Goal: Information Seeking & Learning: Learn about a topic

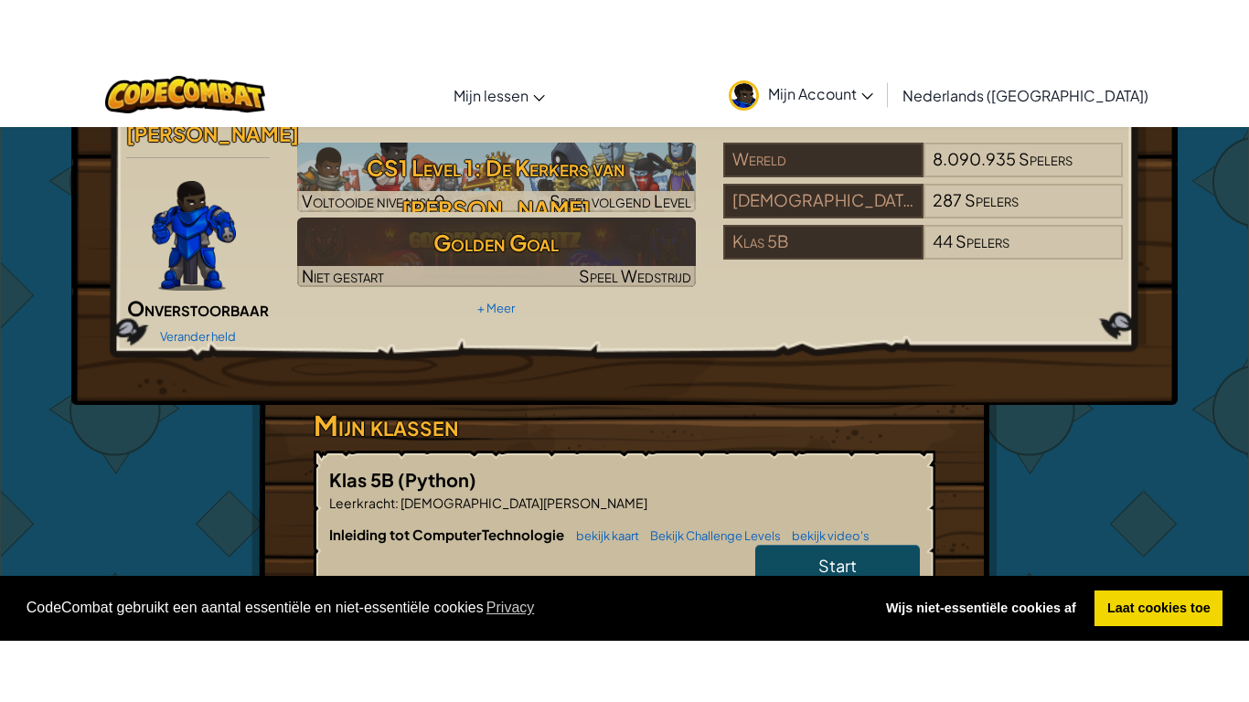
scroll to position [63, 0]
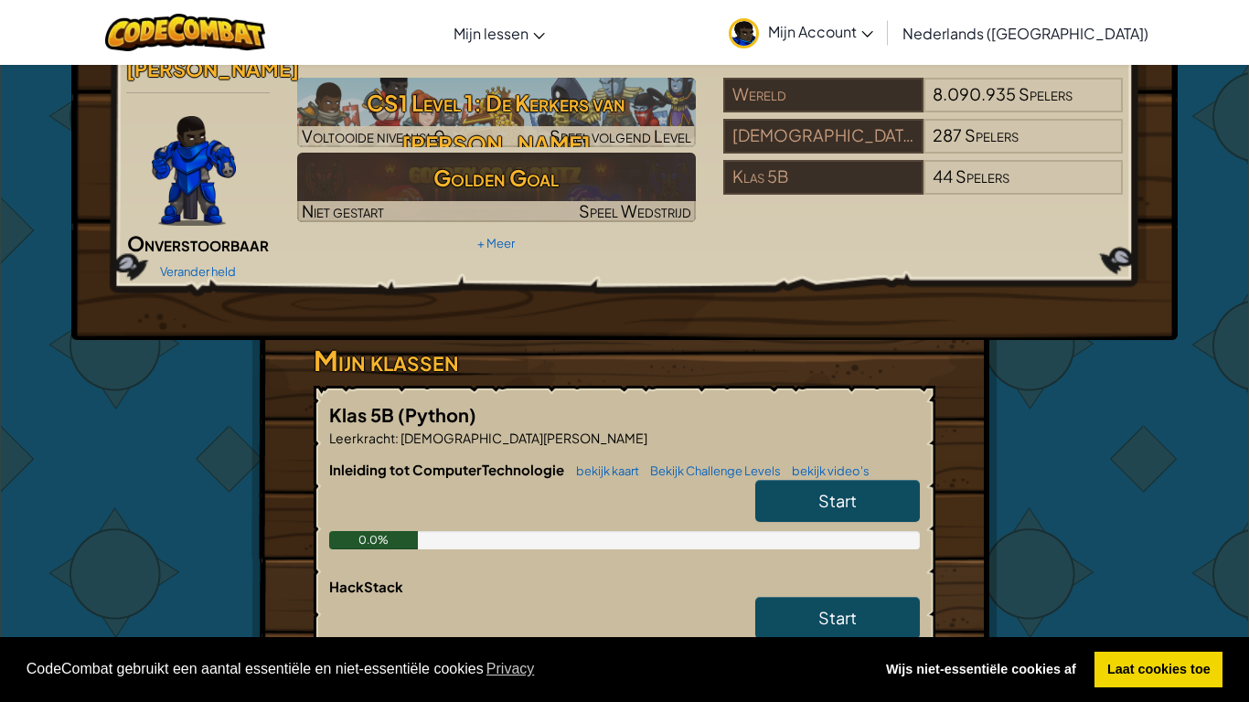
click at [784, 480] on link "Start" at bounding box center [837, 501] width 165 height 42
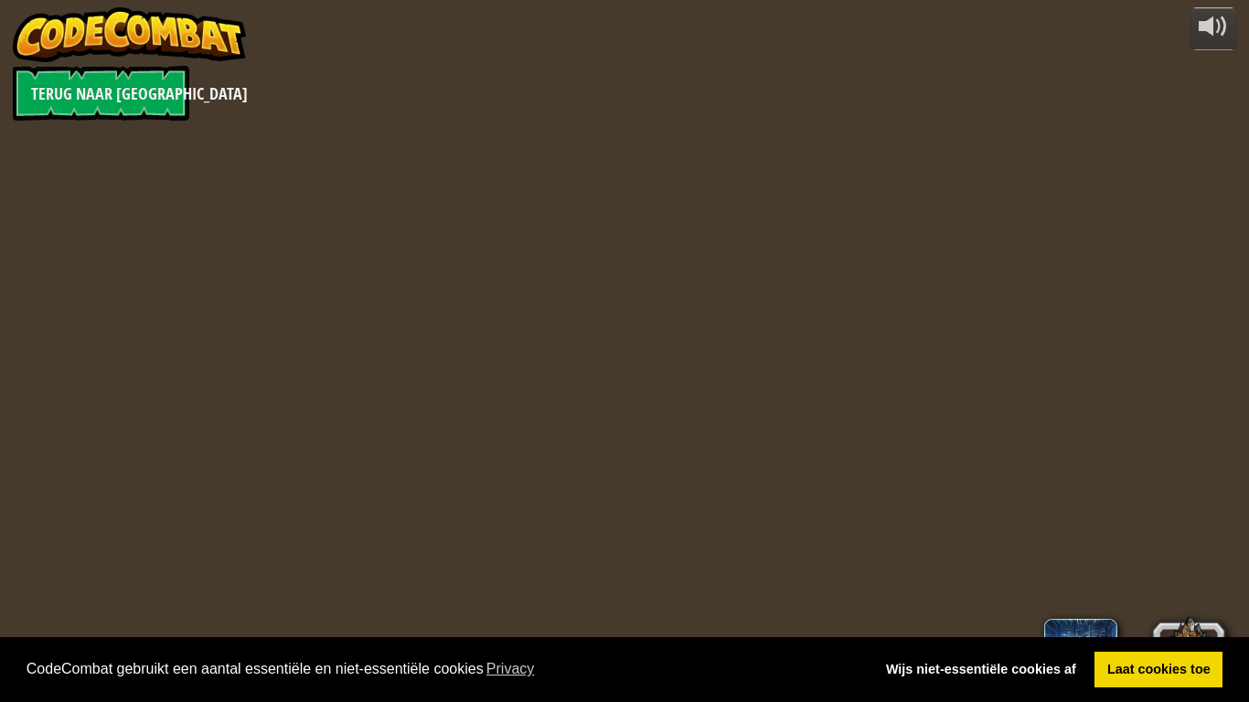
select select "nl-[GEOGRAPHIC_DATA]"
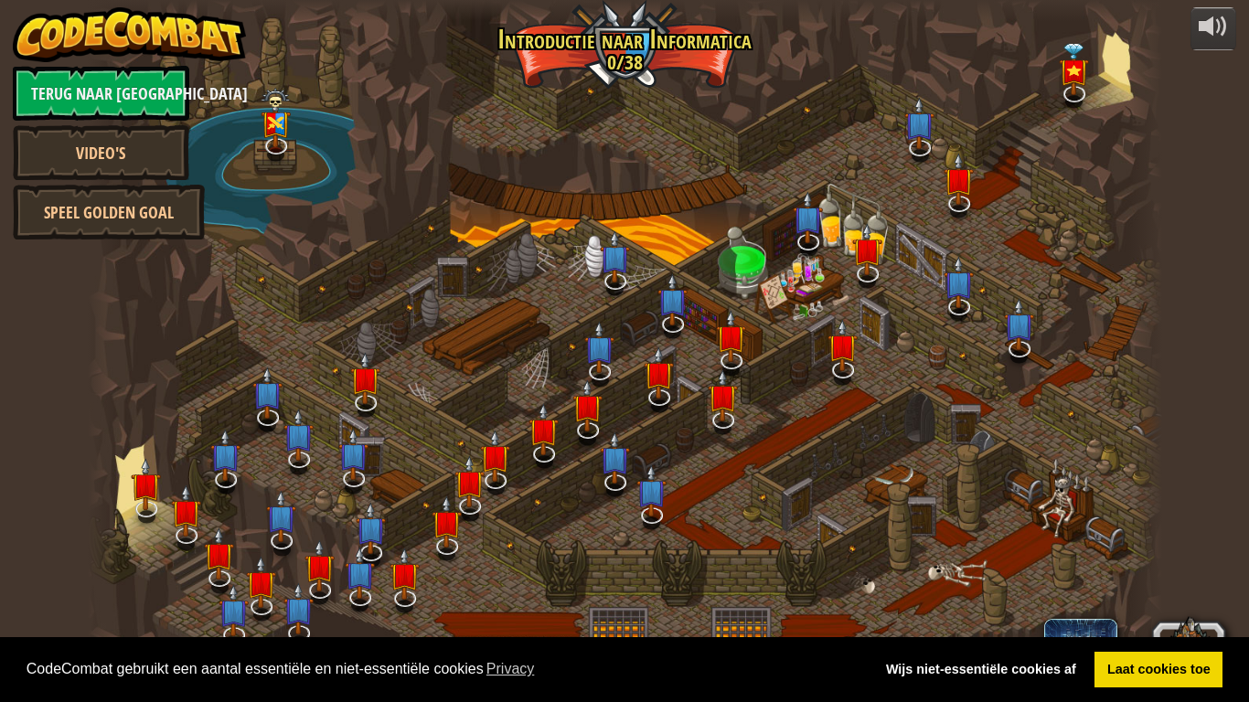
select select "nl-[GEOGRAPHIC_DATA]"
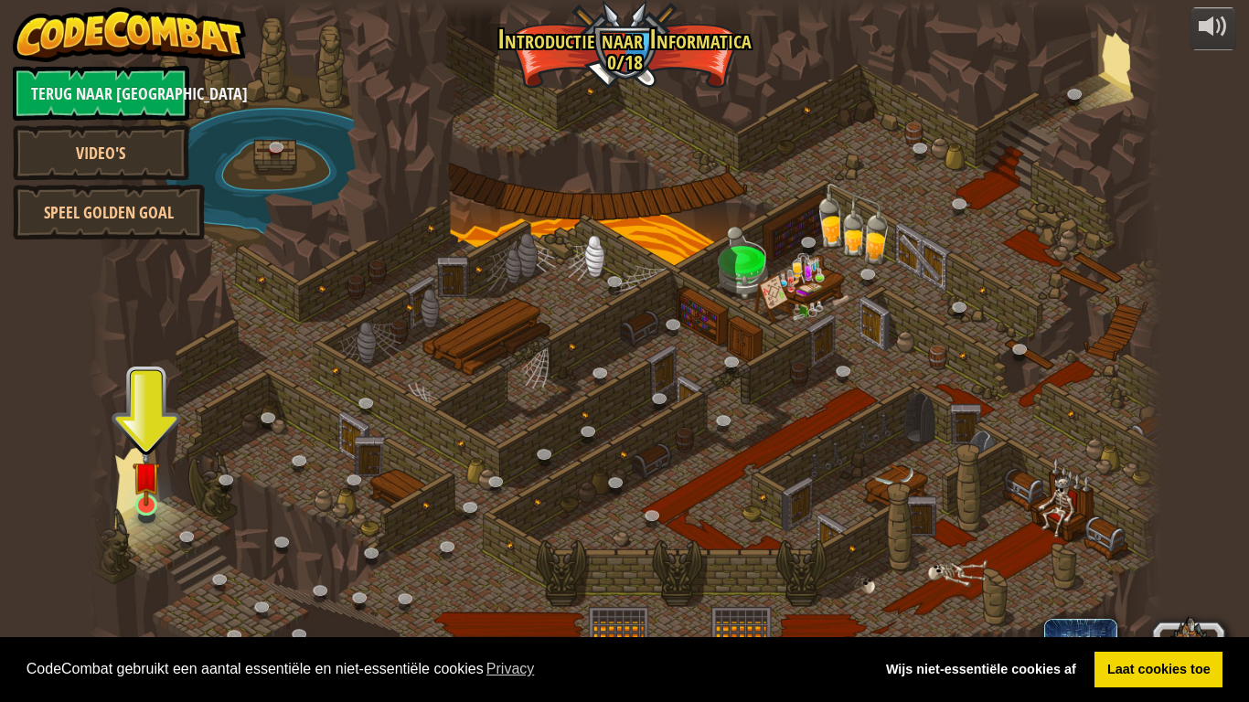
click at [145, 498] on img at bounding box center [146, 476] width 27 height 62
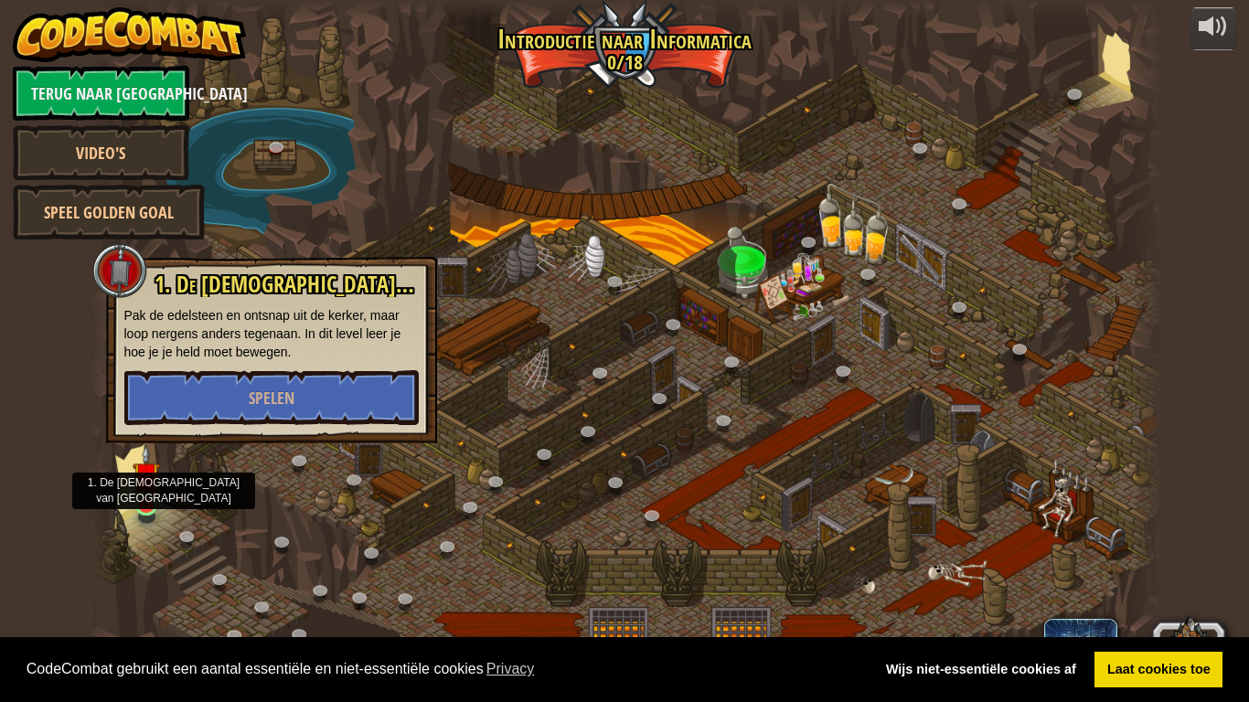
click at [147, 498] on img at bounding box center [146, 476] width 27 height 62
click at [189, 392] on button "Spelen" at bounding box center [271, 397] width 295 height 55
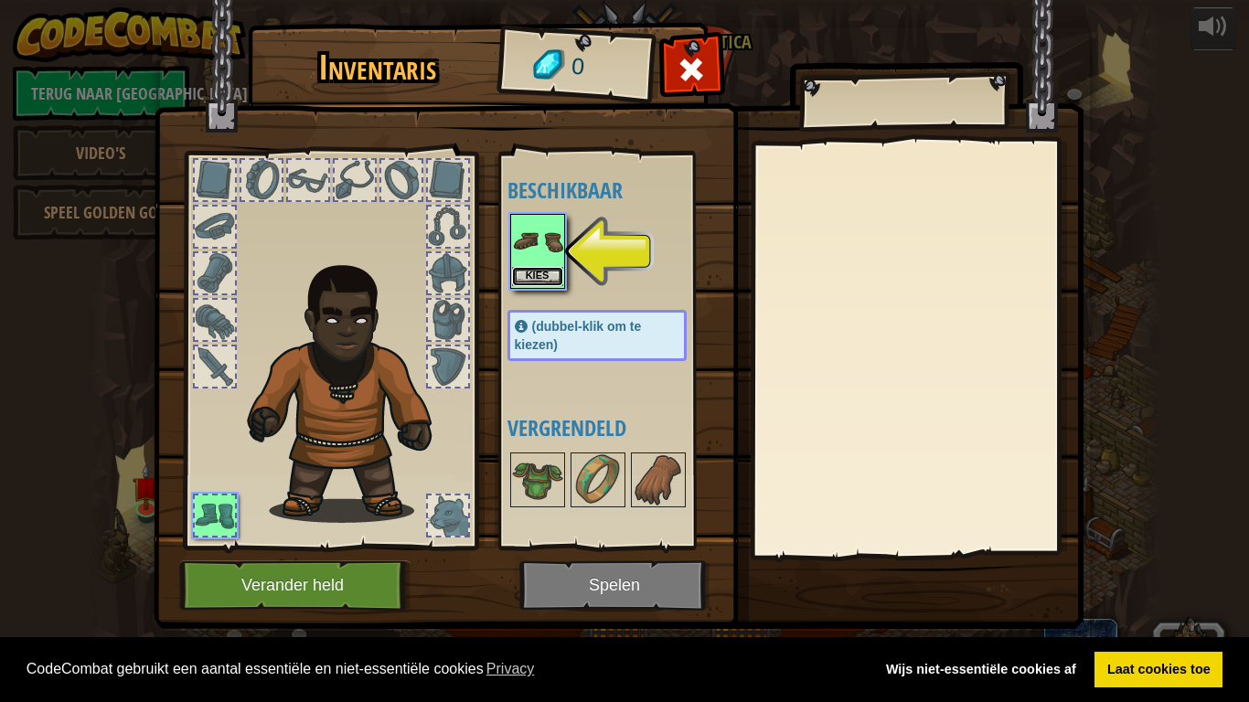
click at [538, 271] on button "Kies" at bounding box center [537, 276] width 51 height 19
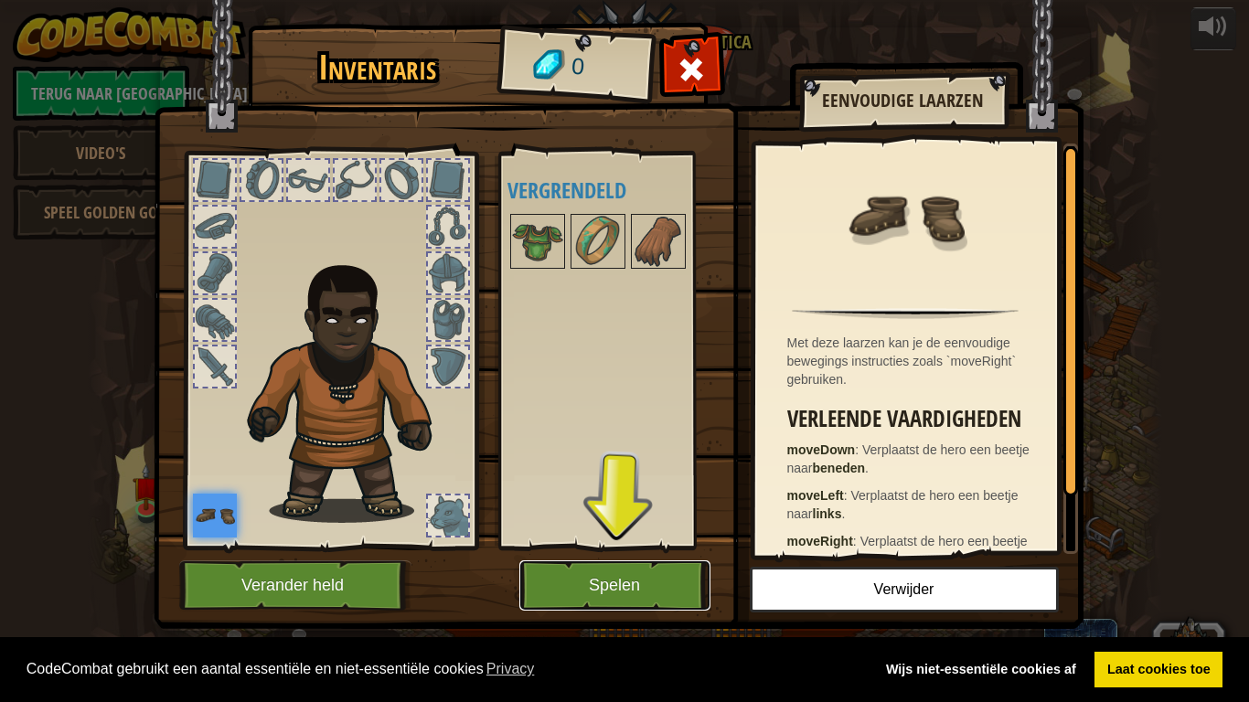
click at [528, 565] on button "Spelen" at bounding box center [615, 586] width 191 height 50
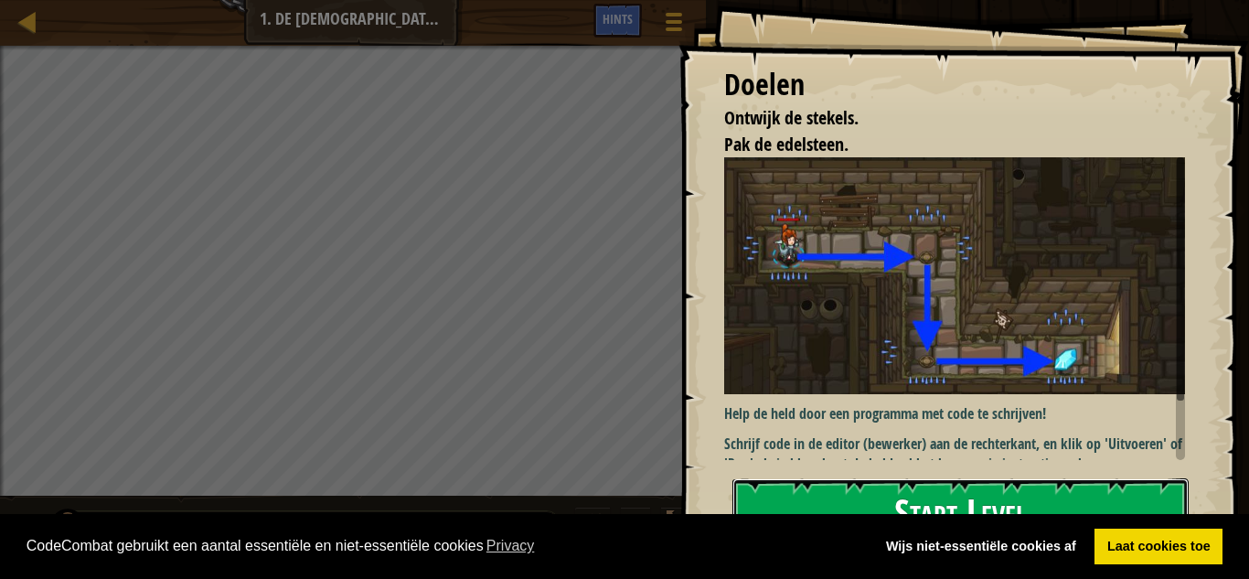
click at [1067, 482] on button "Start Level" at bounding box center [961, 514] width 456 height 72
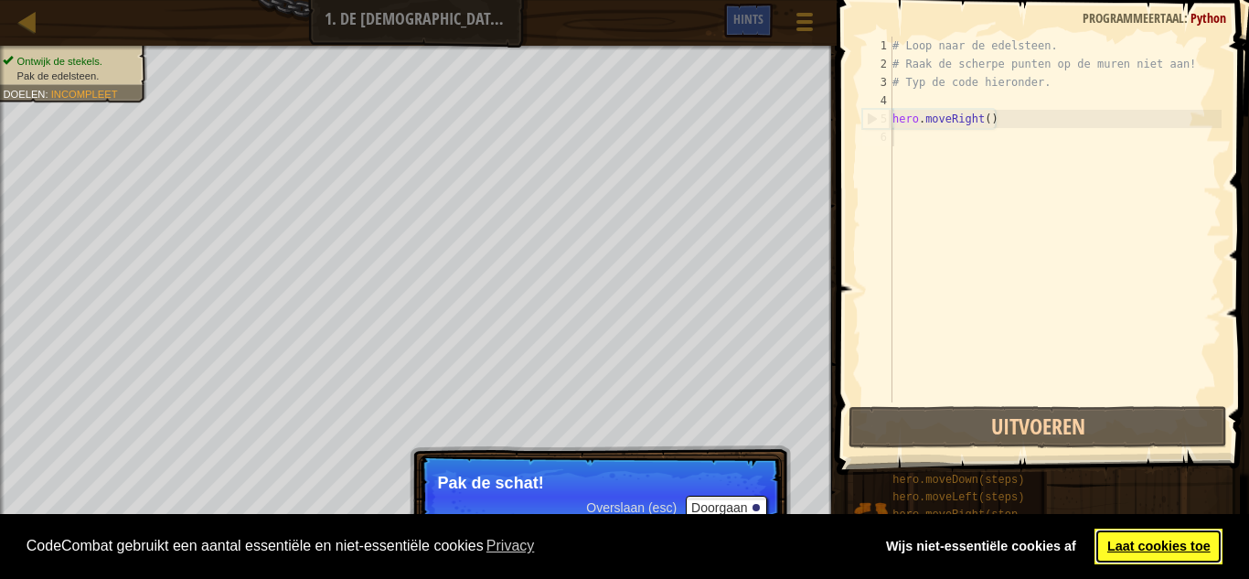
click at [1176, 535] on link "Laat cookies toe" at bounding box center [1159, 547] width 128 height 37
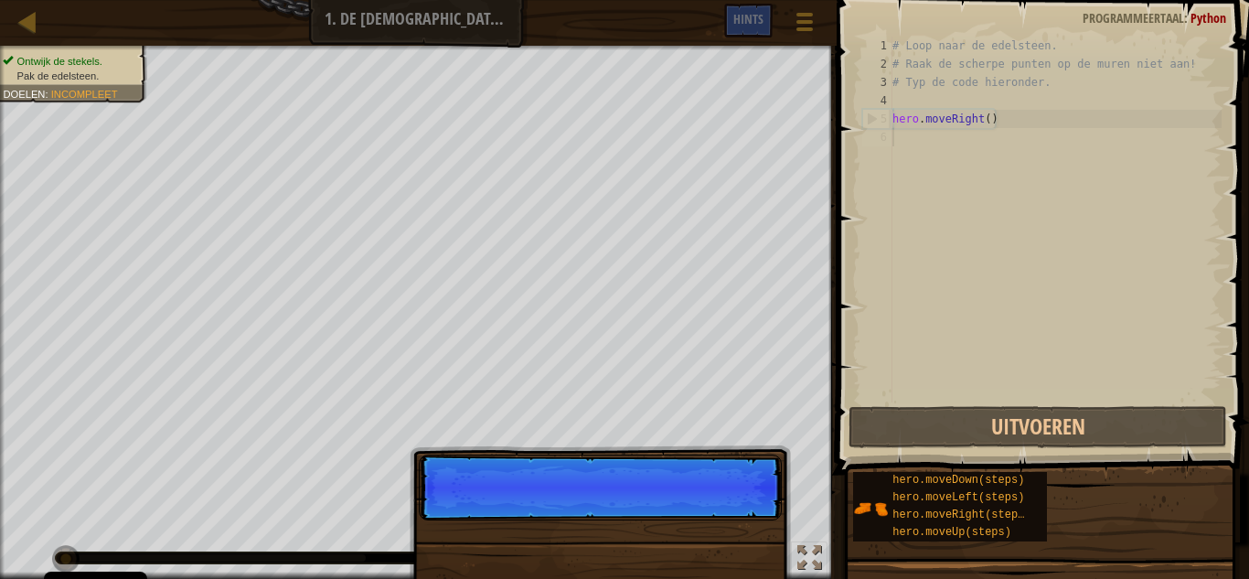
scroll to position [8, 0]
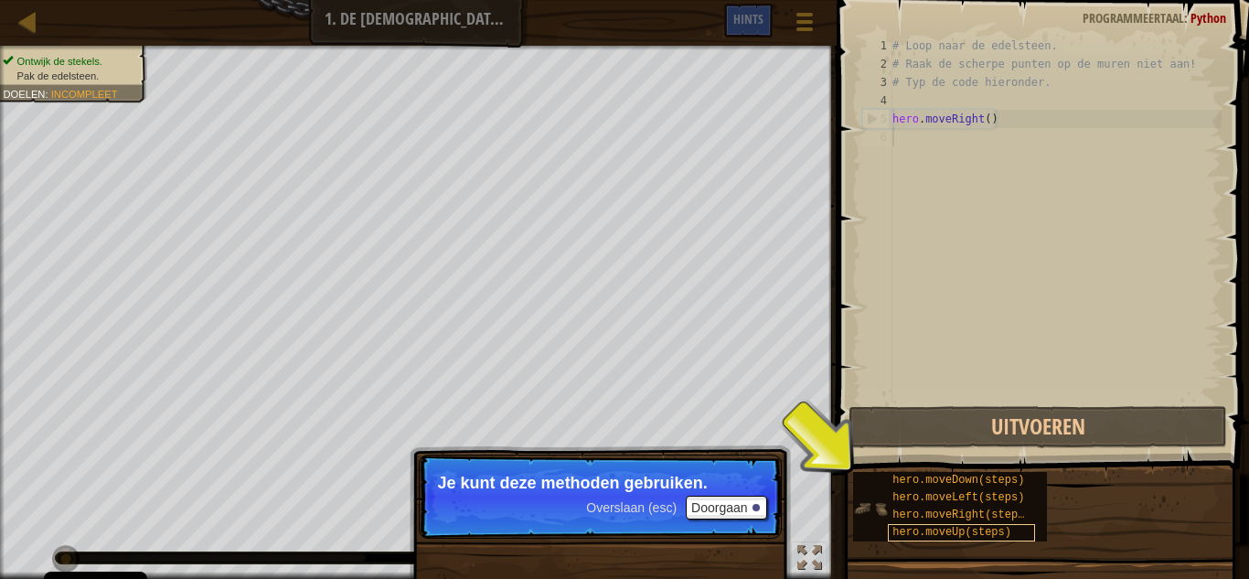
click at [982, 533] on span "hero.moveUp(steps)" at bounding box center [952, 532] width 119 height 13
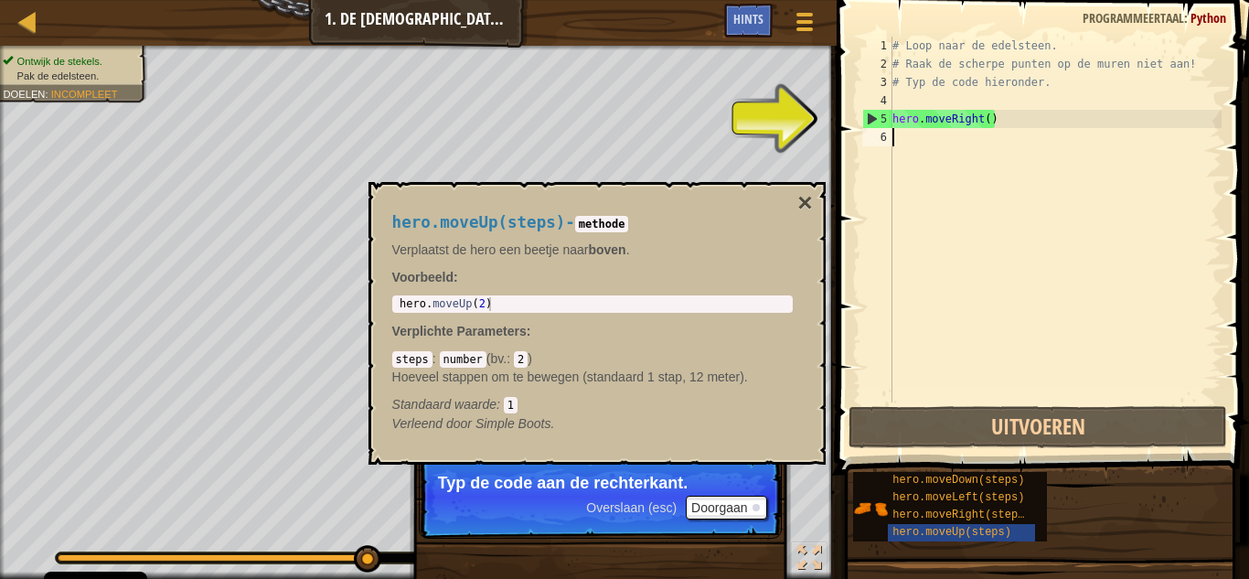
click at [979, 119] on div "# Loop naar de edelsteen. # Raak de scherpe punten op de muren niet aan! # Typ …" at bounding box center [1055, 238] width 333 height 402
type textarea "hero.moveRight()"
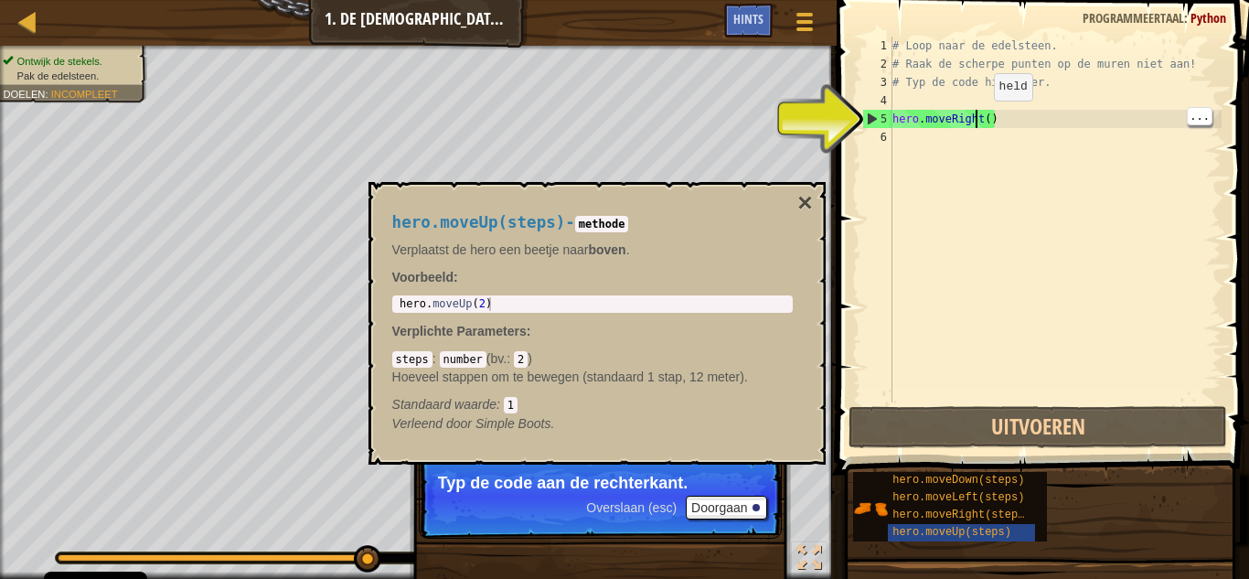
click at [901, 144] on div "# Loop naar de edelsteen. # Raak de scherpe punten op de muren niet aan! # Typ …" at bounding box center [1055, 238] width 333 height 402
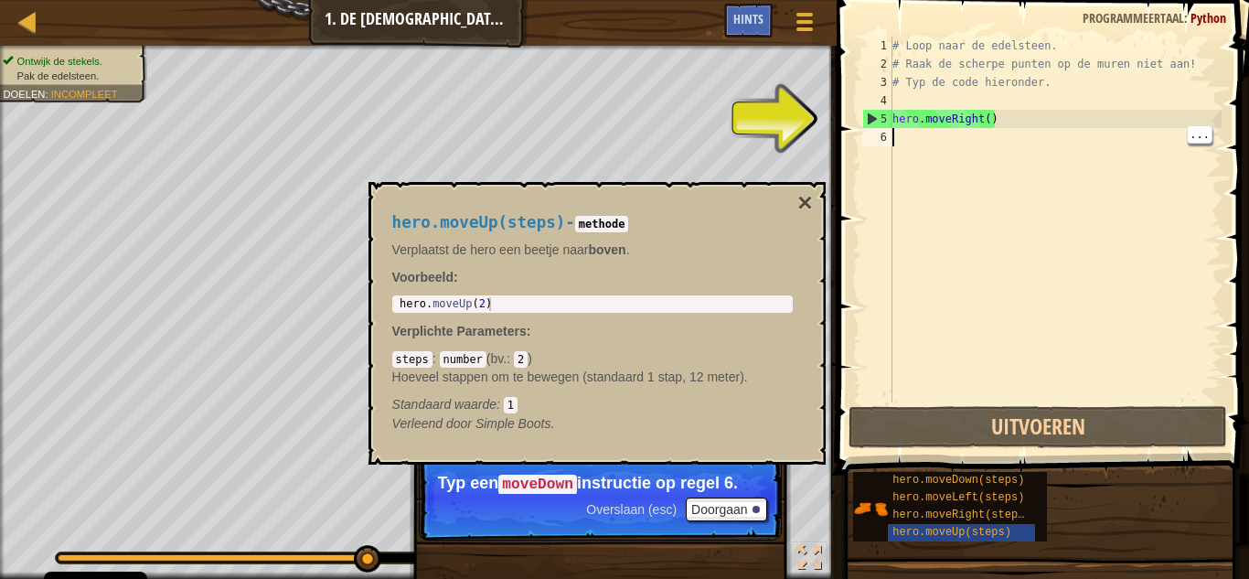
click at [517, 477] on code "moveDown" at bounding box center [537, 485] width 79 height 20
click at [717, 511] on button "Doorgaan" at bounding box center [726, 510] width 81 height 24
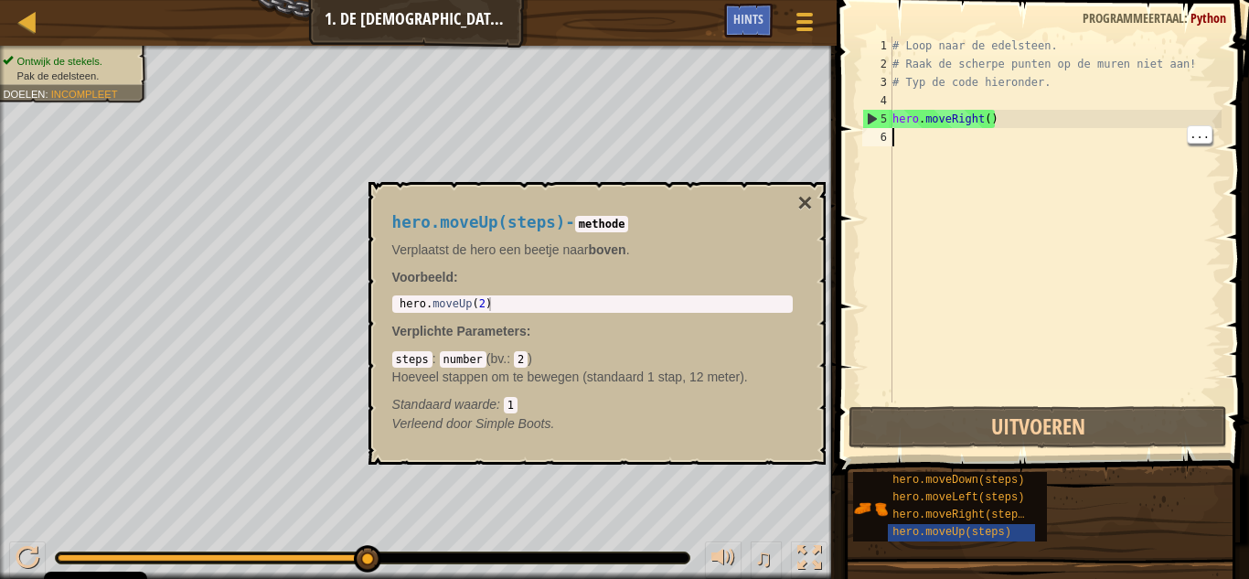
click at [915, 142] on div "# Loop naar de edelsteen. # Raak de scherpe punten op de muren niet aan! # Typ …" at bounding box center [1055, 238] width 333 height 402
click at [988, 483] on span "hero.moveDown(steps)" at bounding box center [959, 480] width 132 height 13
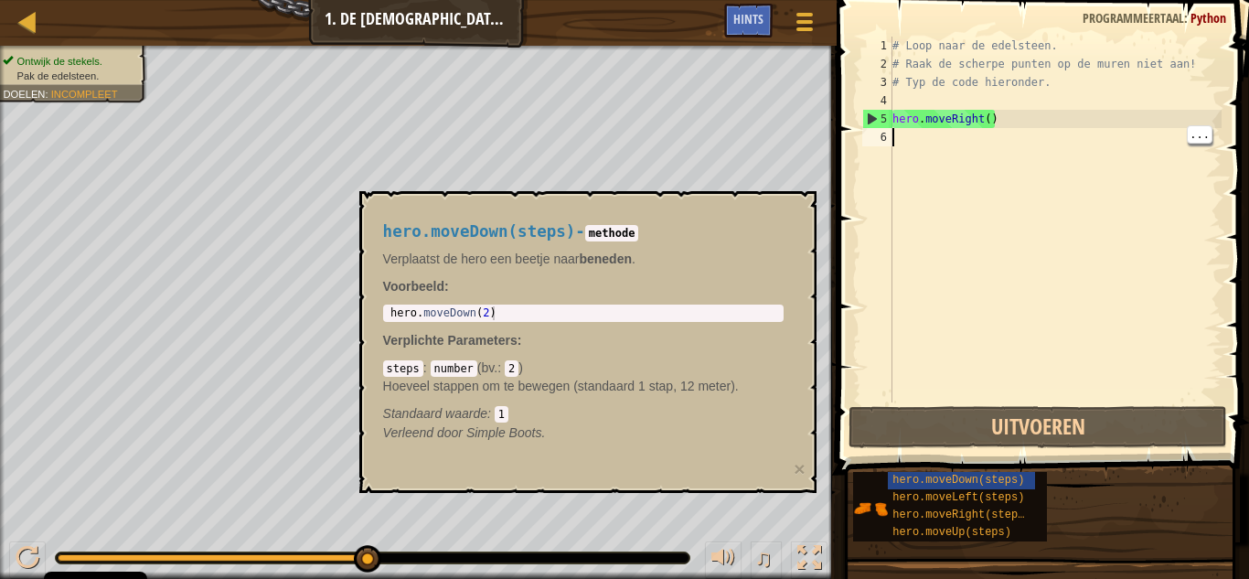
click at [1093, 375] on div "# Loop naar de edelsteen. # Raak de scherpe punten op de muren niet aan! # Typ …" at bounding box center [1055, 238] width 333 height 402
click at [1014, 266] on div "# Loop naar de edelsteen. # Raak de scherpe punten op de muren niet aan! # Typ …" at bounding box center [1055, 238] width 333 height 402
click at [634, 243] on div "hero.moveDown(steps) - methode Verplaatst de hero een beetje naar beneden . Voo…" at bounding box center [583, 332] width 426 height 253
type textarea "h"
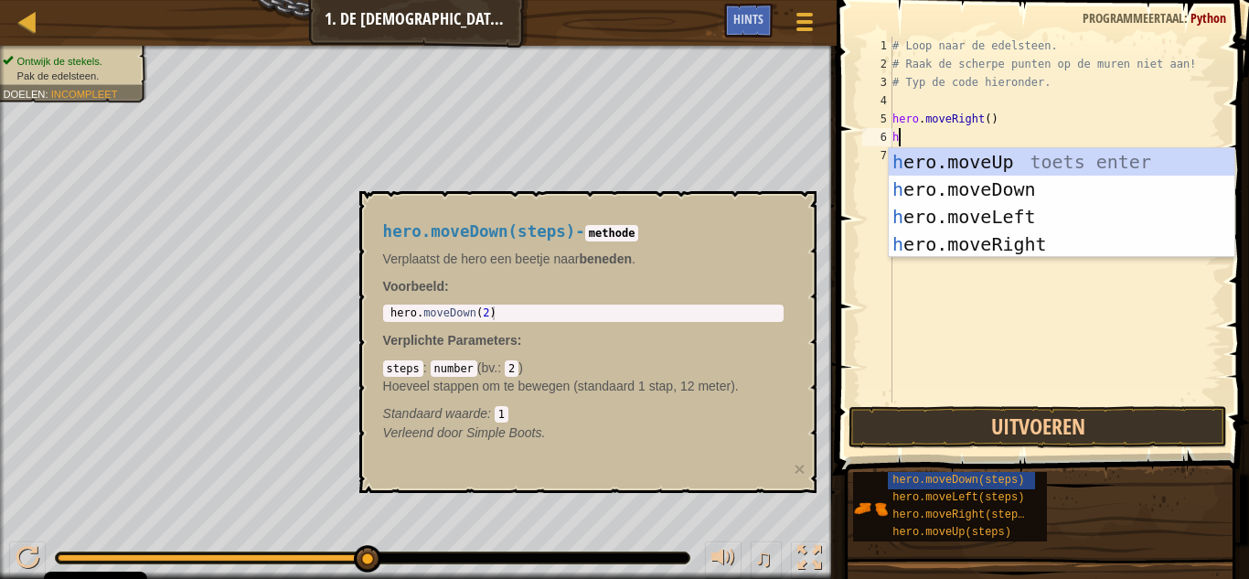
click at [1093, 273] on div "# Loop naar de edelsteen. # Raak de scherpe punten op [PERSON_NAME] niet aan! #…" at bounding box center [1055, 238] width 333 height 402
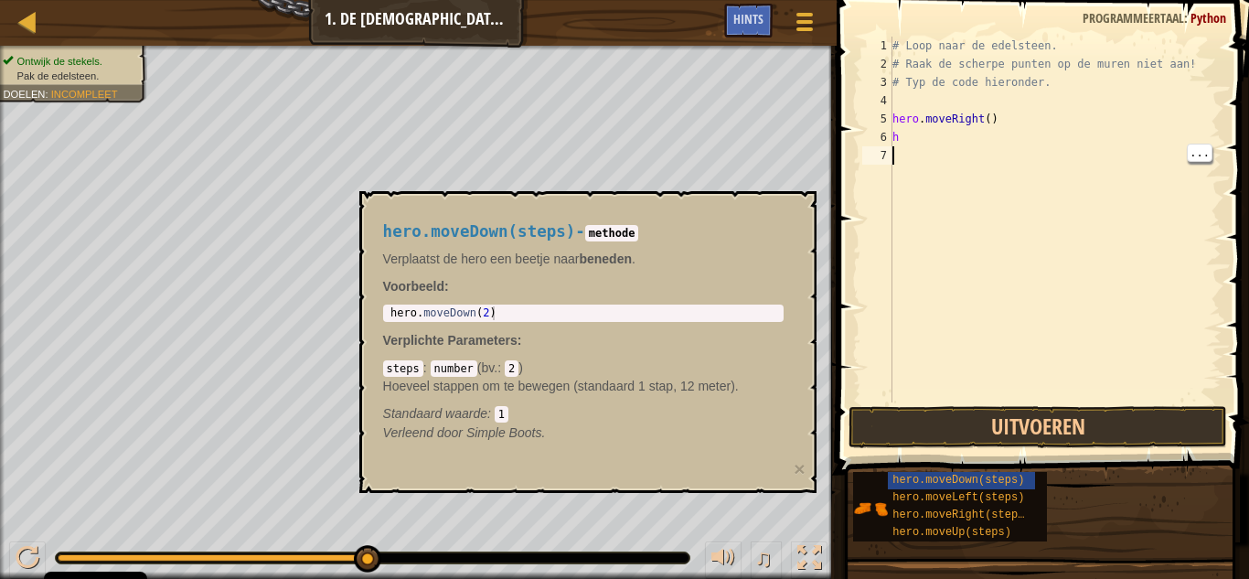
click at [922, 133] on div "# Loop naar de edelsteen. # Raak de scherpe punten op [PERSON_NAME] niet aan! #…" at bounding box center [1055, 238] width 333 height 402
type textarea "h"
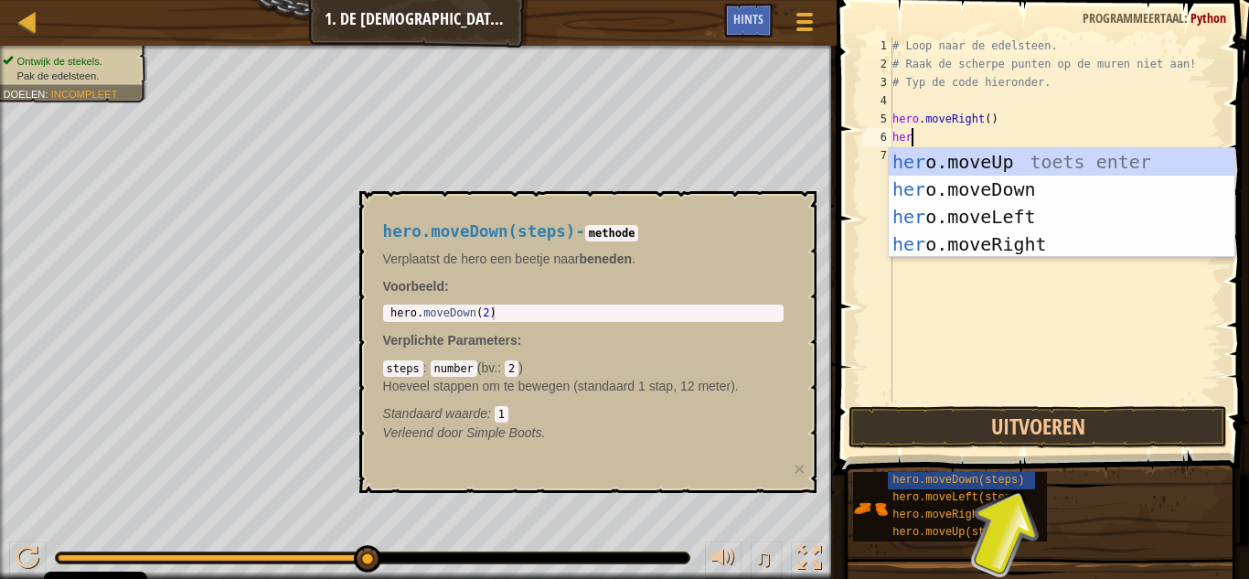
scroll to position [8, 2]
click at [1116, 432] on button "Uitvoeren" at bounding box center [1039, 427] width 380 height 42
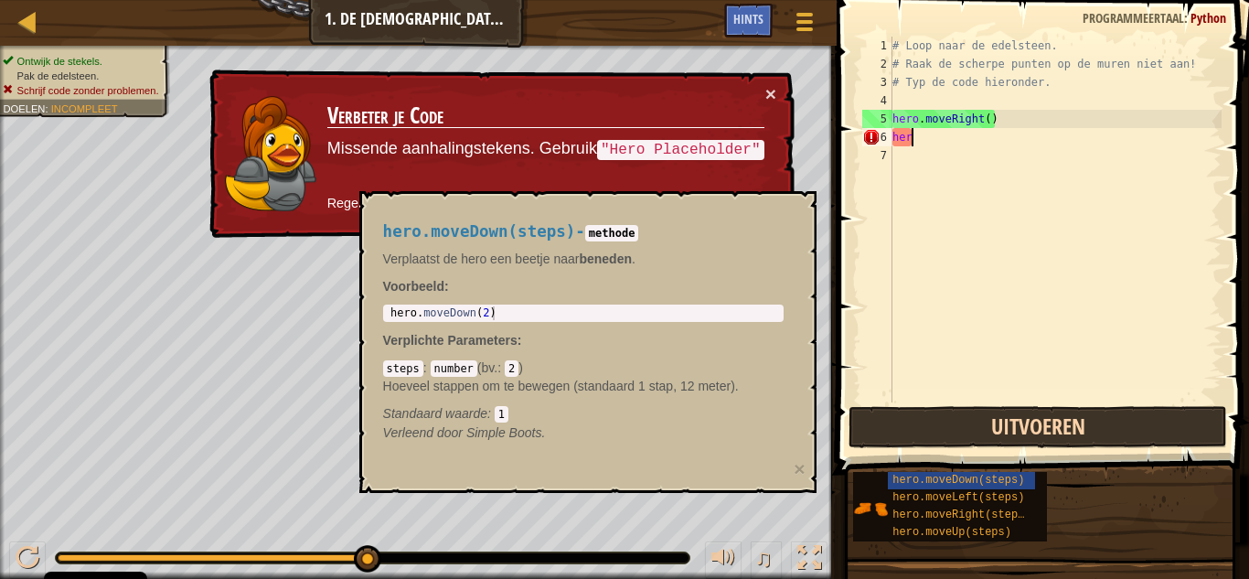
type textarea "hero"
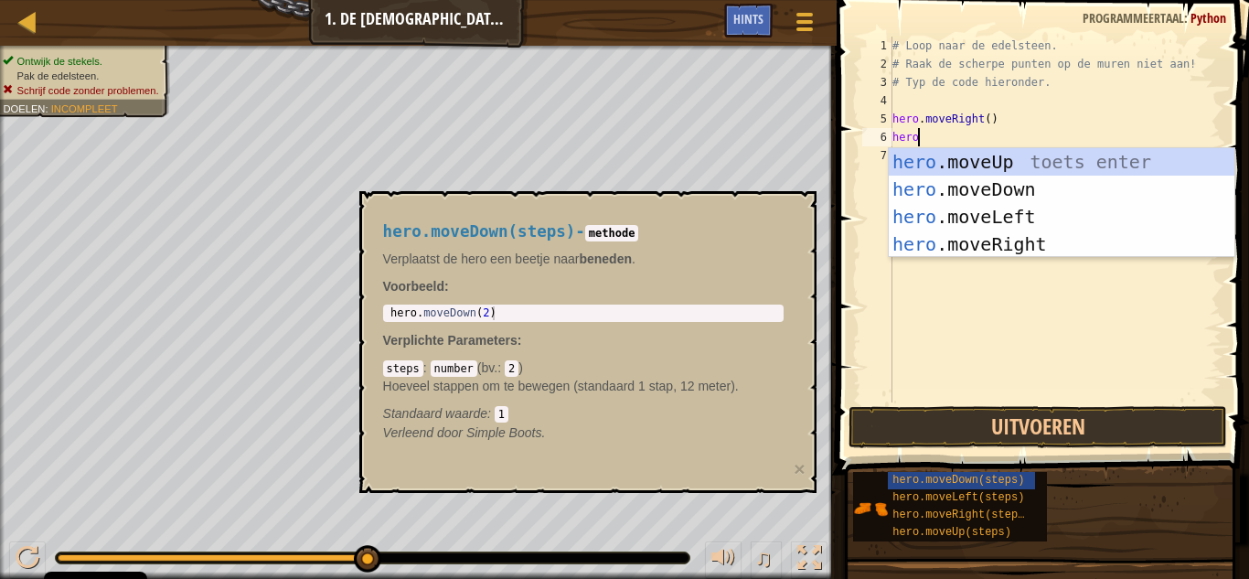
click at [1028, 187] on div "hero .moveUp toets enter hero .moveDown toets enter hero .moveLeft toets enter …" at bounding box center [1062, 230] width 346 height 165
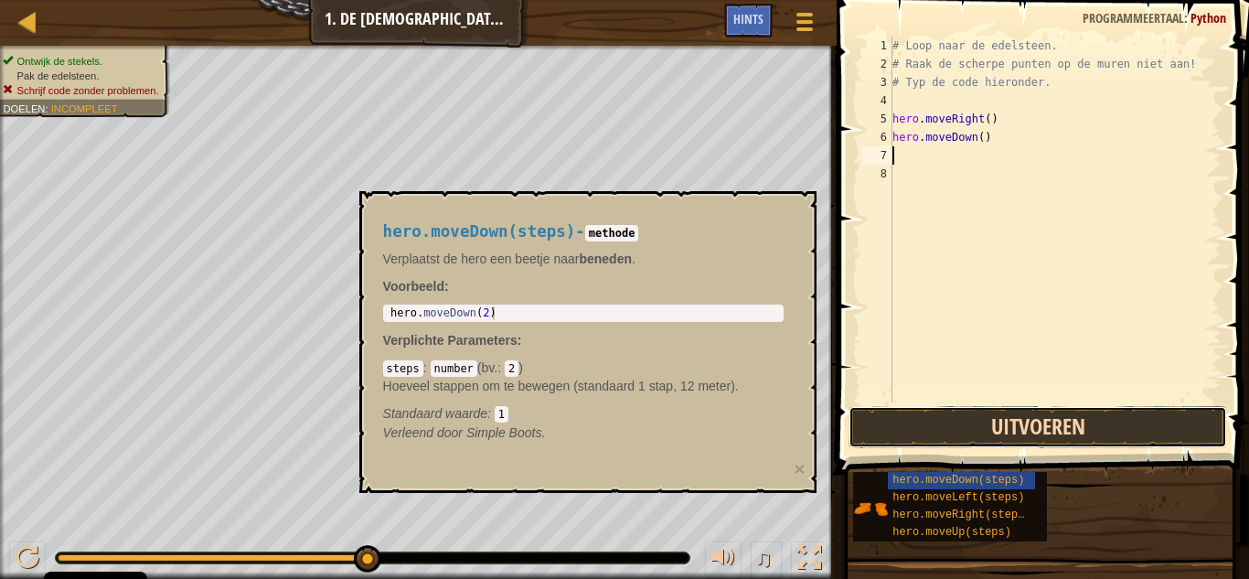
click at [1110, 417] on button "Uitvoeren" at bounding box center [1039, 427] width 380 height 42
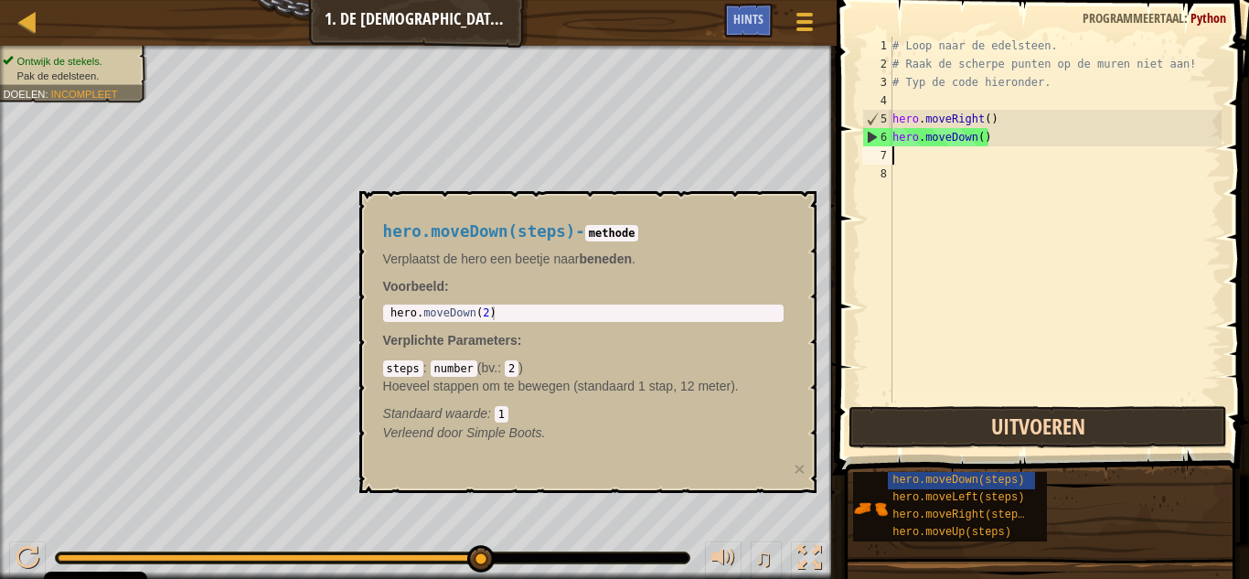
type textarea "k"
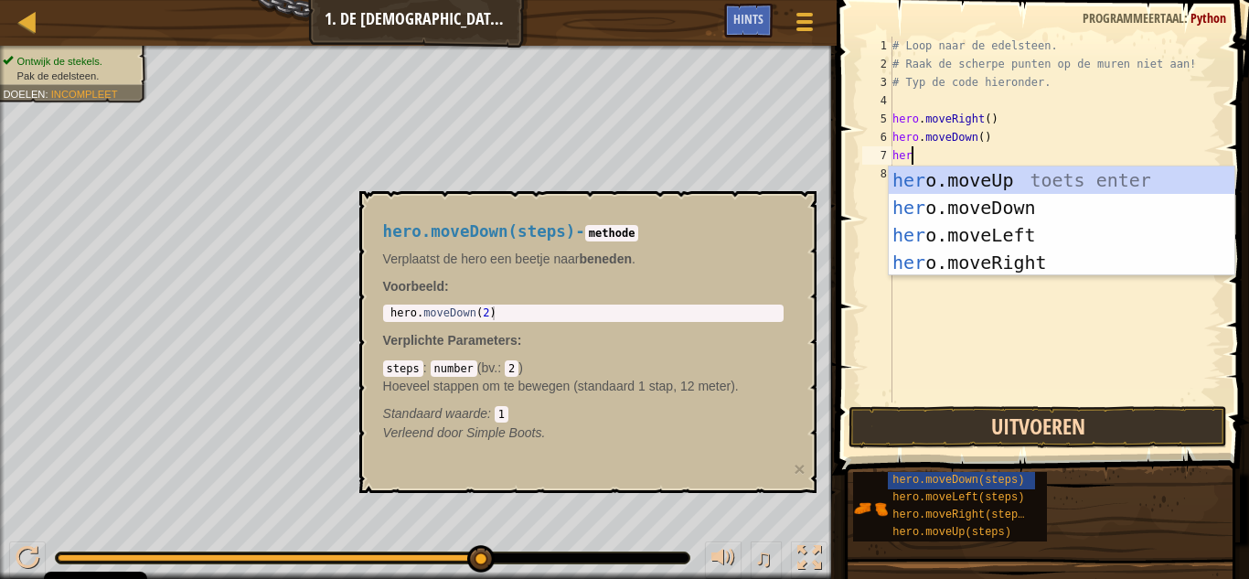
type textarea "hero"
click at [1025, 262] on div "hero .moveUp toets enter hero .moveDown toets enter hero .moveLeft toets enter …" at bounding box center [1062, 248] width 346 height 165
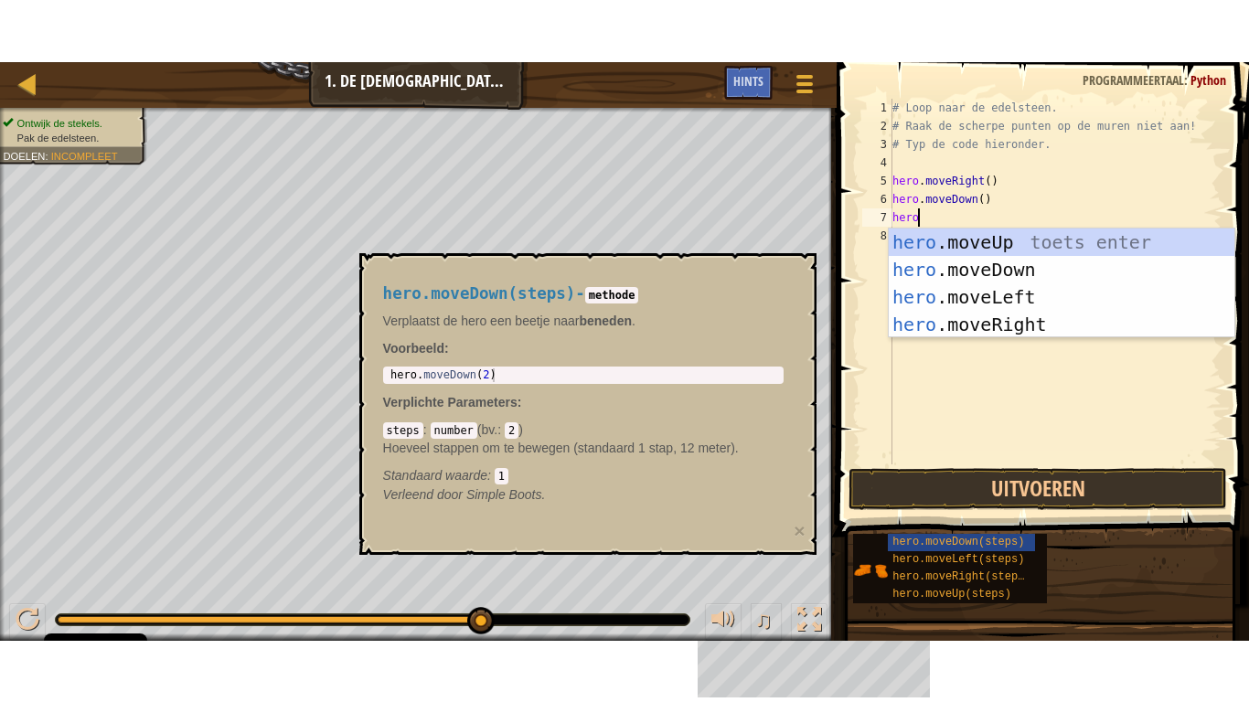
scroll to position [8, 0]
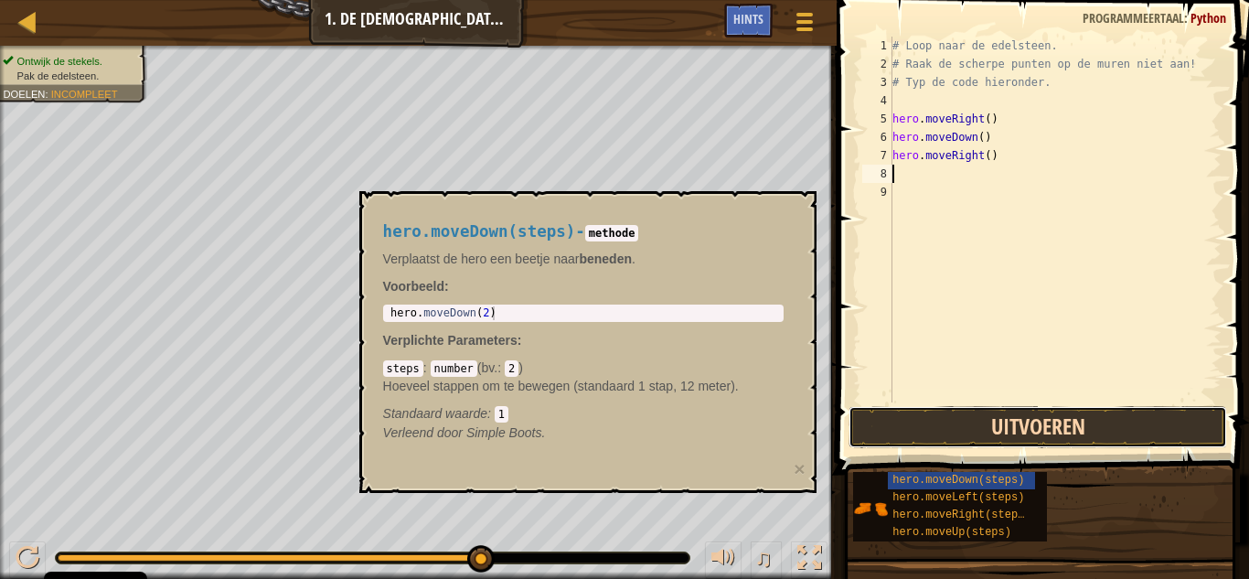
click at [1123, 412] on button "Uitvoeren" at bounding box center [1039, 427] width 380 height 42
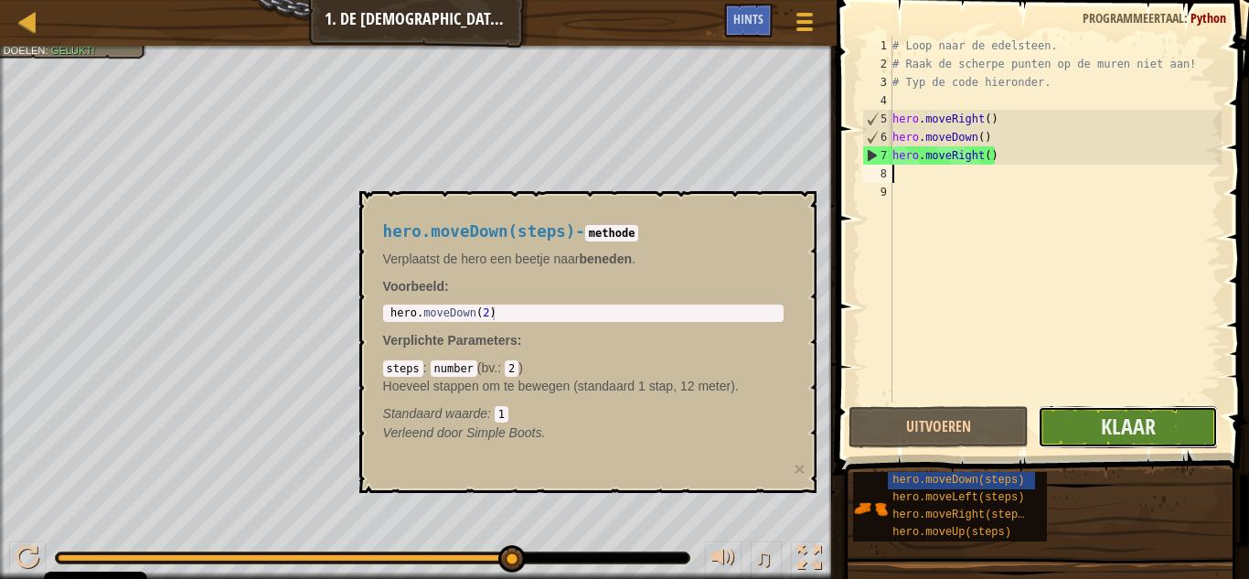
click at [1162, 412] on button "Klaar" at bounding box center [1128, 427] width 180 height 42
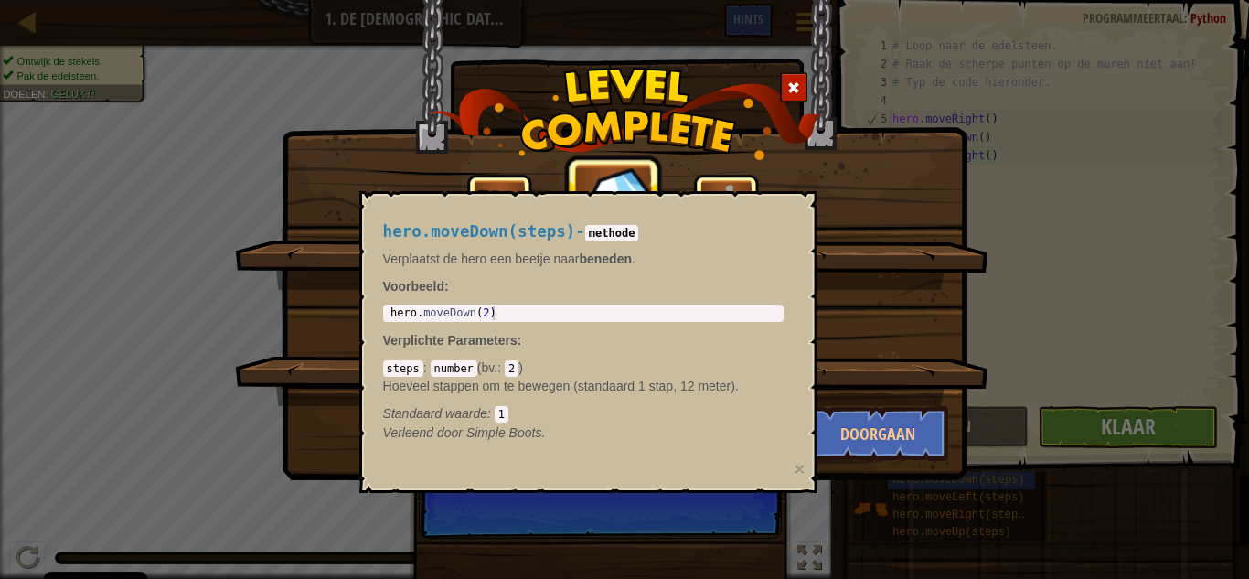
click at [1160, 438] on div "Je hebt [PERSON_NAME] van Kithgard voltooid! +10 +0 Nieuw Item Clean Code: Geen…" at bounding box center [624, 289] width 1249 height 579
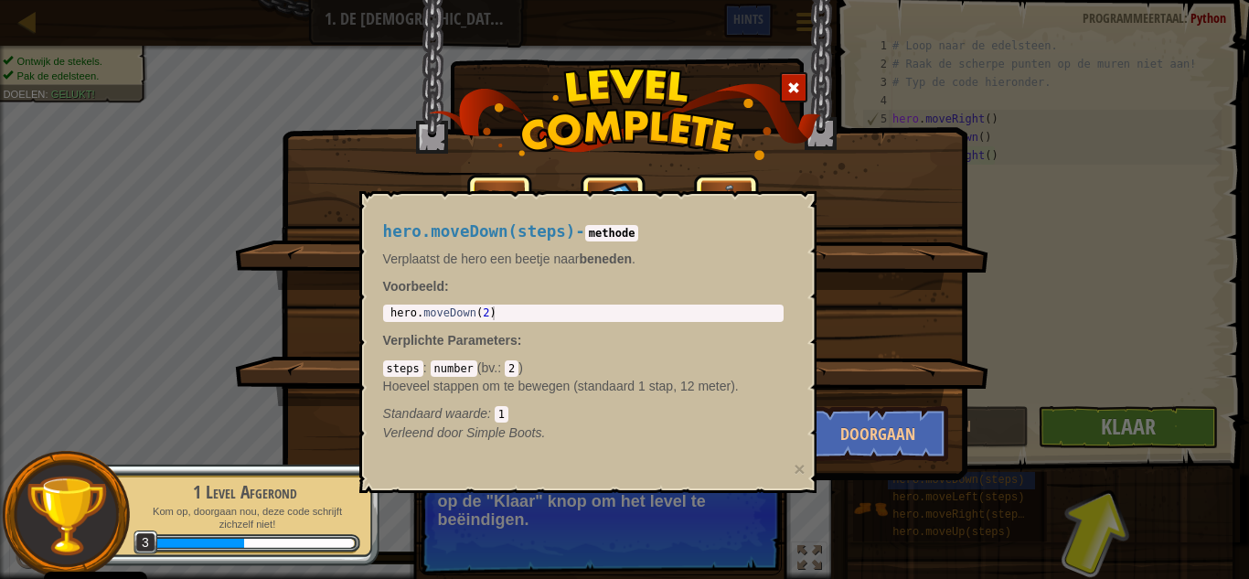
click at [1147, 339] on div "Je hebt [PERSON_NAME] van Kithgard voltooid! +10 +17 Leren Riem Clean Code: Gee…" at bounding box center [624, 289] width 1249 height 579
click at [902, 440] on button "Doorgaan" at bounding box center [879, 433] width 142 height 55
click at [1152, 436] on div "Je hebt [PERSON_NAME] van Kithgard voltooid! +10 +17 Leren Riem Clean Code: Gee…" at bounding box center [624, 289] width 1249 height 579
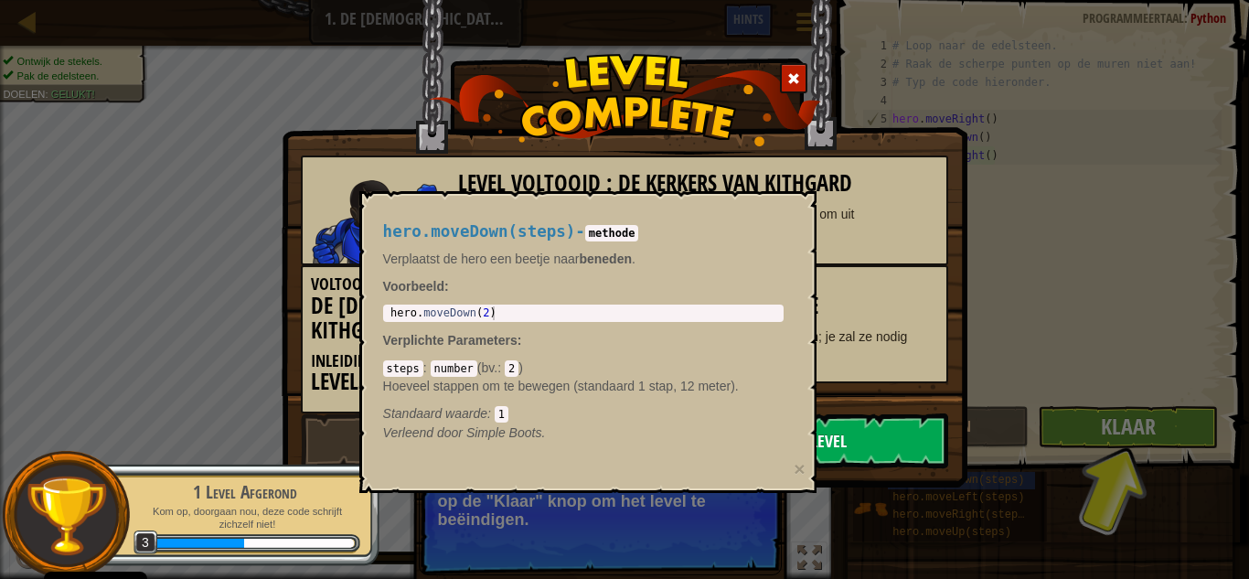
click at [894, 426] on link "Volgende Level" at bounding box center [793, 440] width 310 height 55
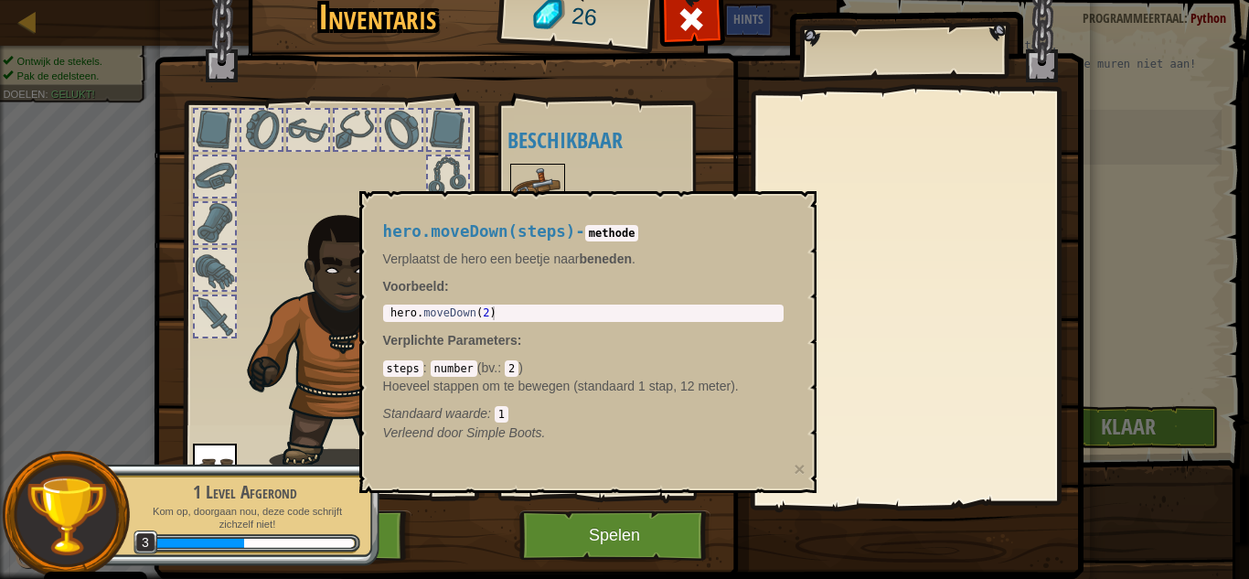
click at [736, 337] on p "Verplichte Parameters :" at bounding box center [583, 340] width 401 height 18
click at [648, 308] on div "hero . moveDown ( 2 )" at bounding box center [583, 326] width 393 height 41
type textarea "hero.moveDown(2)"
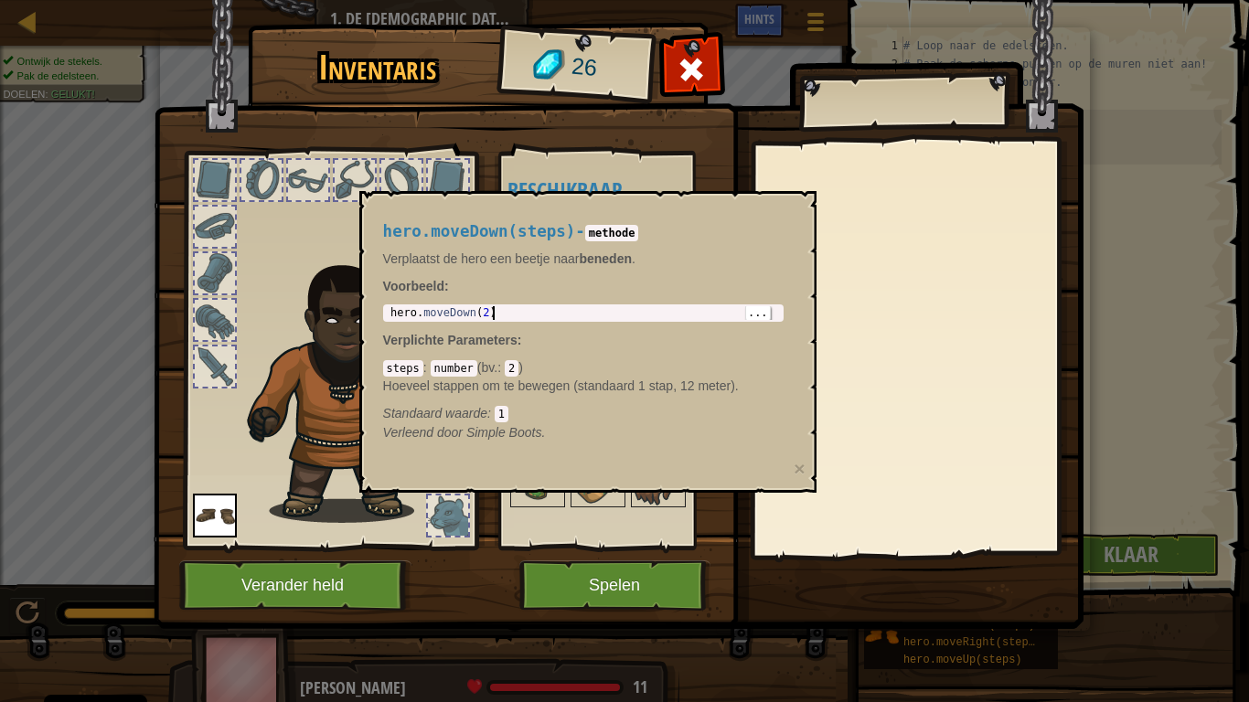
click at [771, 248] on div "hero.moveDown(steps) - methode Verplaatst de hero een beetje naar beneden . Voo…" at bounding box center [583, 332] width 426 height 253
click at [905, 256] on div at bounding box center [916, 349] width 323 height 411
click at [631, 370] on div "steps : number ( bv. : 2 ) Hoeveel stappen om te bewegen (standaard 1 stap, 12 …" at bounding box center [583, 391] width 401 height 64
click at [527, 366] on div "steps : number ( bv. : 2 ) Hoeveel stappen om te bewegen (standaard 1 stap, 12 …" at bounding box center [583, 391] width 401 height 64
click at [532, 222] on span "hero.moveDown(steps)" at bounding box center [479, 231] width 193 height 18
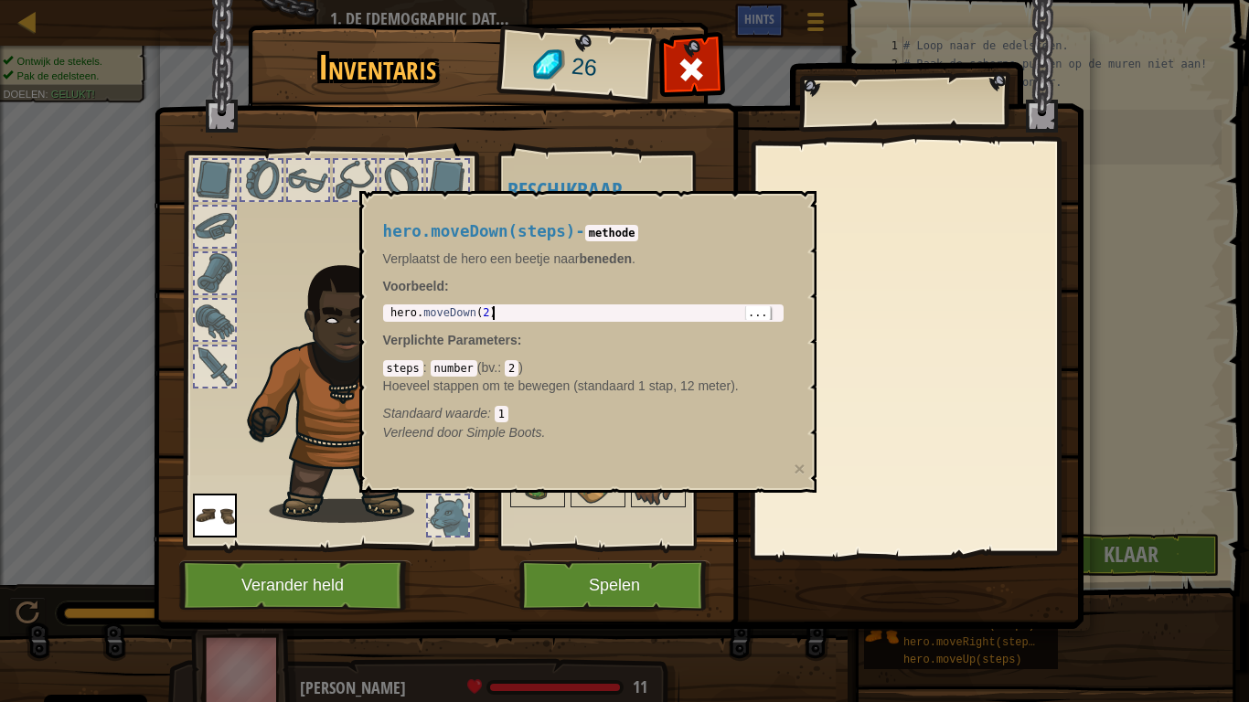
click at [267, 410] on img at bounding box center [352, 389] width 226 height 268
click at [804, 470] on button "×" at bounding box center [799, 468] width 11 height 19
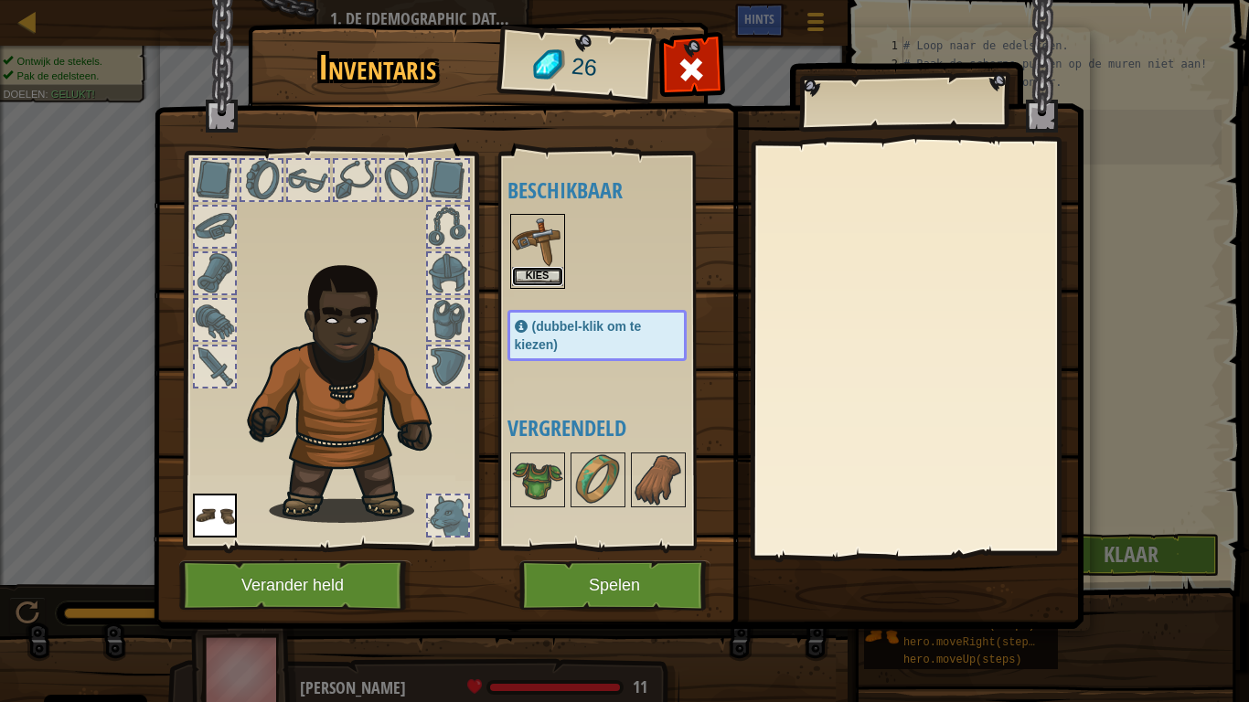
click at [531, 269] on button "Kies" at bounding box center [537, 276] width 51 height 19
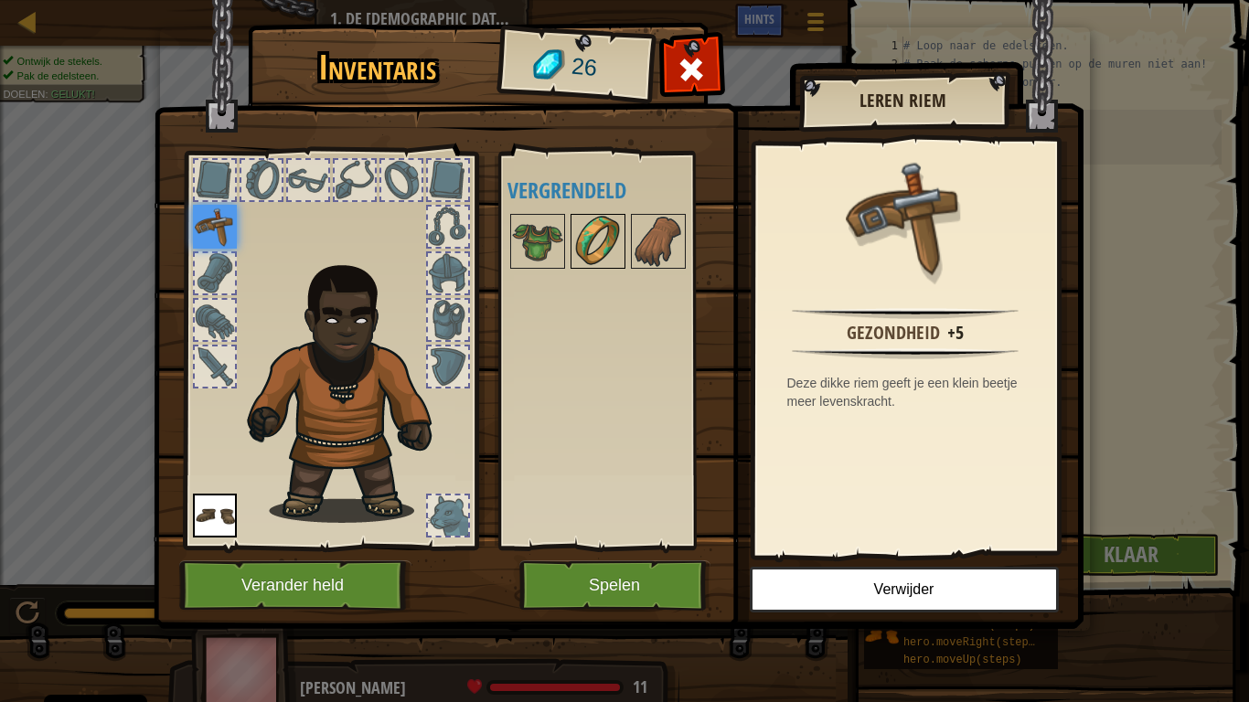
click at [586, 236] on img at bounding box center [598, 241] width 51 height 51
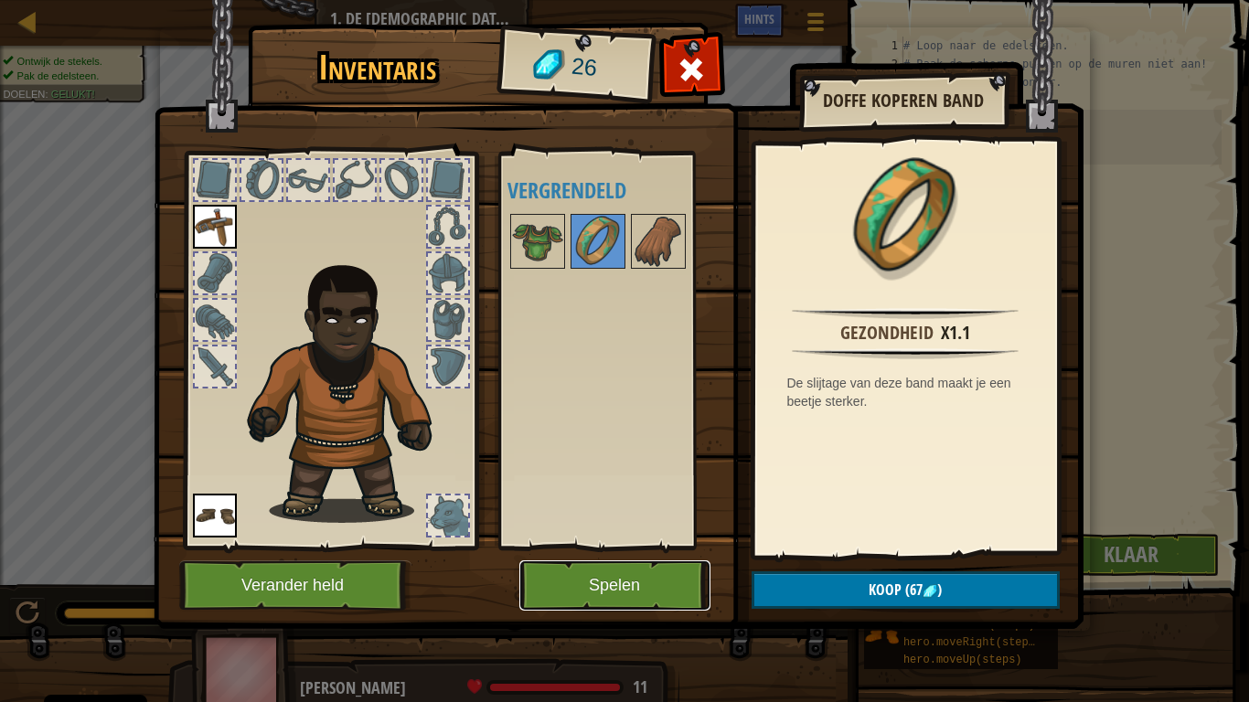
click at [547, 578] on button "Spelen" at bounding box center [615, 586] width 191 height 50
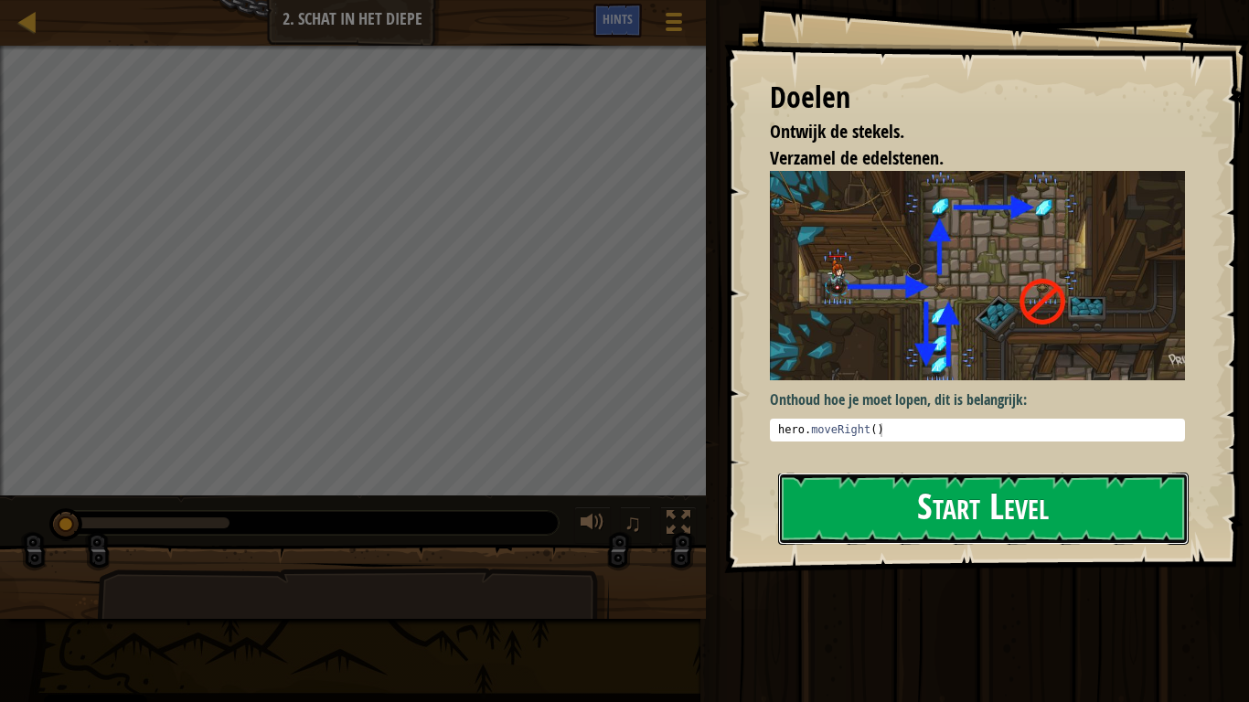
click at [1111, 521] on button "Start Level" at bounding box center [983, 509] width 411 height 72
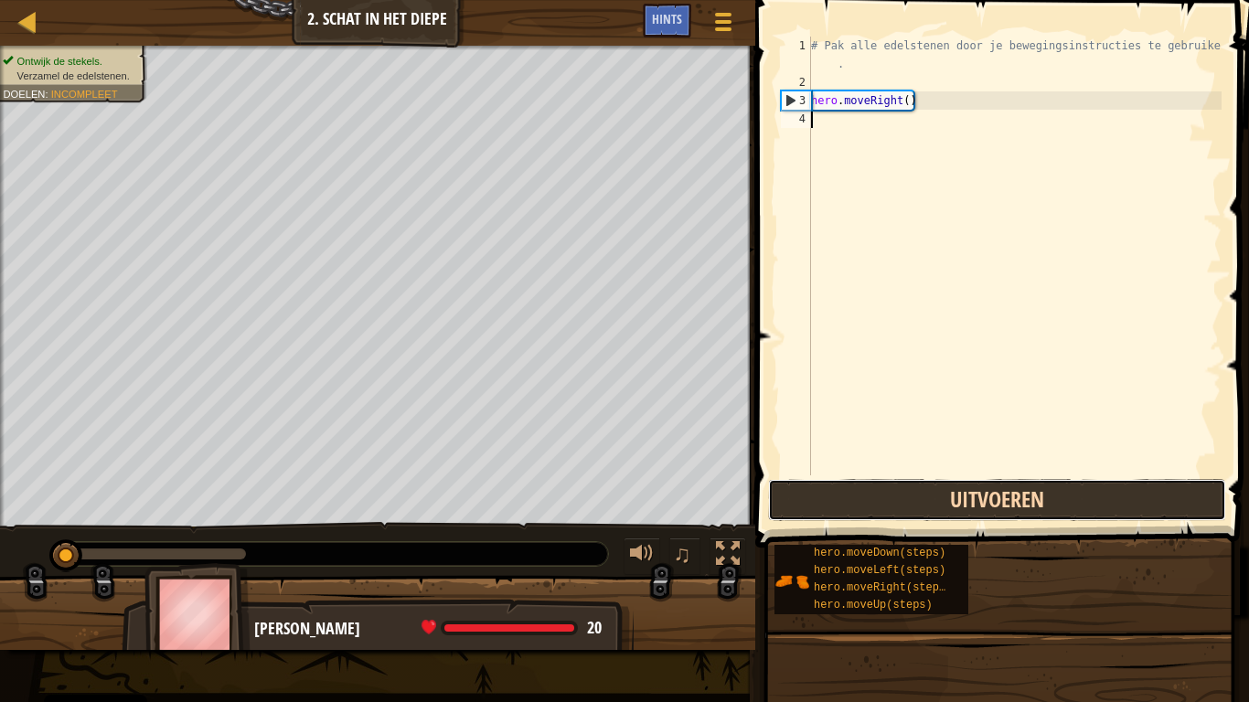
click at [1080, 508] on button "Uitvoeren" at bounding box center [997, 500] width 458 height 42
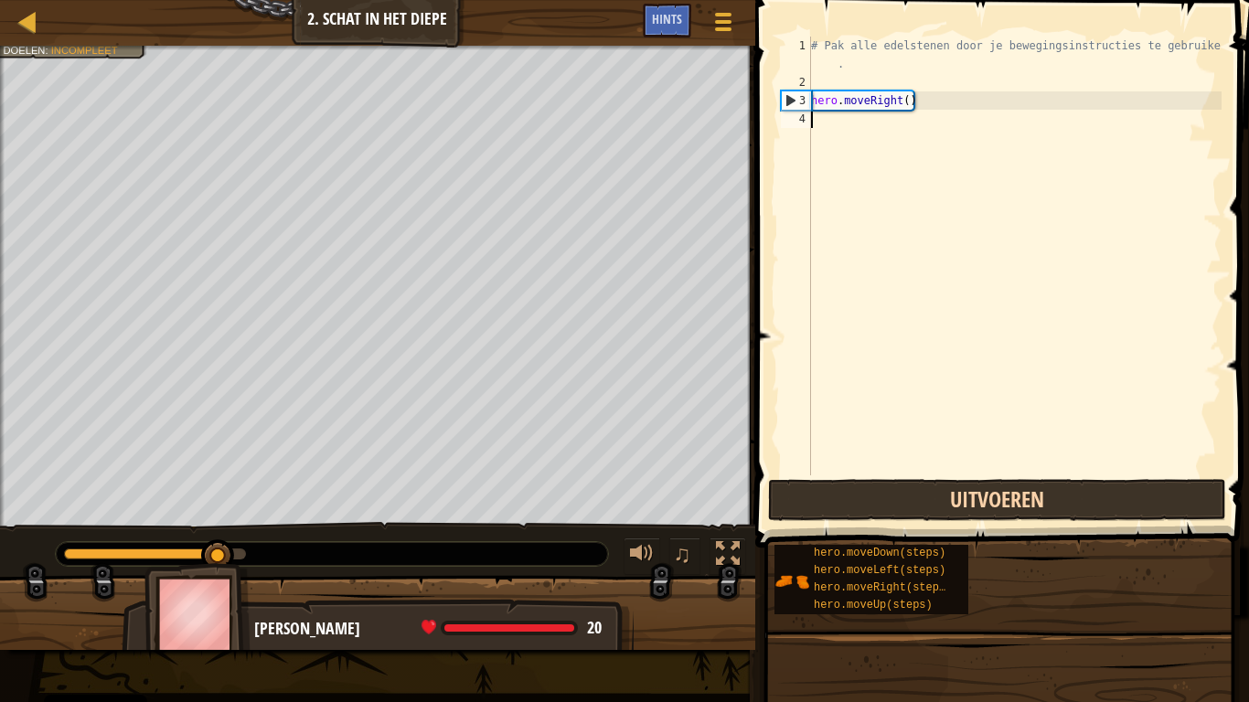
scroll to position [8, 0]
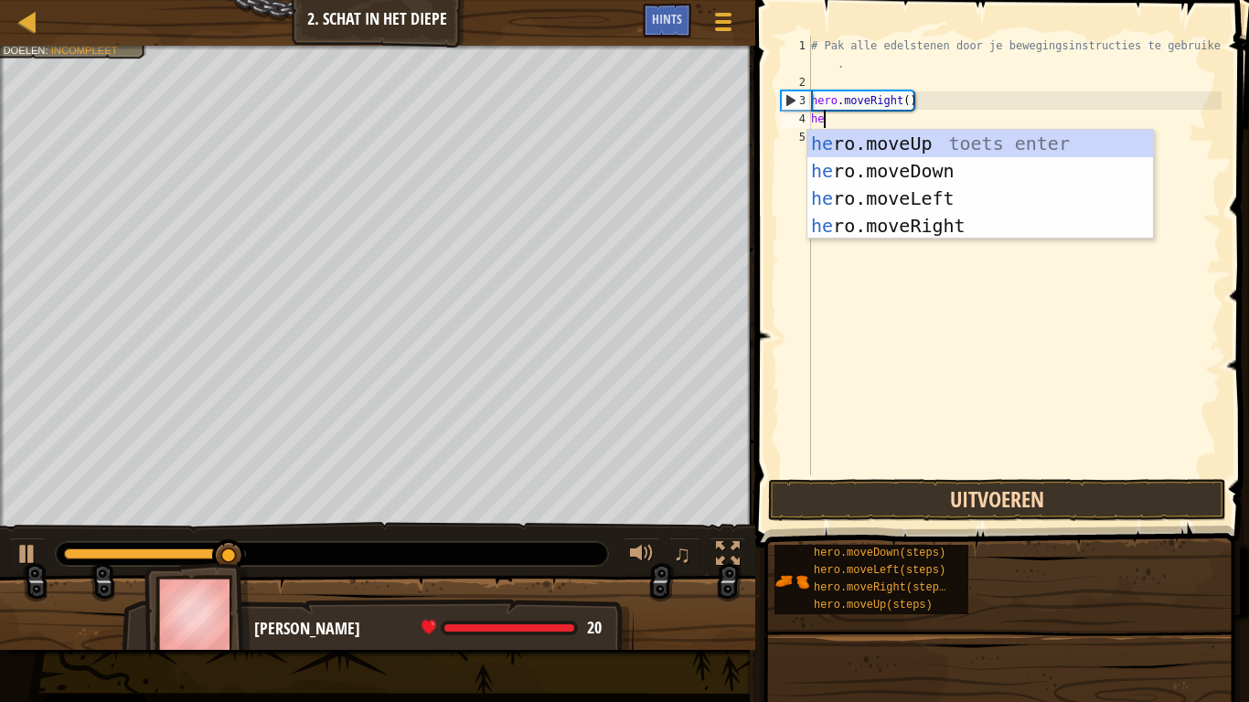
type textarea "her"
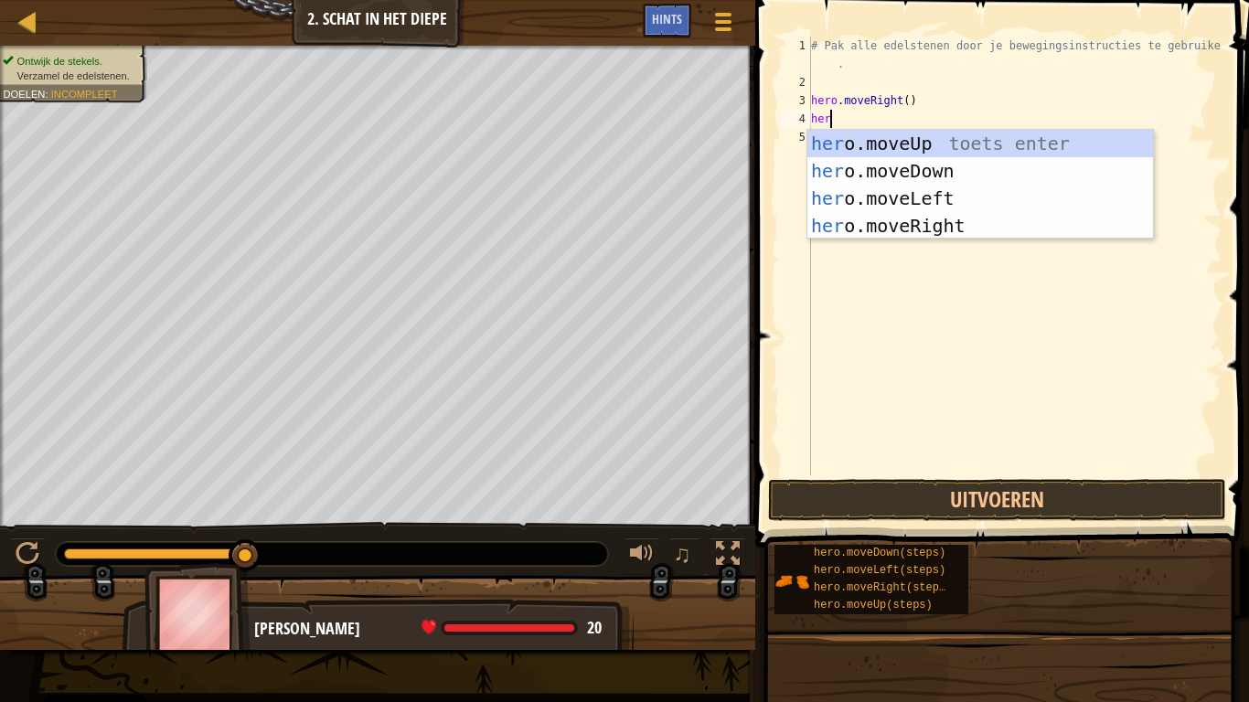
click at [931, 143] on div "her o.moveUp toets enter her o.moveDown toets enter her o.moveLeft toets enter …" at bounding box center [981, 212] width 346 height 165
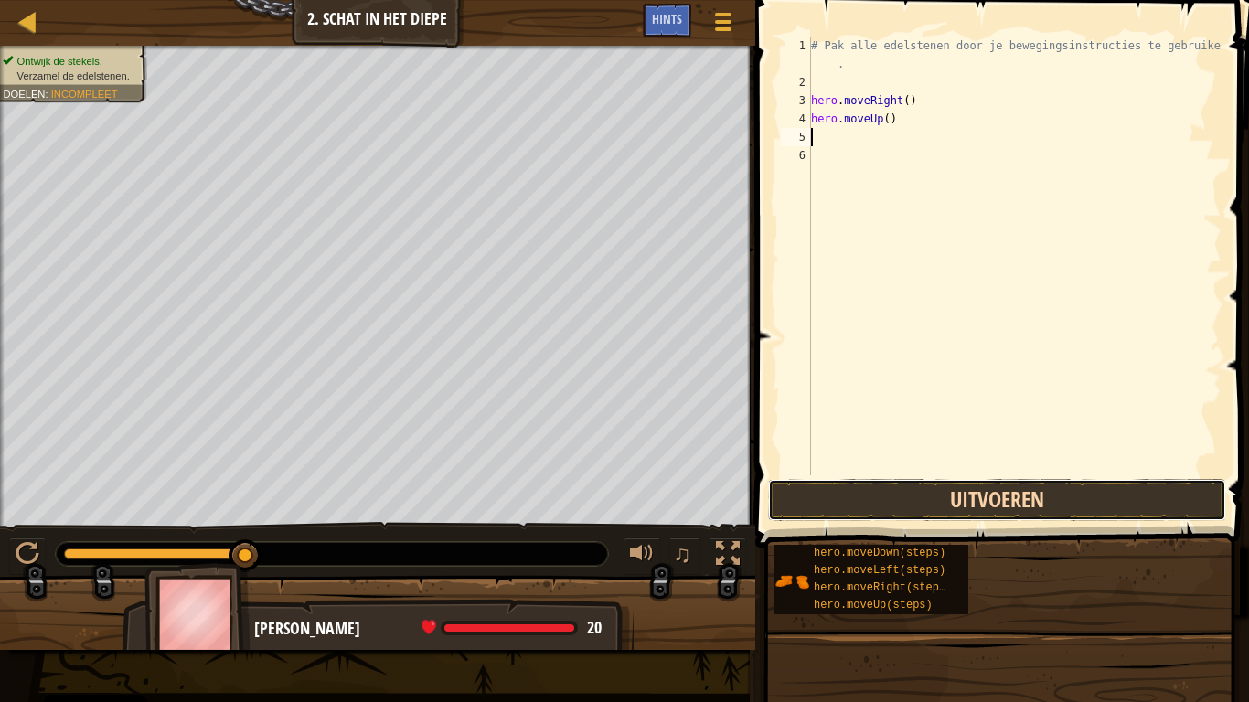
click at [1093, 509] on button "Uitvoeren" at bounding box center [997, 500] width 458 height 42
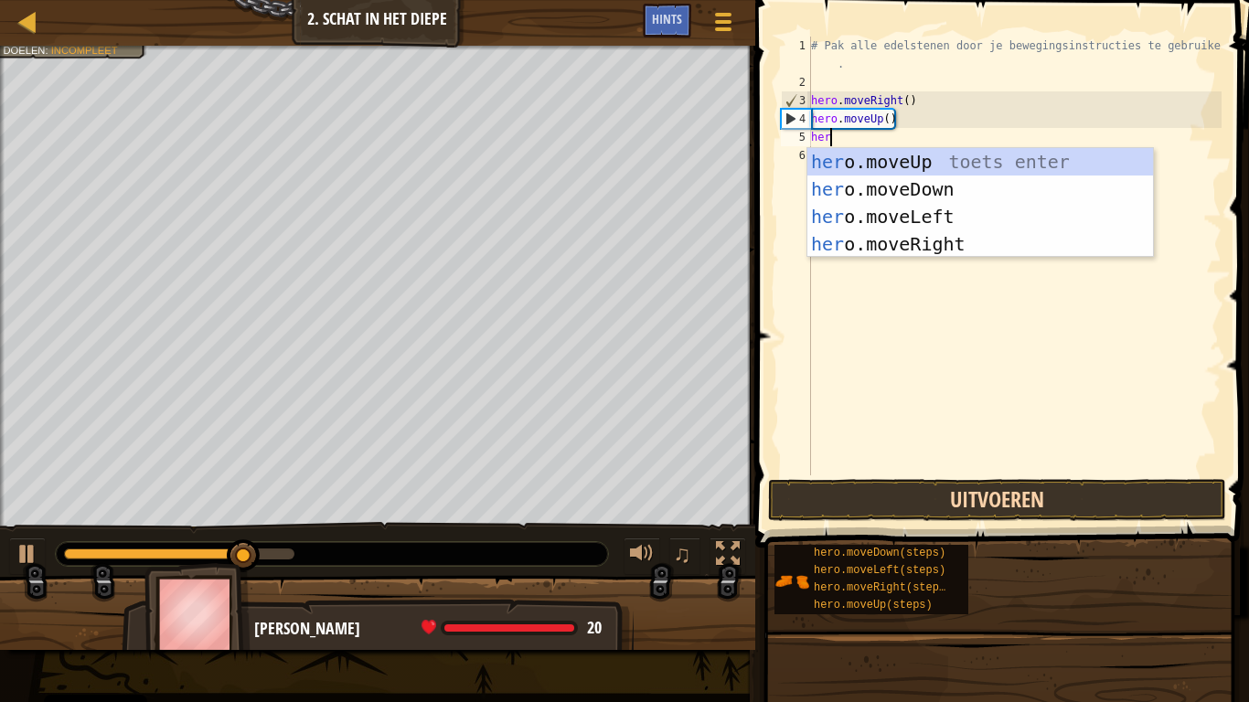
type textarea "hero"
click at [852, 242] on div "hero .moveUp toets enter hero .moveDown toets enter hero .moveLeft toets enter …" at bounding box center [981, 230] width 346 height 165
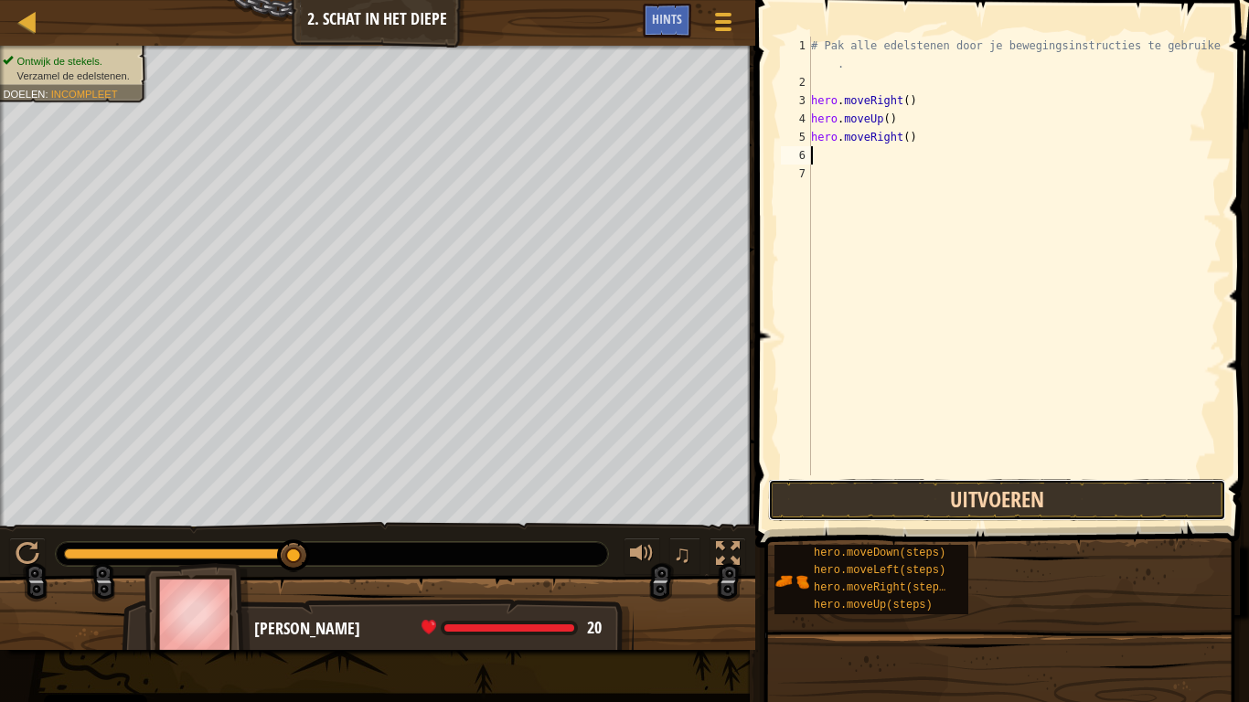
click at [1104, 510] on button "Uitvoeren" at bounding box center [997, 500] width 458 height 42
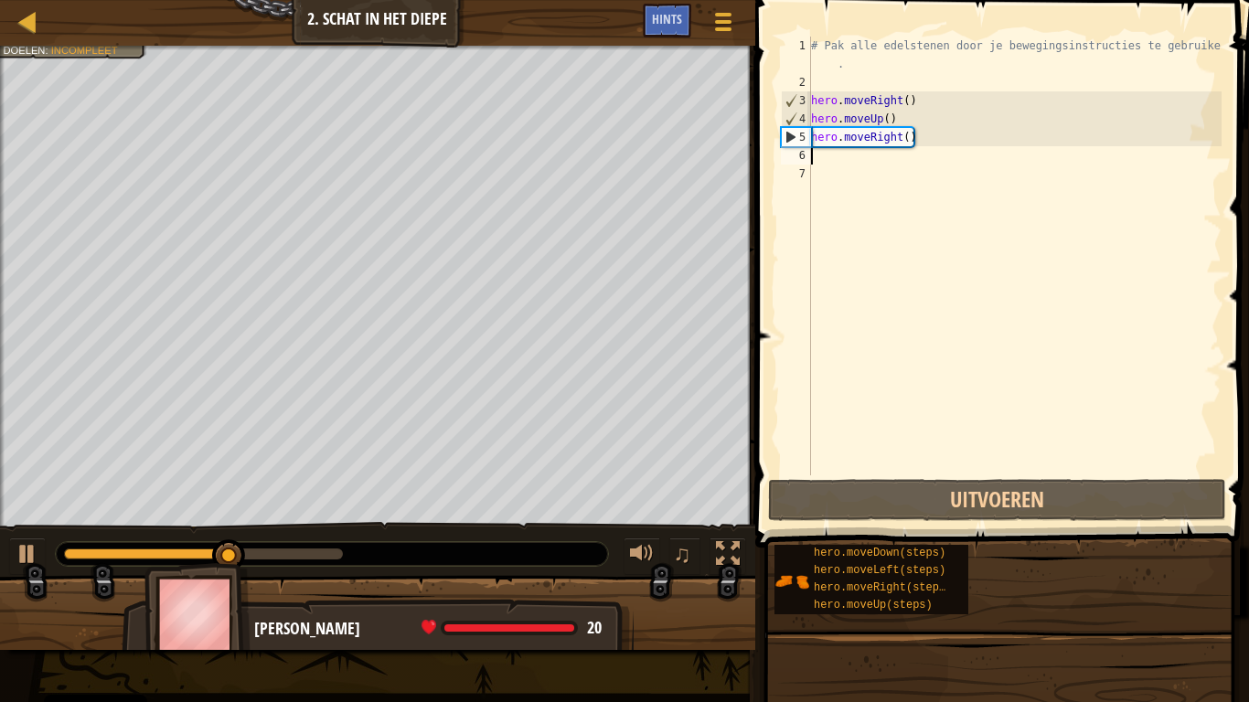
click at [889, 167] on div "# Pak alle edelstenen door je bewegingsinstructies te gebruiken . hero . moveRi…" at bounding box center [1015, 284] width 414 height 494
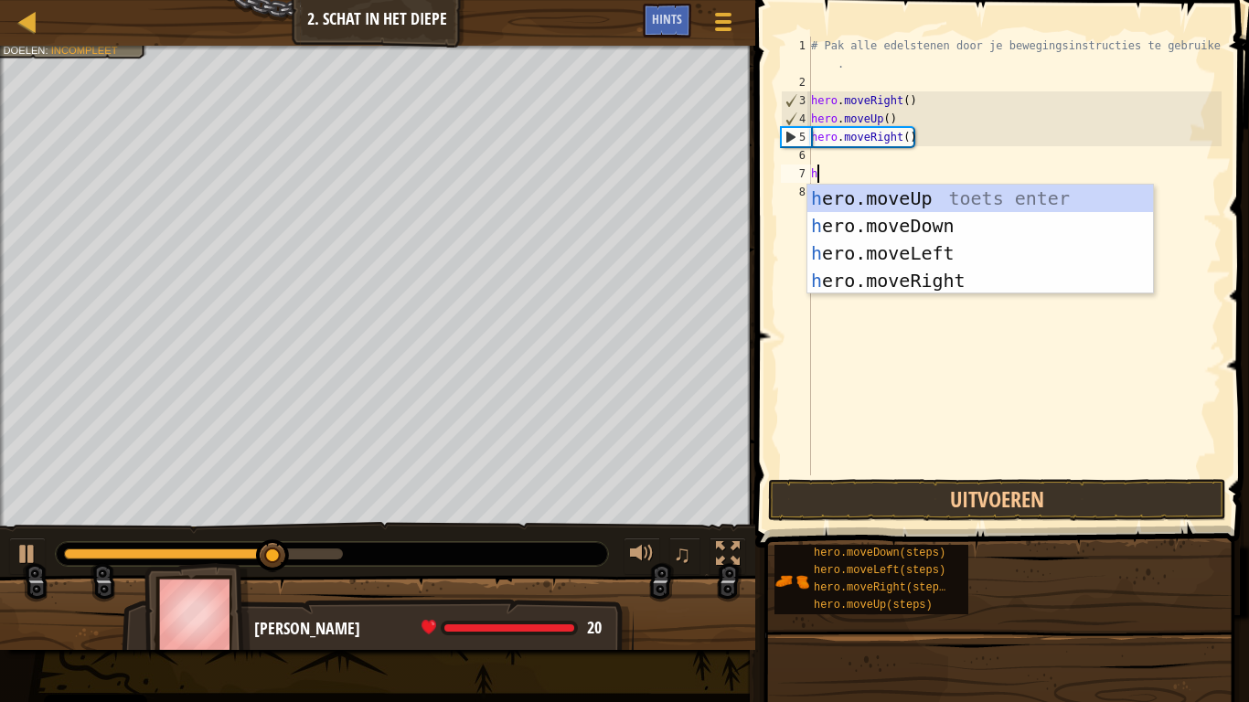
type textarea "her"
click at [944, 238] on div "her o.moveUp toets enter her o.moveDown toets enter her o.moveLeft toets enter …" at bounding box center [981, 267] width 346 height 165
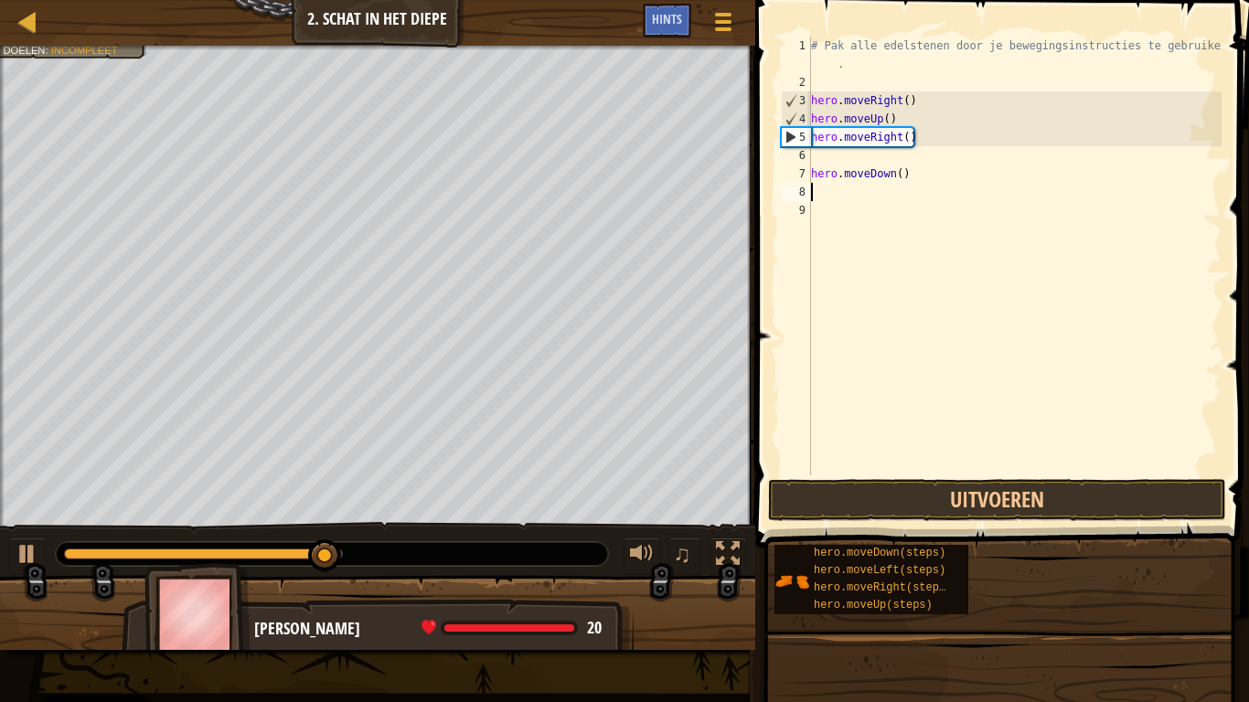
scroll to position [8, 0]
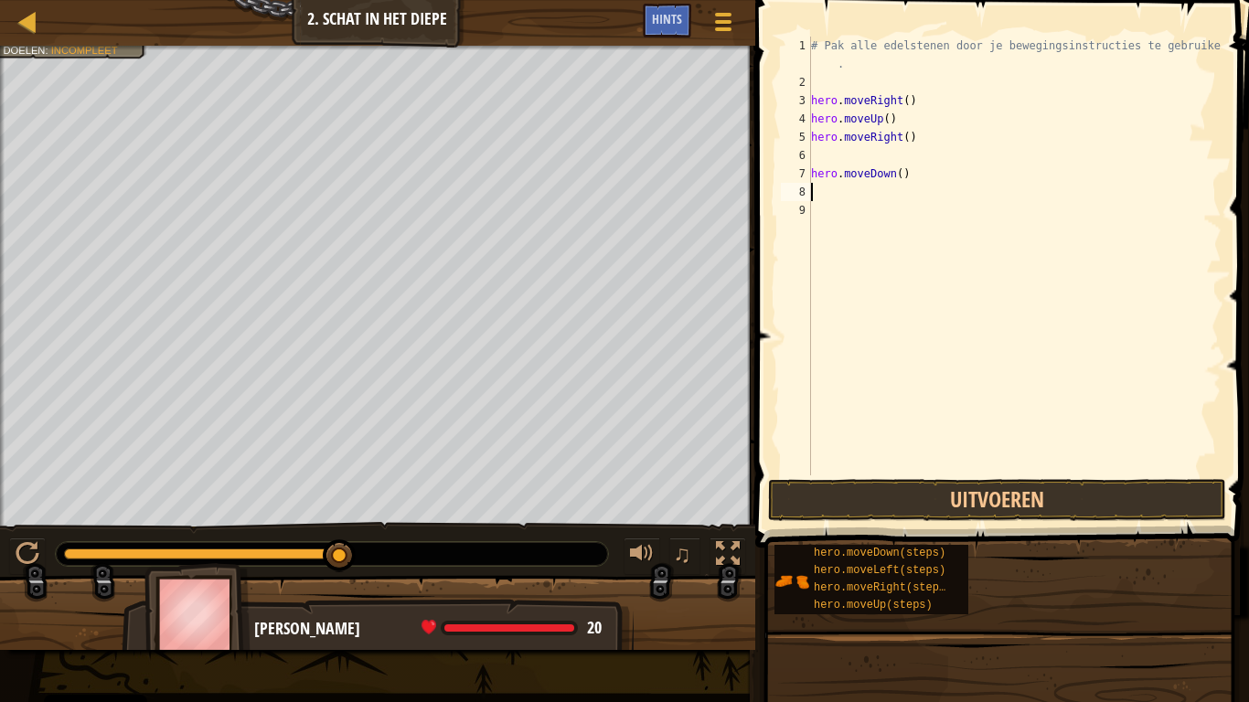
click at [841, 154] on div "# Pak alle edelstenen door je bewegingsinstructies te gebruiken . hero . moveRi…" at bounding box center [1015, 284] width 414 height 494
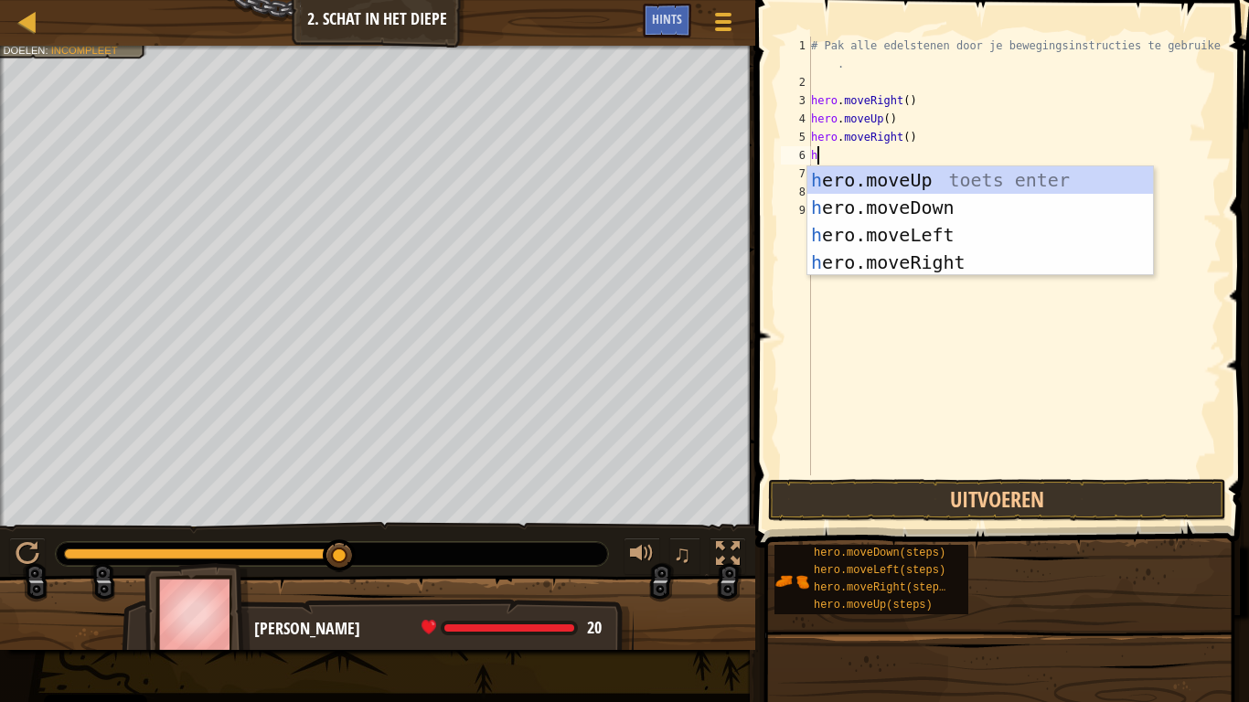
type textarea "her"
click at [919, 202] on div "her o.moveUp toets enter her o.moveDown toets enter her o.moveLeft toets enter …" at bounding box center [981, 248] width 346 height 165
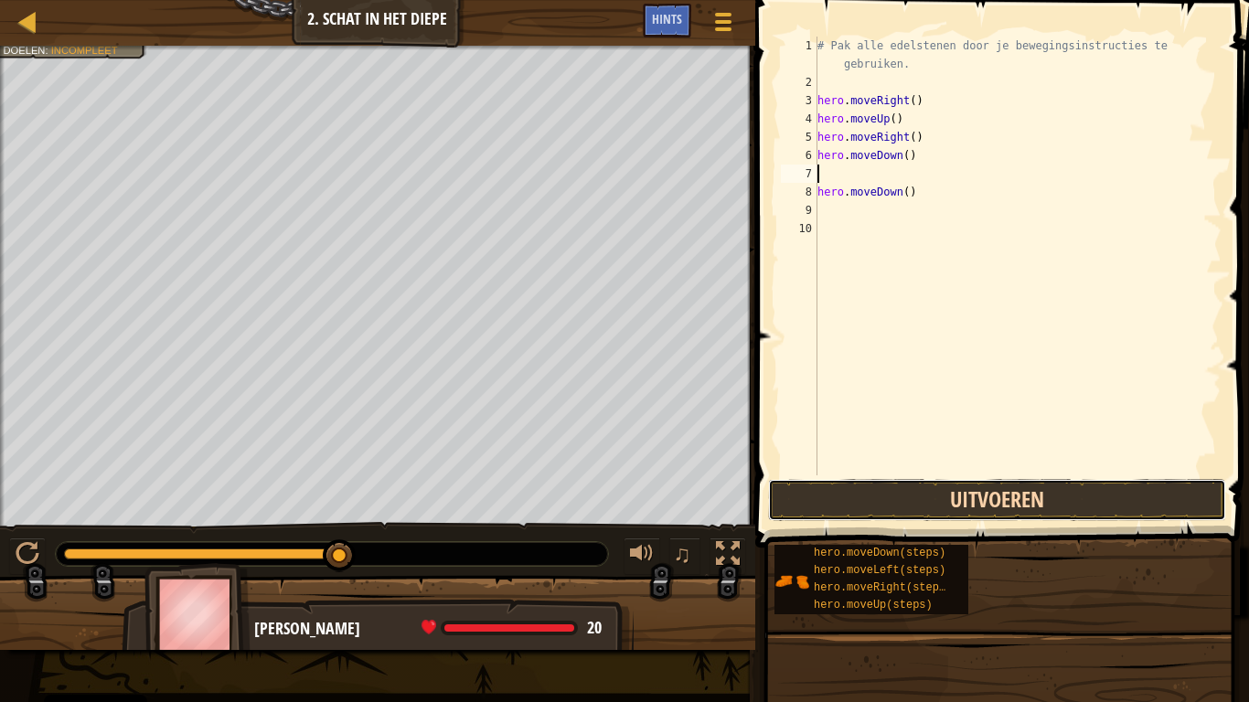
click at [1068, 506] on button "Uitvoeren" at bounding box center [997, 500] width 458 height 42
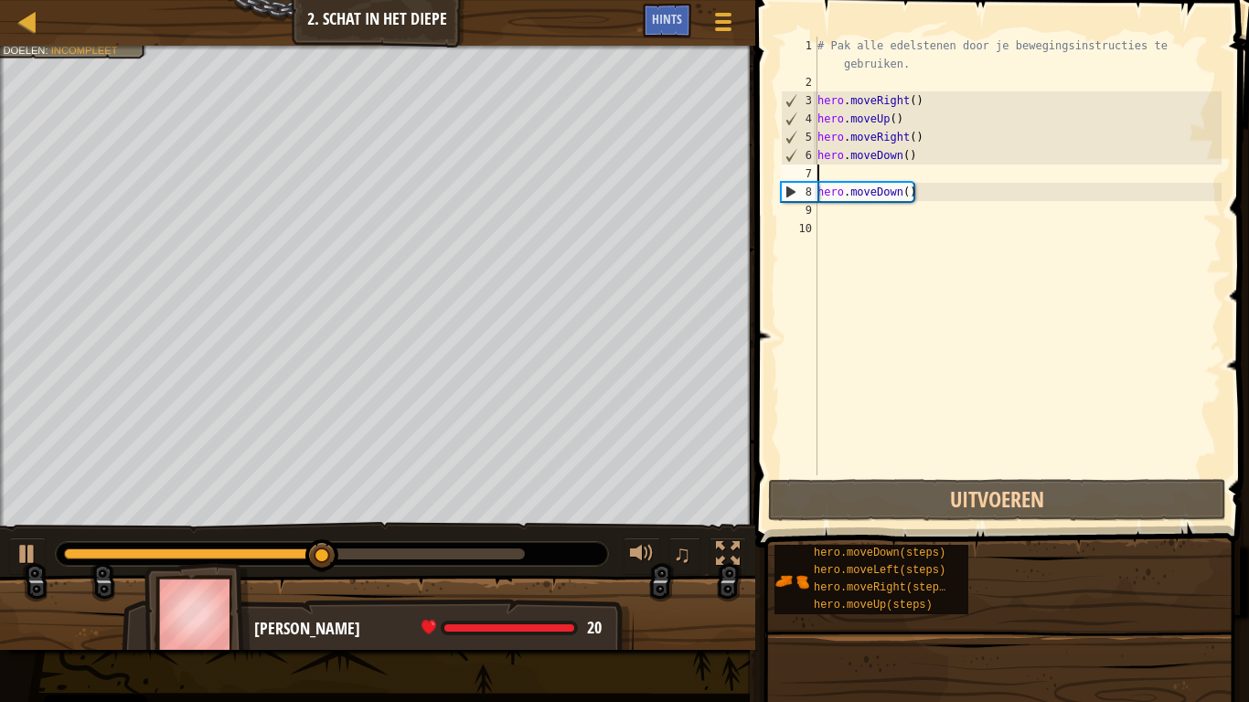
click at [916, 195] on div "# Pak alle edelstenen door je bewegingsinstructies te gebruiken. hero . moveRig…" at bounding box center [1018, 284] width 408 height 494
click at [930, 186] on div "# Pak alle edelstenen door je bewegingsinstructies te gebruiken. hero . moveRig…" at bounding box center [1018, 284] width 408 height 494
click at [862, 198] on div "# Pak alle edelstenen door je bewegingsinstructies te gebruiken. hero . moveRig…" at bounding box center [1018, 284] width 408 height 494
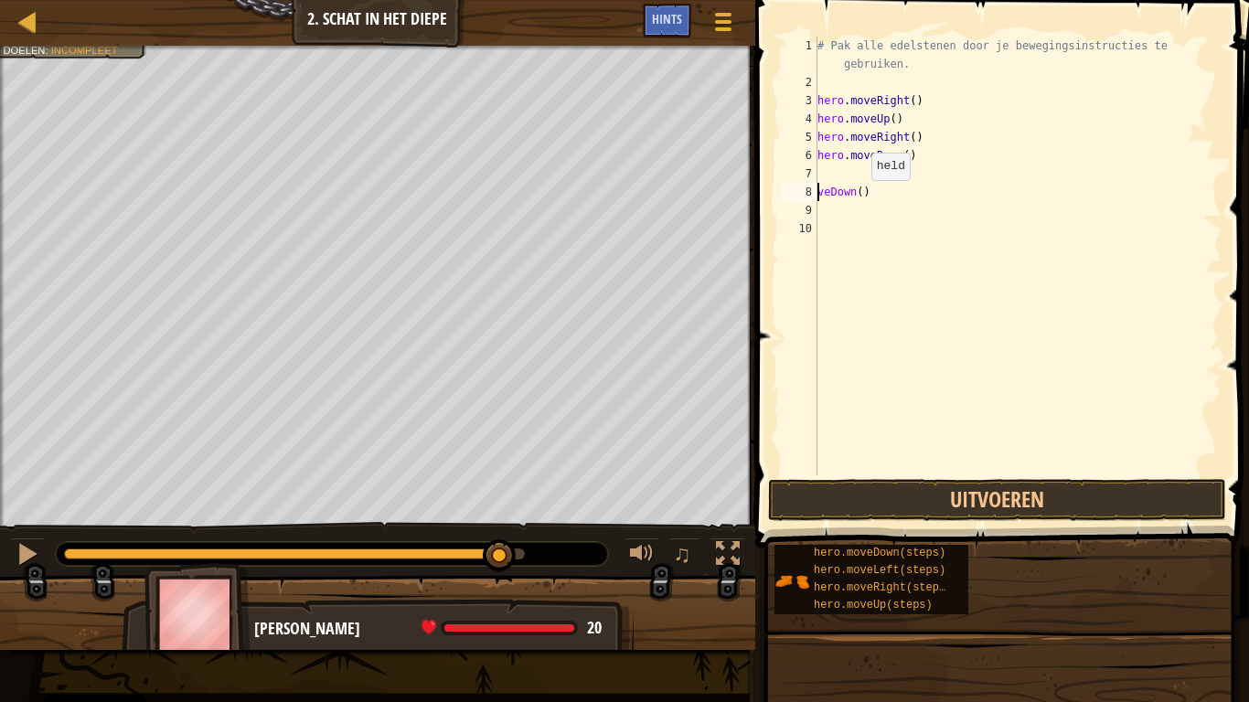
click at [862, 189] on div "# Pak alle edelstenen door je bewegingsinstructies te gebruiken. hero . moveRig…" at bounding box center [1018, 284] width 408 height 494
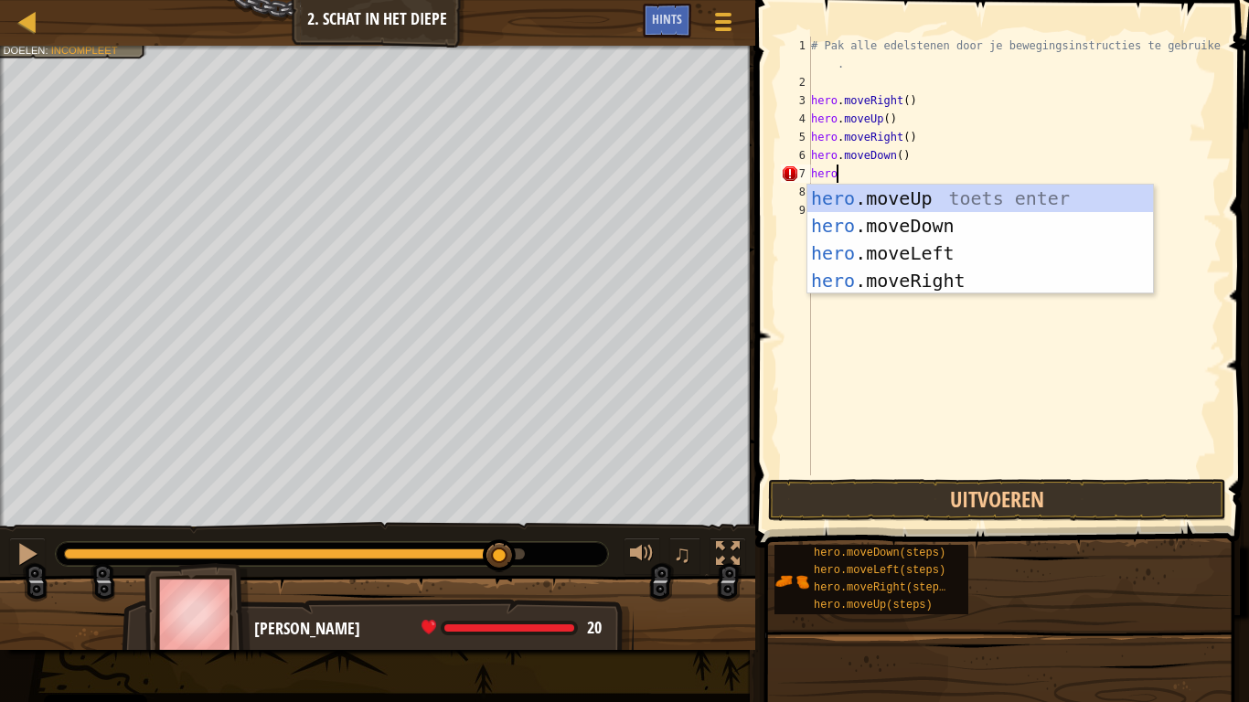
scroll to position [8, 3]
click at [952, 254] on div "hero .moveUp toets enter hero .moveDown toets enter hero .moveLeft toets enter …" at bounding box center [981, 267] width 346 height 165
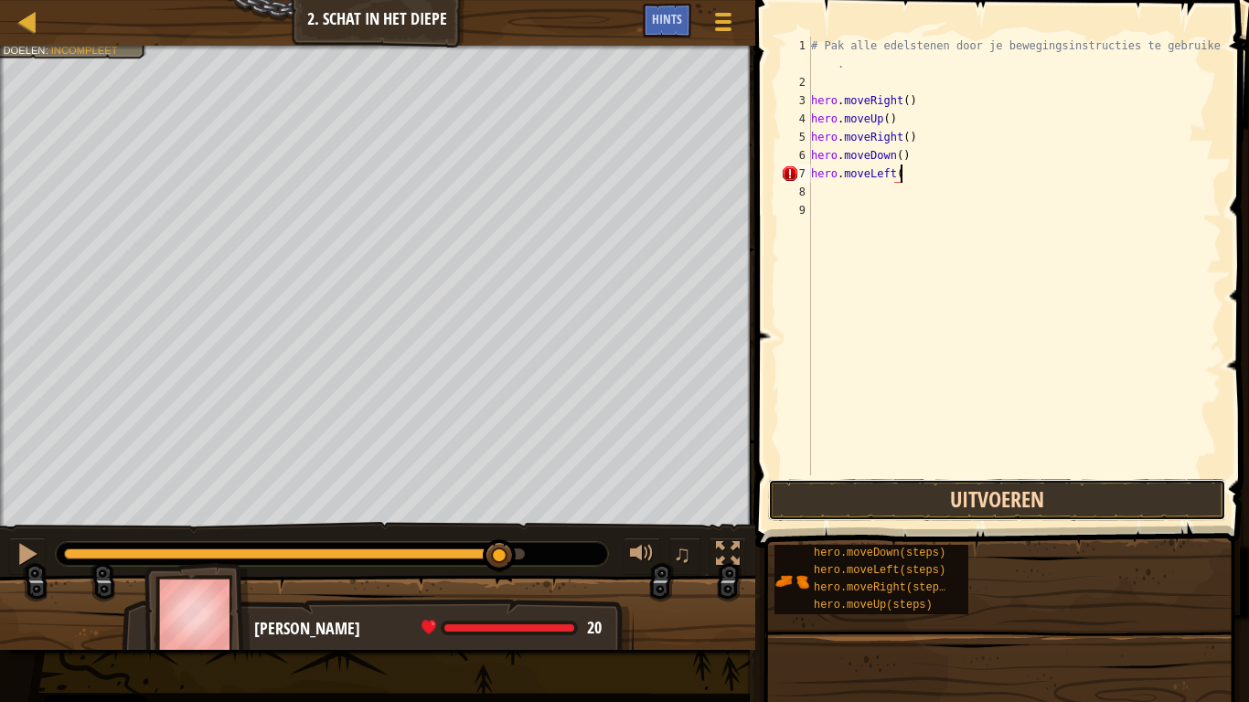
click at [1113, 498] on button "Uitvoeren" at bounding box center [997, 500] width 458 height 42
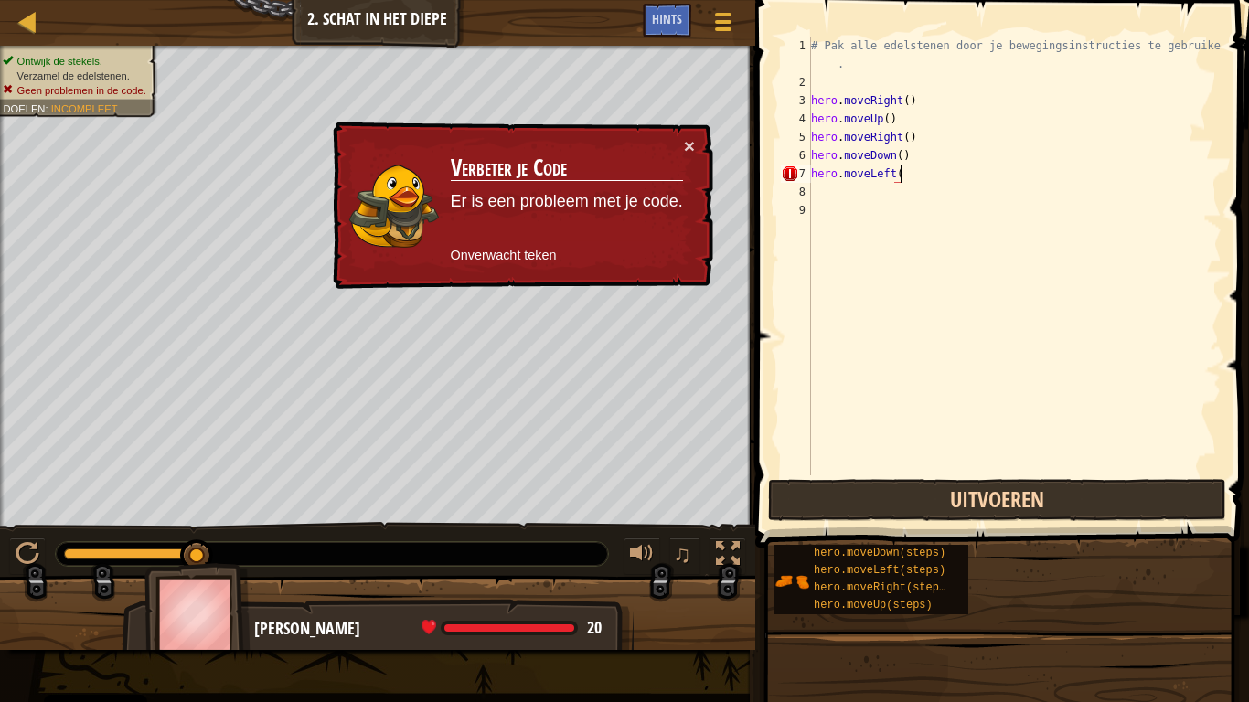
scroll to position [8, 13]
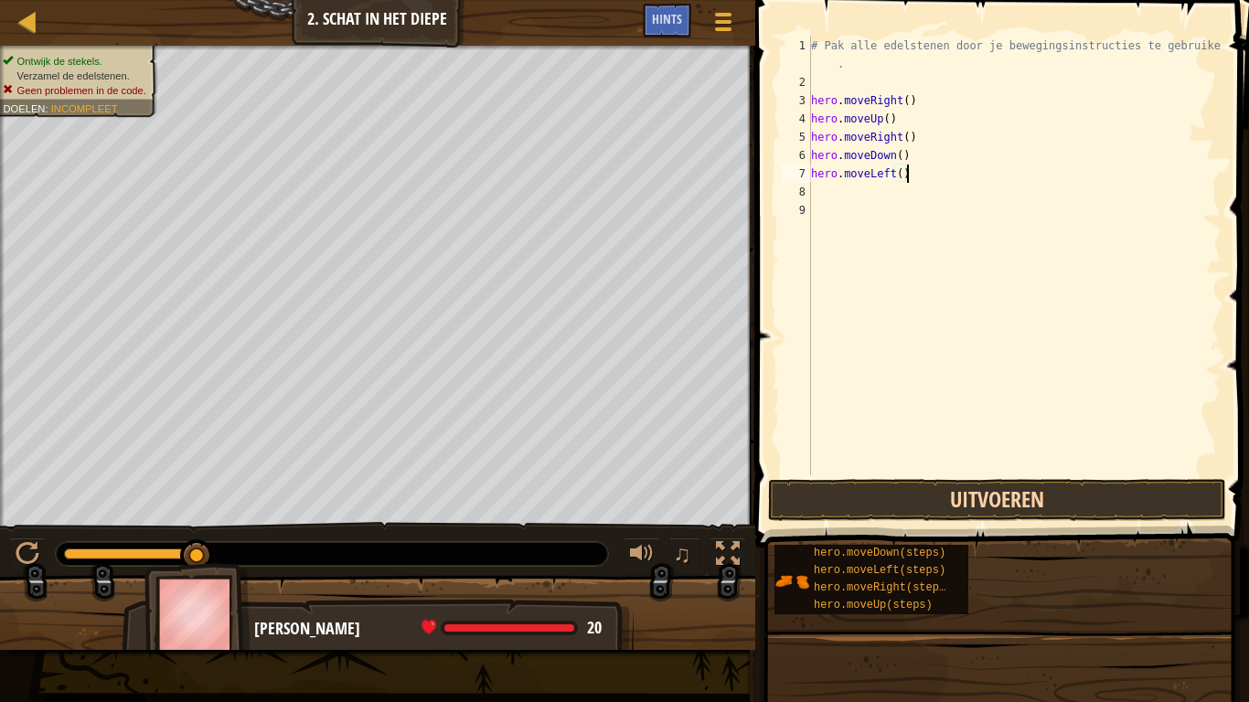
type textarea "hero.moveLeft()"
click at [1083, 497] on button "Uitvoeren" at bounding box center [997, 500] width 458 height 42
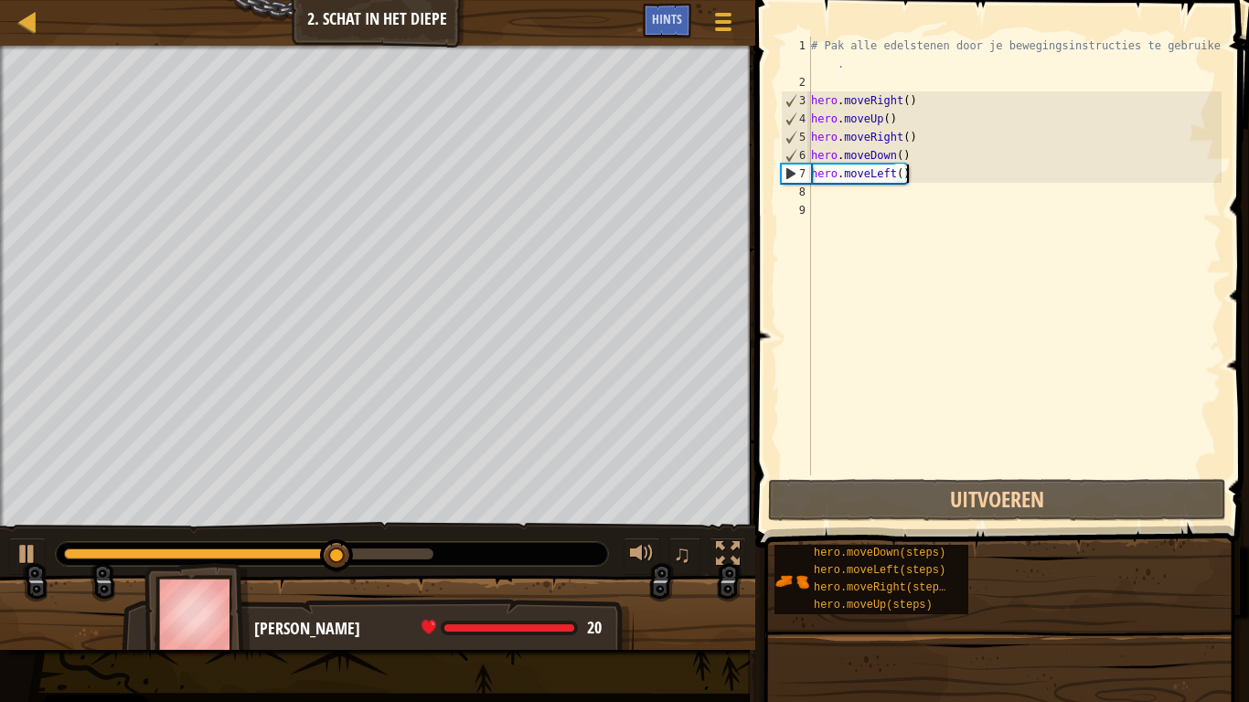
click at [852, 193] on div "# Pak alle edelstenen door je bewegingsinstructies te gebruiken . hero . moveRi…" at bounding box center [1015, 284] width 414 height 494
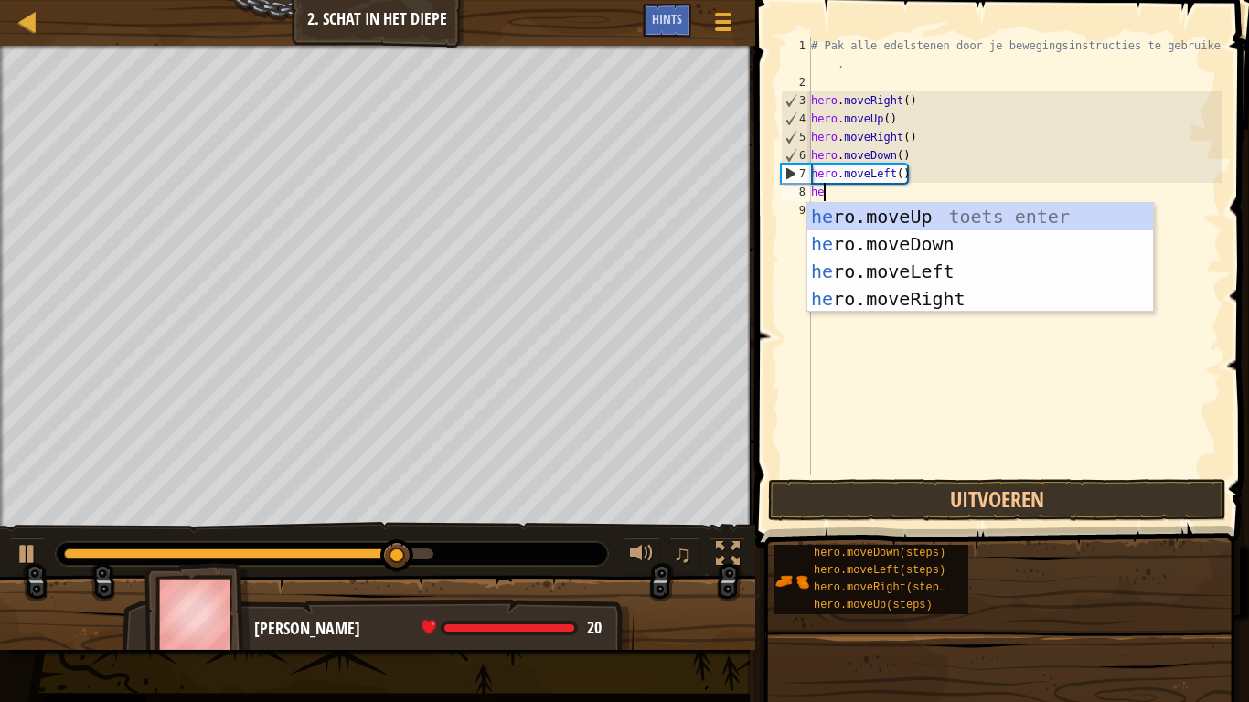
type textarea "her"
click at [853, 244] on div "her o.moveUp toets enter her o.moveDown toets enter her o.moveLeft toets enter …" at bounding box center [981, 285] width 346 height 165
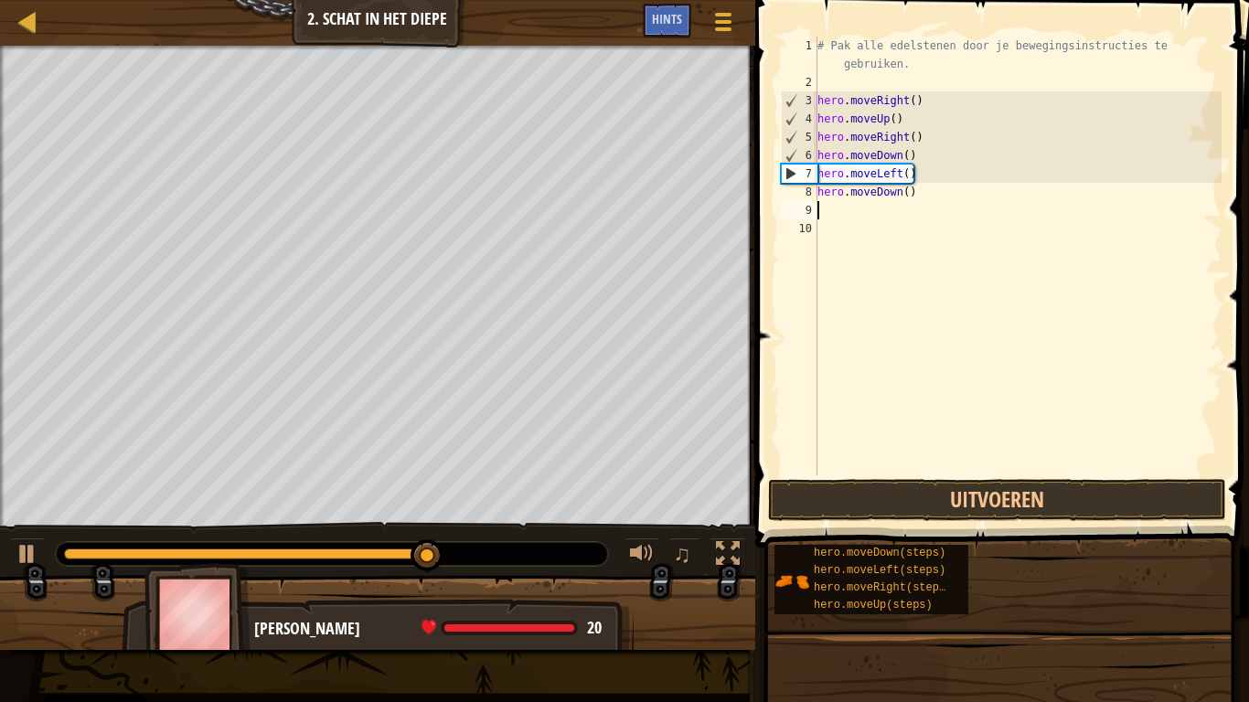
scroll to position [8, 0]
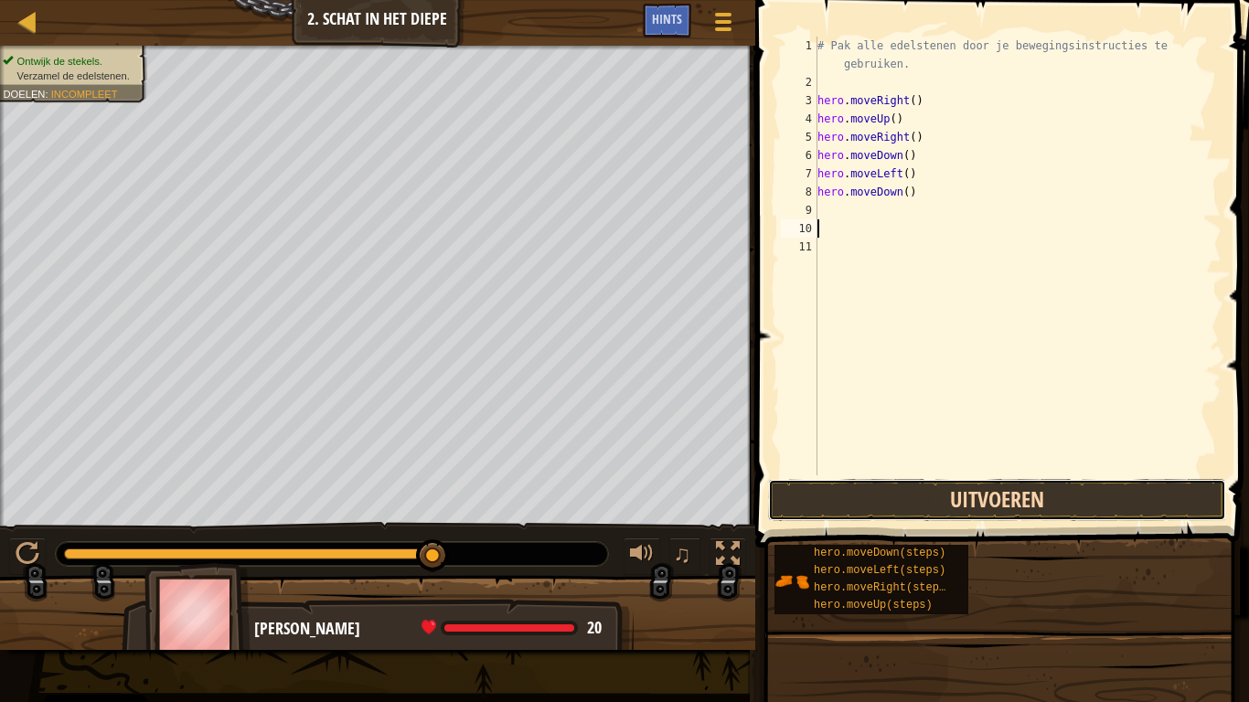
click at [1106, 498] on button "Uitvoeren" at bounding box center [997, 500] width 458 height 42
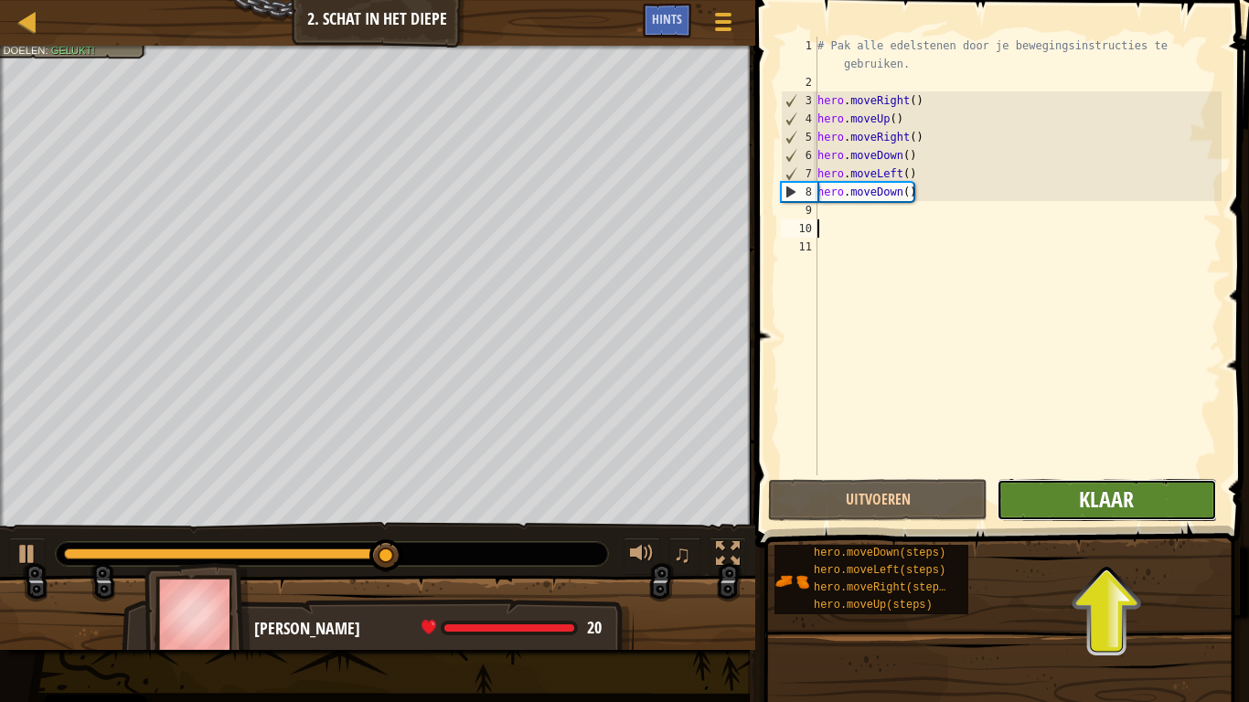
click at [1130, 502] on span "Klaar" at bounding box center [1106, 499] width 55 height 29
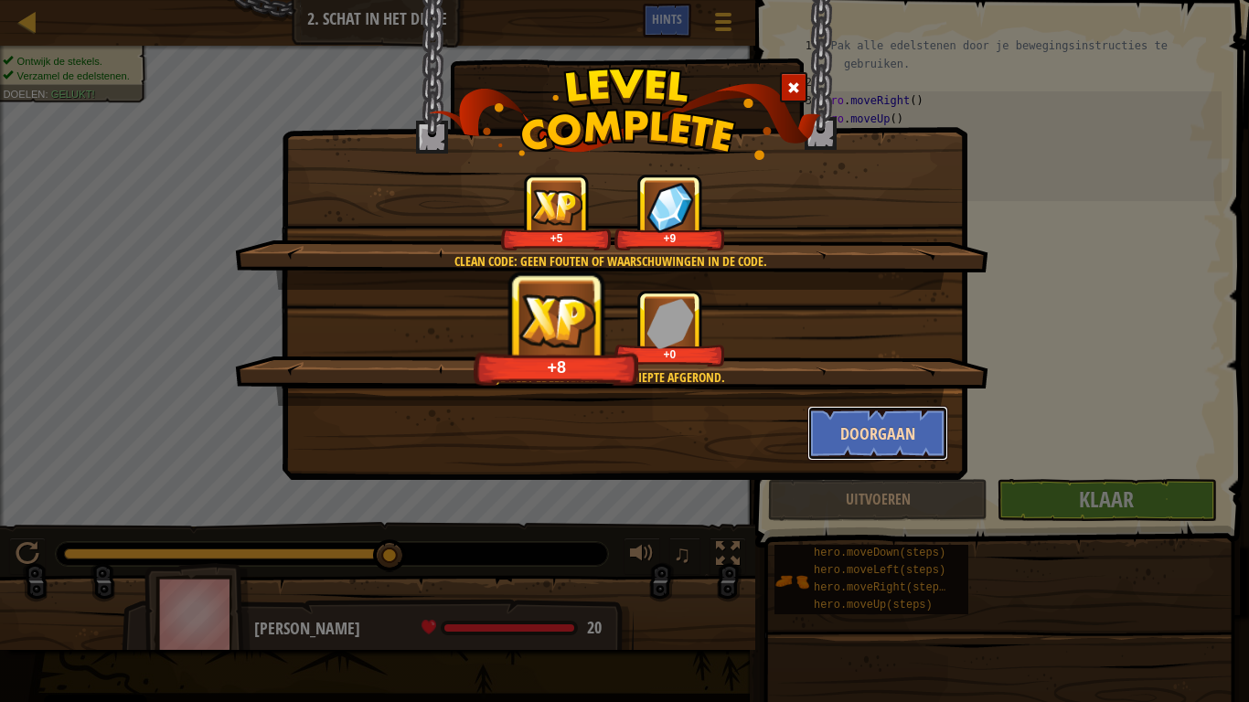
click at [900, 436] on button "Doorgaan" at bounding box center [879, 433] width 142 height 55
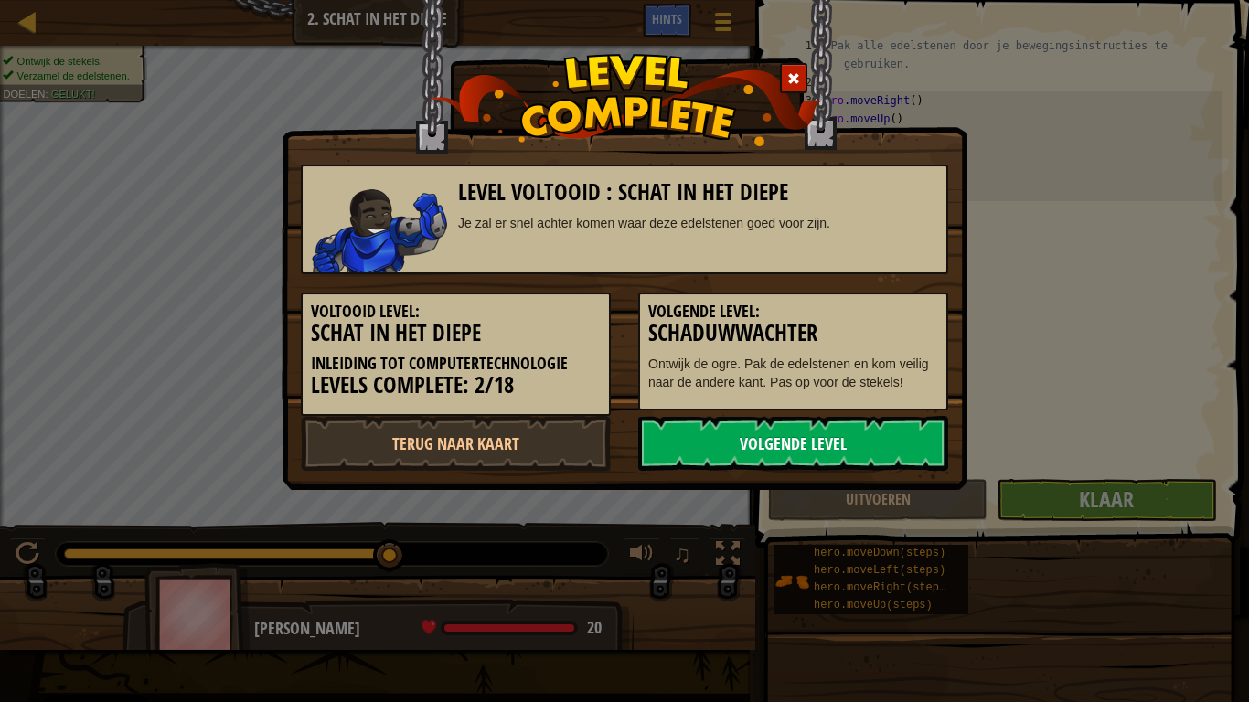
click at [905, 434] on link "Volgende Level" at bounding box center [793, 443] width 310 height 55
click at [906, 433] on link "Volgende Level" at bounding box center [793, 443] width 310 height 55
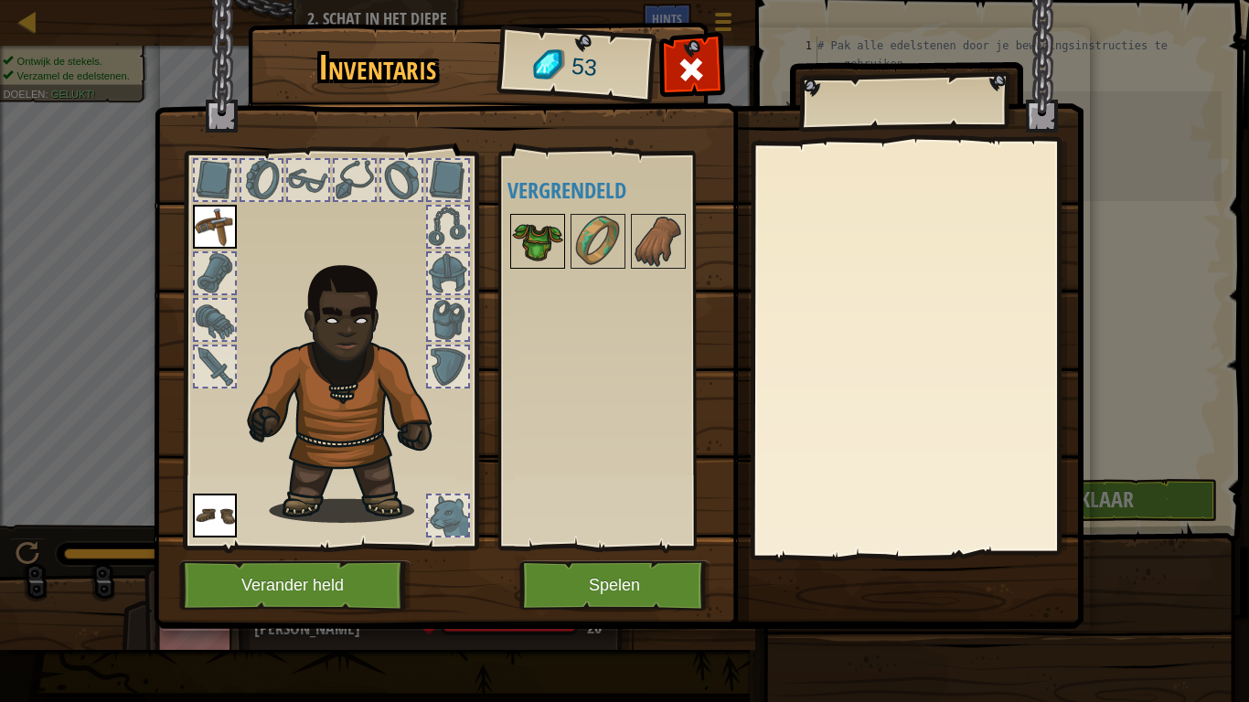
click at [522, 254] on img at bounding box center [537, 241] width 51 height 51
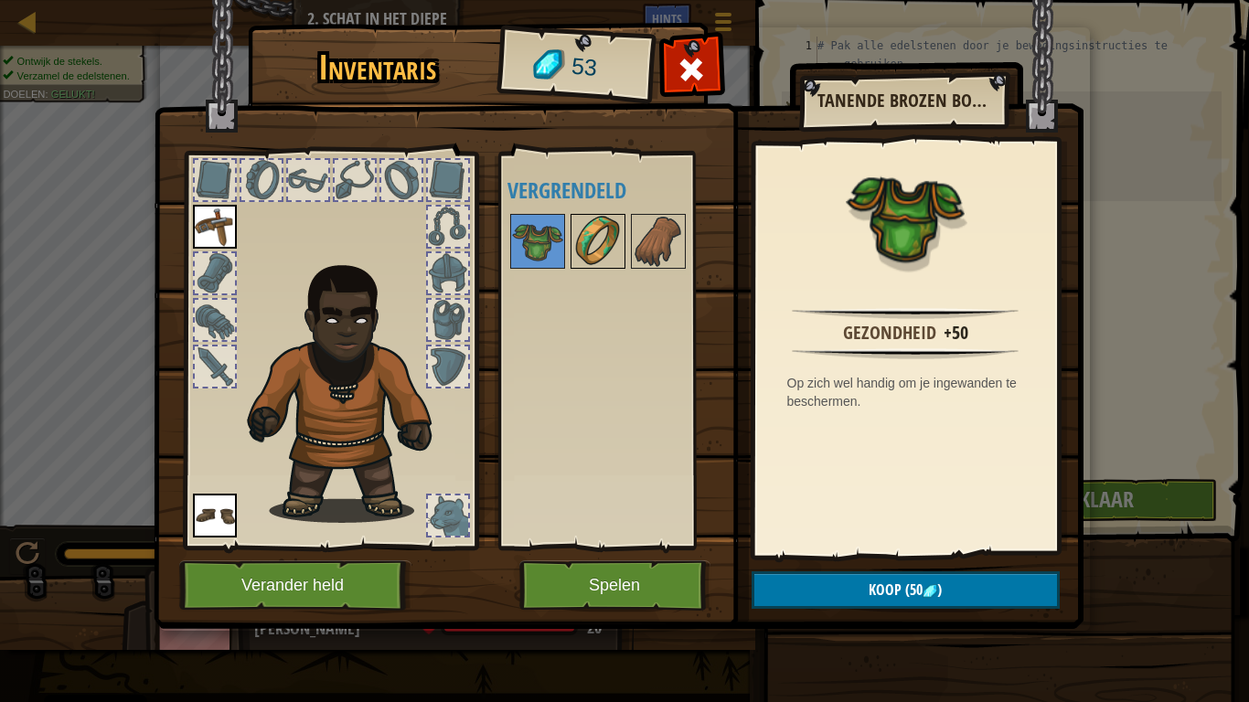
click at [602, 217] on img at bounding box center [598, 241] width 51 height 51
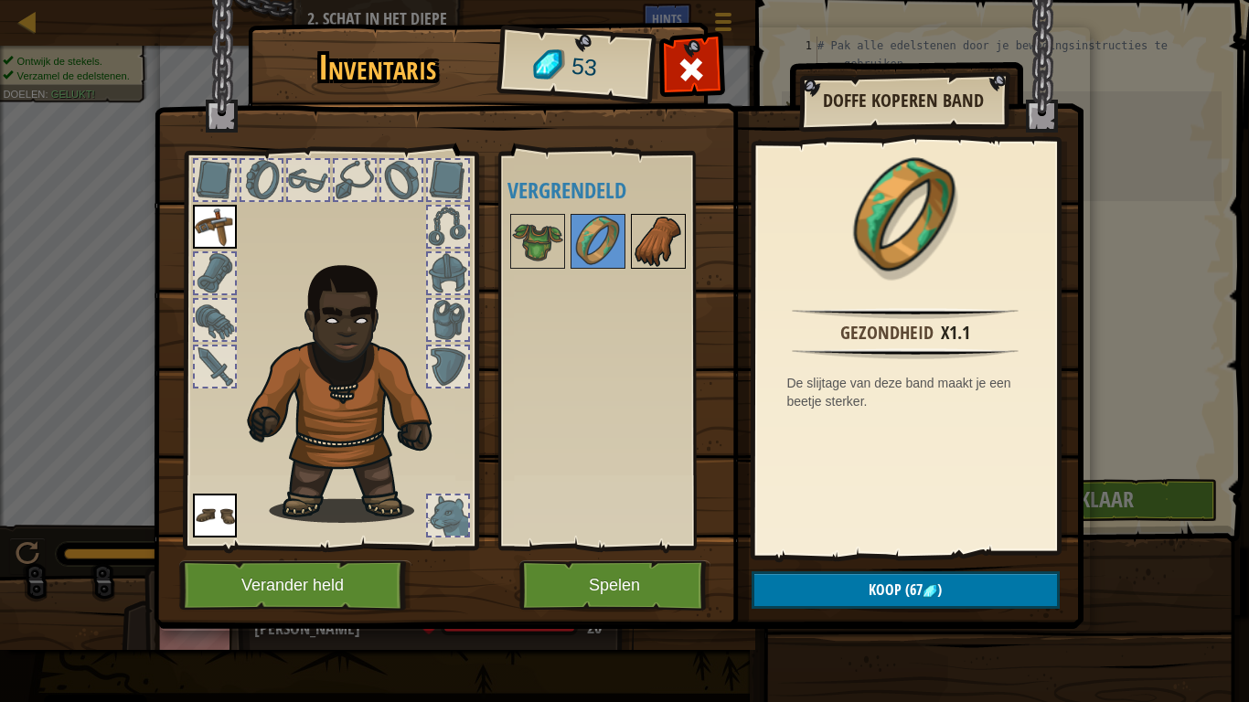
click at [649, 236] on img at bounding box center [658, 241] width 51 height 51
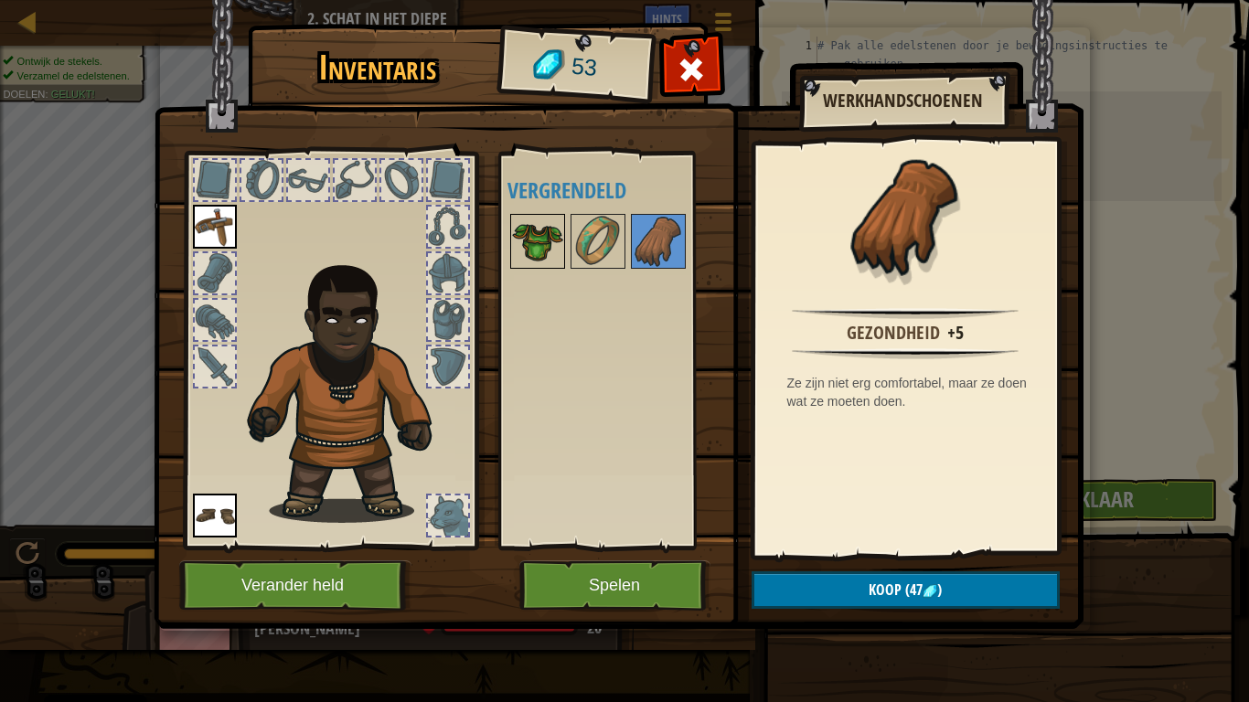
click at [531, 233] on img at bounding box center [537, 241] width 51 height 51
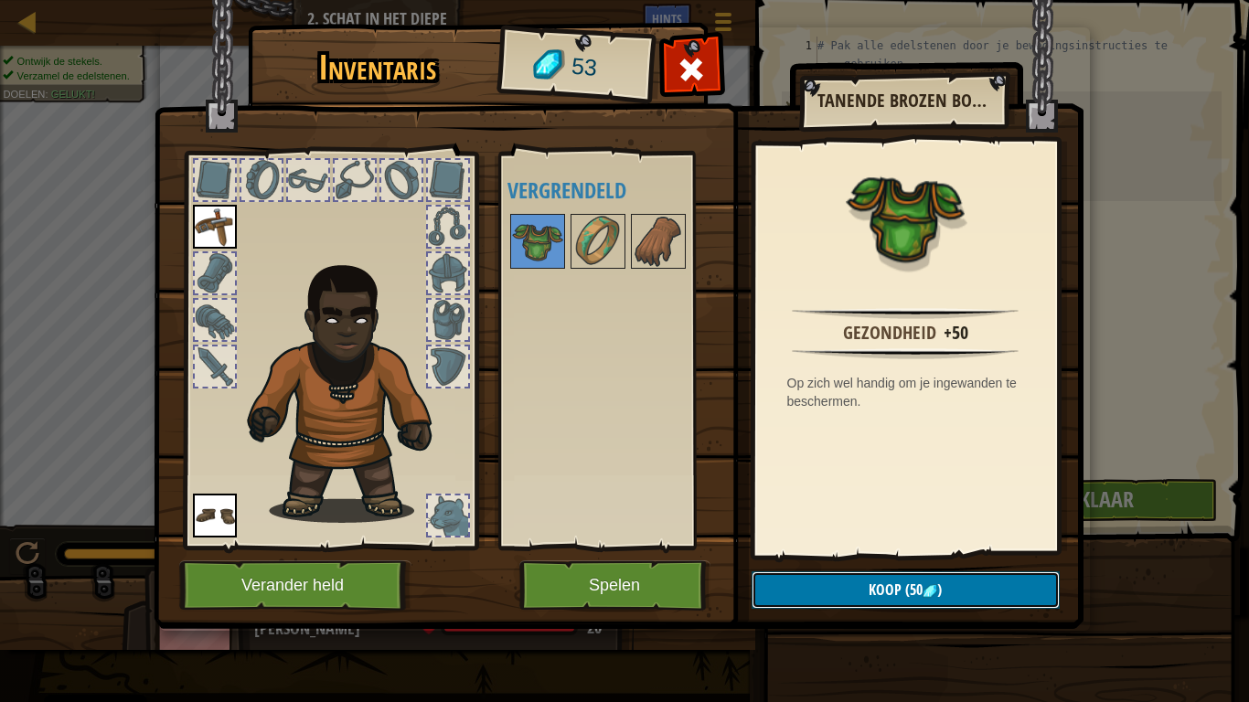
click at [987, 578] on button "Koop (50 )" at bounding box center [906, 590] width 308 height 37
click at [1006, 578] on button "Bevestigen" at bounding box center [906, 590] width 308 height 37
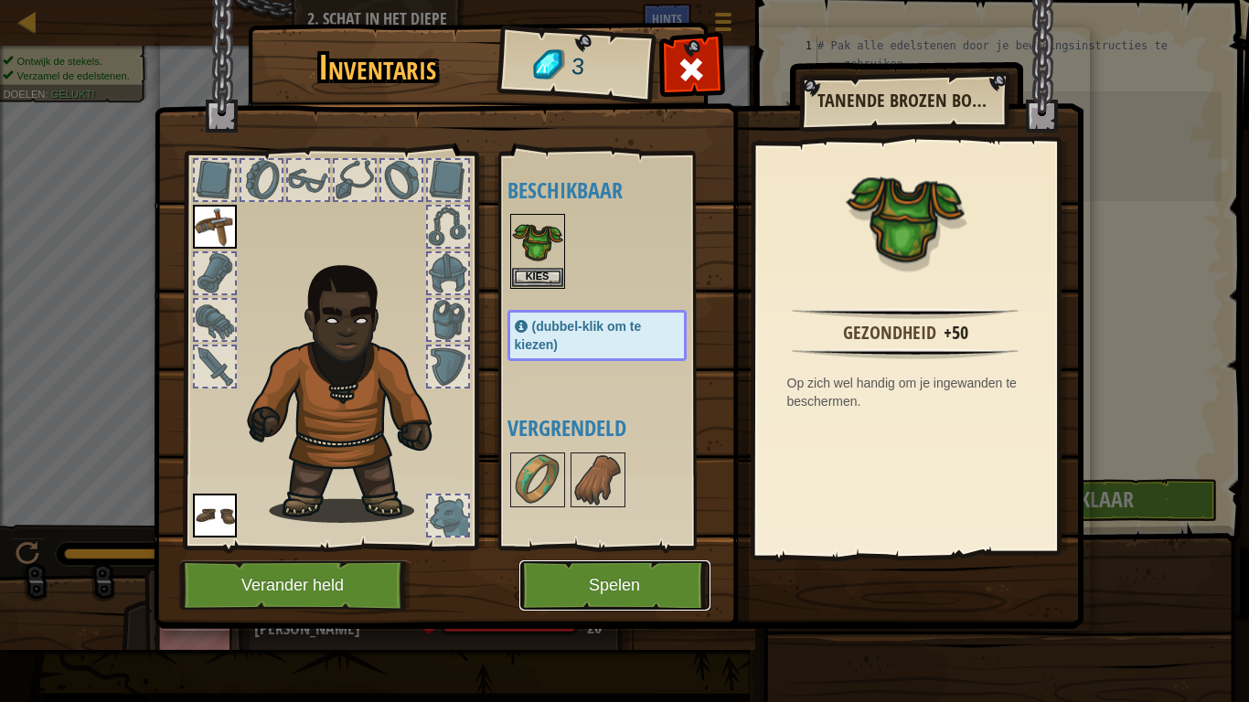
click at [565, 578] on button "Spelen" at bounding box center [615, 586] width 191 height 50
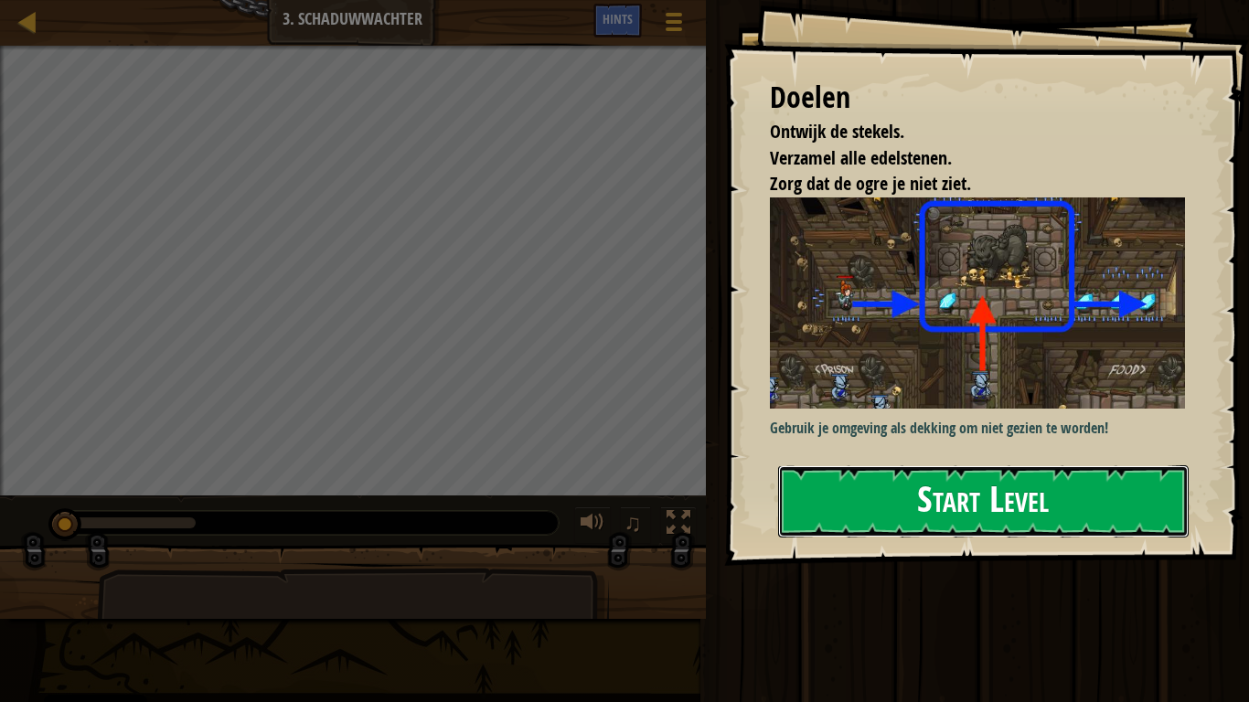
click at [1079, 512] on button "Start Level" at bounding box center [983, 502] width 411 height 72
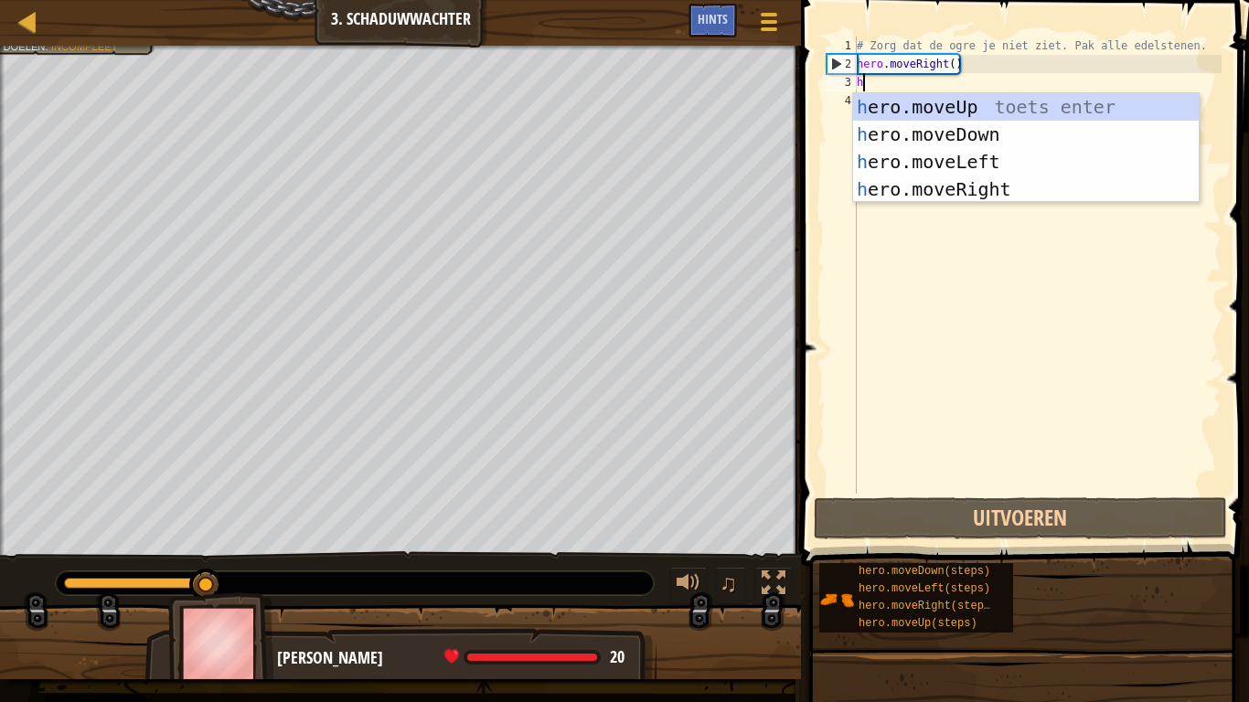
scroll to position [8, 0]
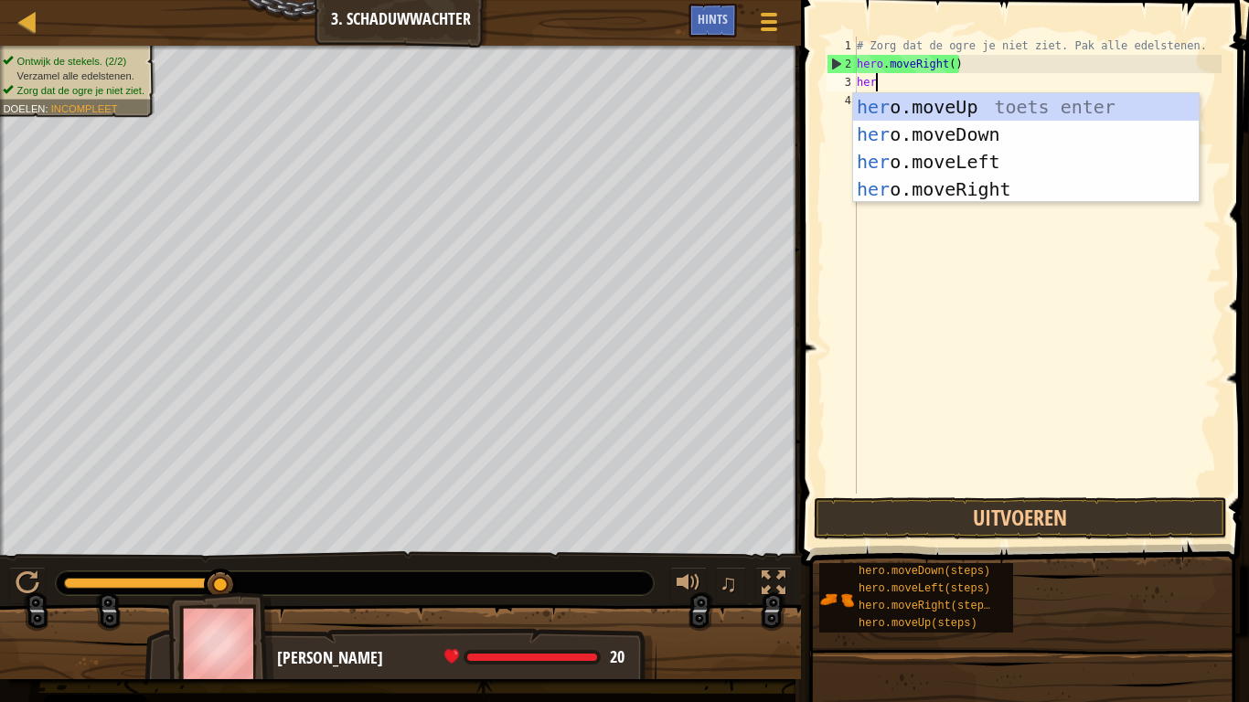
type textarea "hero"
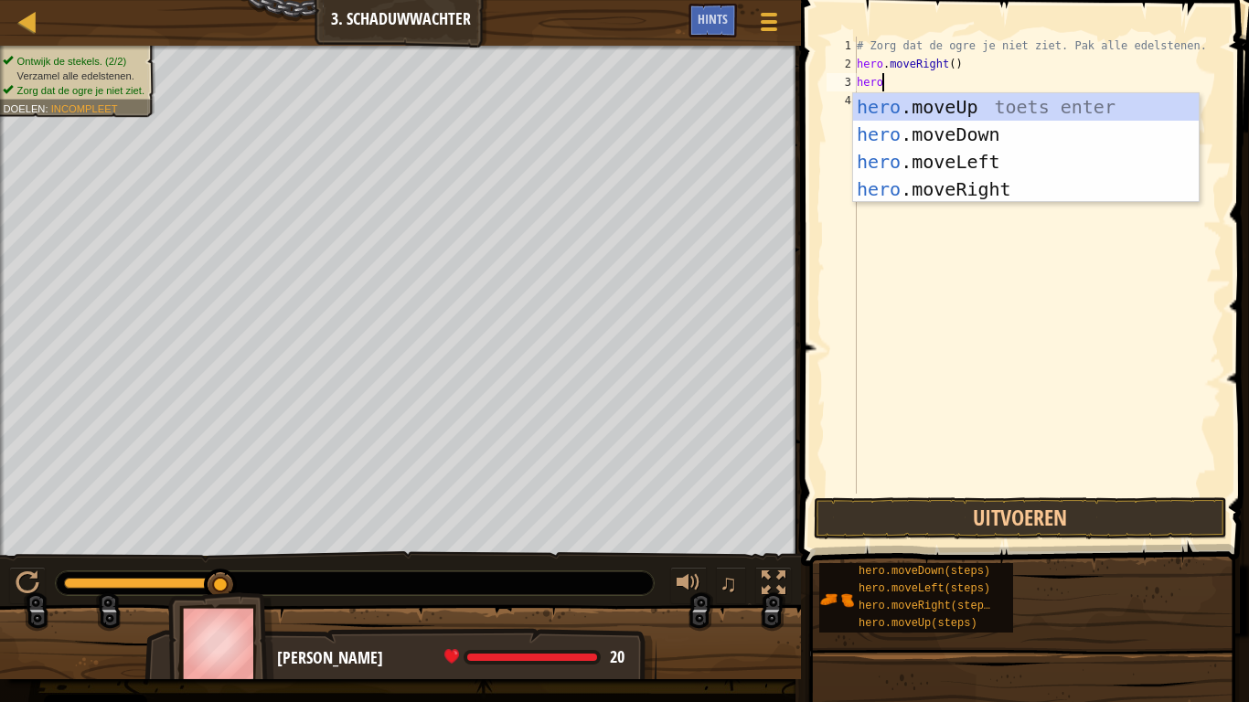
click at [974, 98] on div "hero .moveUp toets enter hero .moveDown toets enter hero .moveLeft toets enter …" at bounding box center [1026, 175] width 346 height 165
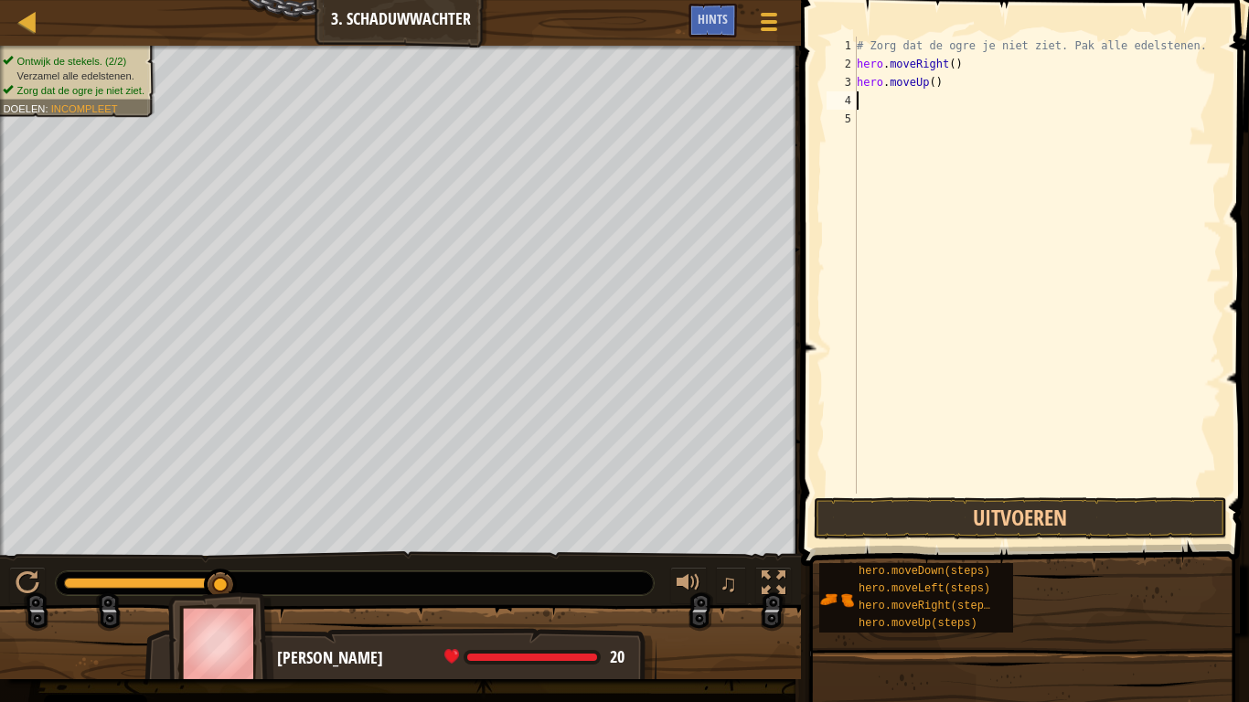
scroll to position [8, 0]
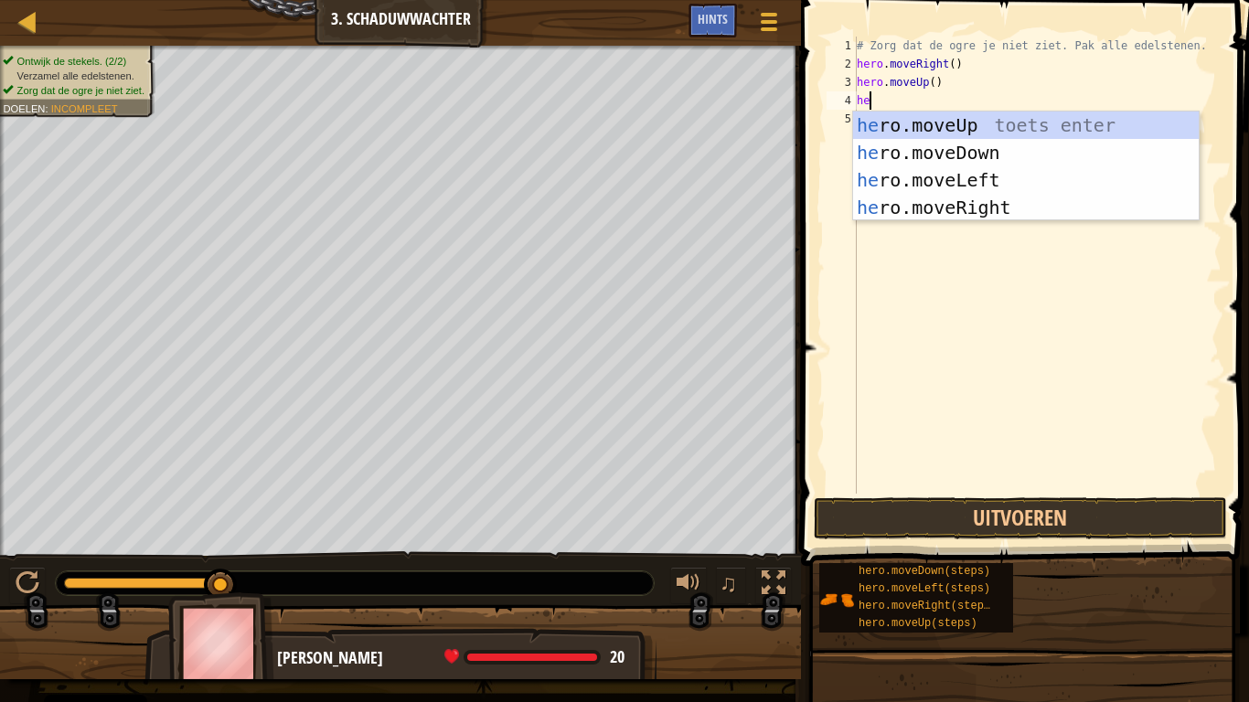
type textarea "her"
click at [993, 207] on div "her o.moveUp toets enter her o.moveDown toets enter her o.moveLeft toets enter …" at bounding box center [1026, 194] width 346 height 165
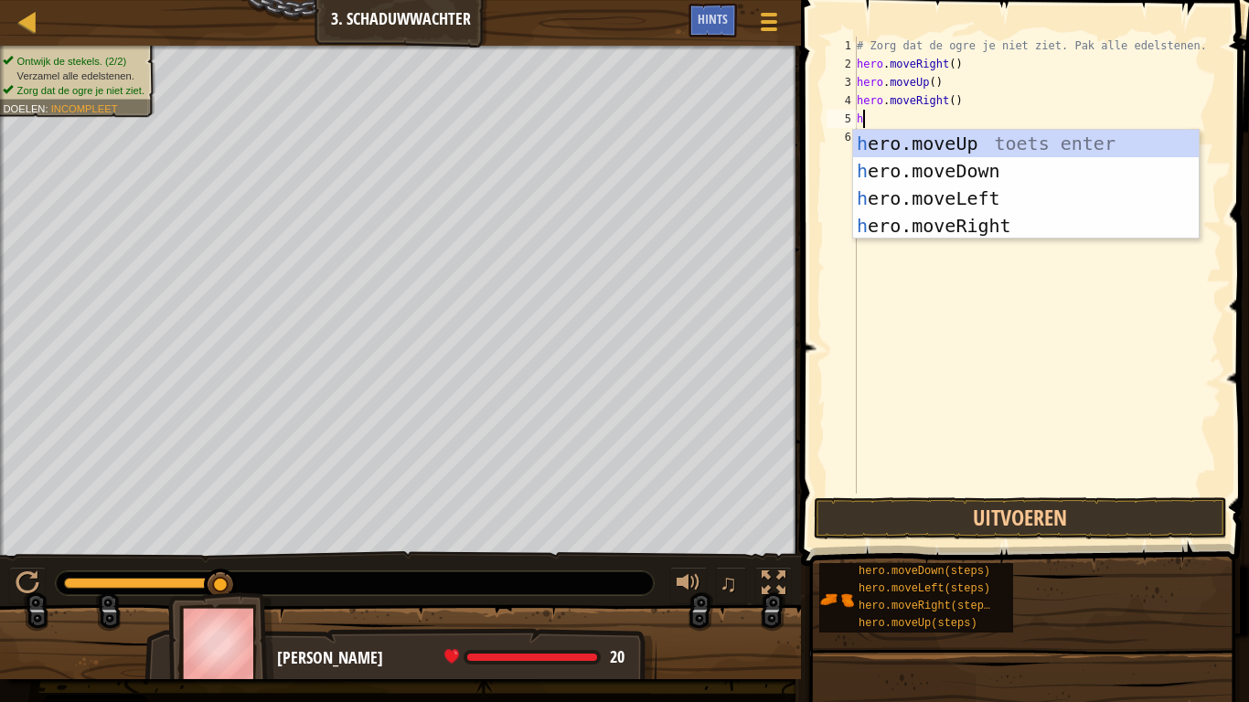
type textarea "her"
click at [901, 173] on div "her o.moveUp toets enter her o.moveDown toets enter her o.moveLeft toets enter …" at bounding box center [1026, 212] width 346 height 165
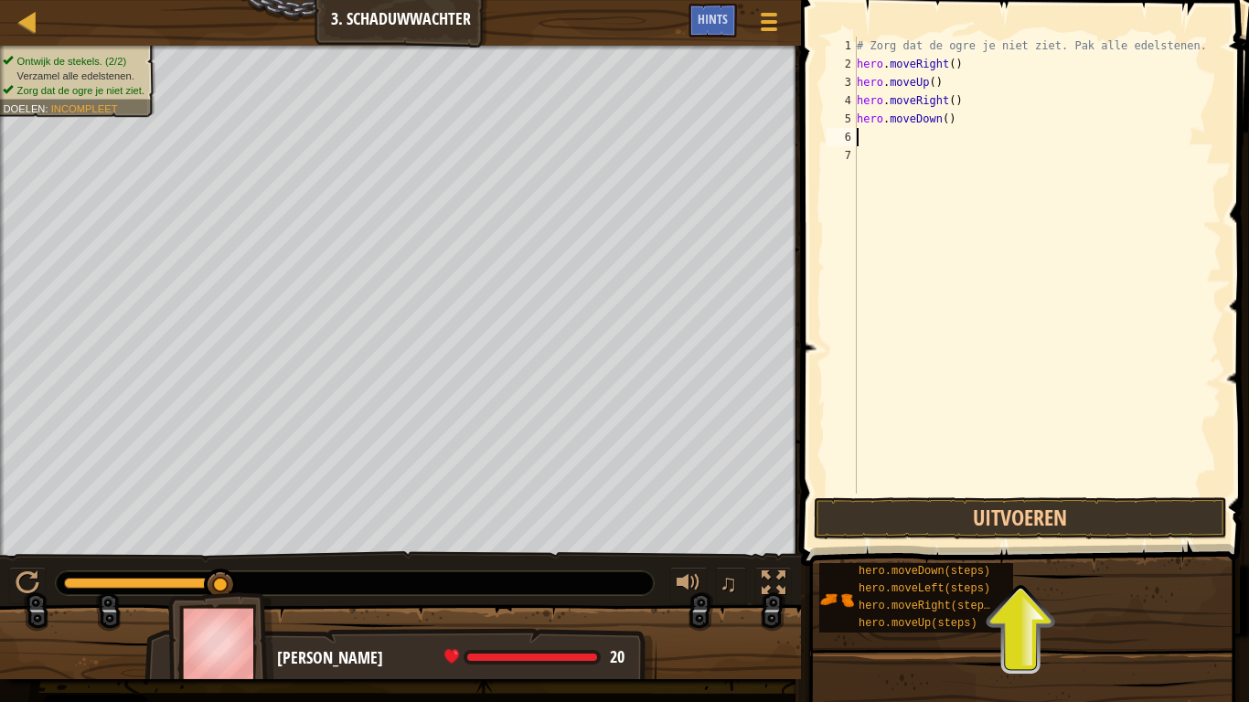
type textarea "h"
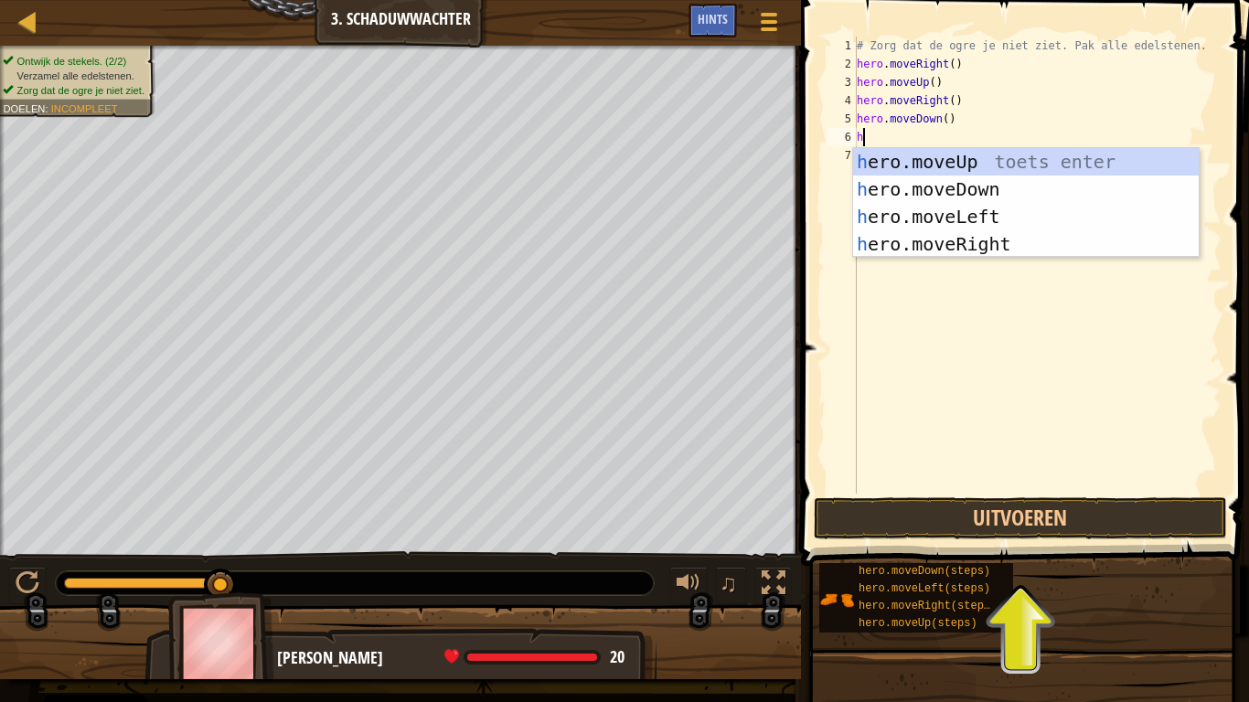
click at [914, 235] on div "h ero.moveUp toets enter h ero.moveDown toets enter h ero.moveLeft toets enter …" at bounding box center [1026, 230] width 346 height 165
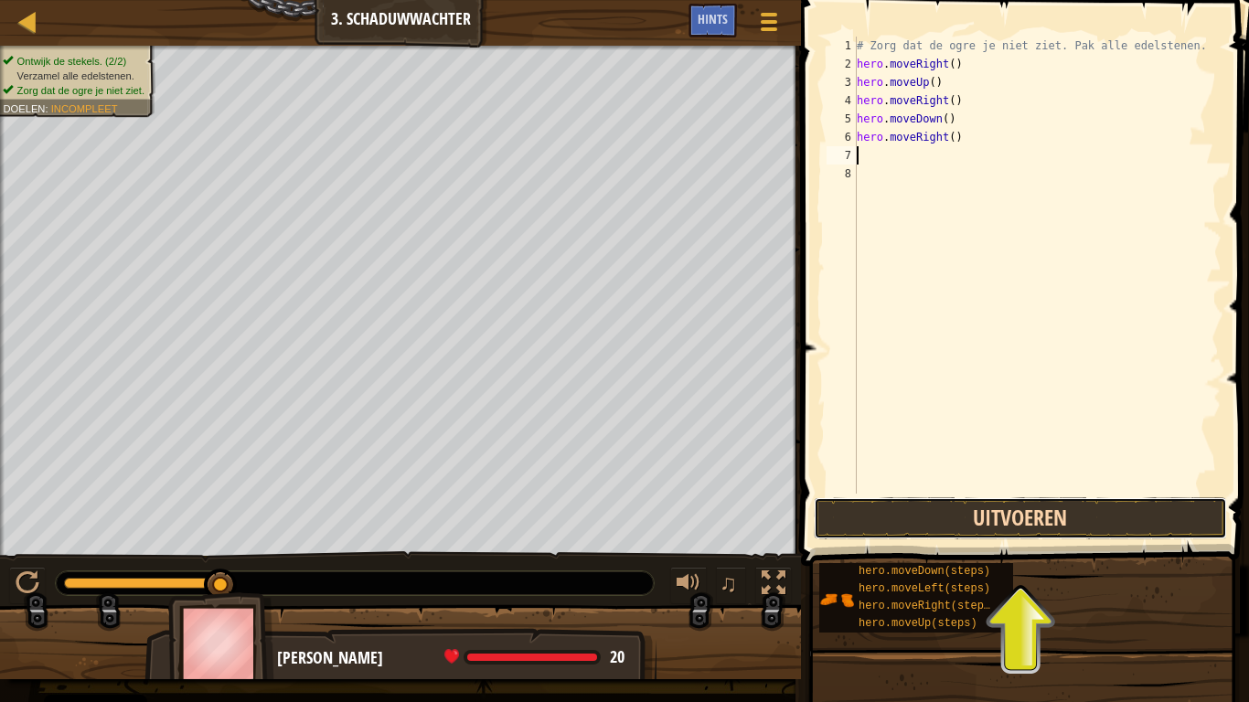
click at [1119, 515] on button "Uitvoeren" at bounding box center [1020, 519] width 413 height 42
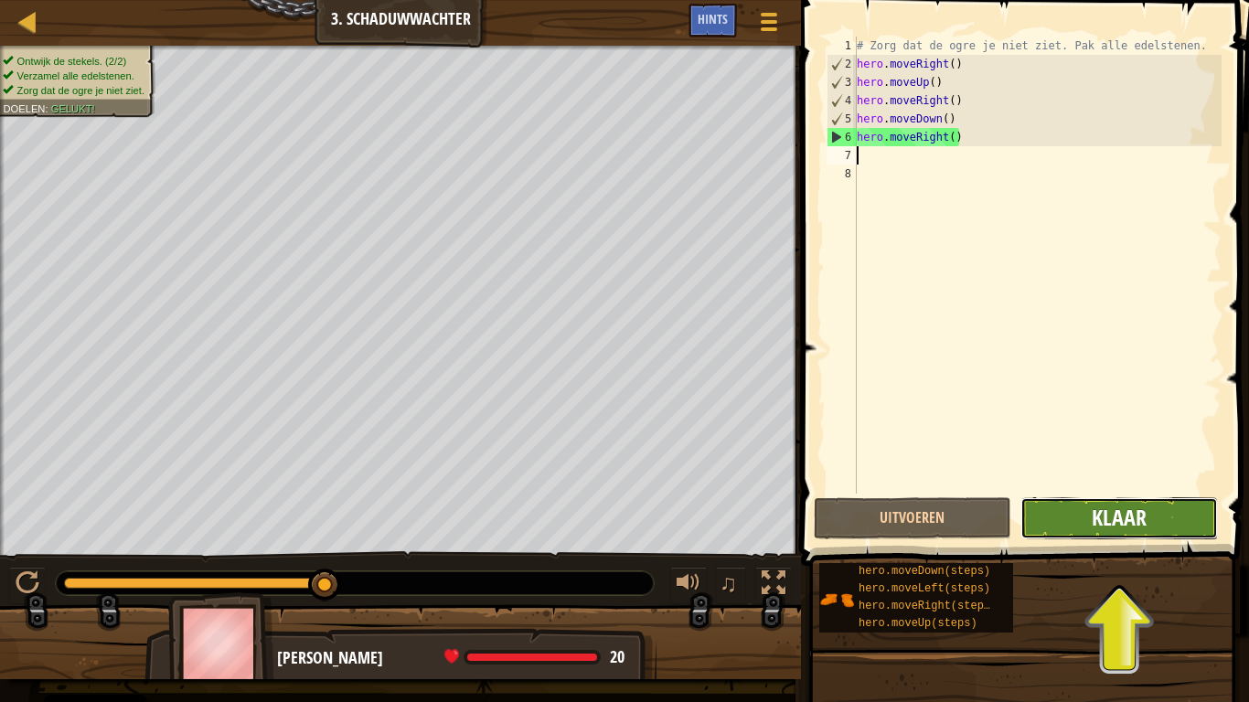
click at [1131, 518] on span "Klaar" at bounding box center [1119, 517] width 55 height 29
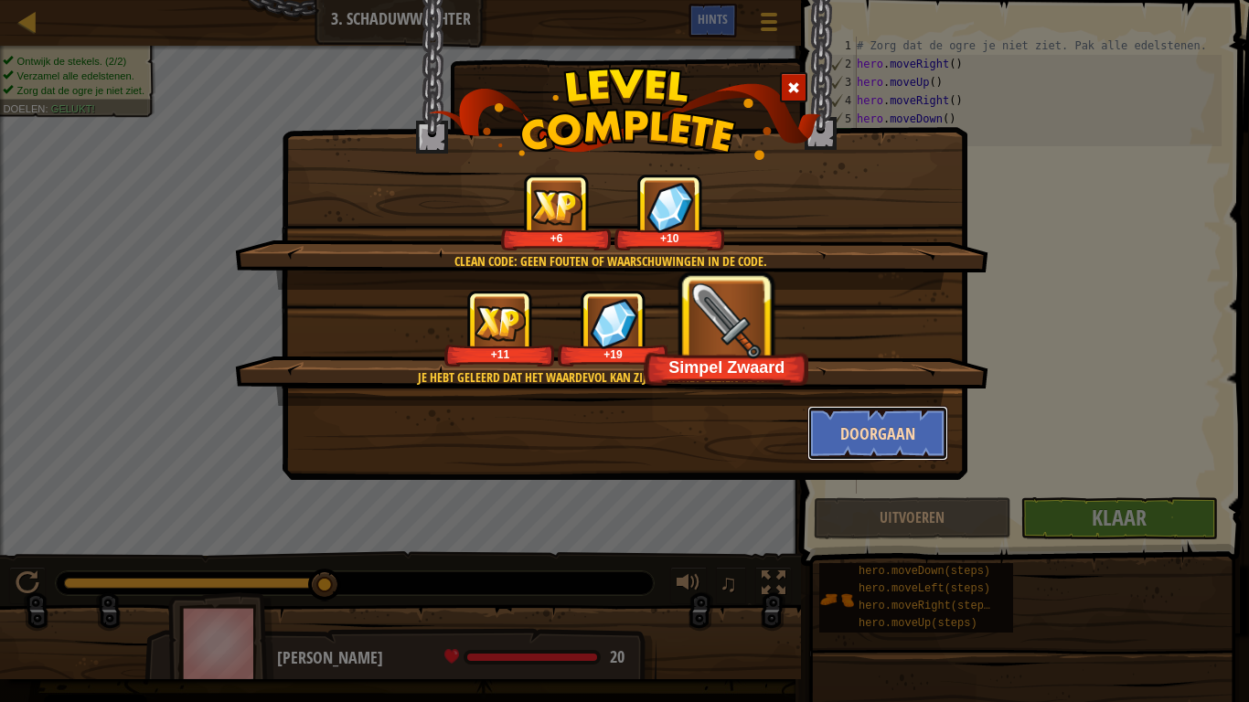
click at [907, 441] on button "Doorgaan" at bounding box center [879, 433] width 142 height 55
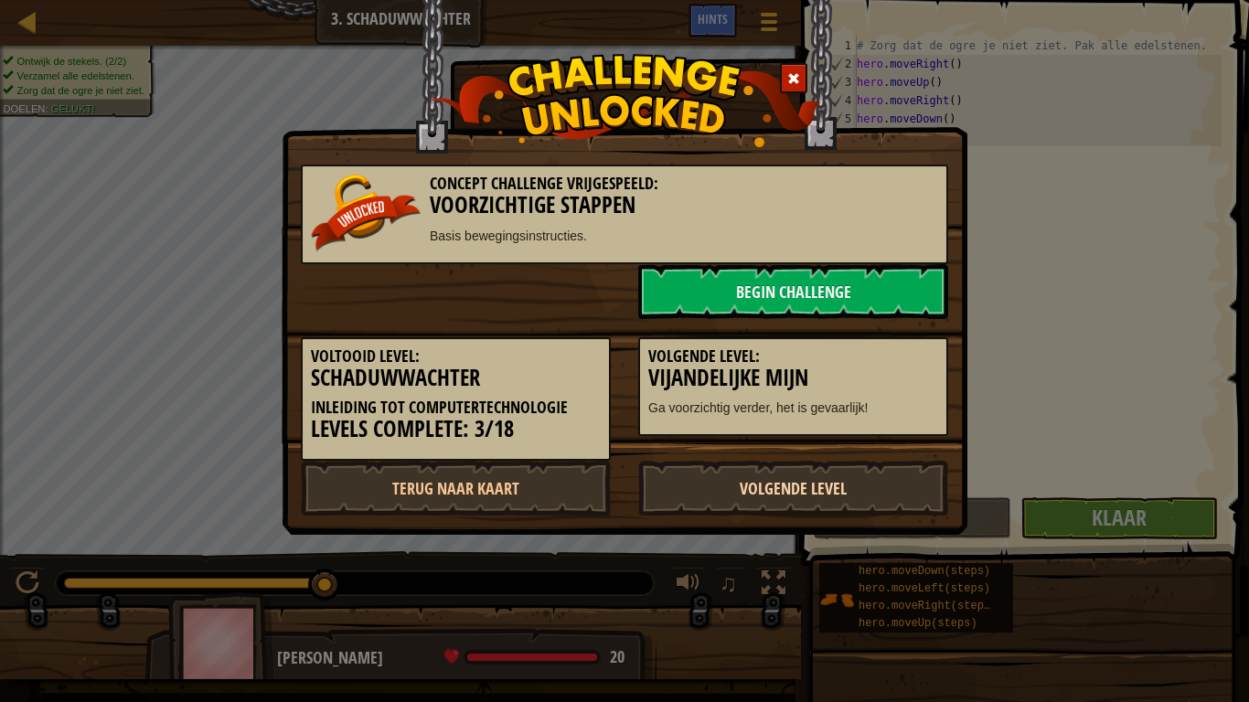
click at [854, 472] on link "Volgende Level" at bounding box center [793, 488] width 310 height 55
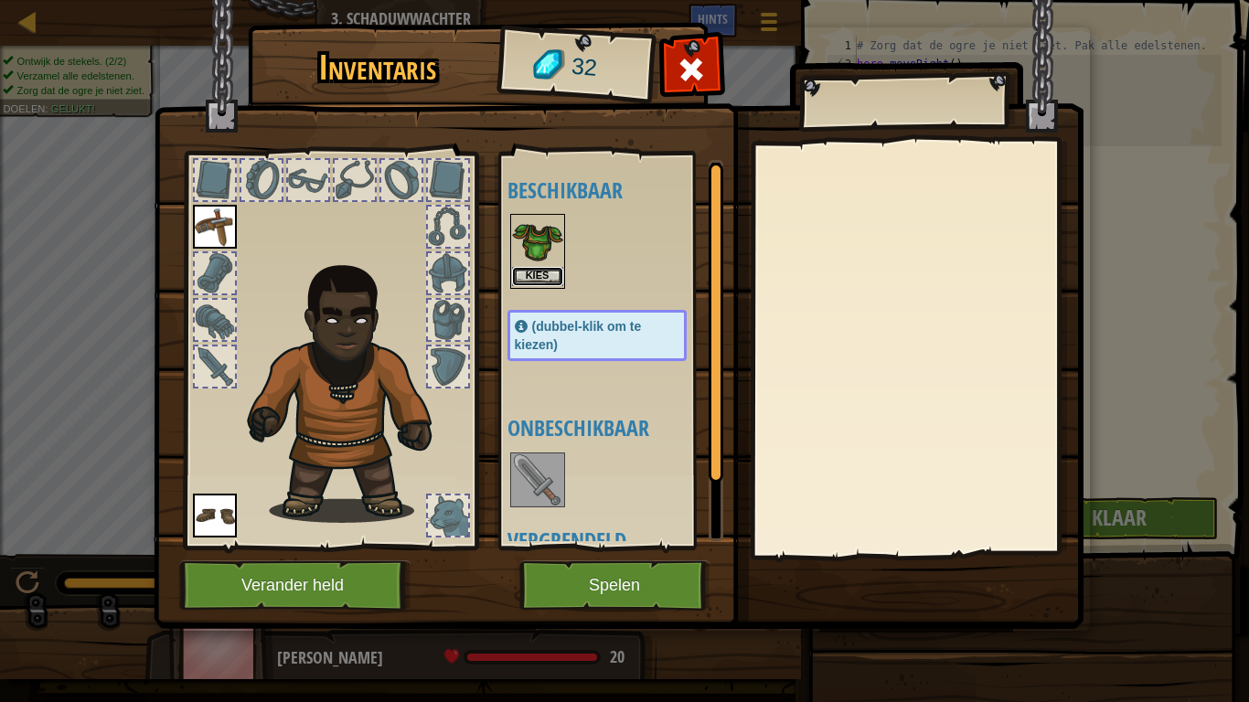
click at [528, 276] on button "Kies" at bounding box center [537, 276] width 51 height 19
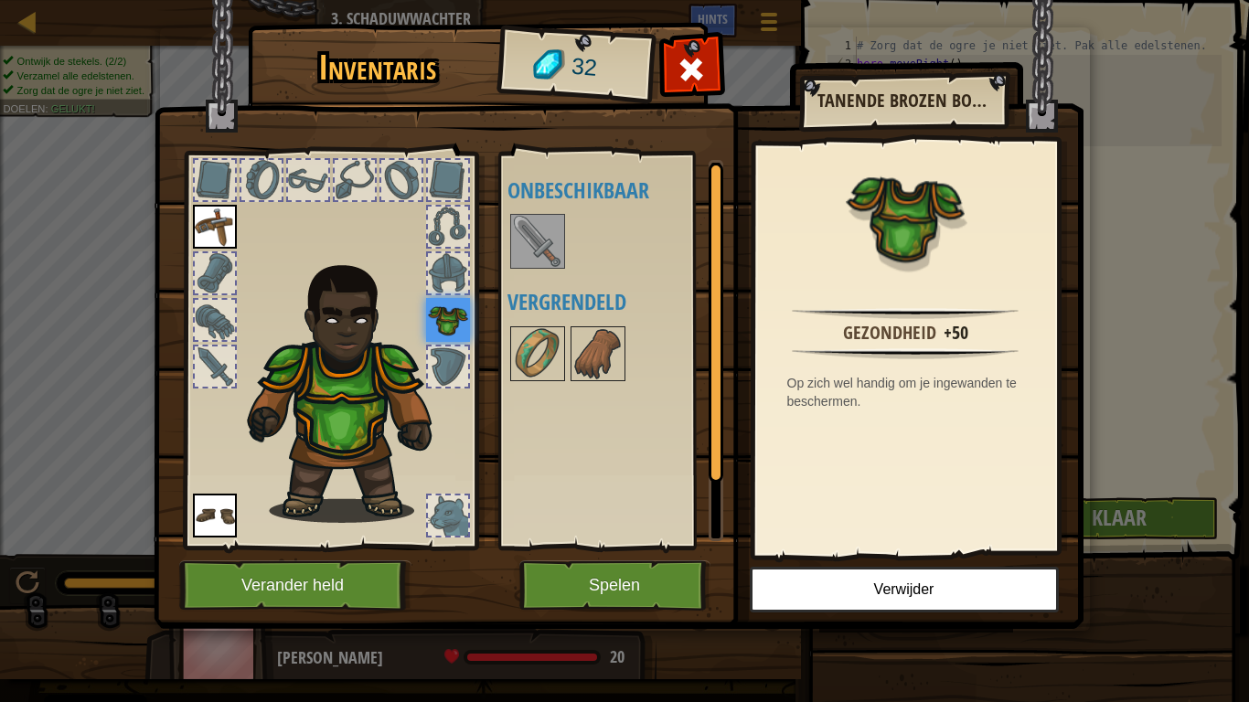
click at [445, 298] on img at bounding box center [448, 320] width 44 height 44
click at [463, 271] on div at bounding box center [448, 273] width 40 height 40
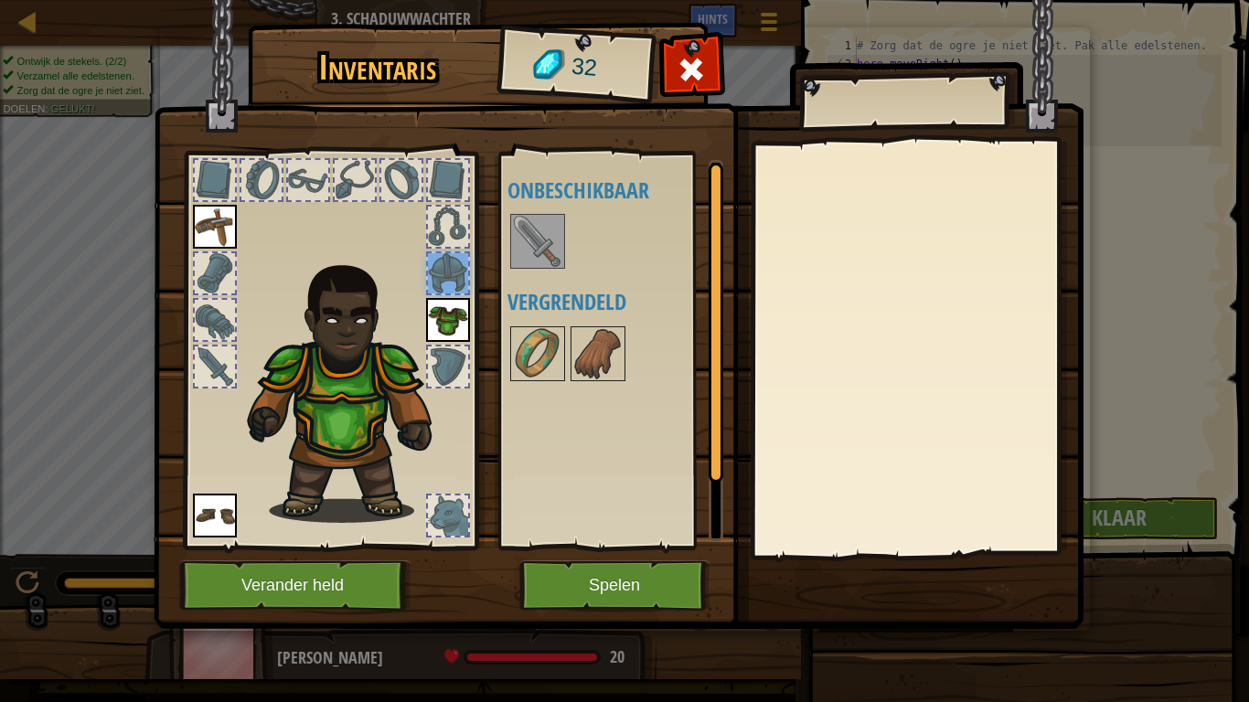
click at [451, 315] on img at bounding box center [448, 320] width 44 height 44
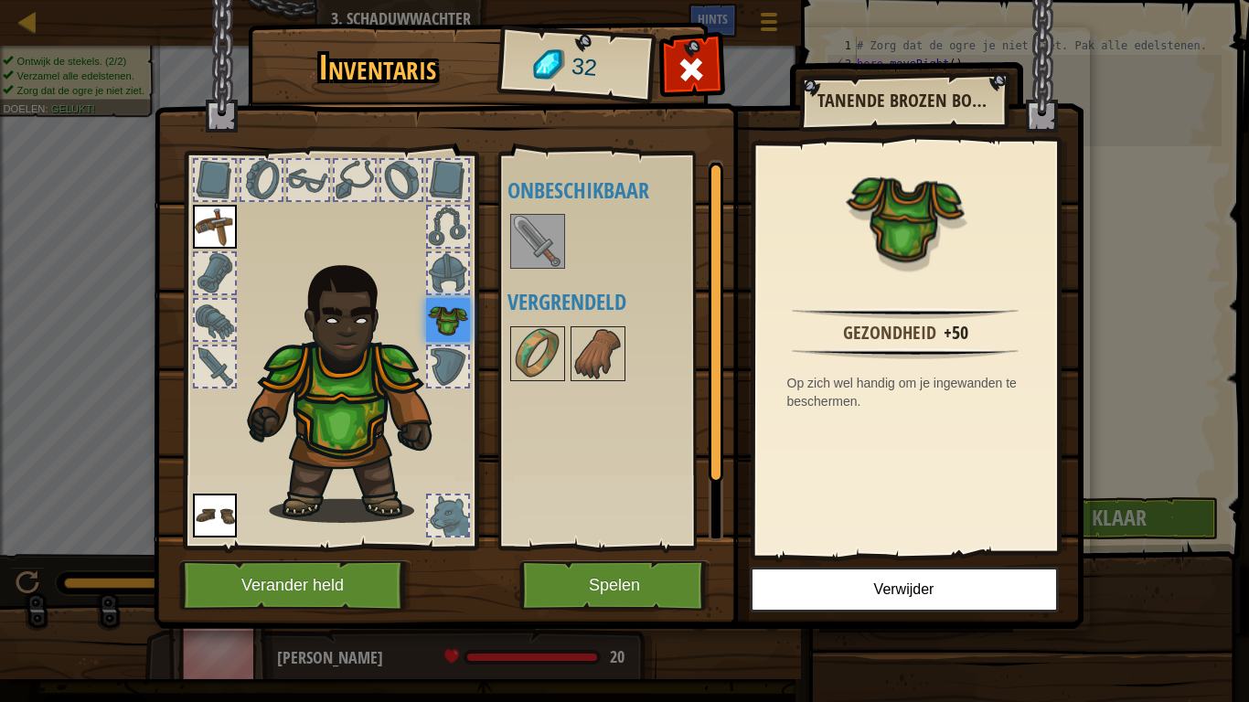
click at [528, 250] on img at bounding box center [537, 241] width 51 height 51
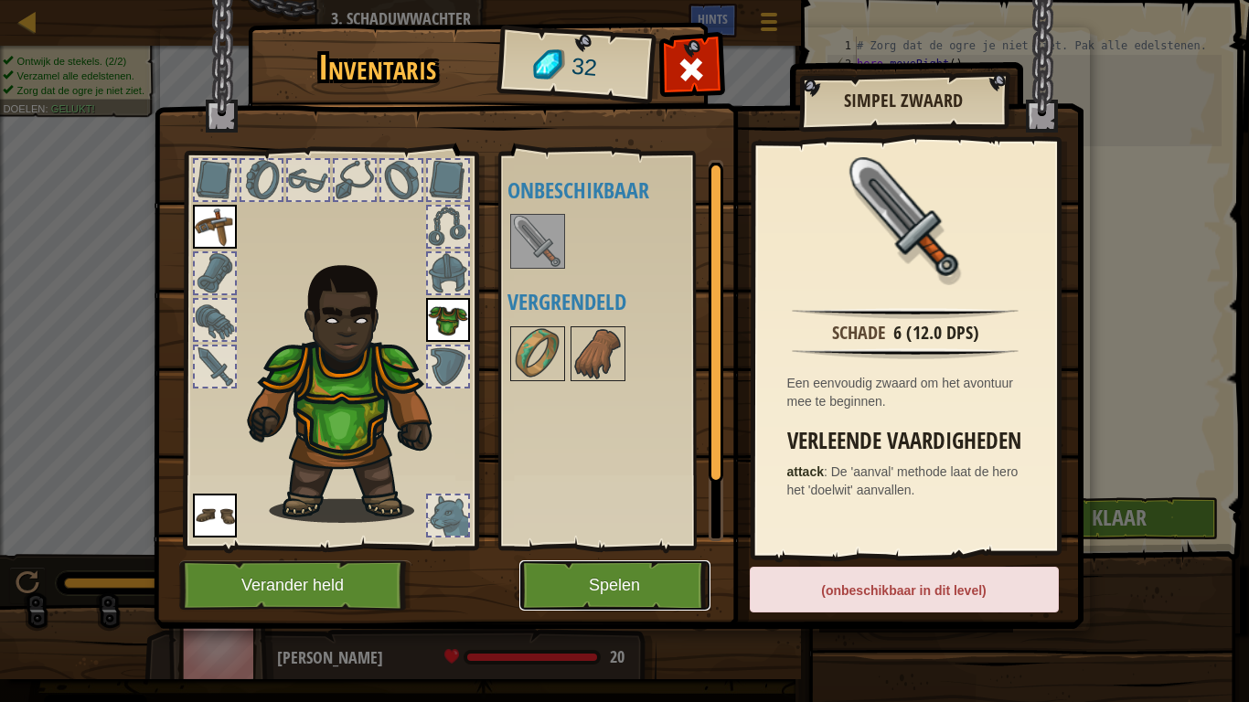
click at [634, 578] on button "Spelen" at bounding box center [615, 586] width 191 height 50
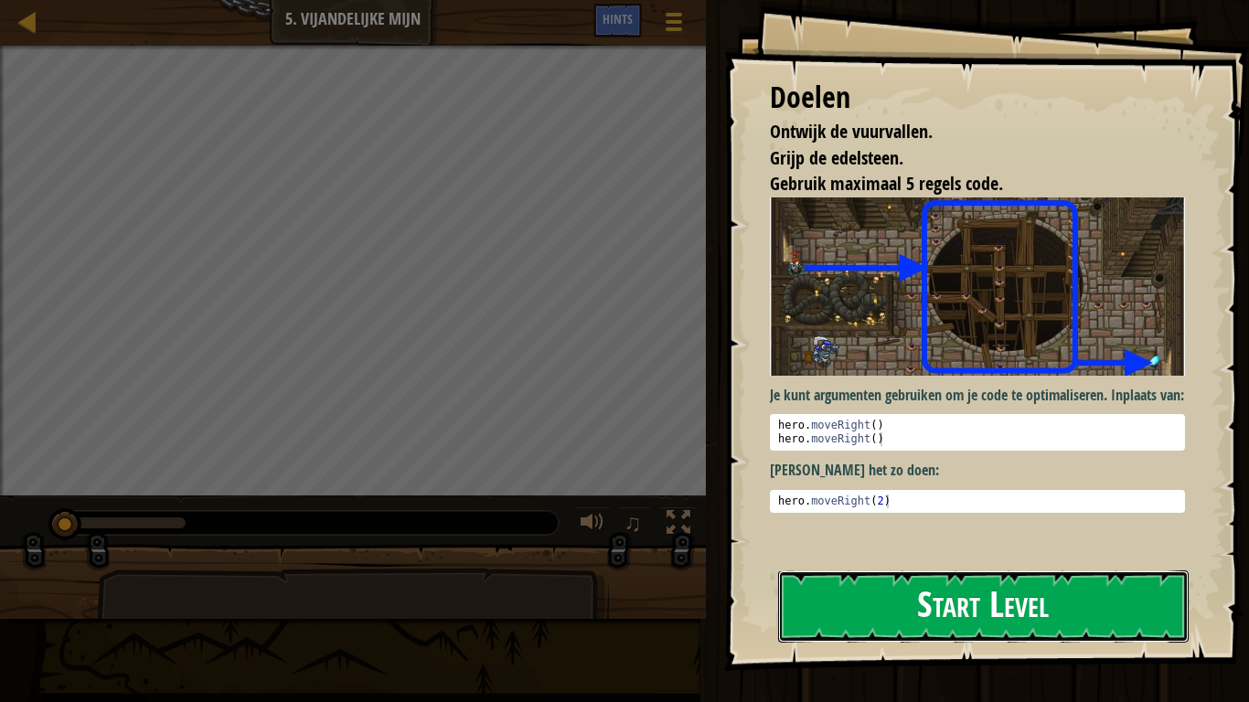
click at [1093, 578] on button "Start Level" at bounding box center [983, 607] width 411 height 72
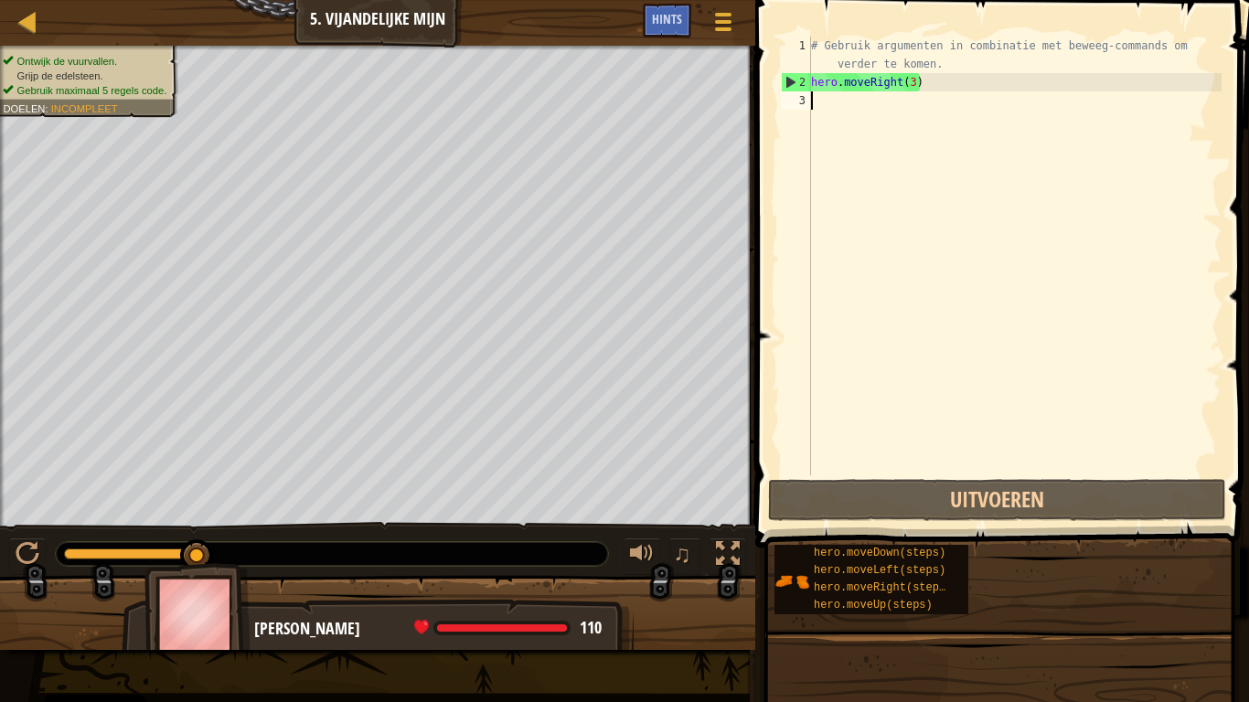
click at [838, 108] on div "# Gebruik argumenten in combinatie met beweeg-commands om verder te komen. hero…" at bounding box center [1015, 284] width 414 height 494
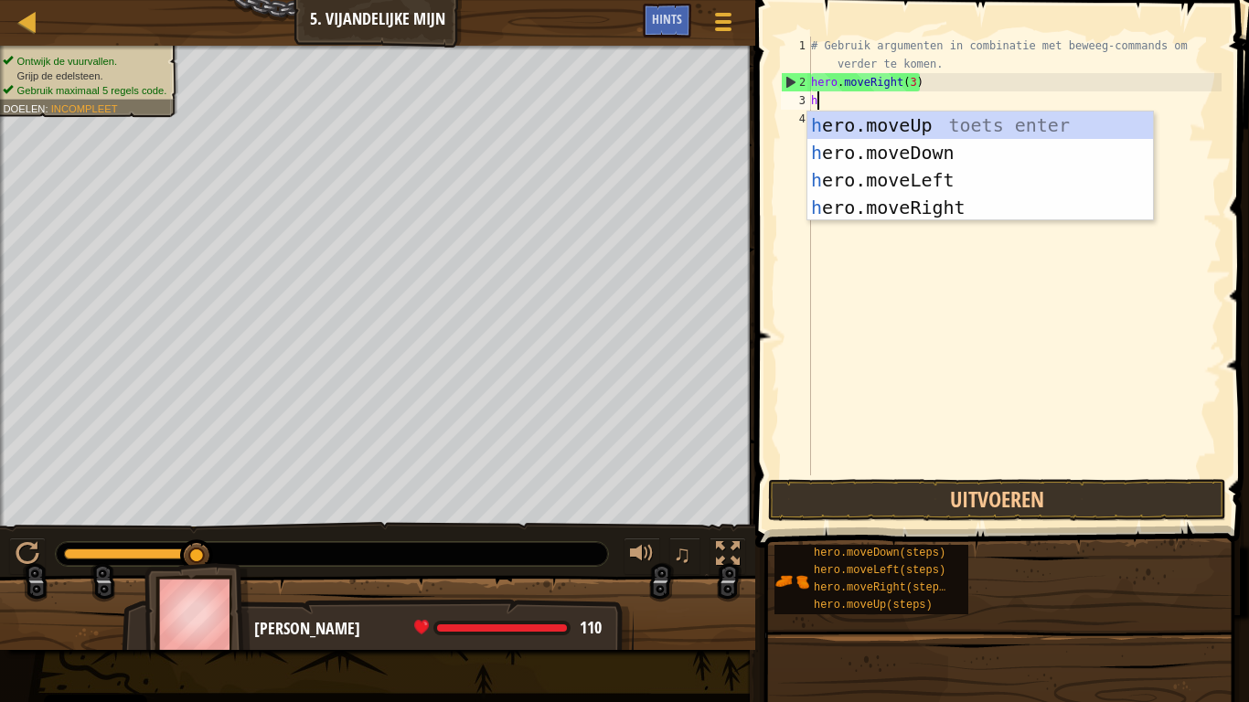
type textarea "he"
click at [916, 123] on div "he ro.moveUp toets enter he ro.moveDown toets enter he ro.moveLeft toets enter …" at bounding box center [981, 194] width 346 height 165
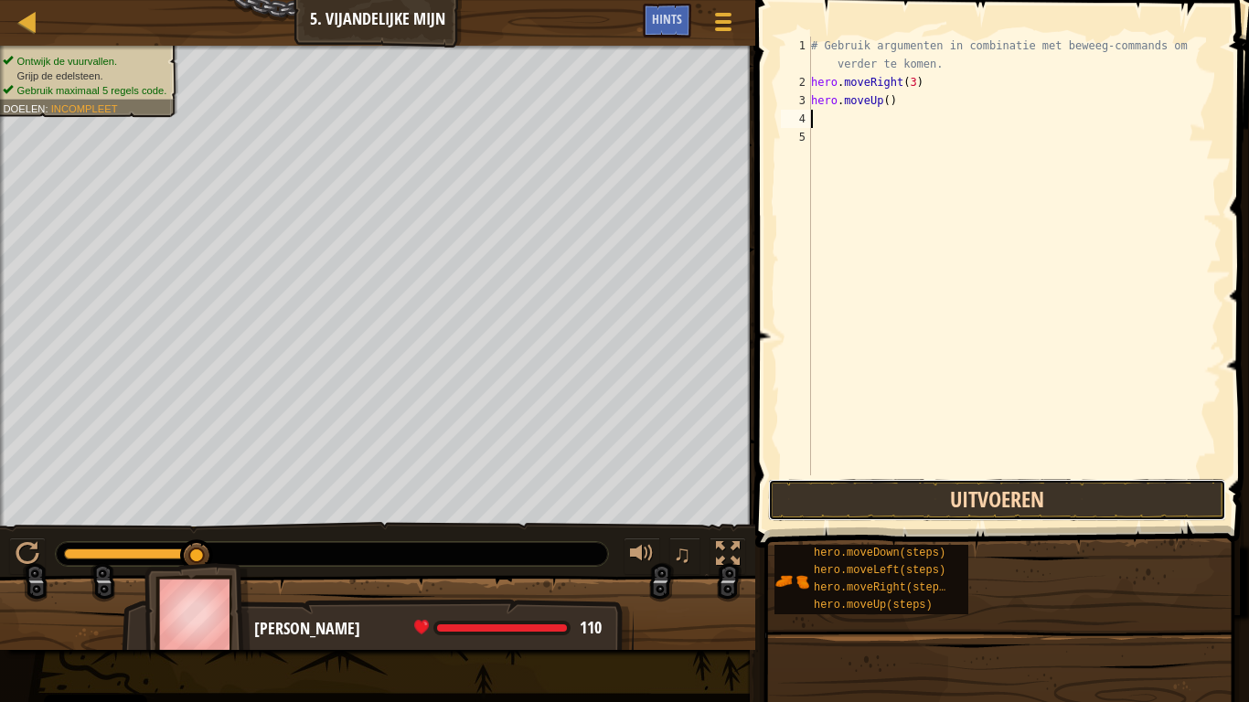
click at [1085, 512] on button "Uitvoeren" at bounding box center [997, 500] width 458 height 42
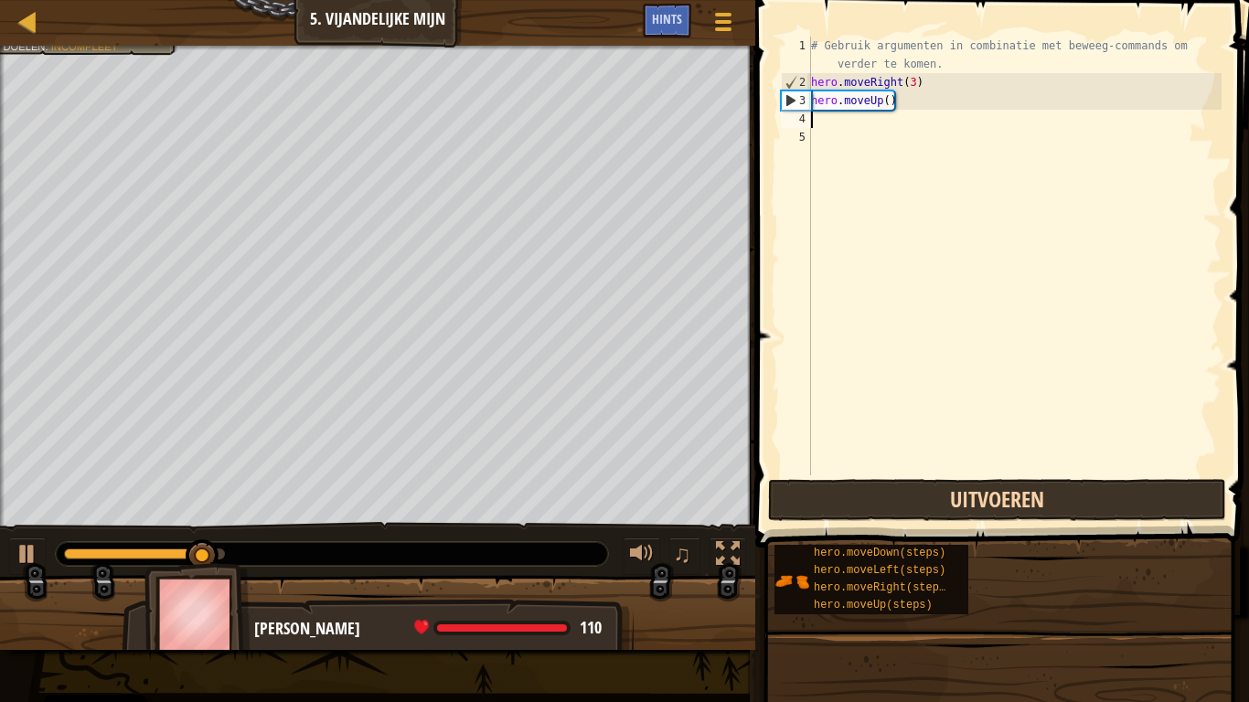
type textarea "h"
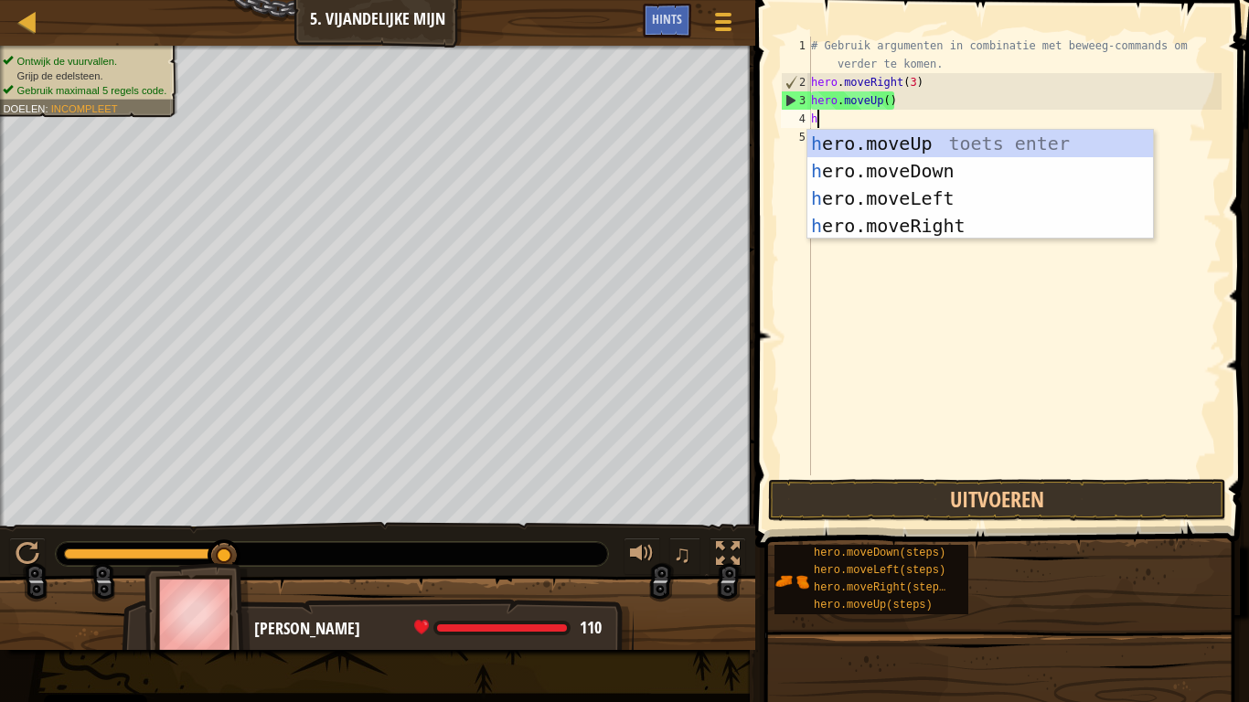
click at [952, 230] on div "h ero.moveUp toets enter h ero.moveDown toets enter h ero.moveLeft toets enter …" at bounding box center [981, 212] width 346 height 165
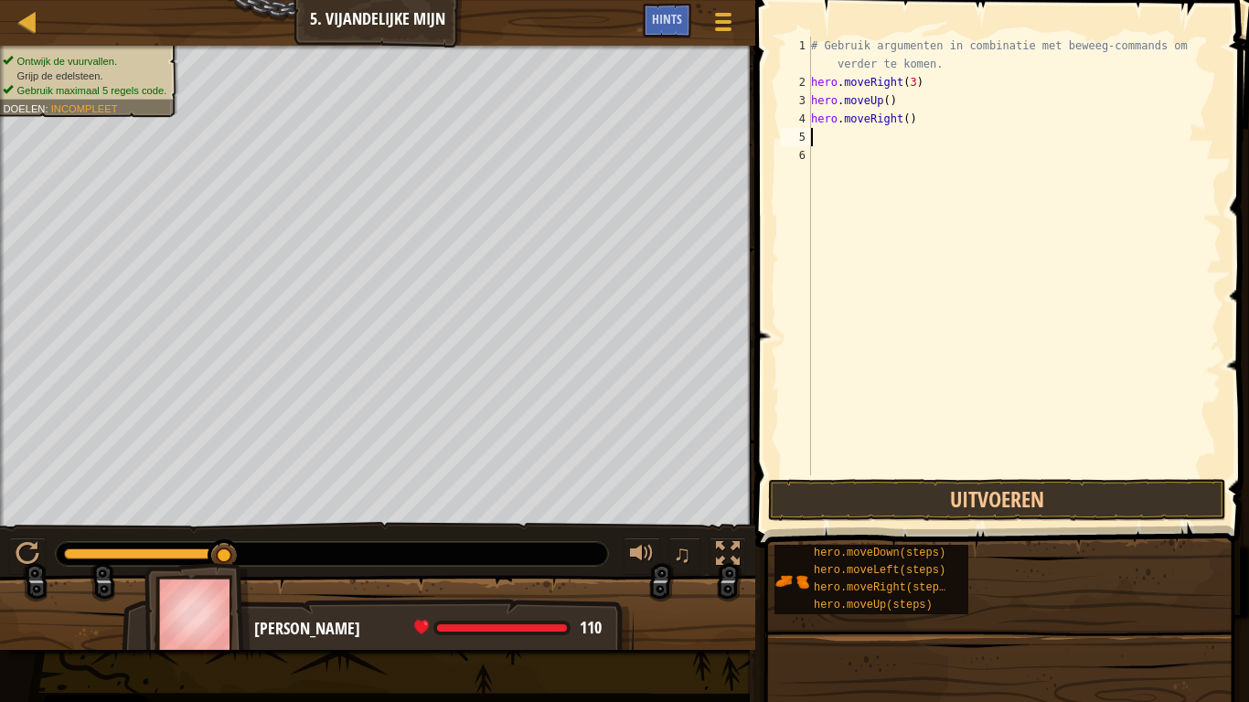
type textarea "h"
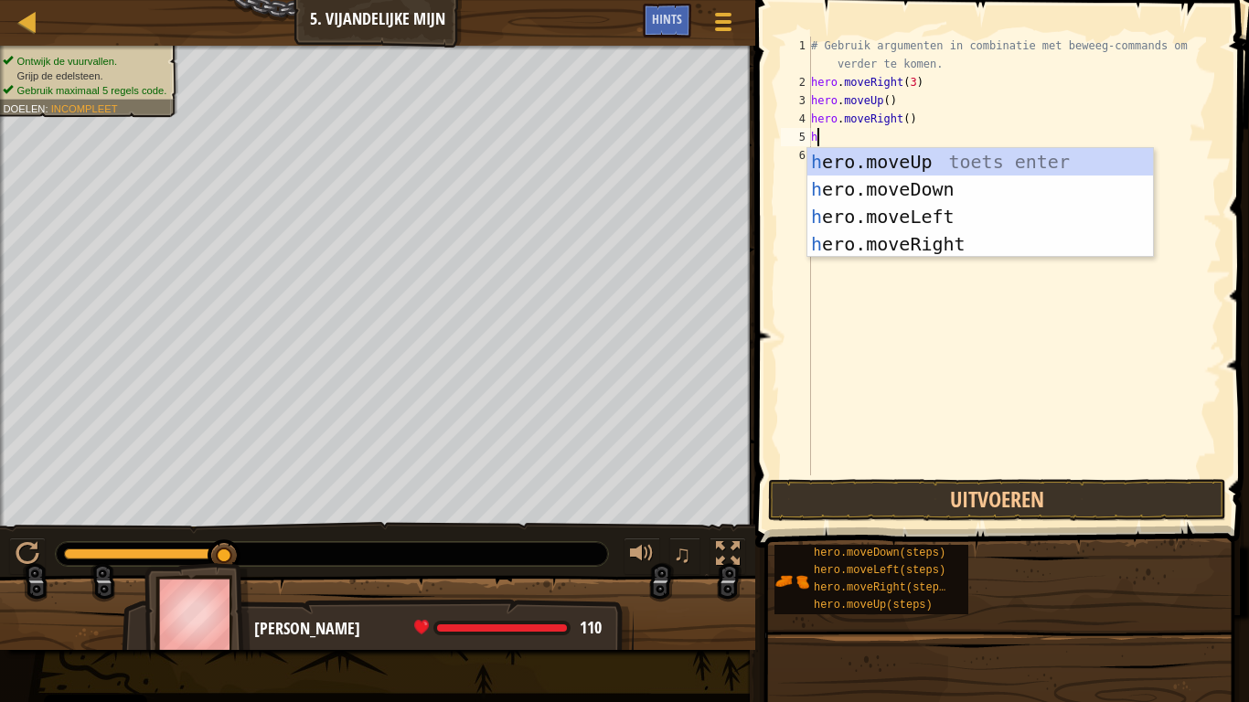
click at [868, 189] on div "h ero.moveUp toets enter h ero.moveDown toets enter h ero.moveLeft toets enter …" at bounding box center [981, 230] width 346 height 165
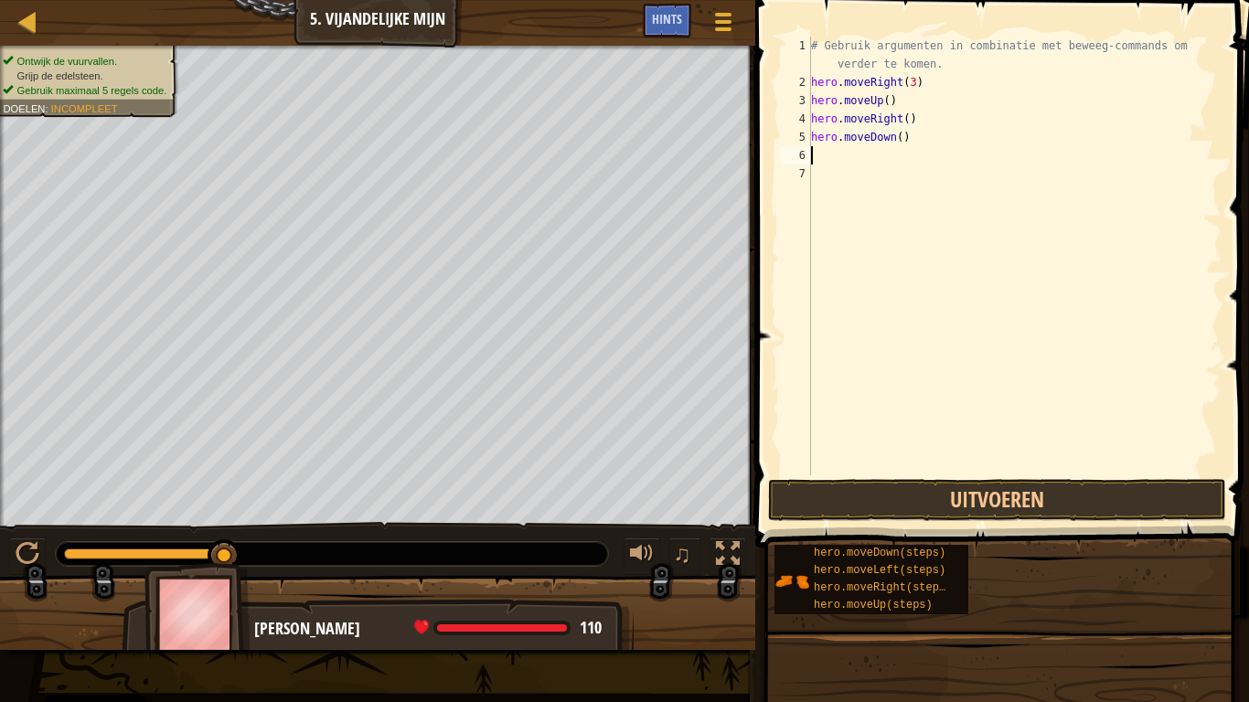
click at [894, 125] on div "# Gebruik argumenten in combinatie met beweeg-commands om verder te komen. hero…" at bounding box center [1015, 284] width 414 height 494
click at [899, 144] on div "# Gebruik argumenten in combinatie met beweeg-commands om verder te komen. hero…" at bounding box center [1015, 284] width 414 height 494
click at [1163, 505] on button "Uitvoeren" at bounding box center [997, 500] width 458 height 42
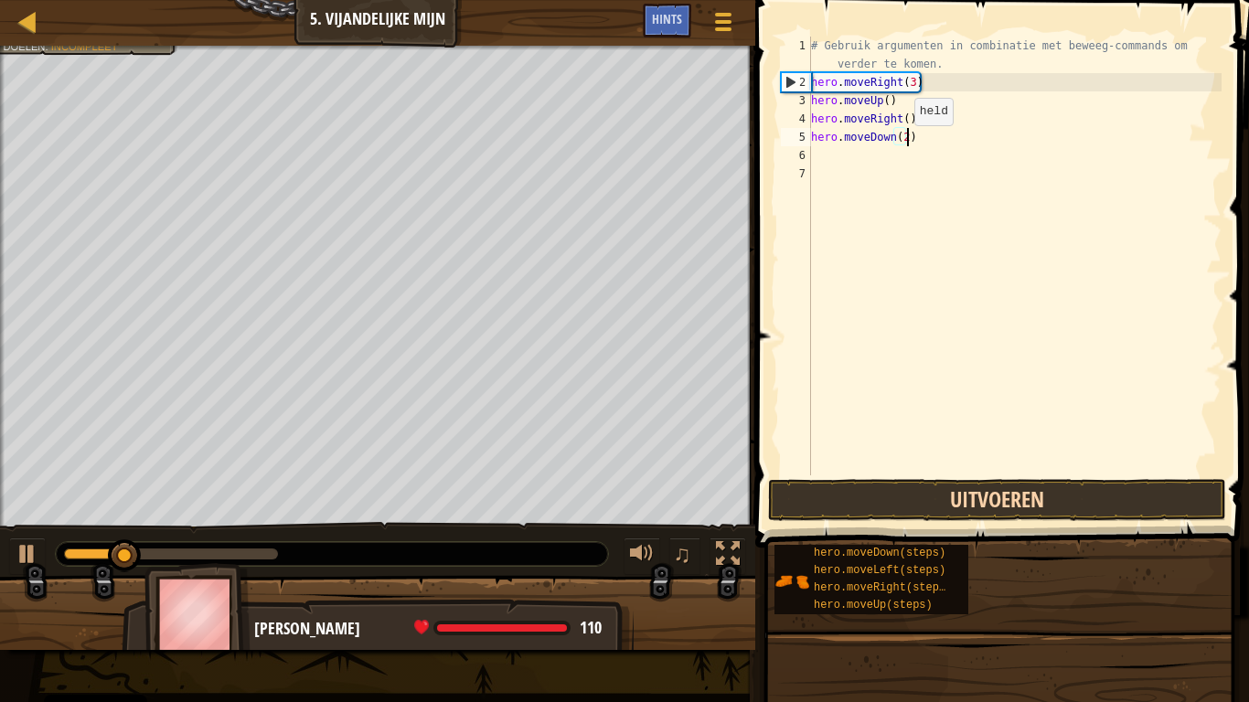
scroll to position [8, 14]
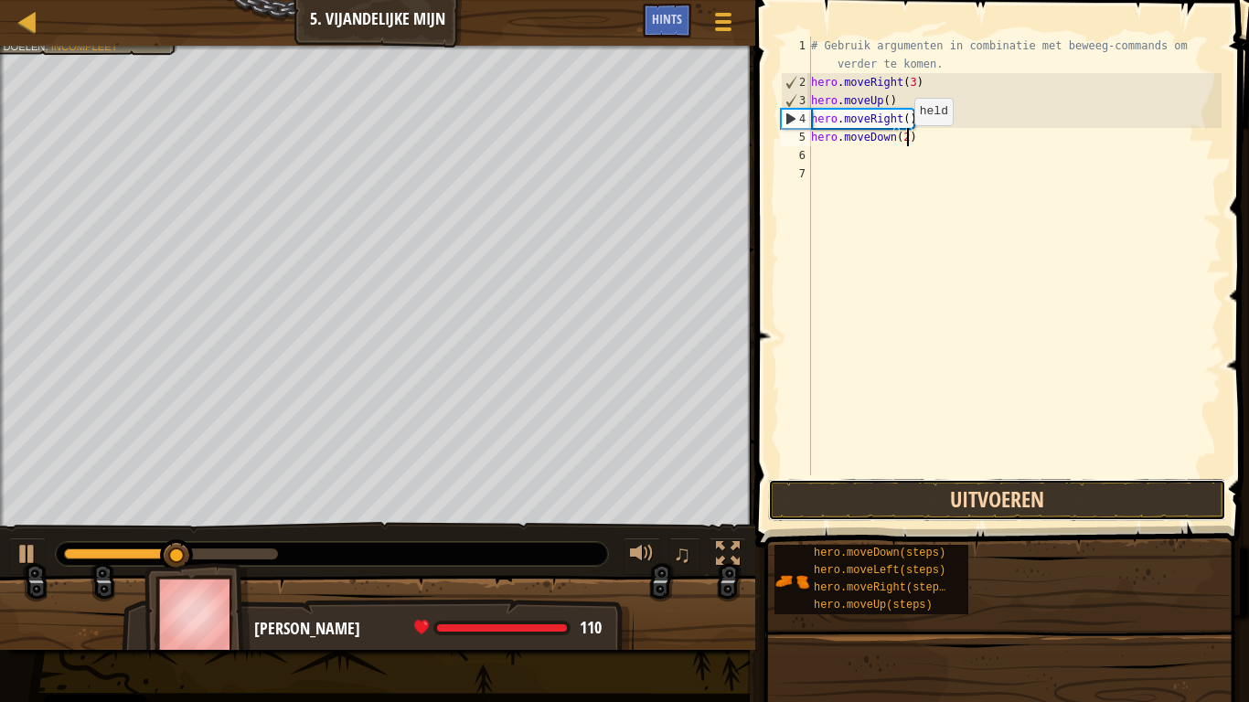
click at [1082, 498] on button "Uitvoeren" at bounding box center [997, 500] width 458 height 42
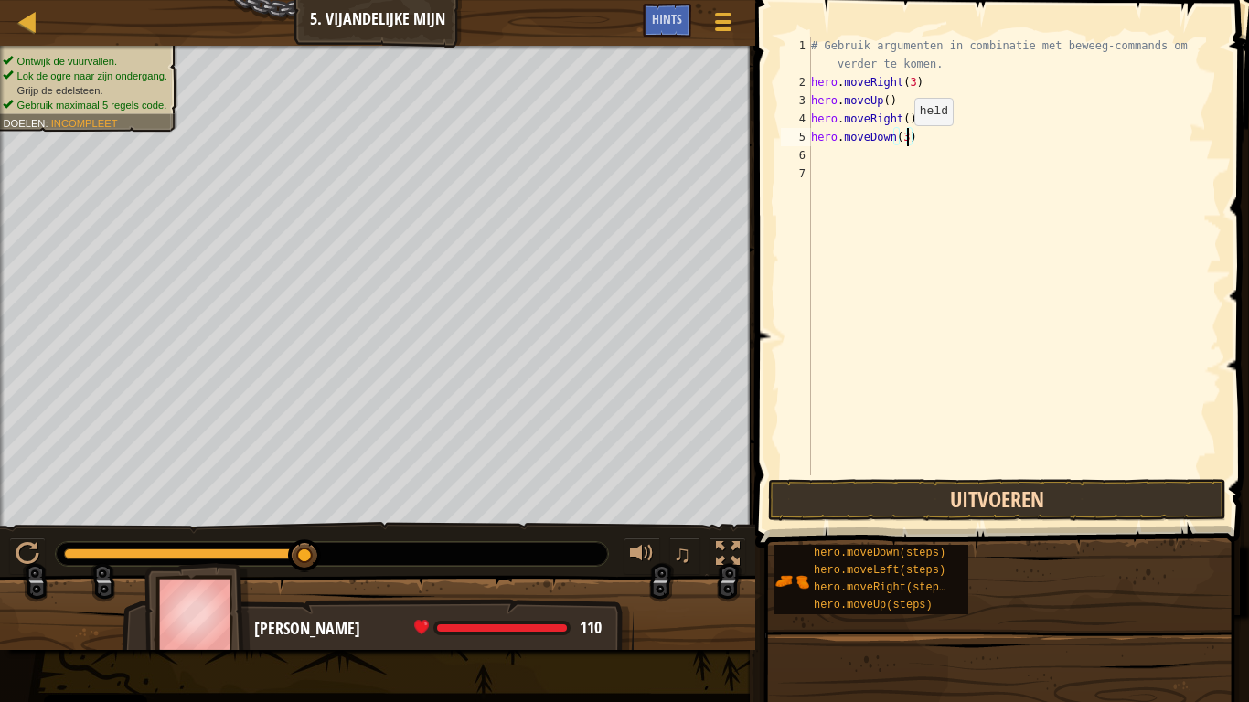
type textarea "hero.moveDown(3)"
click at [1116, 508] on button "Uitvoeren" at bounding box center [997, 500] width 458 height 42
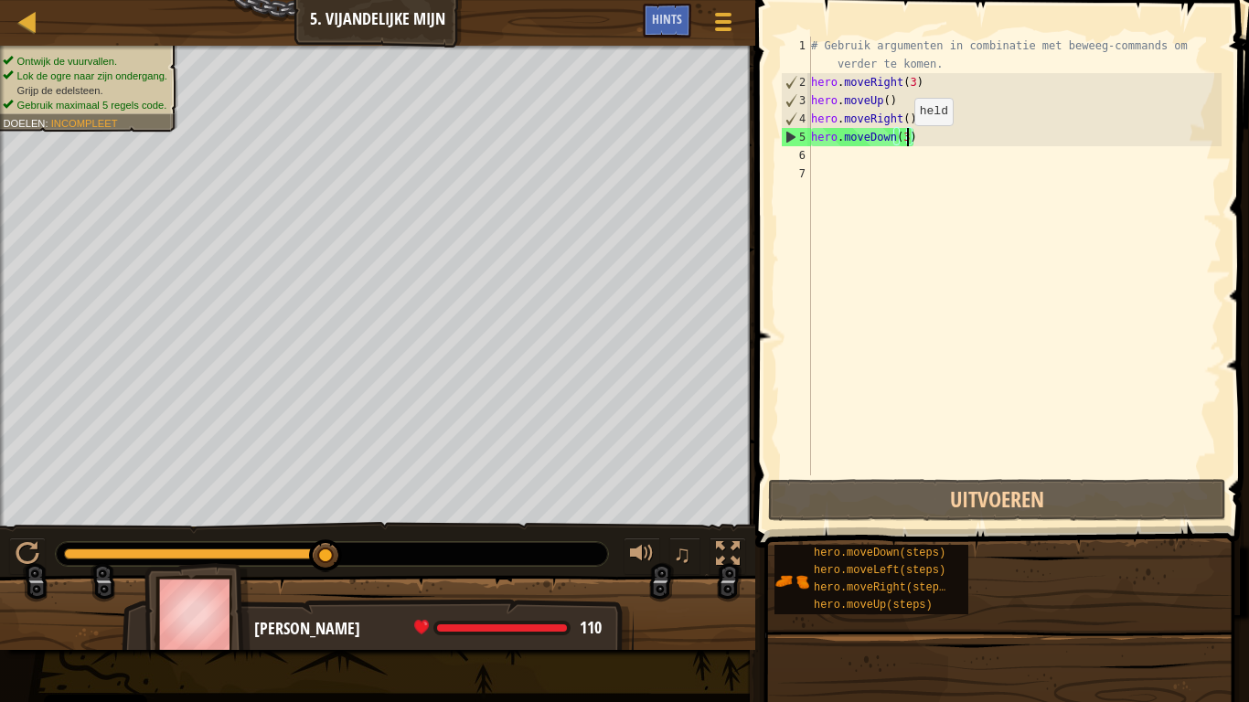
click at [836, 168] on div "# Gebruik argumenten in combinatie met beweeg-commands om verder te komen. hero…" at bounding box center [1015, 284] width 414 height 494
click at [834, 156] on div "# Gebruik argumenten in combinatie met beweeg-commands om verder te komen. hero…" at bounding box center [1015, 284] width 414 height 494
type textarea "h"
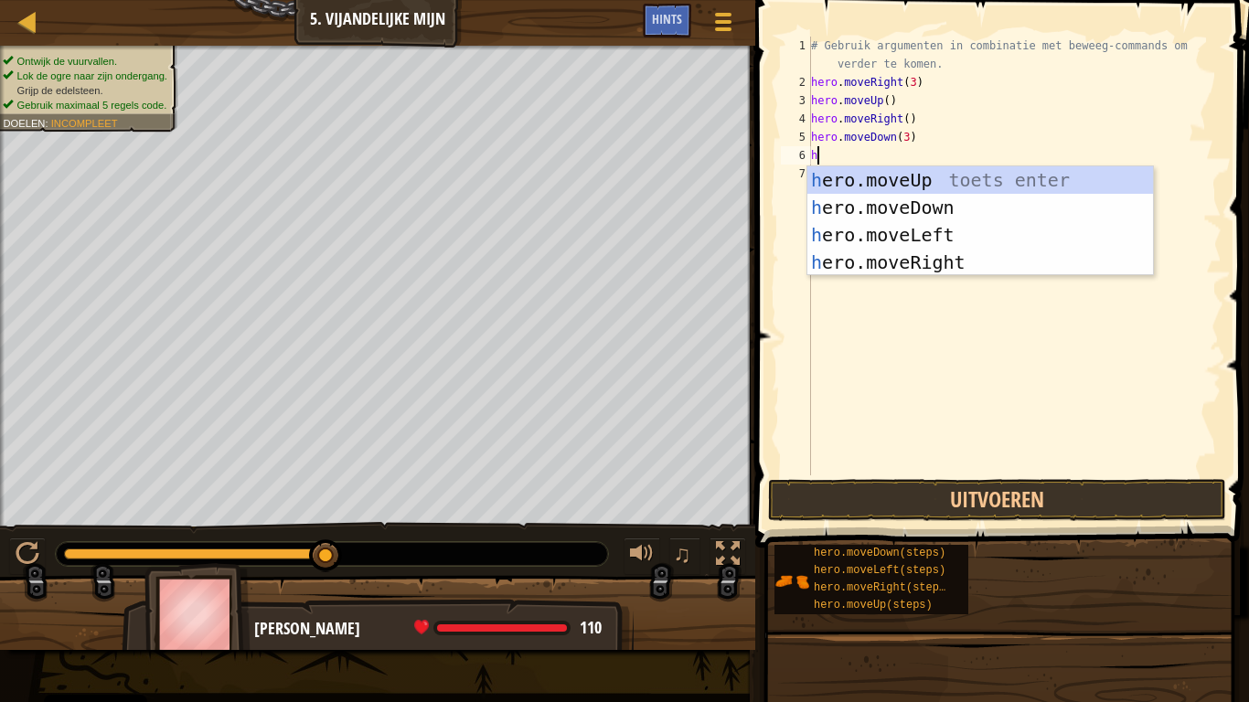
click at [954, 255] on div "h ero.moveUp toets enter h ero.moveDown toets enter h ero.moveLeft toets enter …" at bounding box center [981, 248] width 346 height 165
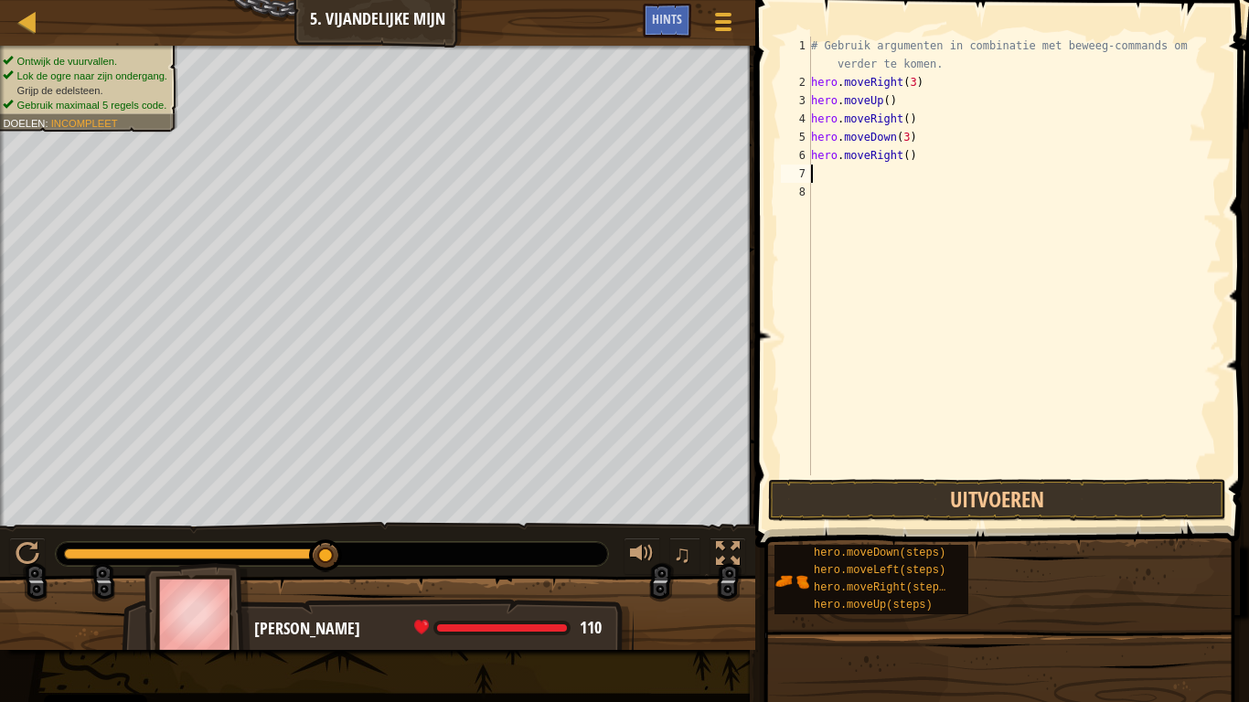
click at [915, 156] on div "# Gebruik argumenten in combinatie met beweeg-commands om verder te komen. hero…" at bounding box center [1015, 284] width 414 height 494
click at [907, 155] on div "# Gebruik argumenten in combinatie met beweeg-commands om verder te komen. hero…" at bounding box center [1015, 284] width 414 height 494
type textarea "hero.moveRight(2)"
click at [1125, 492] on button "Uitvoeren" at bounding box center [997, 500] width 458 height 42
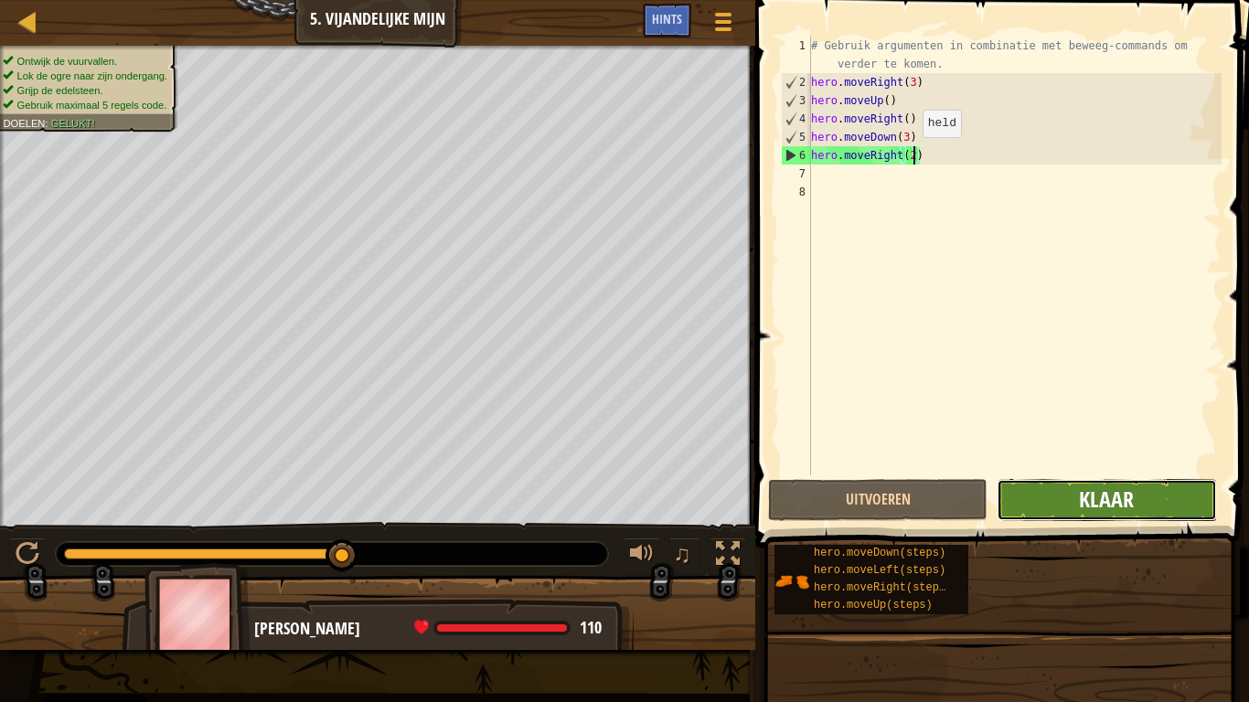
click at [1112, 509] on span "Klaar" at bounding box center [1106, 499] width 55 height 29
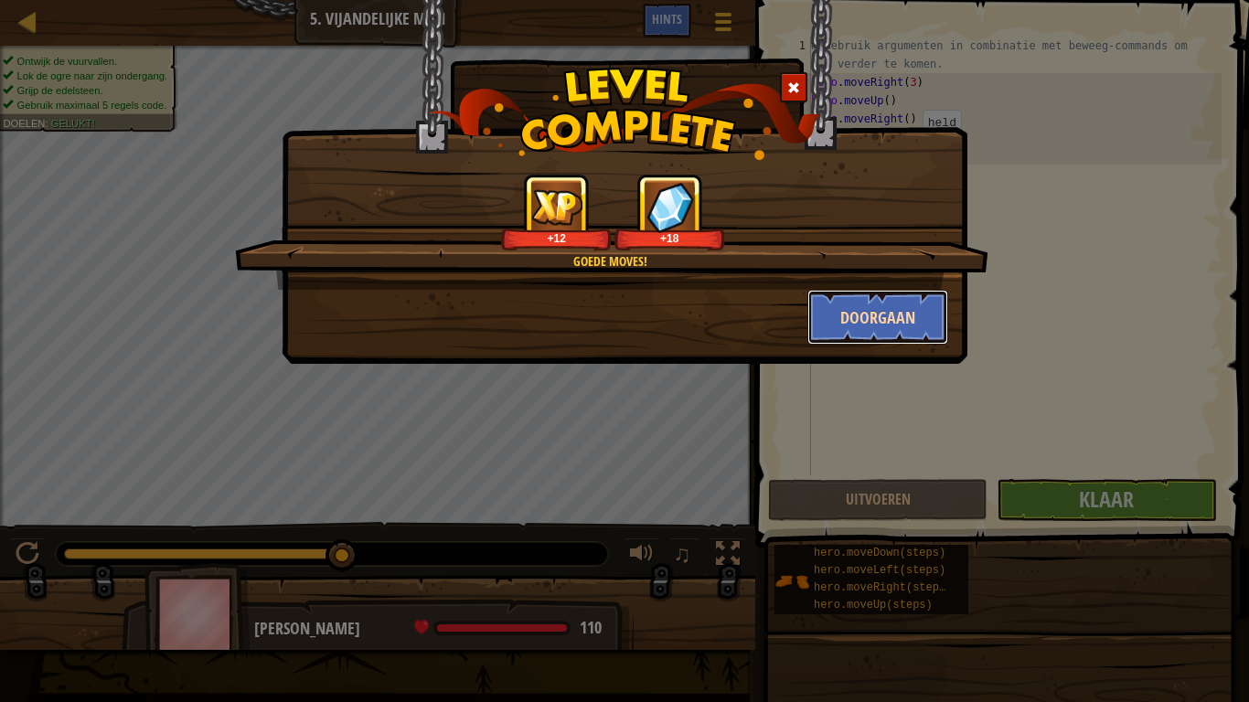
click at [915, 320] on button "Doorgaan" at bounding box center [879, 317] width 142 height 55
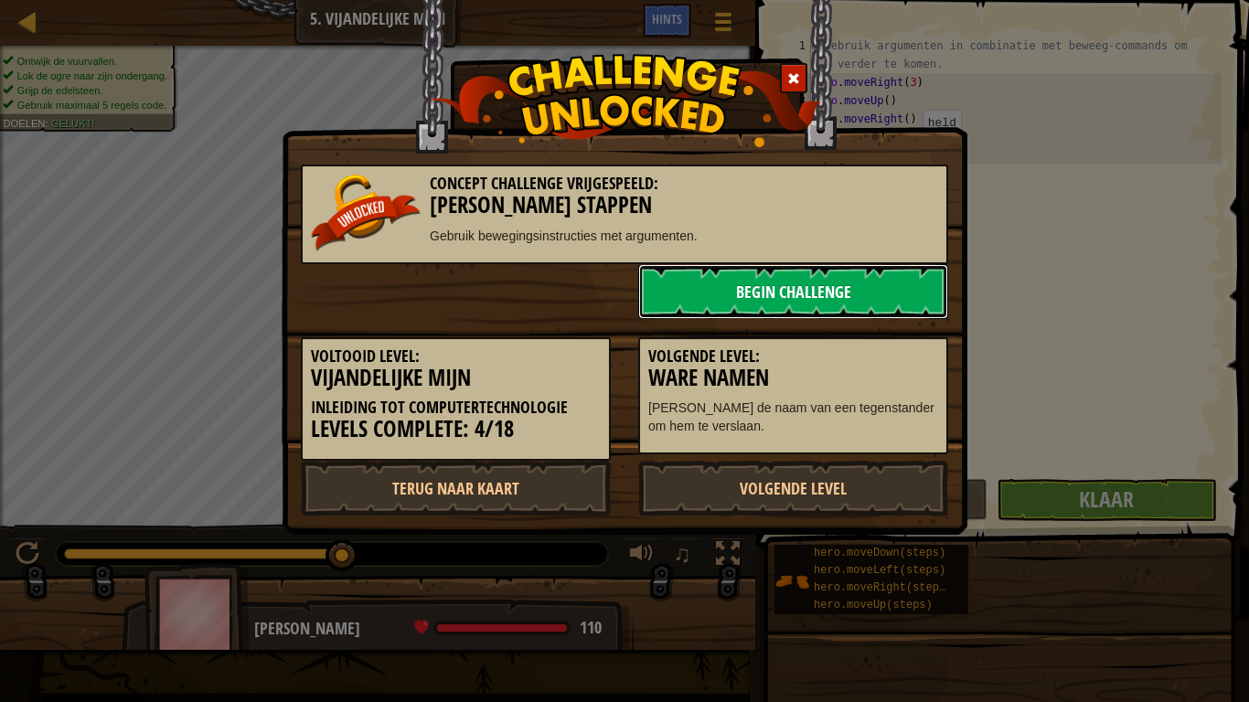
click at [891, 312] on link "Begin Challenge" at bounding box center [793, 291] width 310 height 55
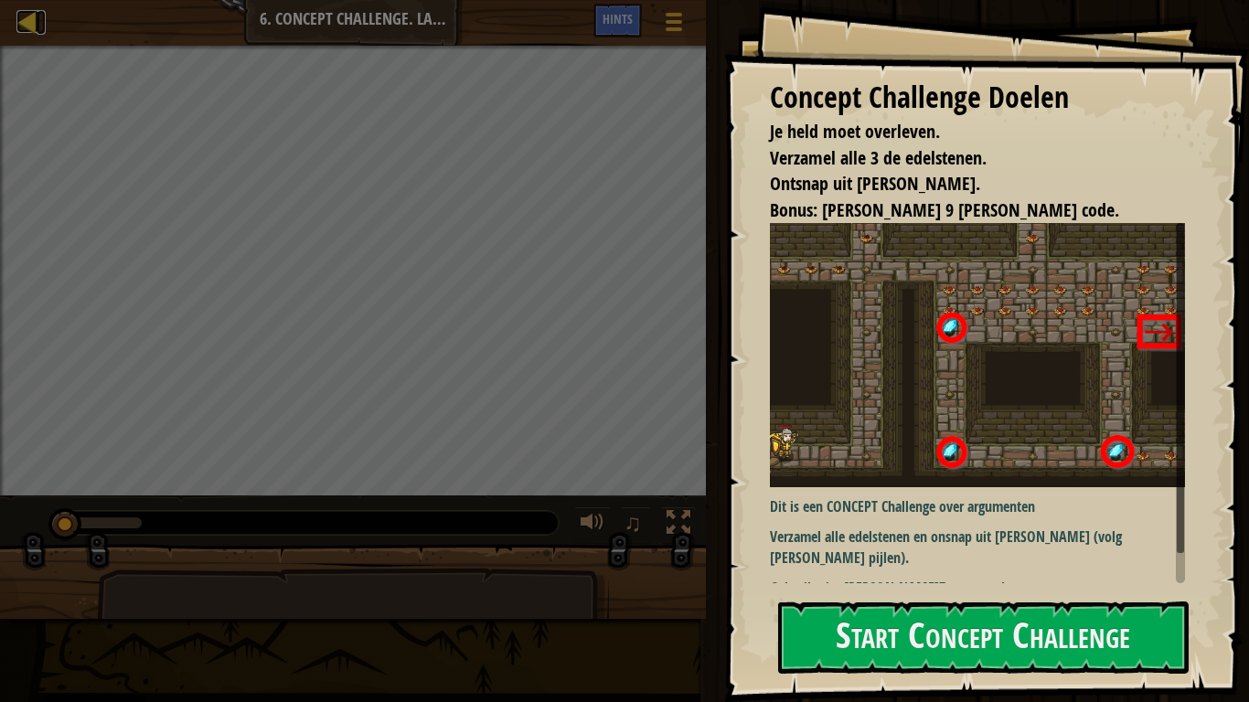
click at [21, 25] on div at bounding box center [27, 21] width 23 height 23
select select "nl-[GEOGRAPHIC_DATA]"
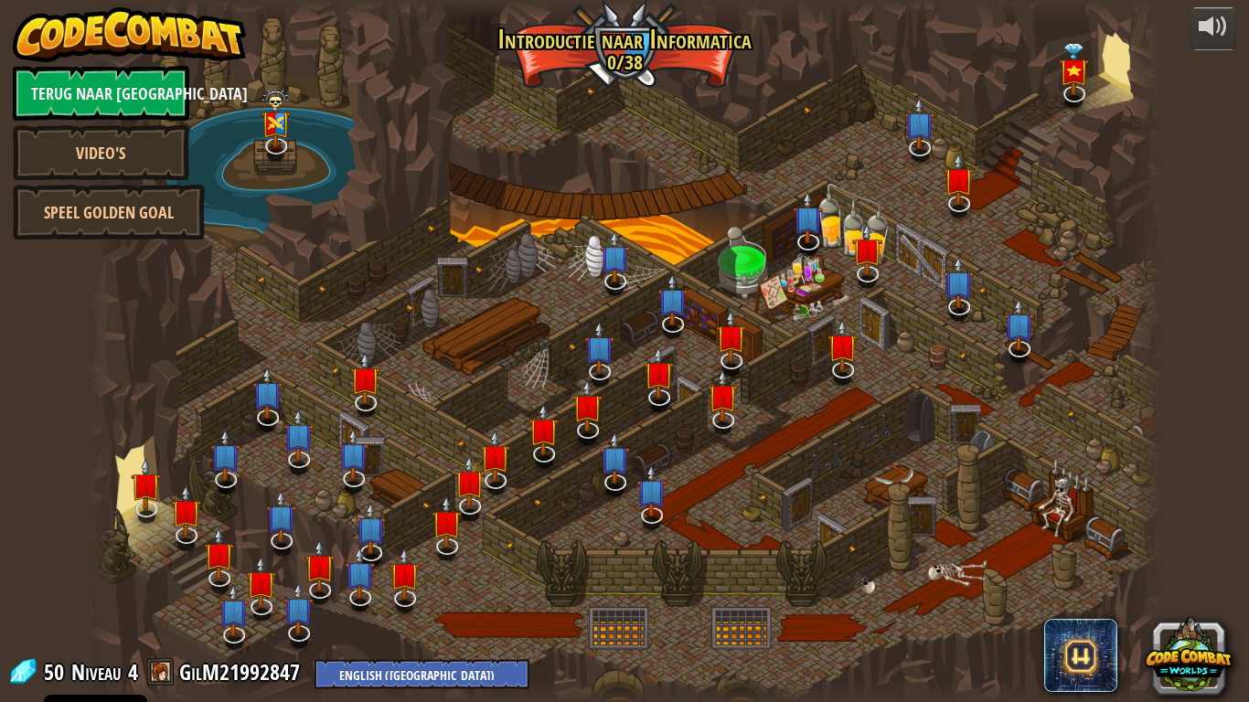
select select "nl-[GEOGRAPHIC_DATA]"
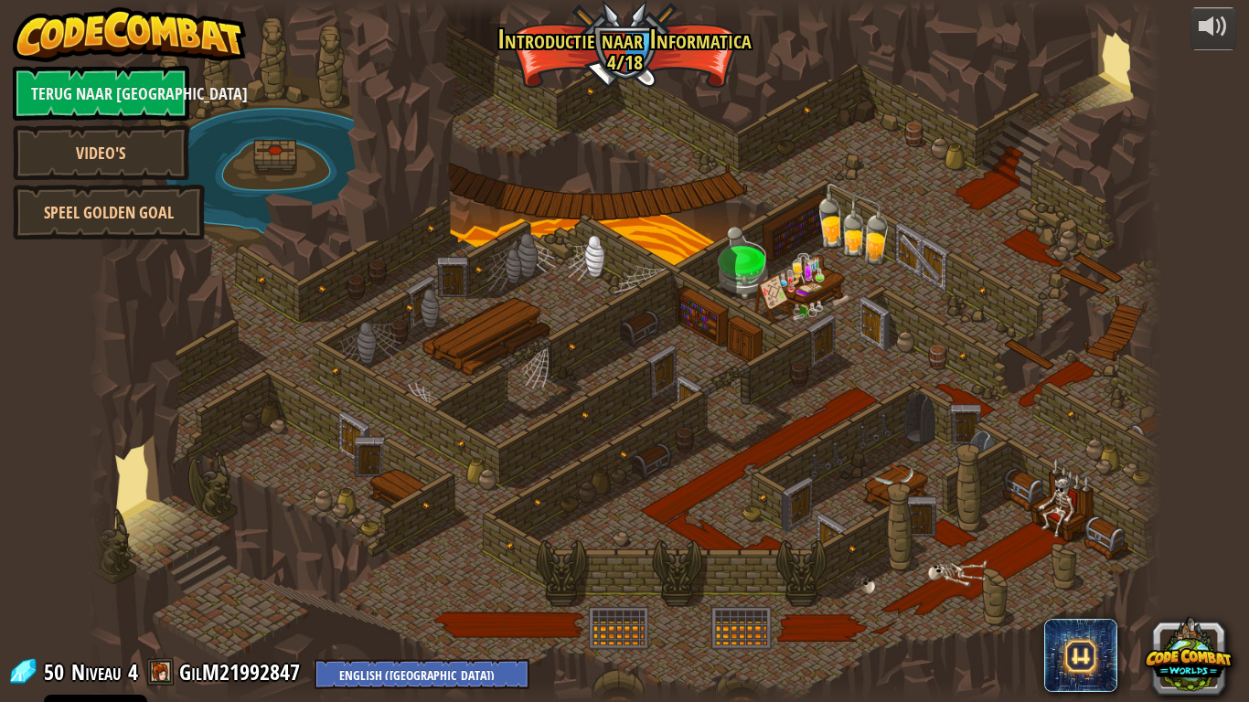
select select "nl-[GEOGRAPHIC_DATA]"
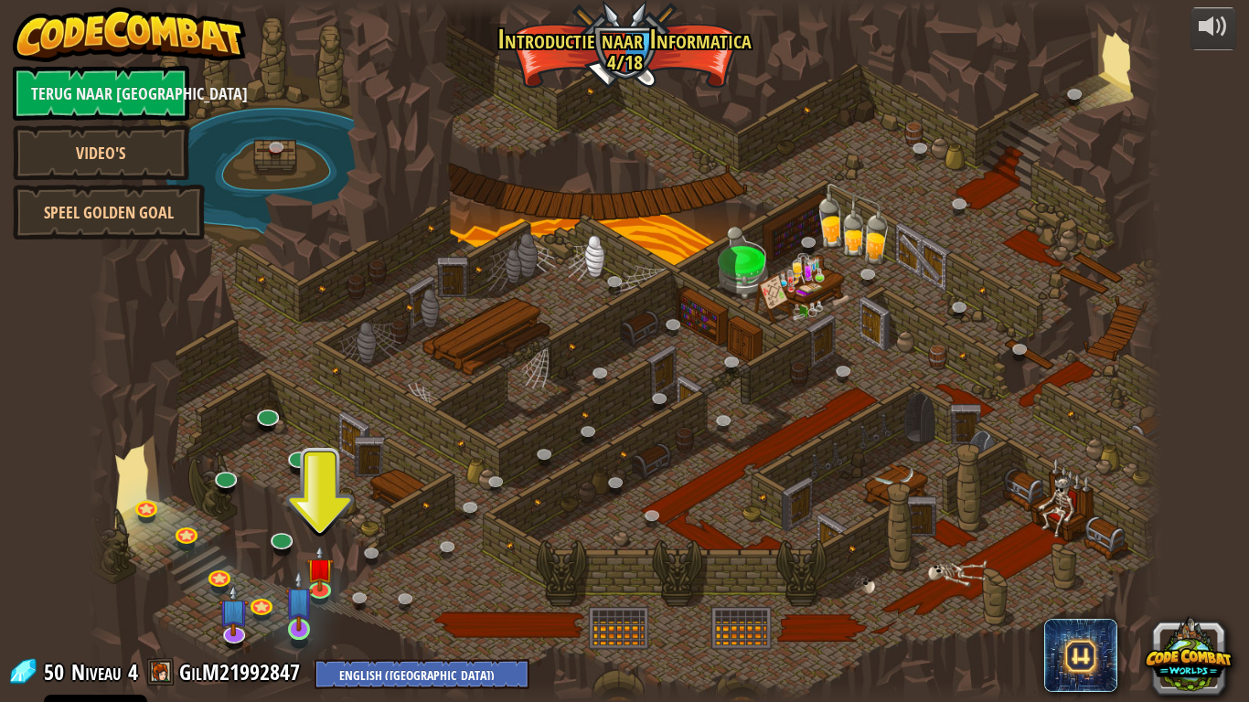
click at [299, 578] on img at bounding box center [298, 601] width 27 height 62
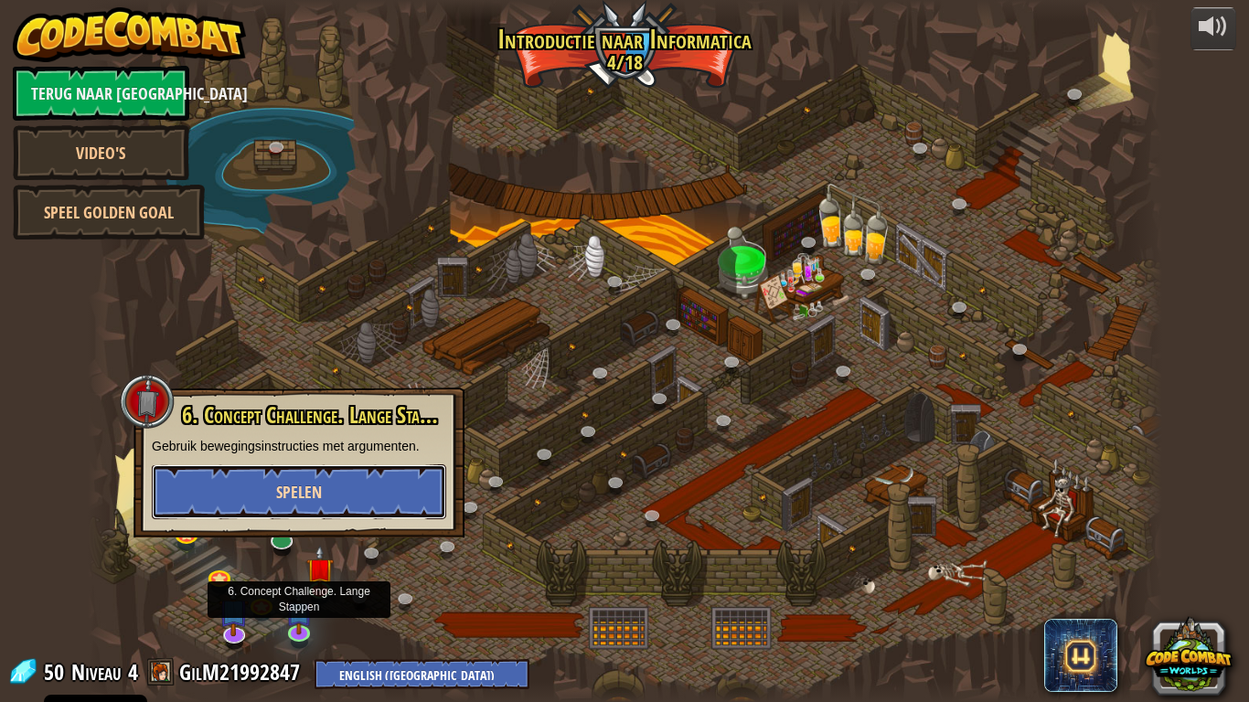
click at [249, 491] on button "Spelen" at bounding box center [299, 492] width 295 height 55
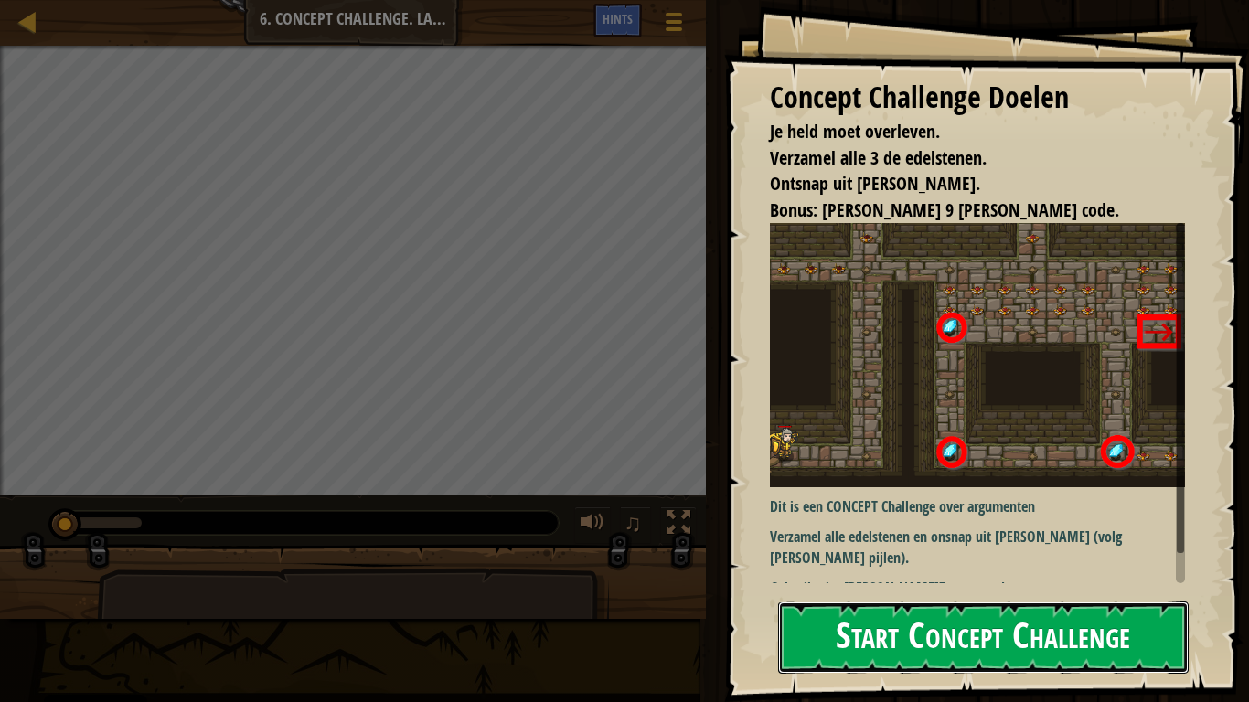
click at [1072, 578] on button "Start Concept Challenge" at bounding box center [983, 638] width 411 height 72
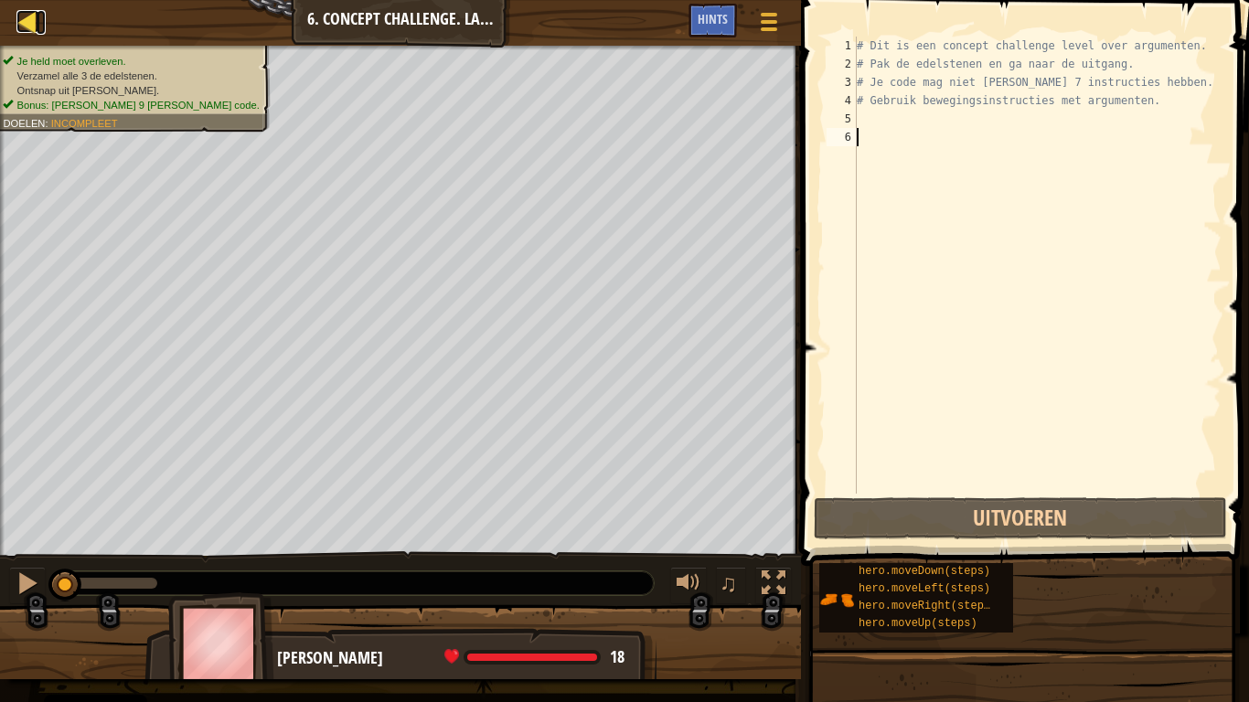
click at [28, 15] on div at bounding box center [27, 21] width 23 height 23
select select "nl-[GEOGRAPHIC_DATA]"
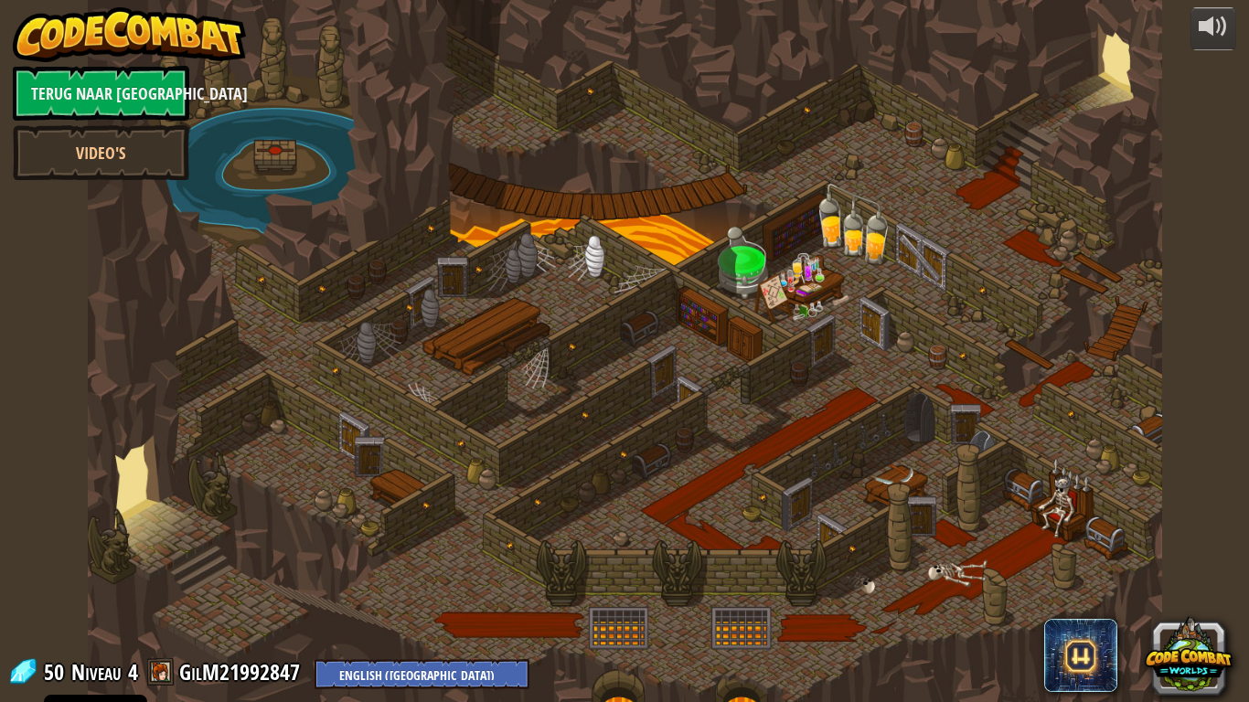
select select "nl-[GEOGRAPHIC_DATA]"
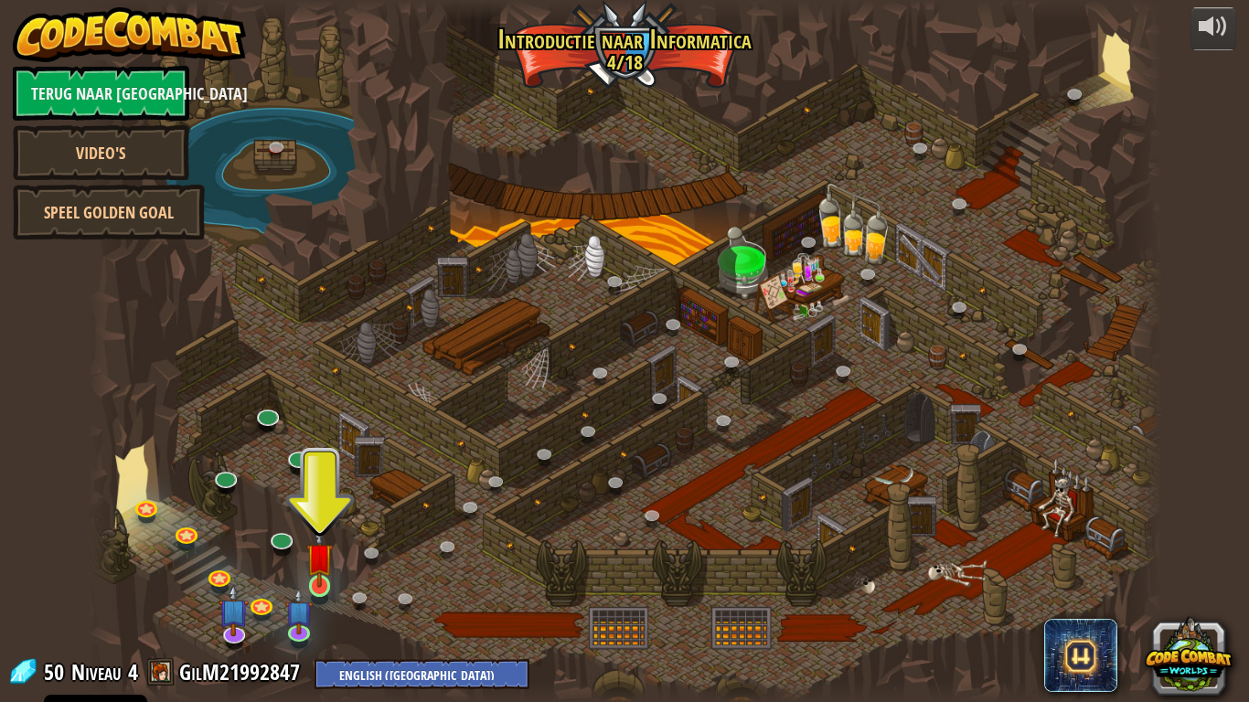
click at [324, 578] on img at bounding box center [319, 557] width 27 height 62
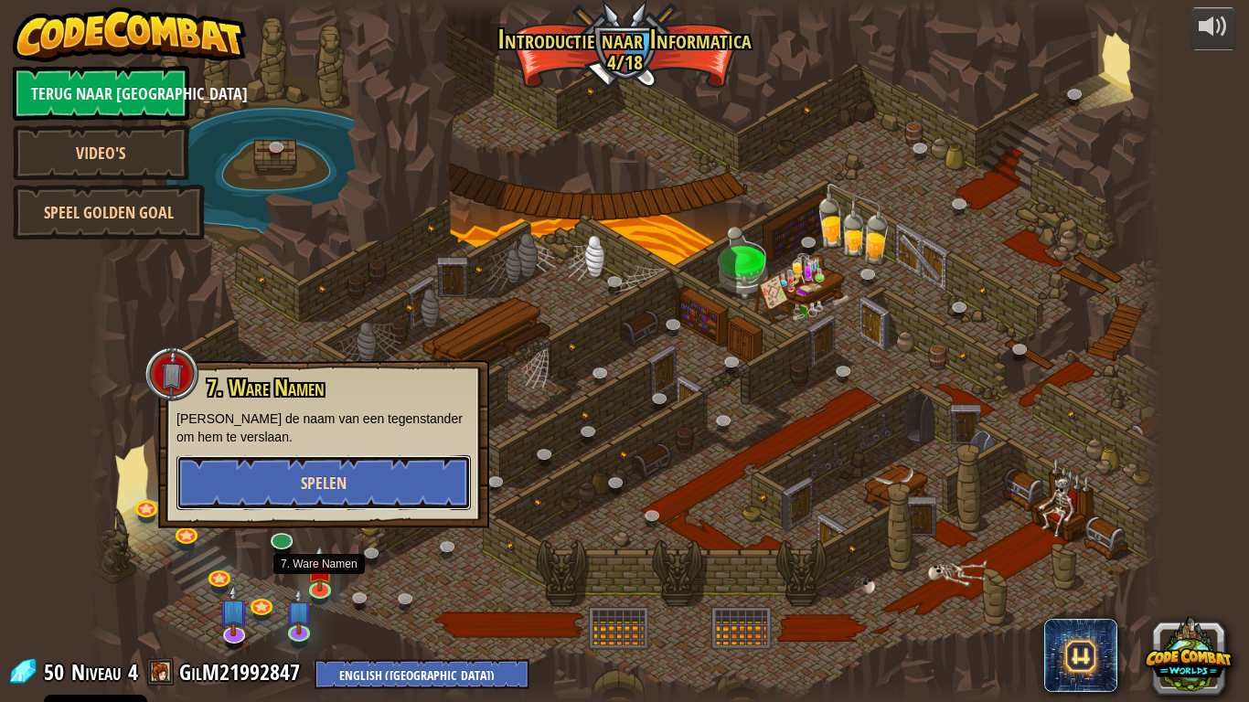
click at [228, 486] on button "Spelen" at bounding box center [324, 482] width 295 height 55
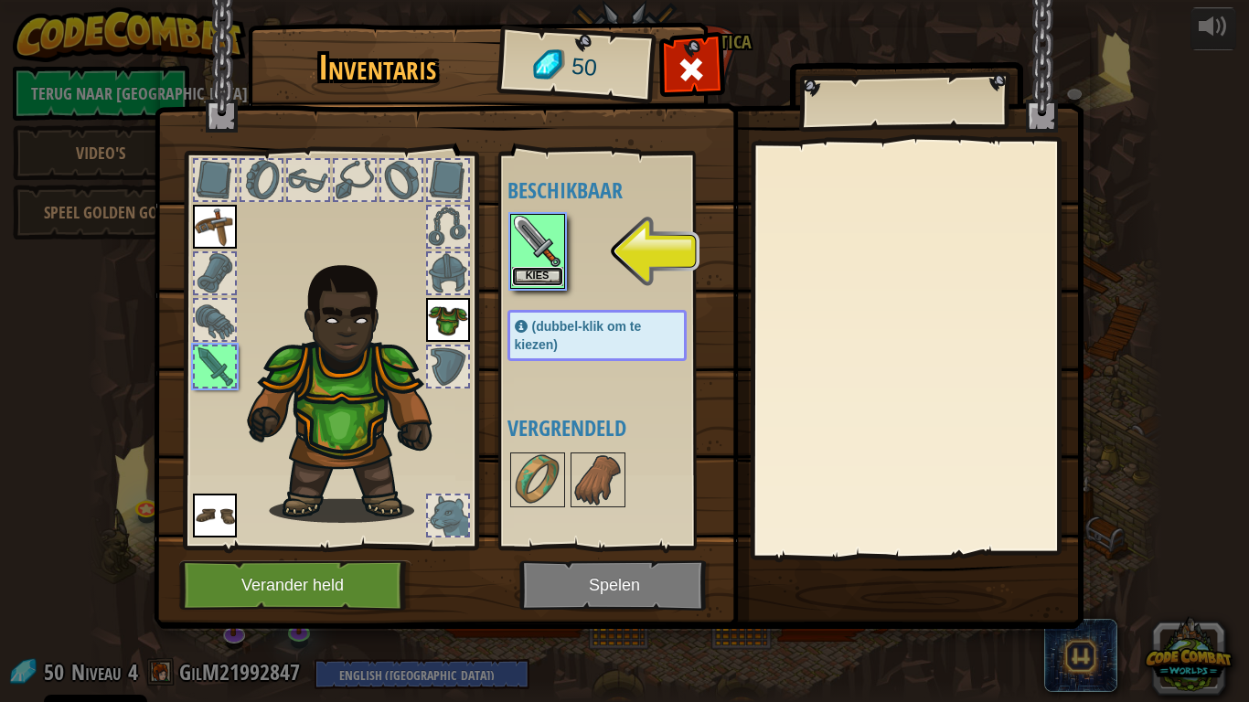
click at [537, 274] on button "Kies" at bounding box center [537, 276] width 51 height 19
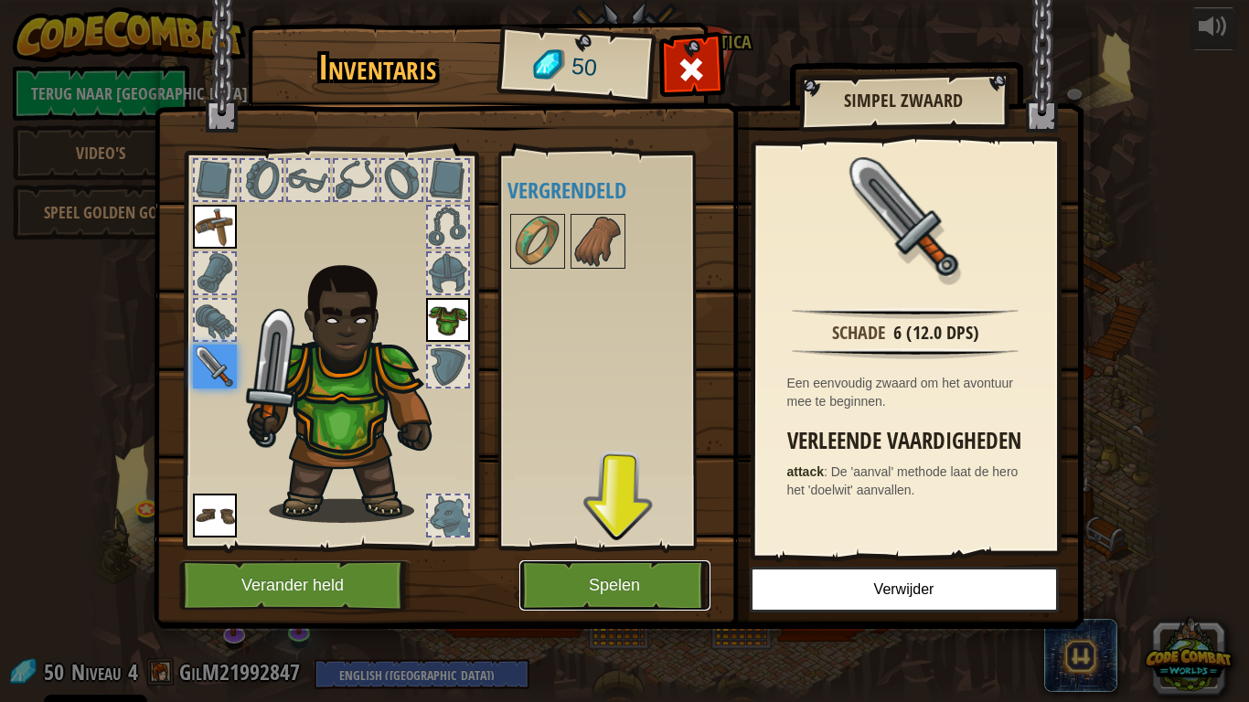
click at [570, 578] on button "Spelen" at bounding box center [615, 586] width 191 height 50
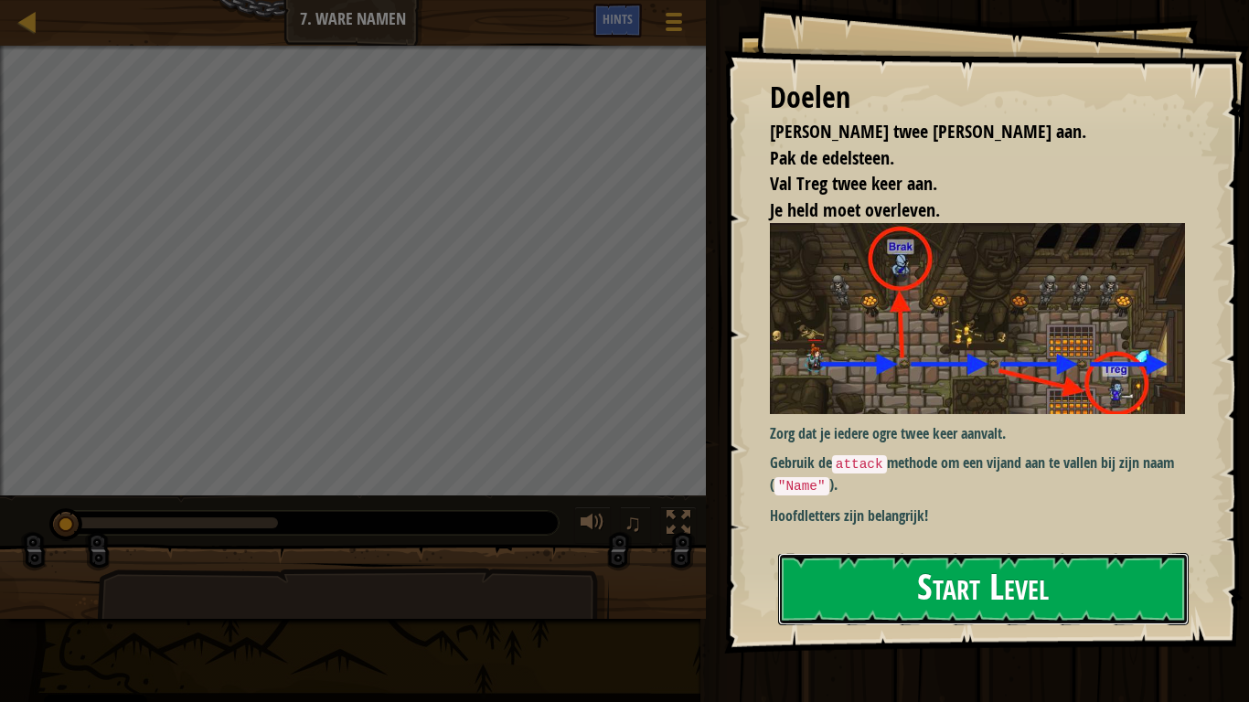
click at [1111, 578] on button "Start Level" at bounding box center [983, 589] width 411 height 72
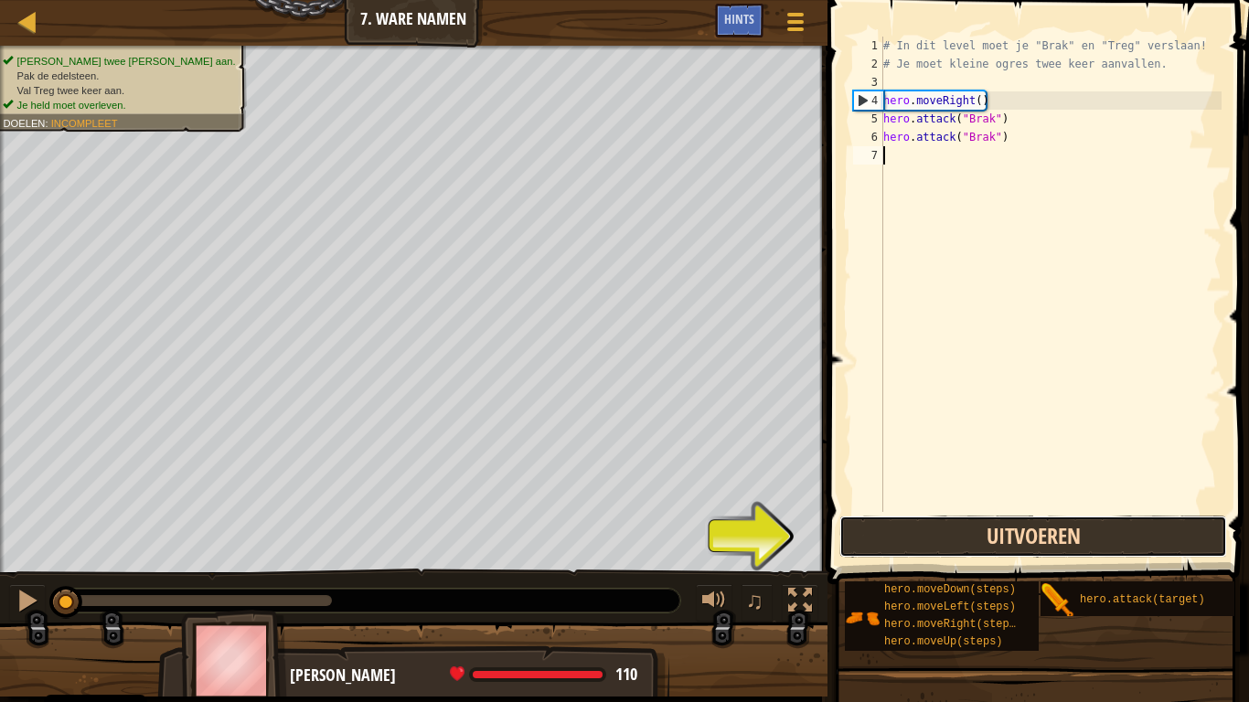
click at [1093, 540] on button "Uitvoeren" at bounding box center [1034, 537] width 388 height 42
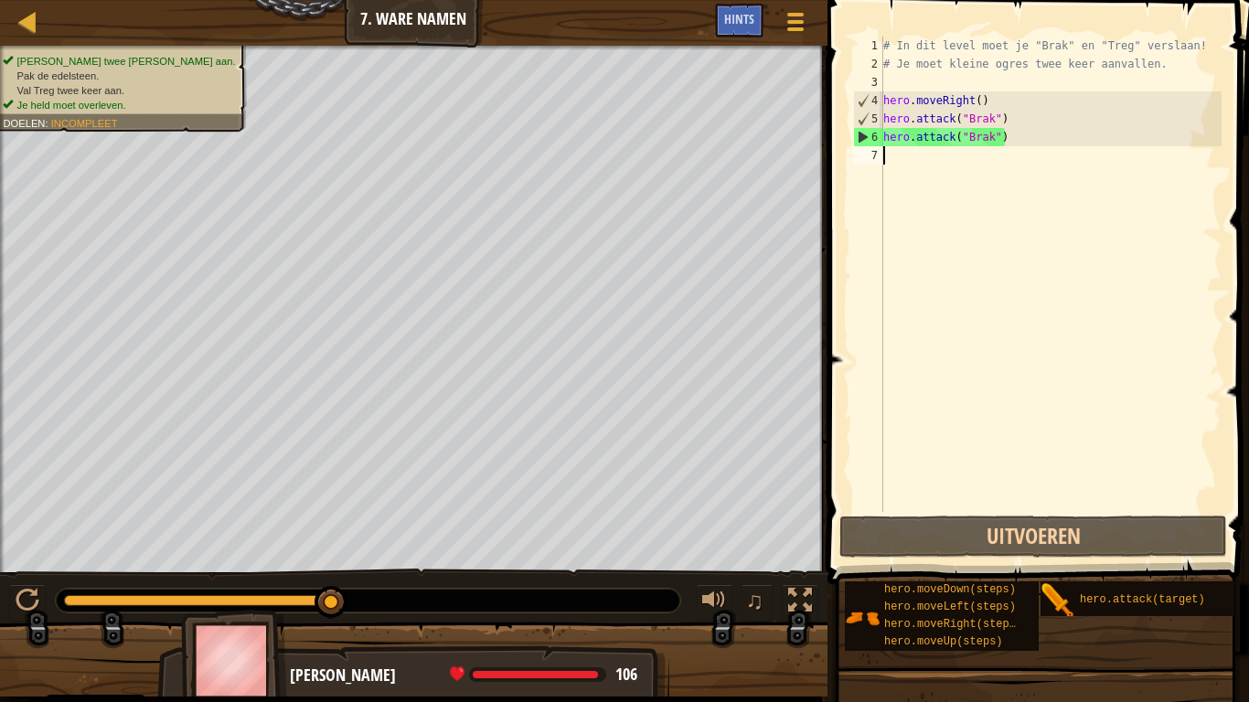
click at [967, 166] on div "# In dit level moet je "Brak" en "Treg" verslaan! # Je moet kleine ogres twee k…" at bounding box center [1051, 293] width 342 height 512
type textarea "h"
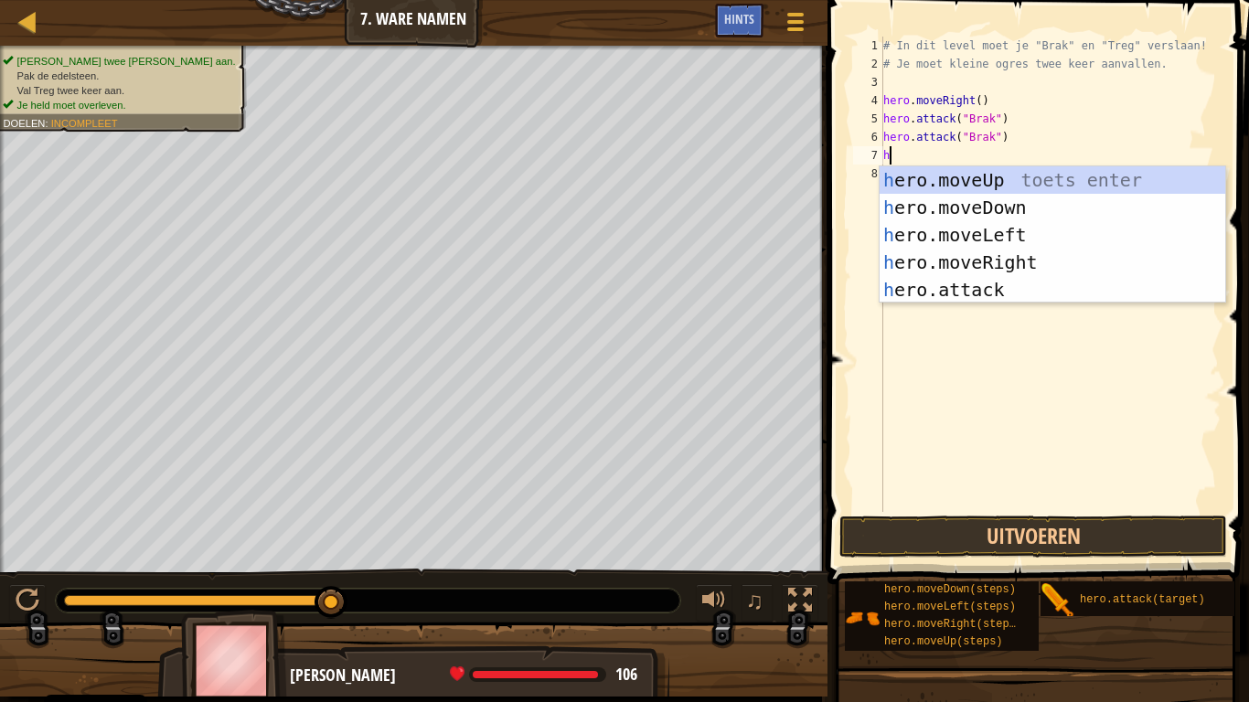
click at [1025, 263] on div "h ero.moveUp toets enter h ero.moveDown toets enter h ero.moveLeft toets enter …" at bounding box center [1053, 262] width 346 height 192
click at [1021, 253] on div "# In dit level moet je "Brak" en "Treg" verslaan! # Je moet kleine ogres twee k…" at bounding box center [1051, 293] width 342 height 512
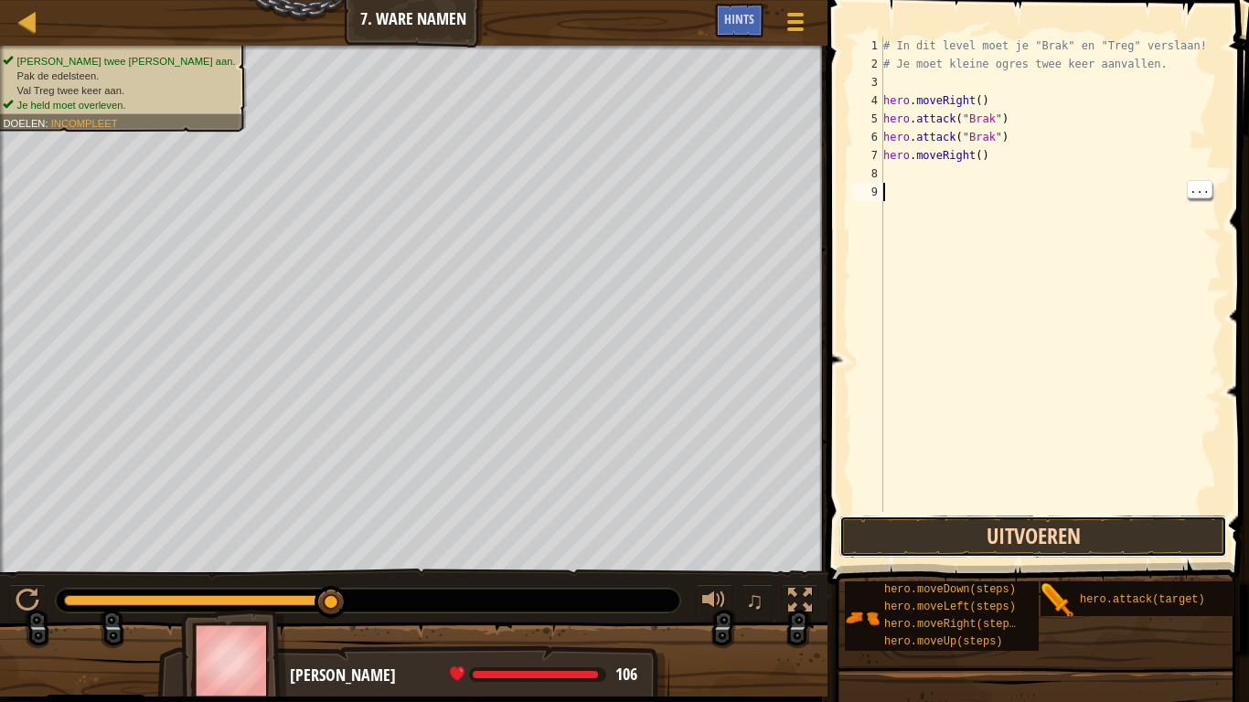
click at [1125, 541] on button "Uitvoeren" at bounding box center [1034, 537] width 388 height 42
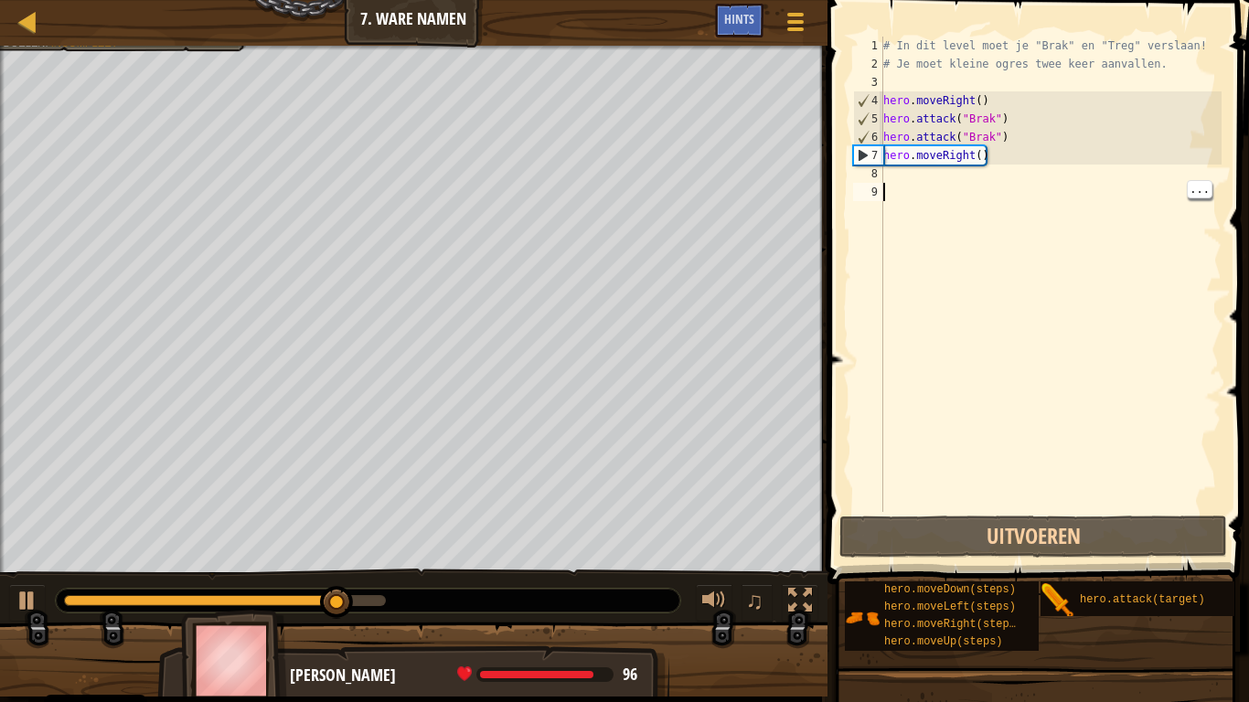
click at [896, 169] on div "# In dit level moet je "Brak" en "Treg" verslaan! # Je moet kleine ogres twee k…" at bounding box center [1051, 293] width 342 height 512
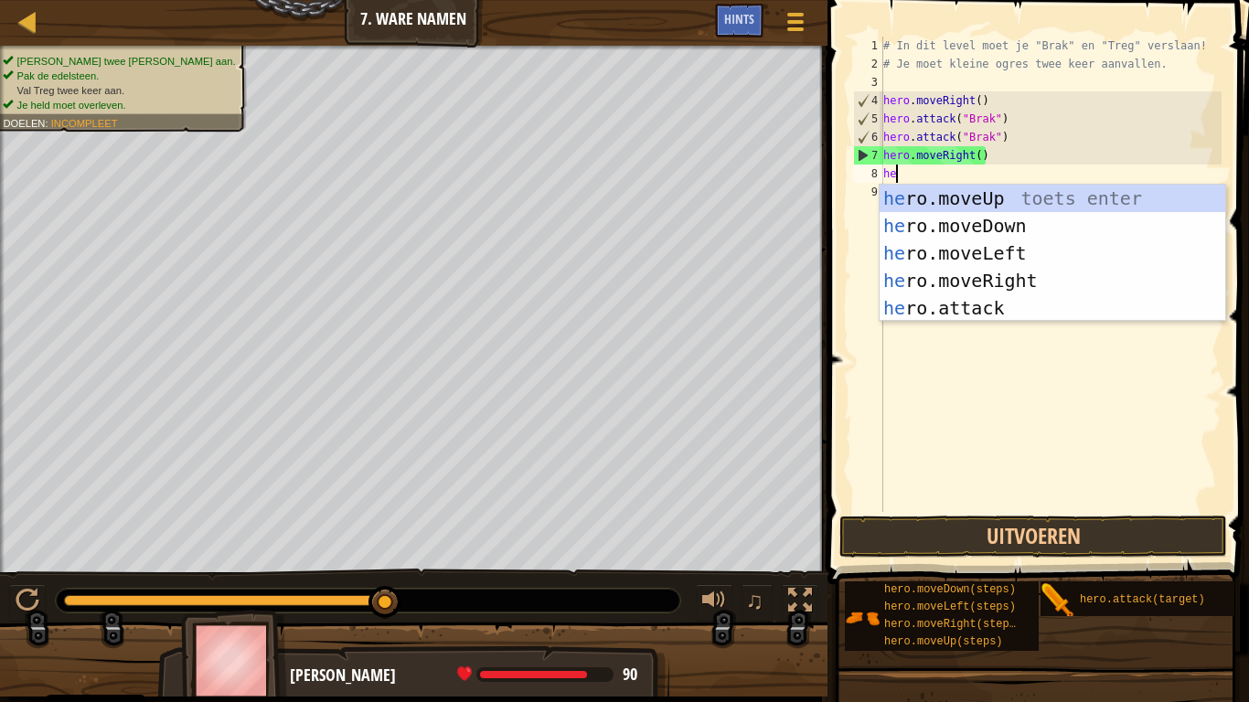
scroll to position [8, 2]
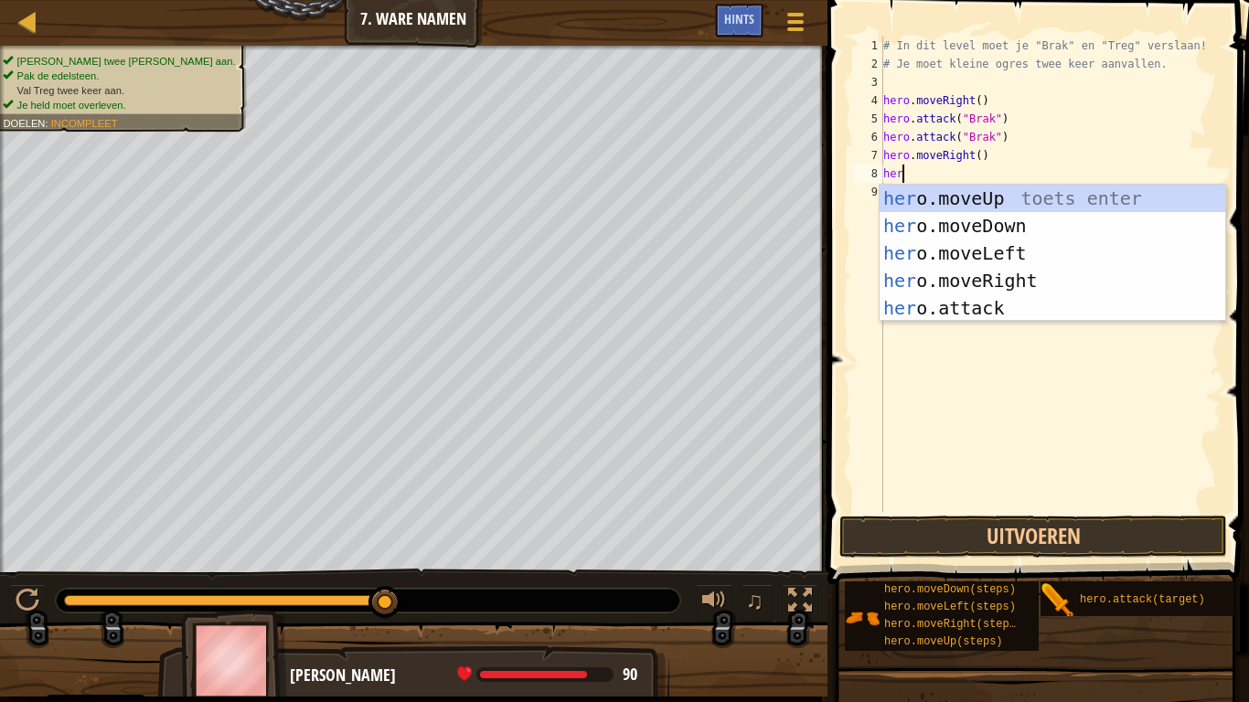
click at [983, 301] on div "her o.moveUp toets enter her o.moveDown toets enter her o.moveLeft toets enter …" at bounding box center [1053, 281] width 346 height 192
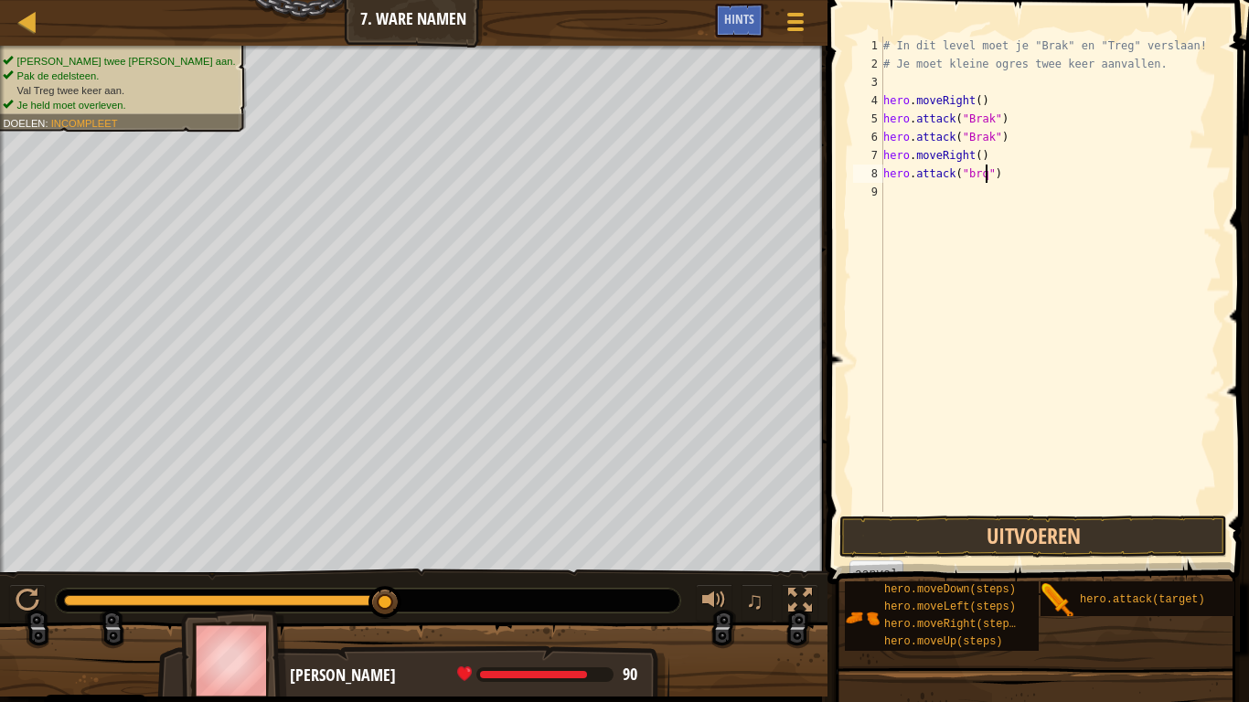
scroll to position [8, 15]
type textarea "hero.attack("brak")"
click at [1108, 532] on button "Uitvoeren" at bounding box center [1034, 537] width 388 height 42
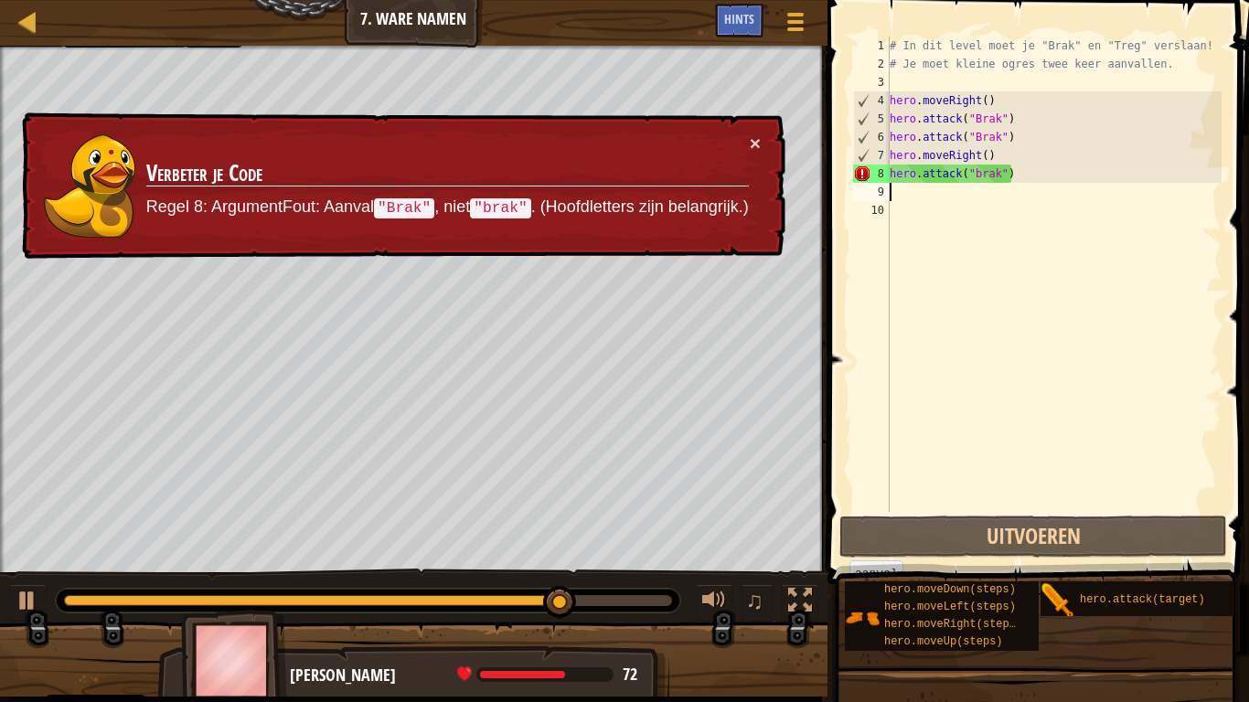
click at [983, 177] on div "# In dit level moet je "Brak" en "Treg" verslaan! # Je moet kleine ogres twee k…" at bounding box center [1054, 293] width 336 height 512
click at [990, 177] on div "# In dit level moet je "Brak" en "Treg" verslaan! # Je moet kleine ogres twee k…" at bounding box center [1054, 293] width 336 height 512
click at [980, 179] on div "# In dit level moet je "Brak" en "Treg" verslaan! # Je moet kleine ogres twee k…" at bounding box center [1054, 293] width 336 height 512
click at [987, 168] on div "# In dit level moet je "Brak" en "Treg" verslaan! # Je moet kleine ogres twee k…" at bounding box center [1054, 293] width 336 height 512
click at [985, 181] on div "# In dit level moet je "Brak" en "Treg" verslaan! # Je moet kleine ogres twee k…" at bounding box center [1054, 293] width 336 height 512
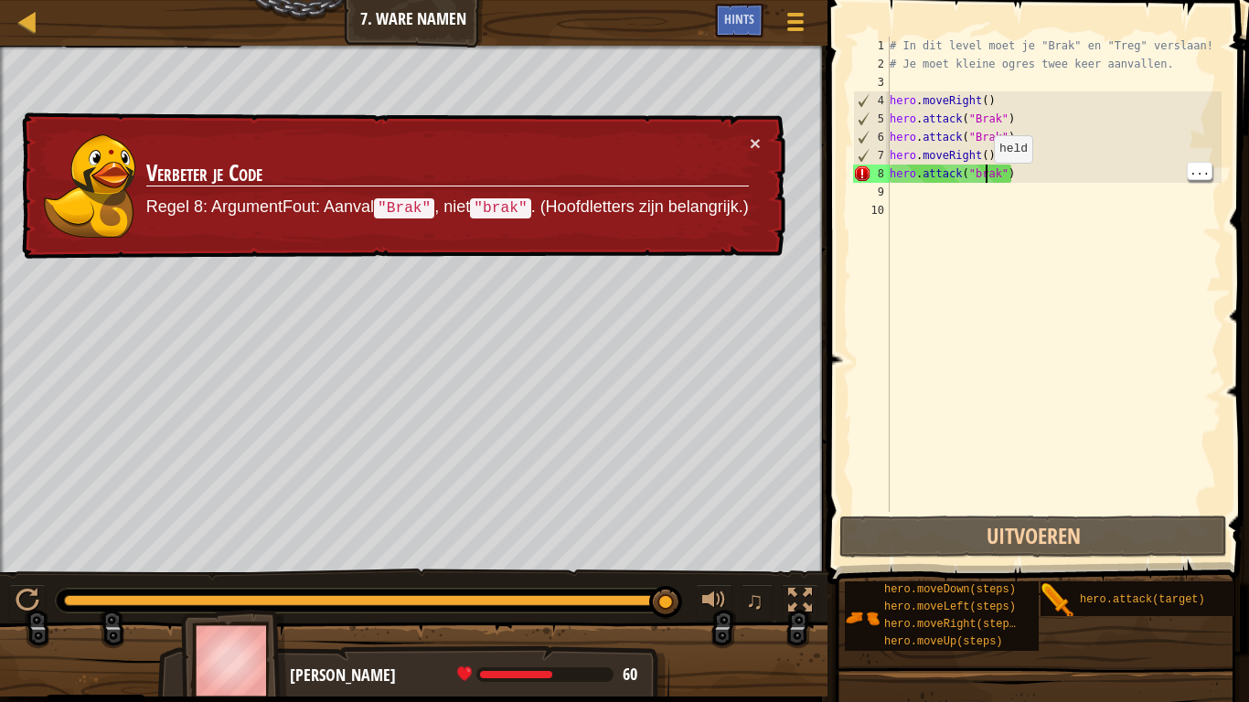
click at [987, 181] on div "# In dit level moet je "Brak" en "Treg" verslaan! # Je moet kleine ogres twee k…" at bounding box center [1054, 293] width 336 height 512
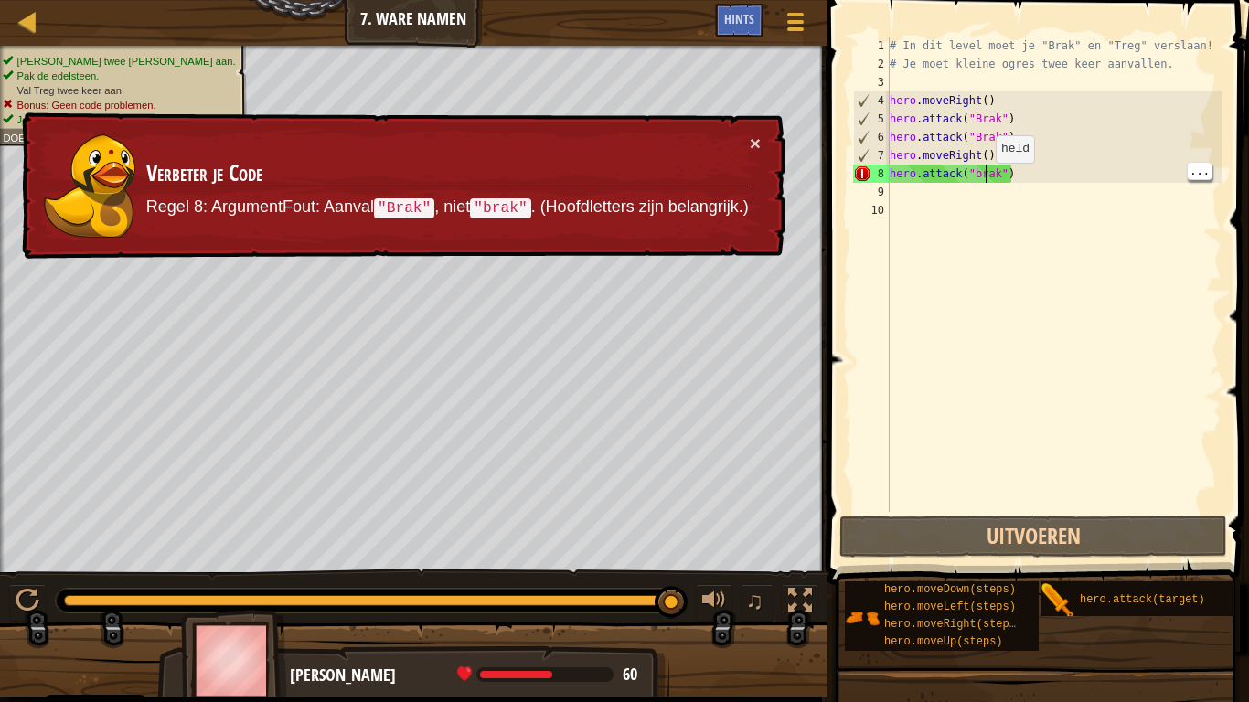
click at [977, 169] on div "# In dit level moet je "Brak" en "Treg" verslaan! # Je moet kleine ogres twee k…" at bounding box center [1054, 293] width 336 height 512
click at [985, 163] on div "# In dit level moet je "Brak" en "Treg" verslaan! # Je moet kleine ogres twee k…" at bounding box center [1054, 293] width 336 height 512
click at [980, 174] on div "# In dit level moet je "Brak" en "Treg" verslaan! # Je moet kleine ogres twee k…" at bounding box center [1054, 293] width 336 height 512
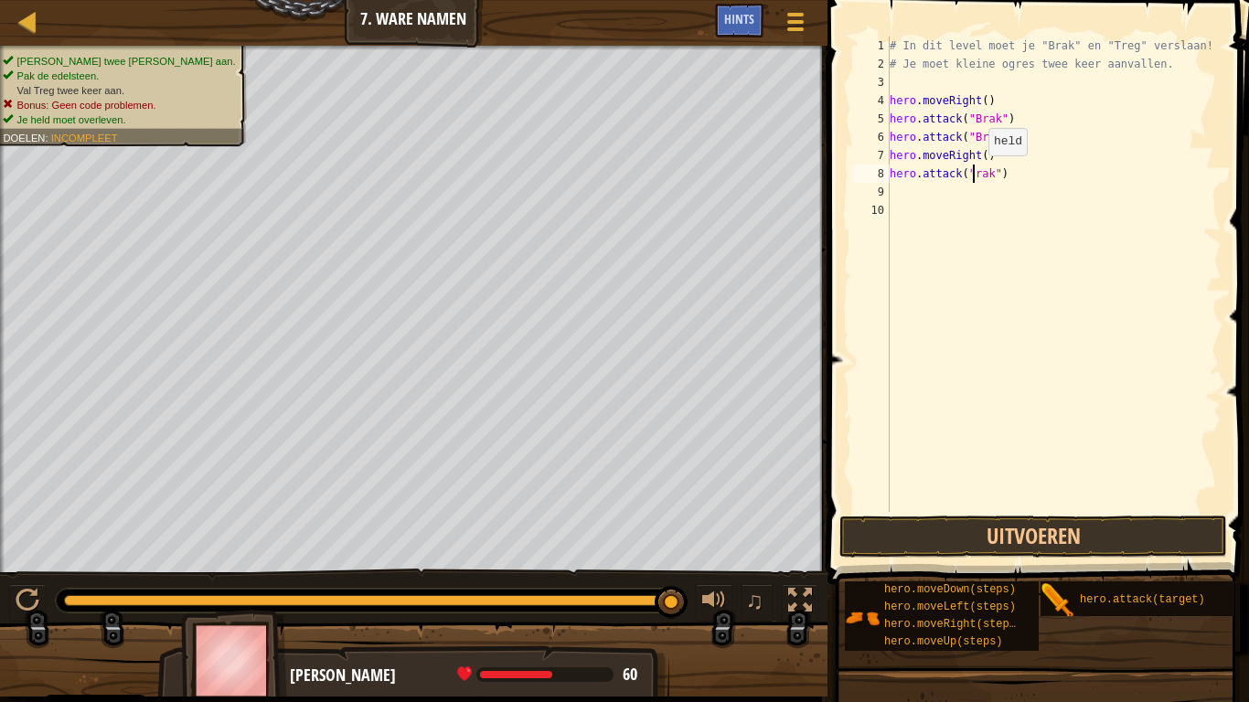
scroll to position [8, 13]
click at [1126, 526] on button "Uitvoeren" at bounding box center [1034, 537] width 388 height 42
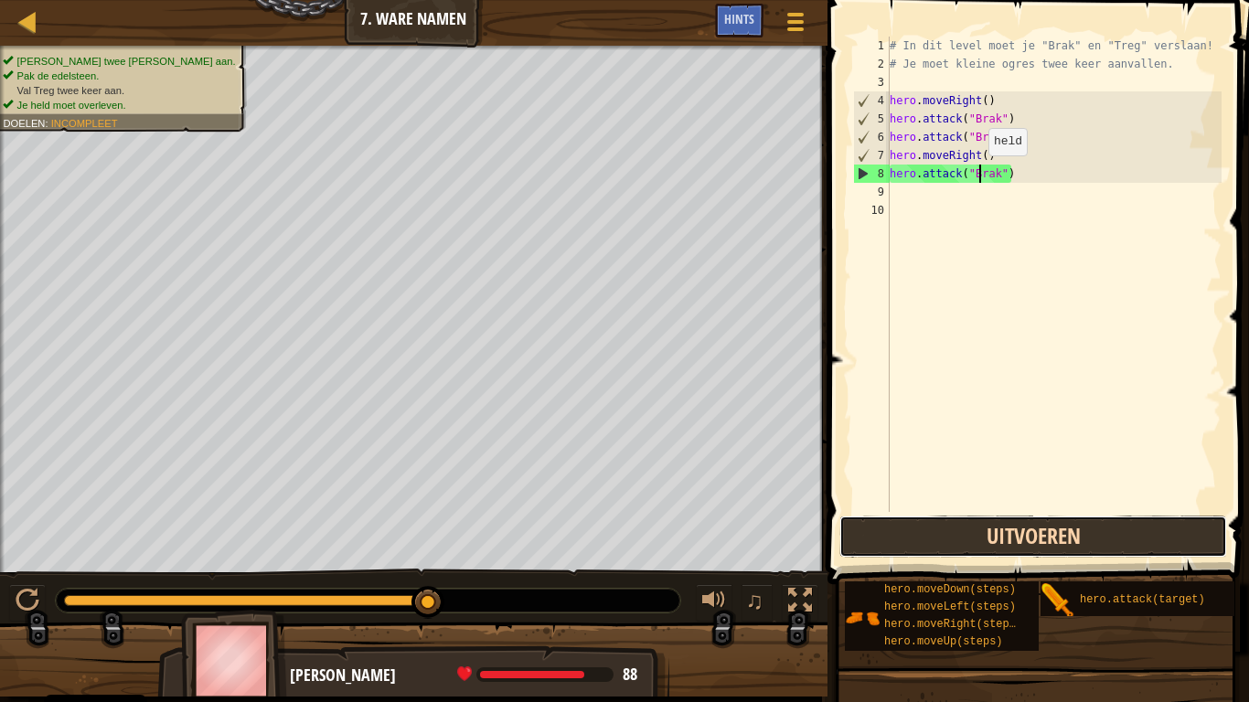
click at [1101, 534] on button "Uitvoeren" at bounding box center [1034, 537] width 388 height 42
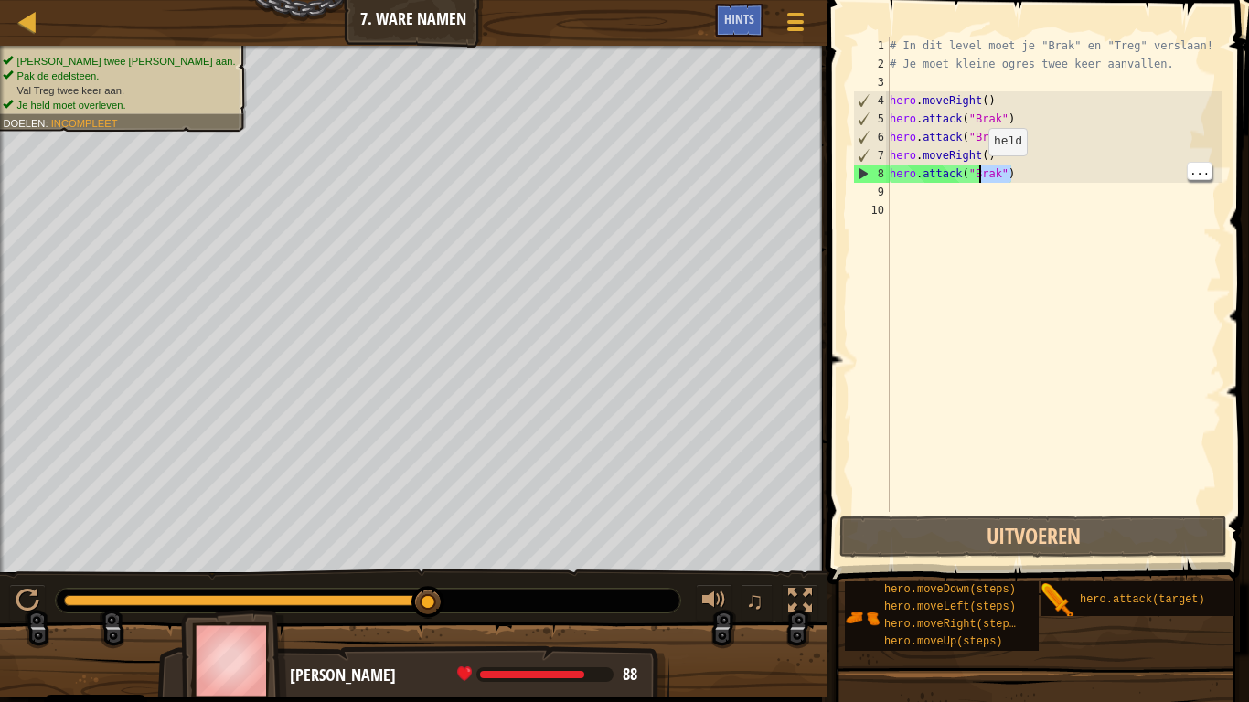
click at [1005, 171] on div "# In dit level moet je "Brak" en "Treg" verslaan! # Je moet kleine ogres twee k…" at bounding box center [1054, 293] width 336 height 512
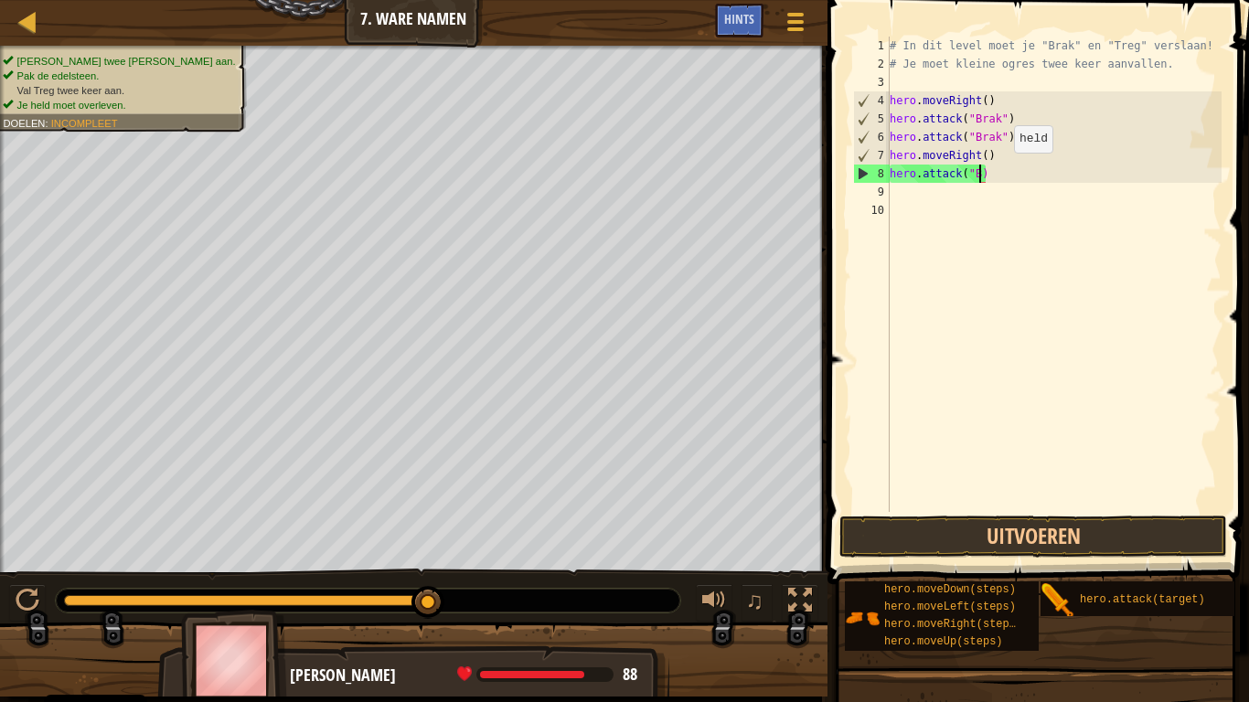
scroll to position [8, 12]
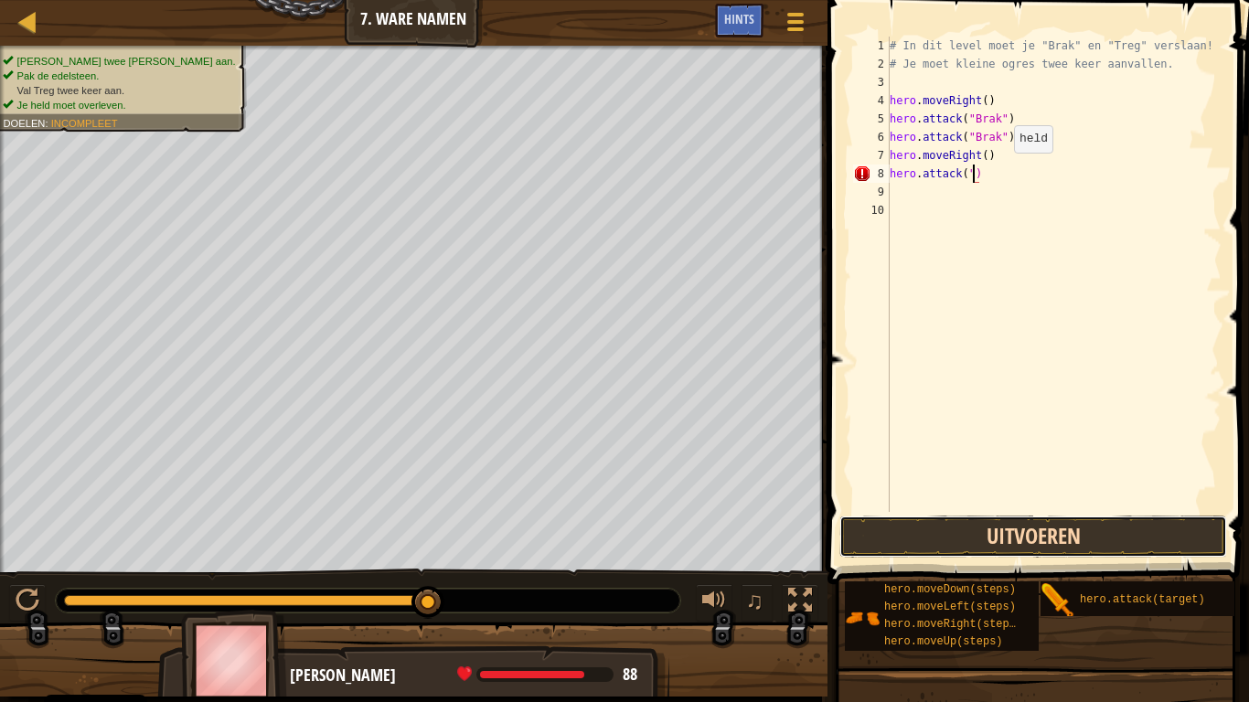
click at [1096, 540] on button "Uitvoeren" at bounding box center [1034, 537] width 388 height 42
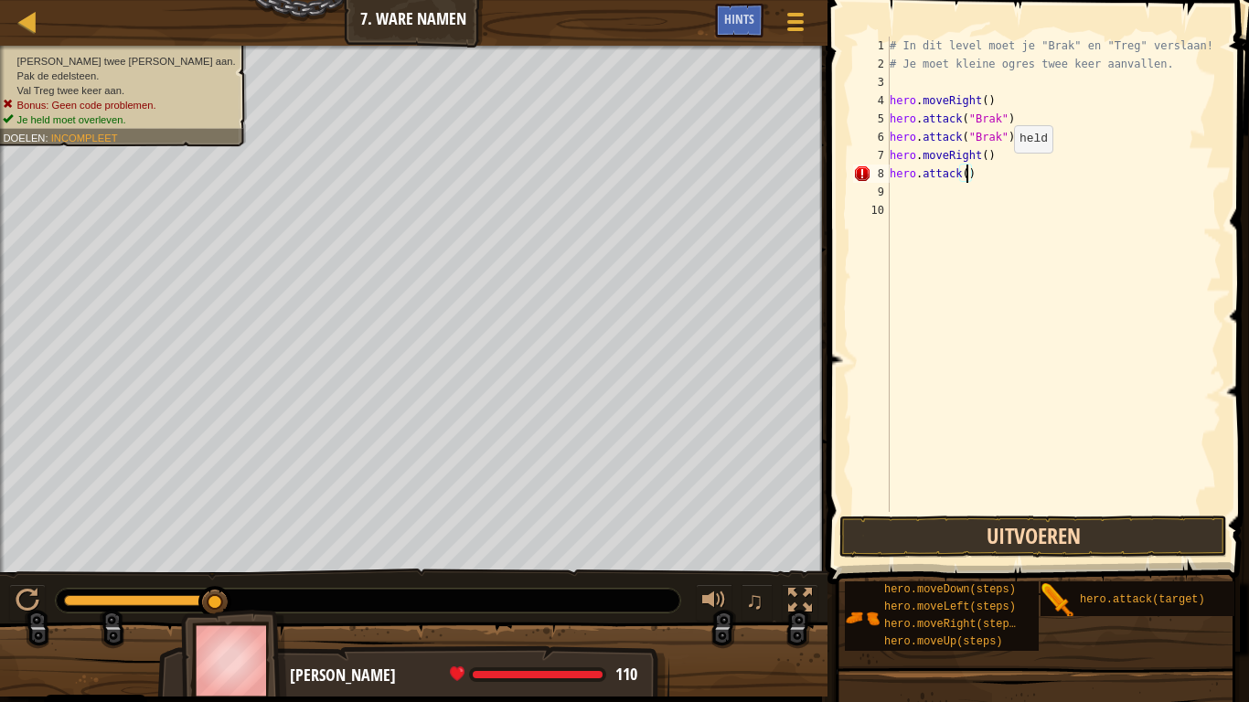
scroll to position [8, 11]
click at [1110, 531] on button "Uitvoeren" at bounding box center [1034, 537] width 388 height 42
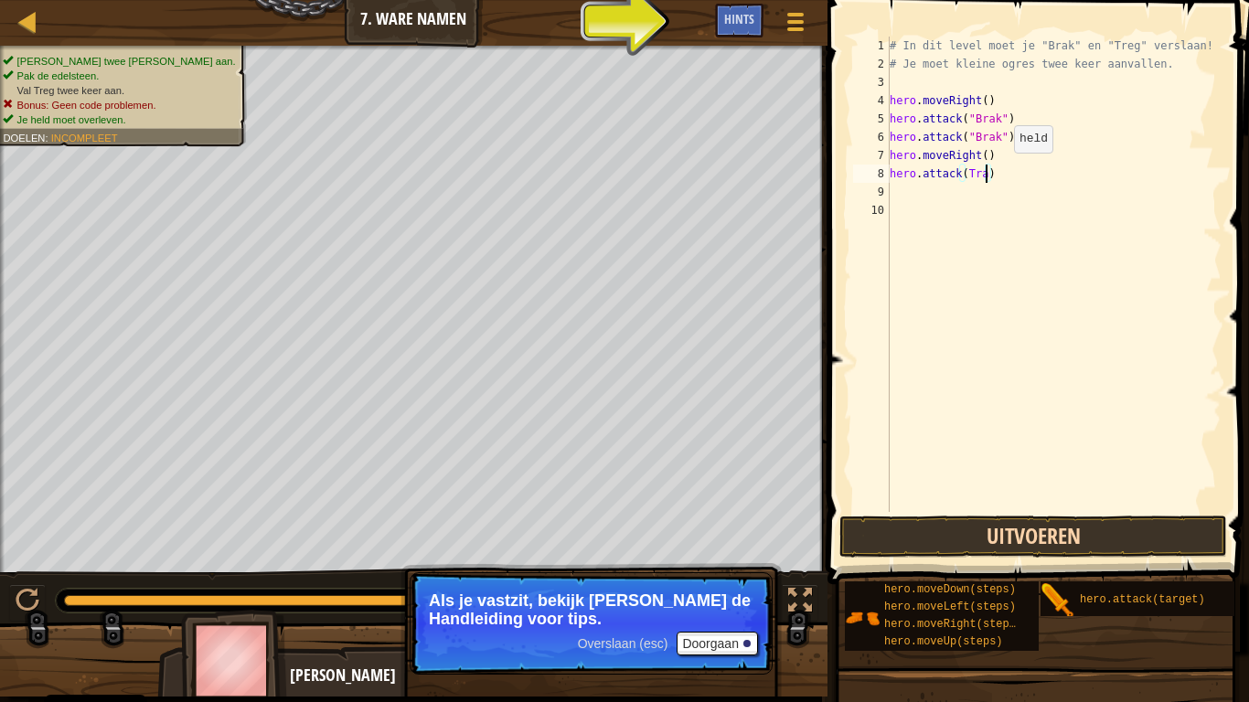
scroll to position [8, 15]
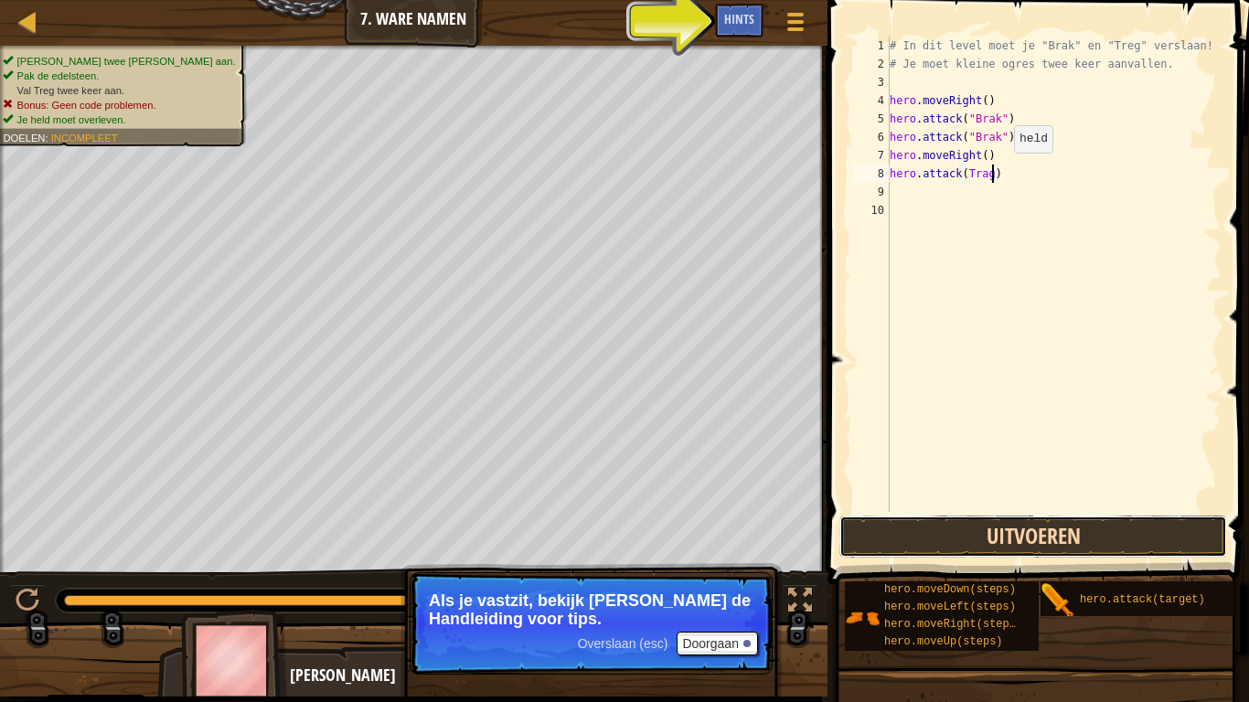
click at [1139, 538] on button "Uitvoeren" at bounding box center [1034, 537] width 388 height 42
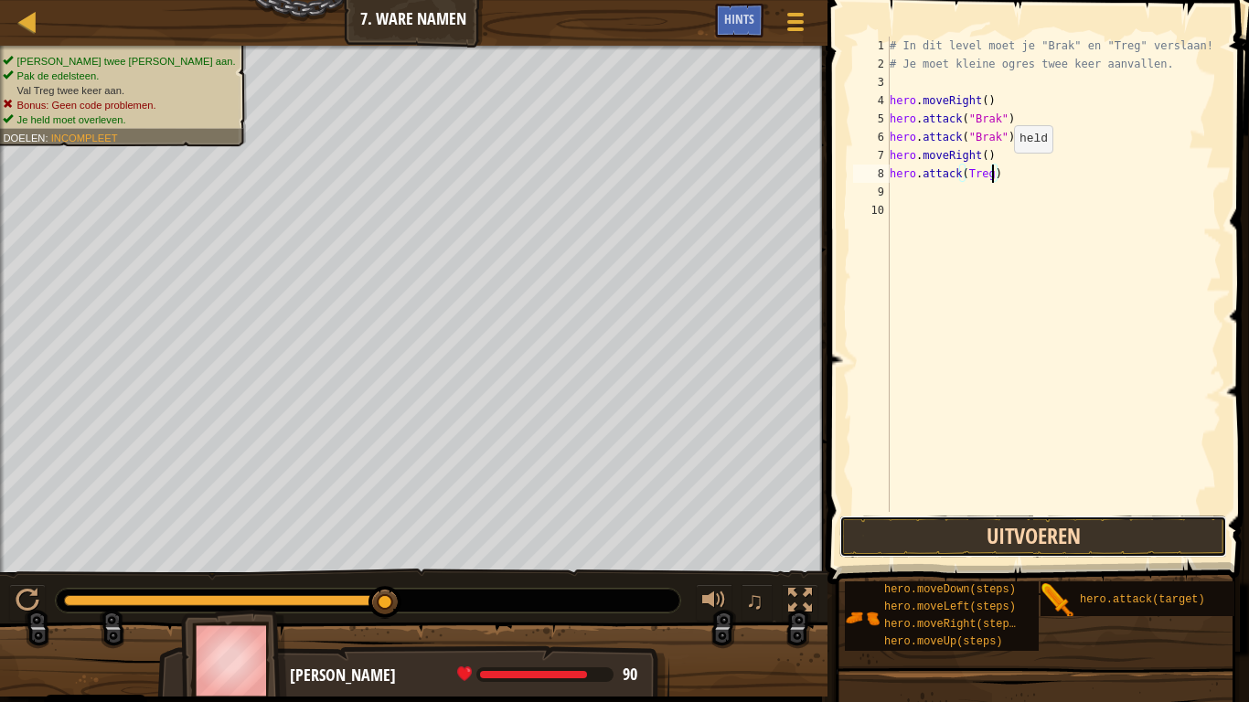
click at [1128, 523] on button "Uitvoeren" at bounding box center [1034, 537] width 388 height 42
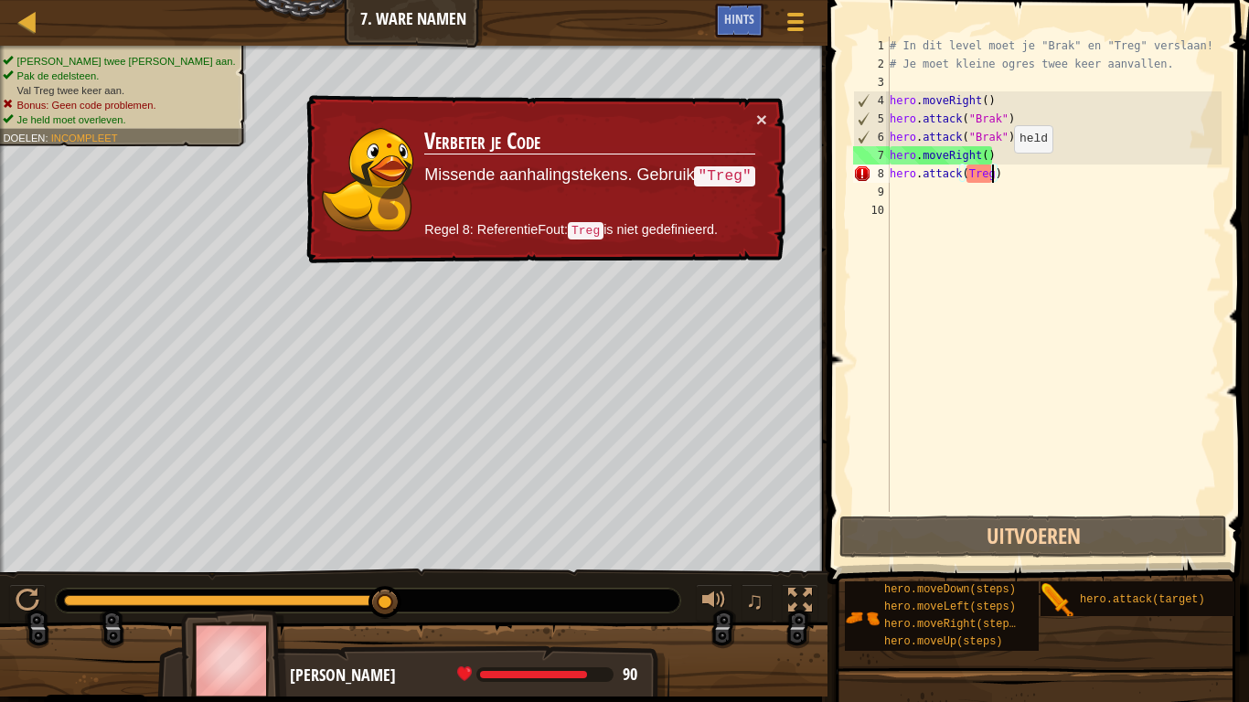
click at [975, 175] on div "# In dit level moet je "Brak" en "Treg" verslaan! # Je moet kleine ogres twee k…" at bounding box center [1054, 293] width 336 height 512
click at [970, 168] on div "# In dit level moet je "Brak" en "Treg" verslaan! # Je moet kleine ogres twee k…" at bounding box center [1054, 293] width 336 height 512
click at [965, 166] on div "# In dit level moet je "Brak" en "Treg" verslaan! # Je moet kleine ogres twee k…" at bounding box center [1054, 293] width 336 height 512
type textarea "hero.attack("Treg)"
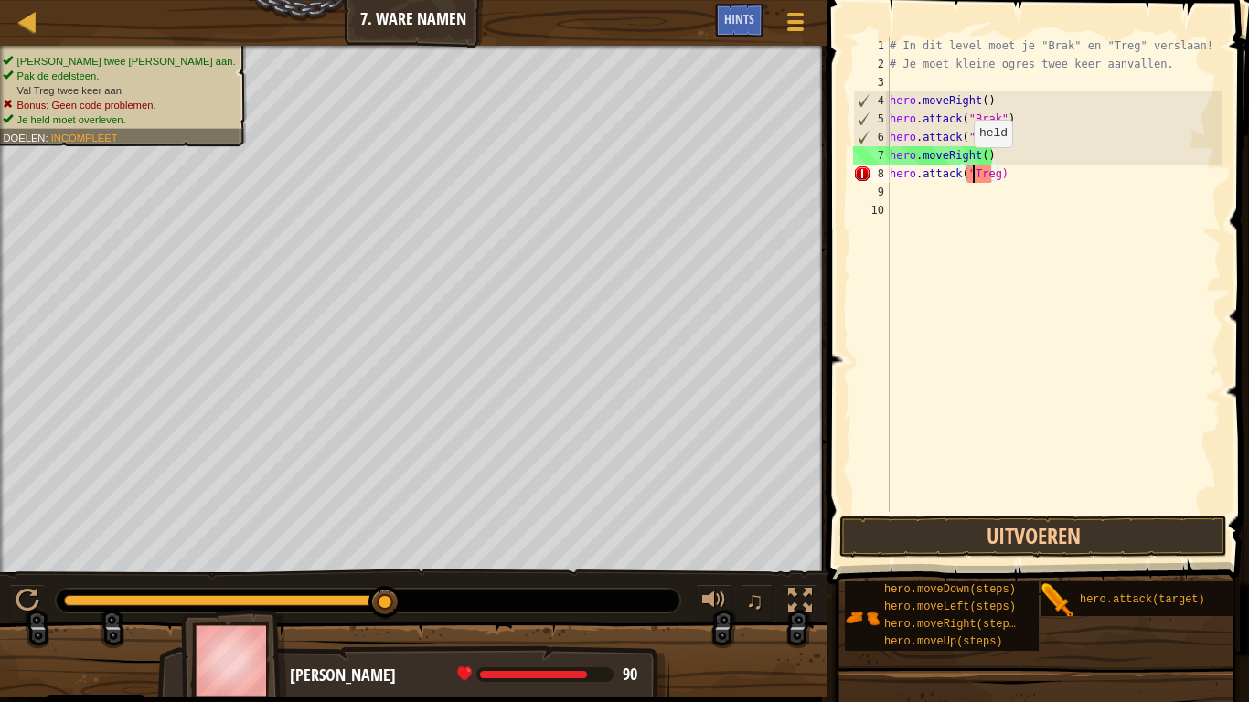
scroll to position [8, 12]
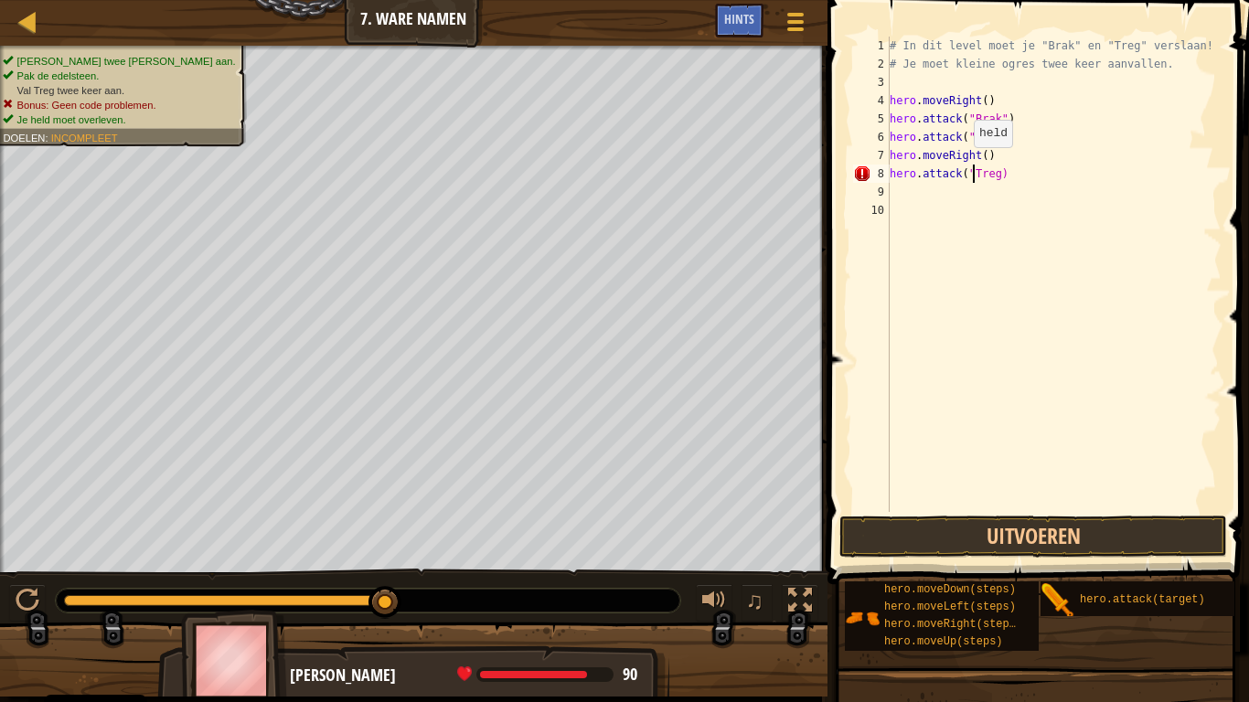
click at [998, 177] on div "# In dit level moet je "Brak" en "Treg" verslaan! # Je moet kleine ogres twee k…" at bounding box center [1054, 293] width 336 height 512
click at [1003, 177] on div "# In dit level moet je "Brak" en "Treg" verslaan! # Je moet kleine ogres twee k…" at bounding box center [1054, 293] width 336 height 512
click at [995, 170] on div "# In dit level moet je "Brak" en "Treg" verslaan! # Je moet kleine ogres twee k…" at bounding box center [1054, 293] width 336 height 512
click at [1000, 186] on div "# In dit level moet je "Brak" en "Treg" verslaan! # Je moet kleine ogres twee k…" at bounding box center [1054, 293] width 336 height 512
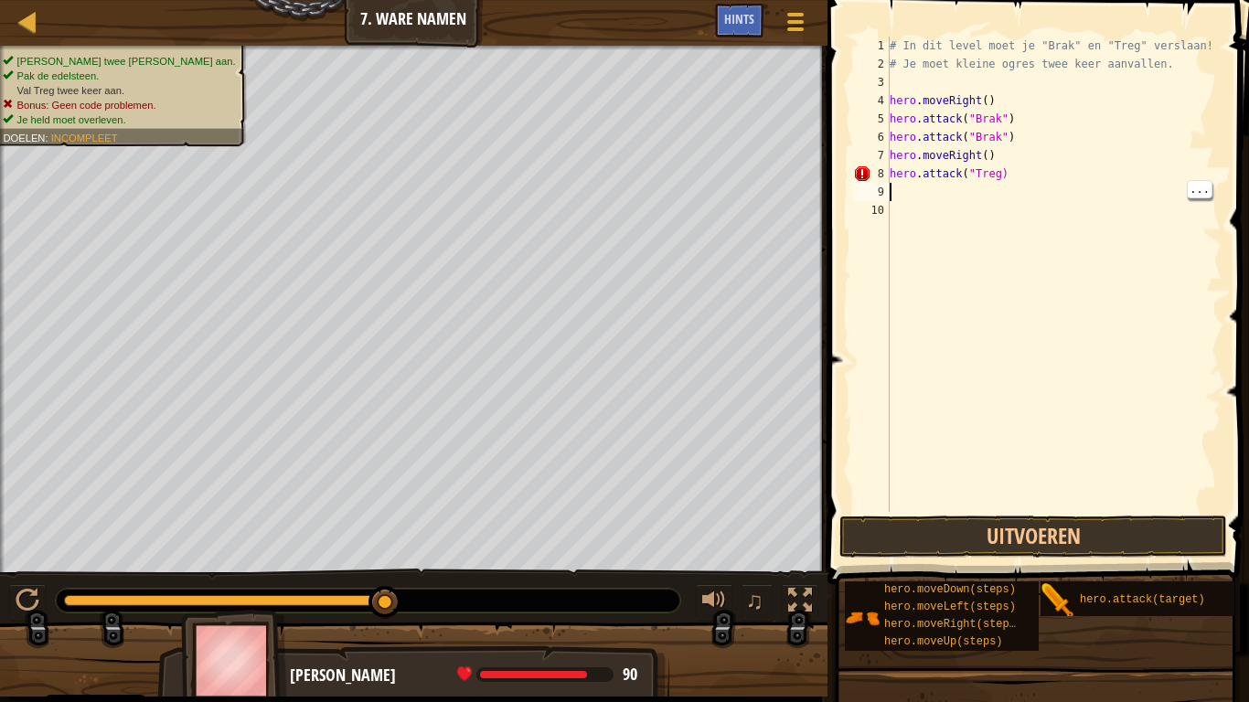
click at [1004, 177] on div "# In dit level moet je "Brak" en "Treg" verslaan! # Je moet kleine ogres twee k…" at bounding box center [1054, 293] width 336 height 512
click at [1004, 169] on div "# In dit level moet je "Brak" en "Treg" verslaan! # Je moet kleine ogres twee k…" at bounding box center [1054, 293] width 336 height 512
click at [1003, 175] on div "# In dit level moet je "Brak" en "Treg" verslaan! # Je moet kleine ogres twee k…" at bounding box center [1054, 293] width 336 height 512
click at [1001, 172] on div "# In dit level moet je "Brak" en "Treg" verslaan! # Je moet kleine ogres twee k…" at bounding box center [1054, 293] width 336 height 512
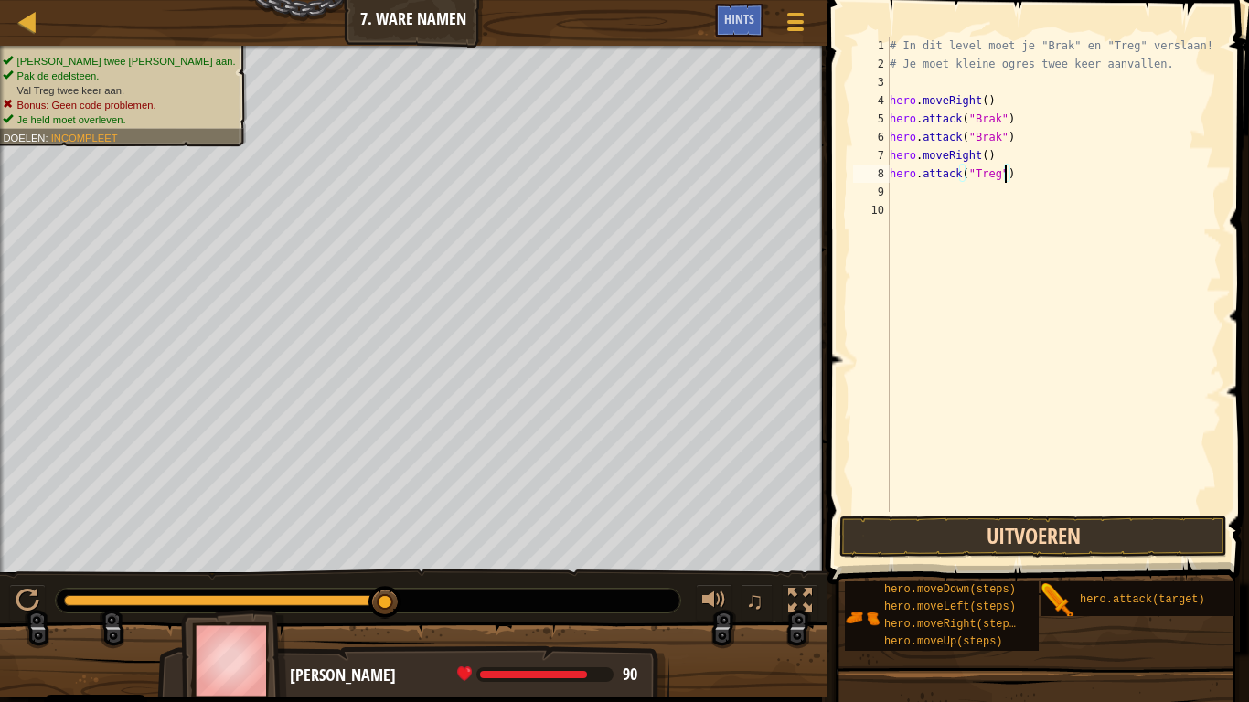
type textarea "hero.attack("Treg")"
click at [1108, 522] on button "Uitvoeren" at bounding box center [1034, 537] width 388 height 42
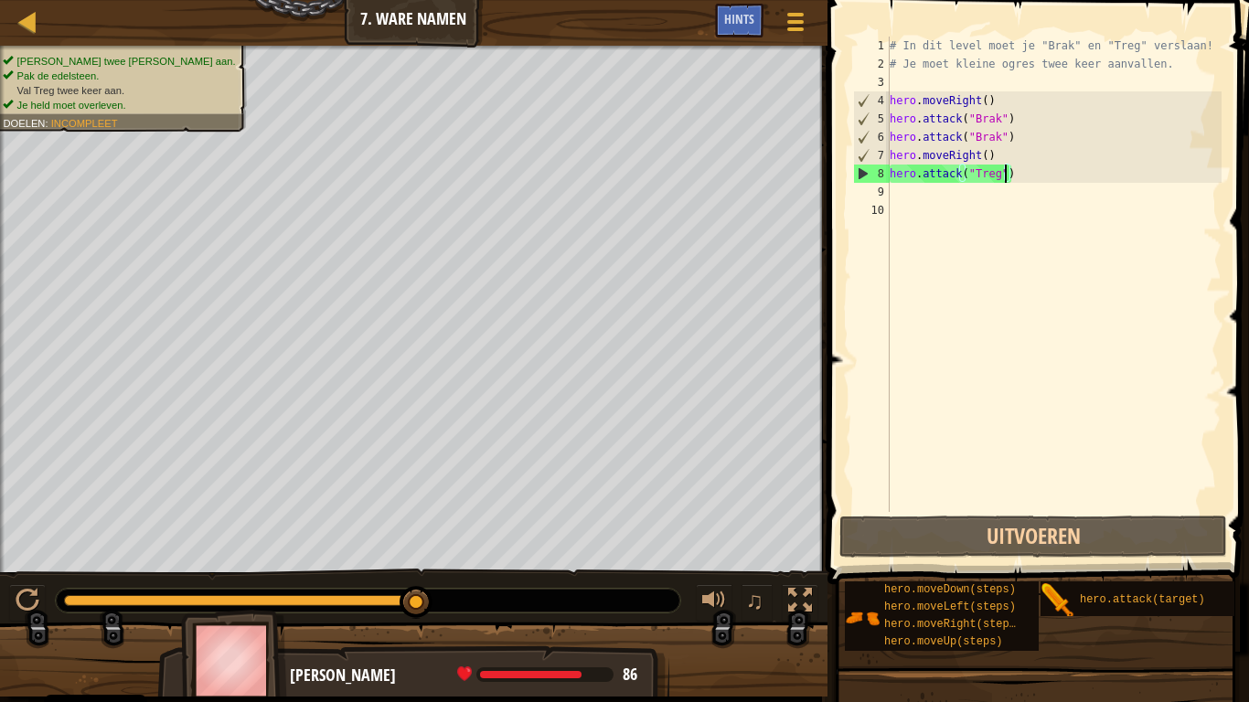
click at [904, 202] on div "# In dit level moet je "Brak" en "Treg" verslaan! # Je moet kleine ogres twee k…" at bounding box center [1054, 293] width 336 height 512
click at [915, 196] on div "# In dit level moet je "Brak" en "Treg" verslaan! # Je moet kleine ogres twee k…" at bounding box center [1054, 293] width 336 height 512
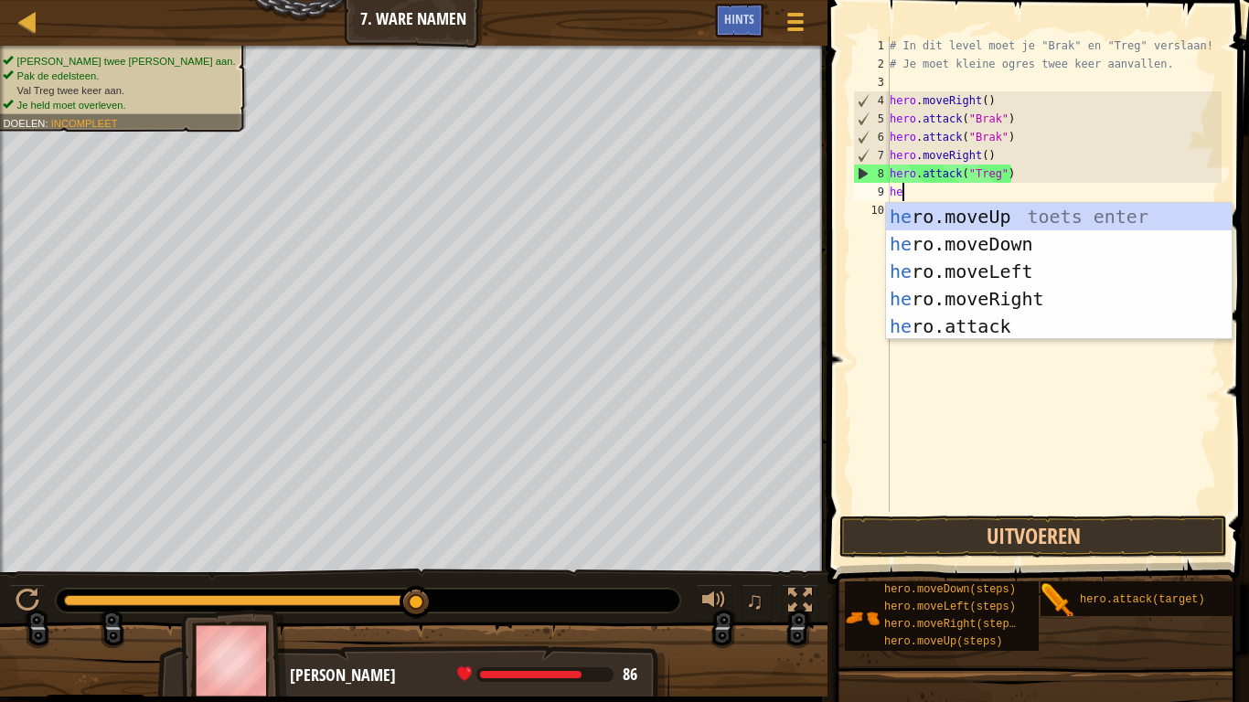
scroll to position [8, 1]
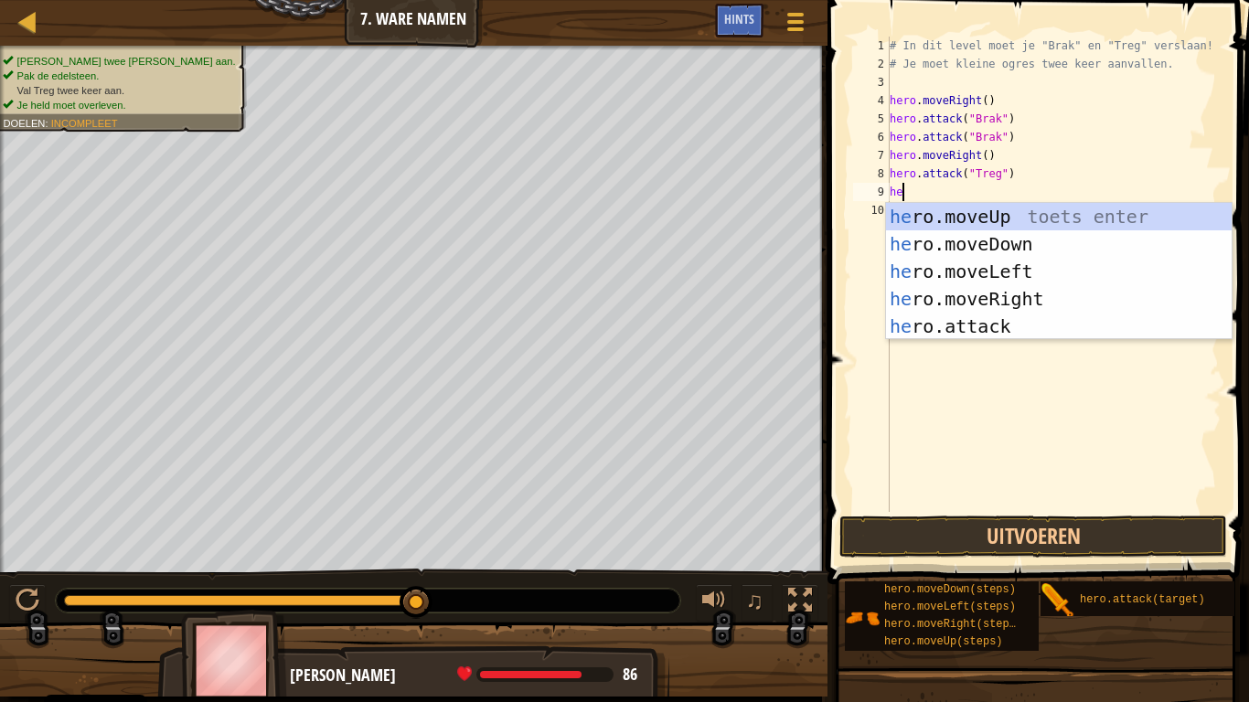
click at [990, 326] on div "he ro.moveUp toets enter he ro.moveDown toets enter he ro.moveLeft toets enter …" at bounding box center [1059, 299] width 346 height 192
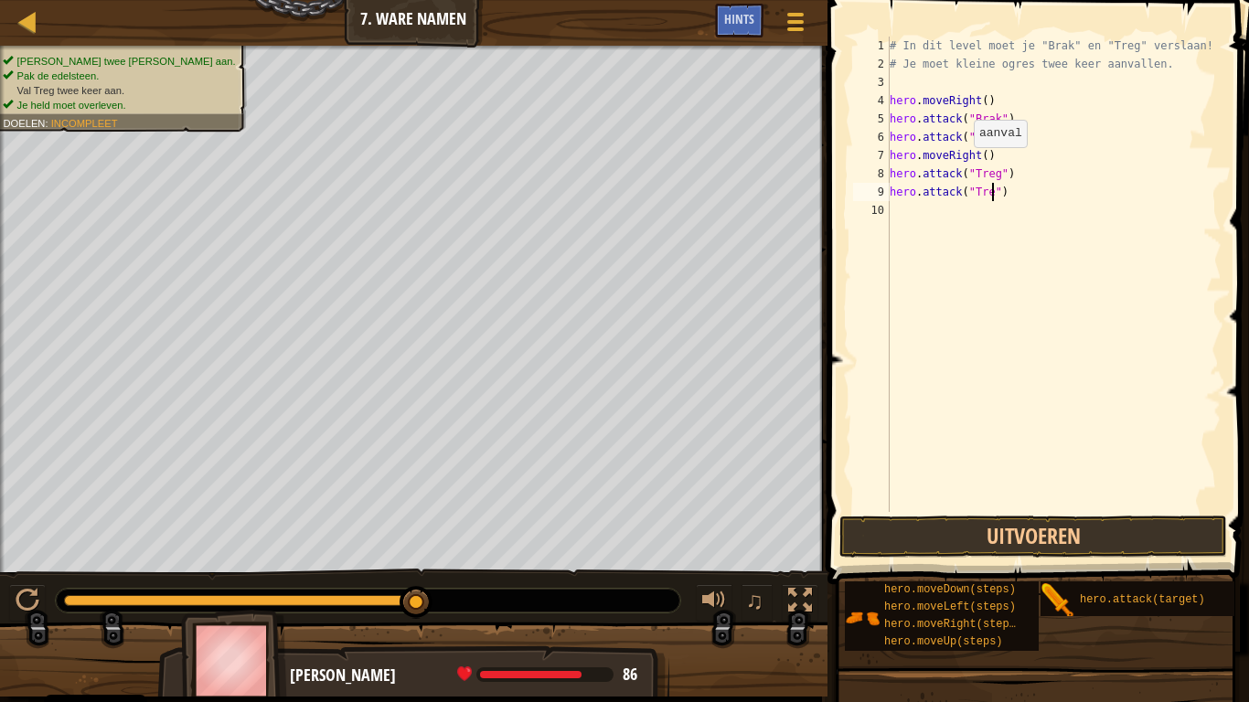
scroll to position [8, 16]
type textarea "hero.attack("Treg")"
click at [1112, 535] on button "Uitvoeren" at bounding box center [1034, 537] width 388 height 42
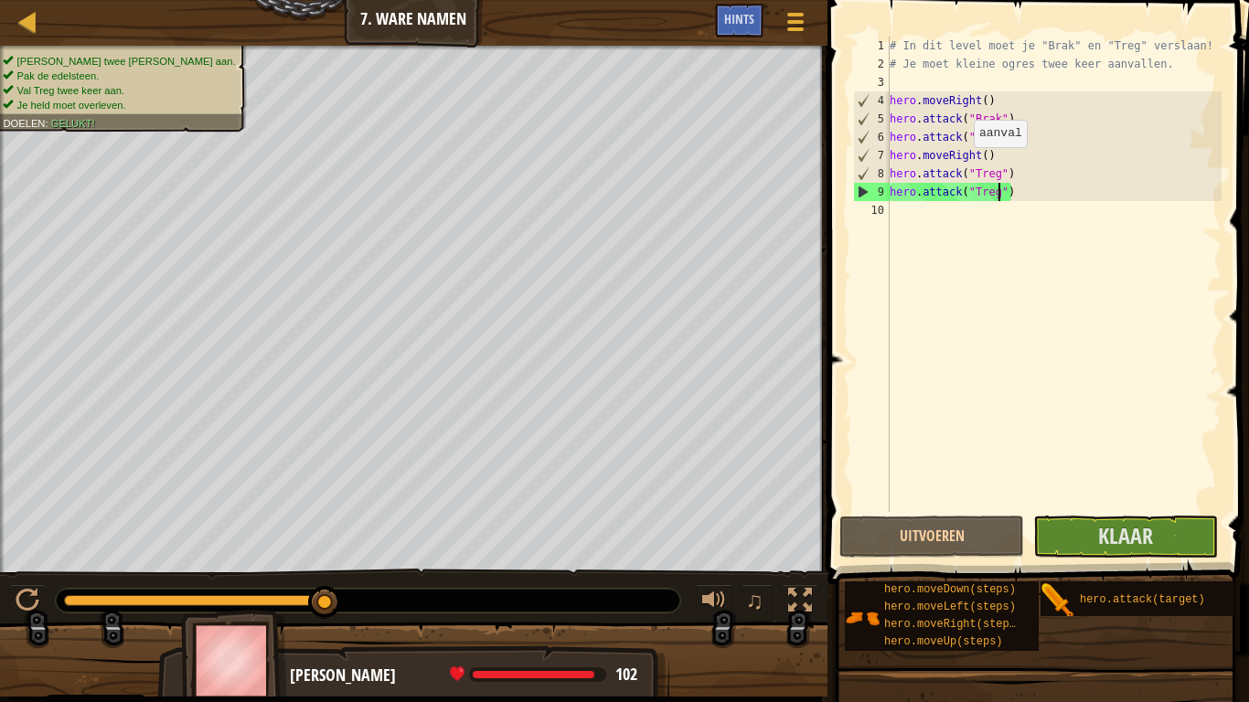
click at [916, 219] on div "# In dit level moet je "Brak" en "Treg" verslaan! # Je moet kleine ogres twee k…" at bounding box center [1054, 293] width 336 height 512
type textarea "h"
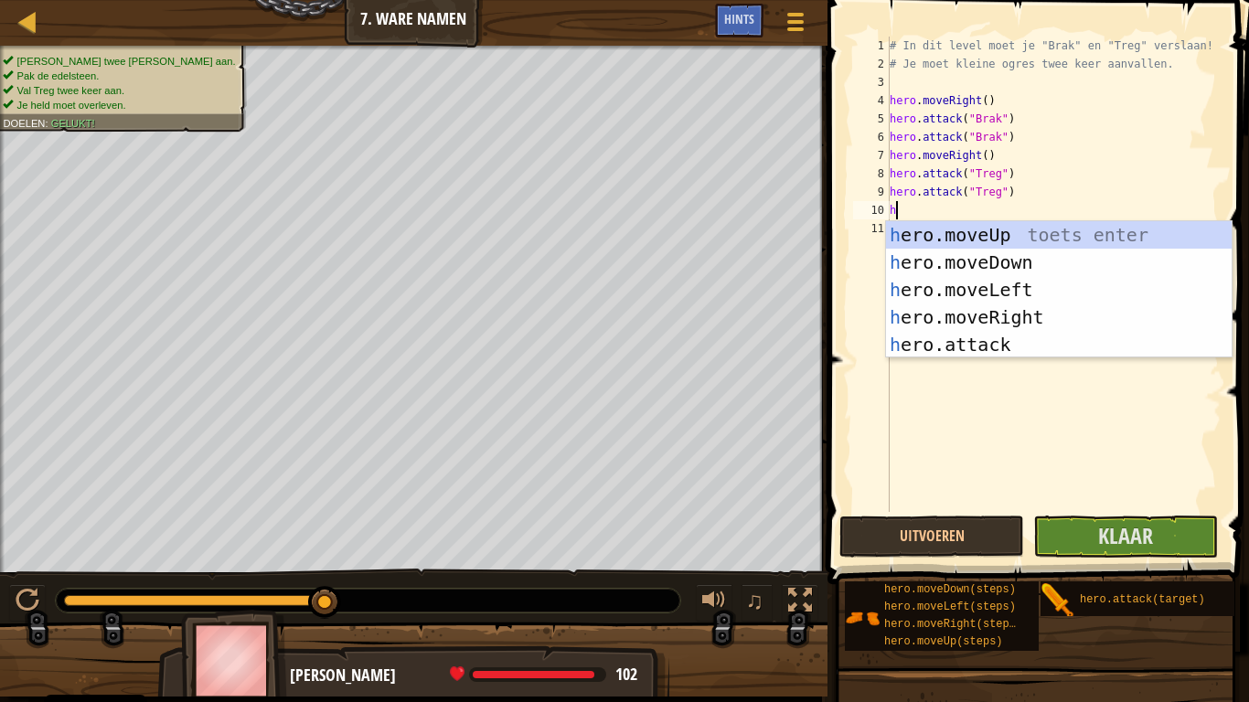
click at [1028, 308] on div "h ero.moveUp toets enter h ero.moveDown toets enter h ero.moveLeft toets enter …" at bounding box center [1059, 317] width 346 height 192
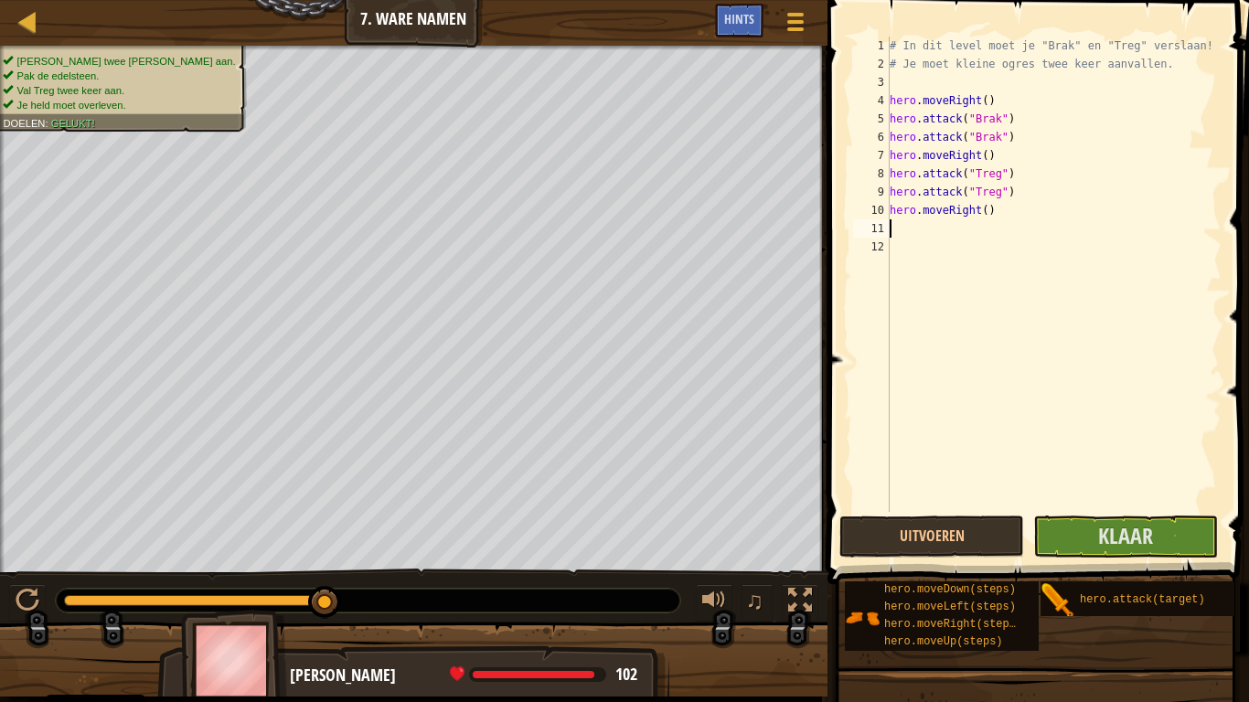
click at [1160, 509] on div "# In dit level moet je "Brak" en "Treg" verslaan! # Je moet kleine ogres twee k…" at bounding box center [1054, 293] width 336 height 512
click at [1167, 534] on button "Klaar" at bounding box center [1126, 537] width 185 height 42
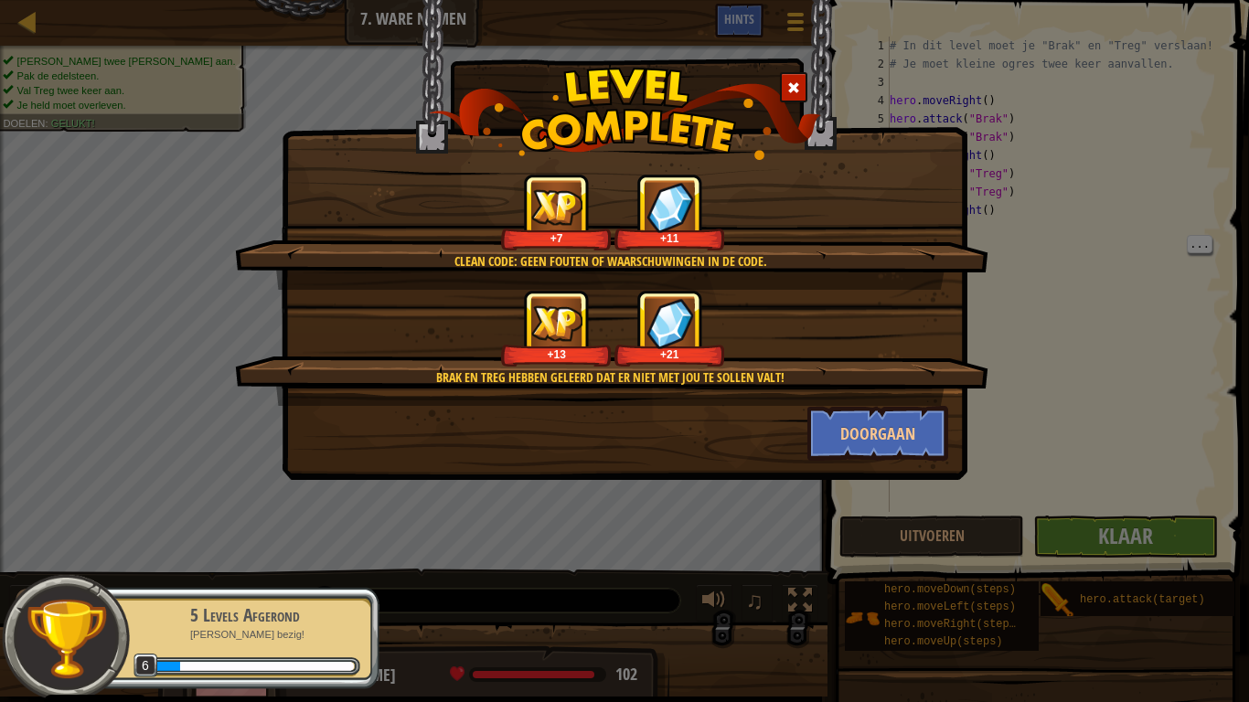
click at [1164, 539] on div "Clean Code: Geen fouten of waarschuwingen in de code. +7 +11 Brak en Treg hebbe…" at bounding box center [624, 351] width 1249 height 702
click at [876, 438] on button "Doorgaan" at bounding box center [879, 433] width 142 height 55
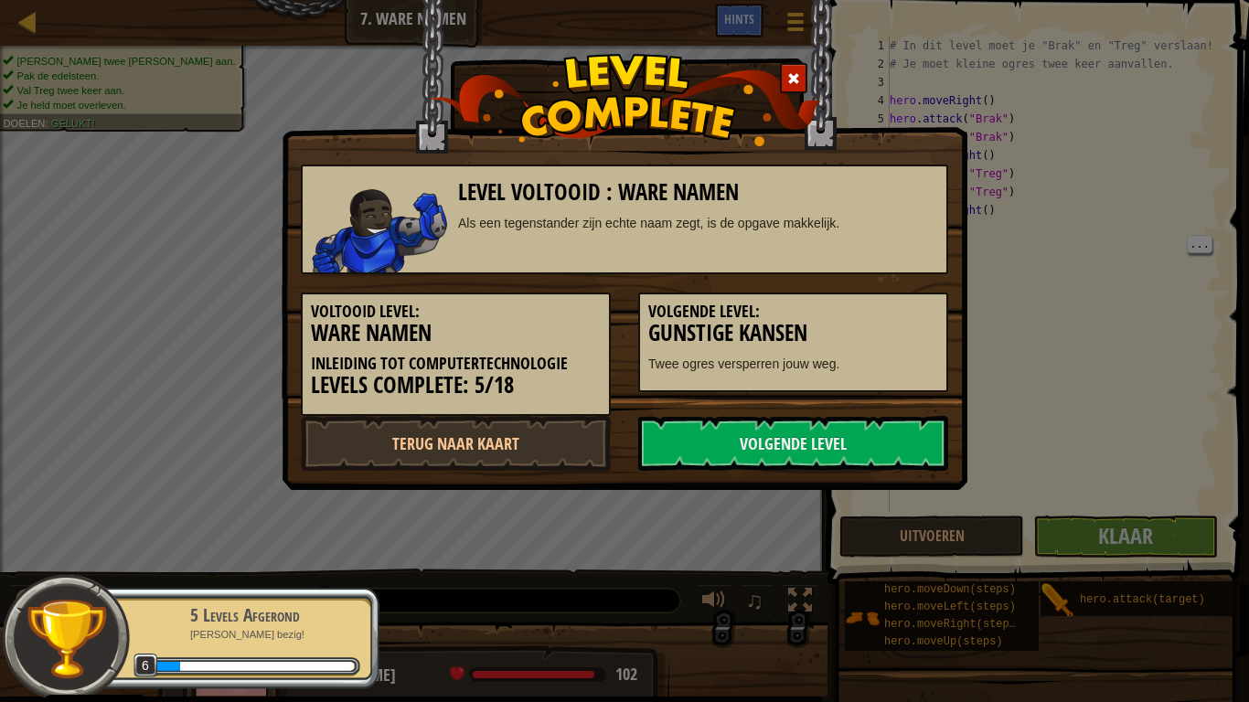
click at [894, 437] on link "Volgende Level" at bounding box center [793, 443] width 310 height 55
click at [1151, 537] on div "Level Voltooid : [PERSON_NAME] Namen Als een tegenstander zijn echte naam zegt,…" at bounding box center [624, 351] width 1249 height 702
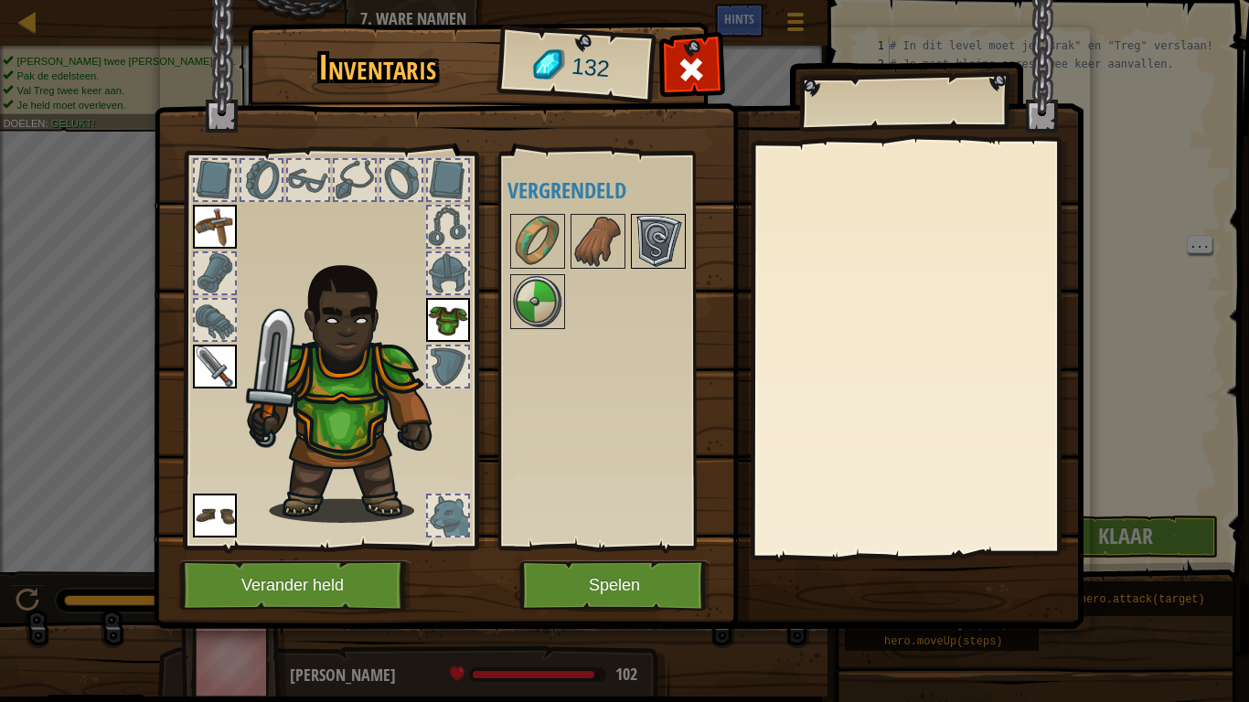
click at [654, 233] on img at bounding box center [658, 241] width 51 height 51
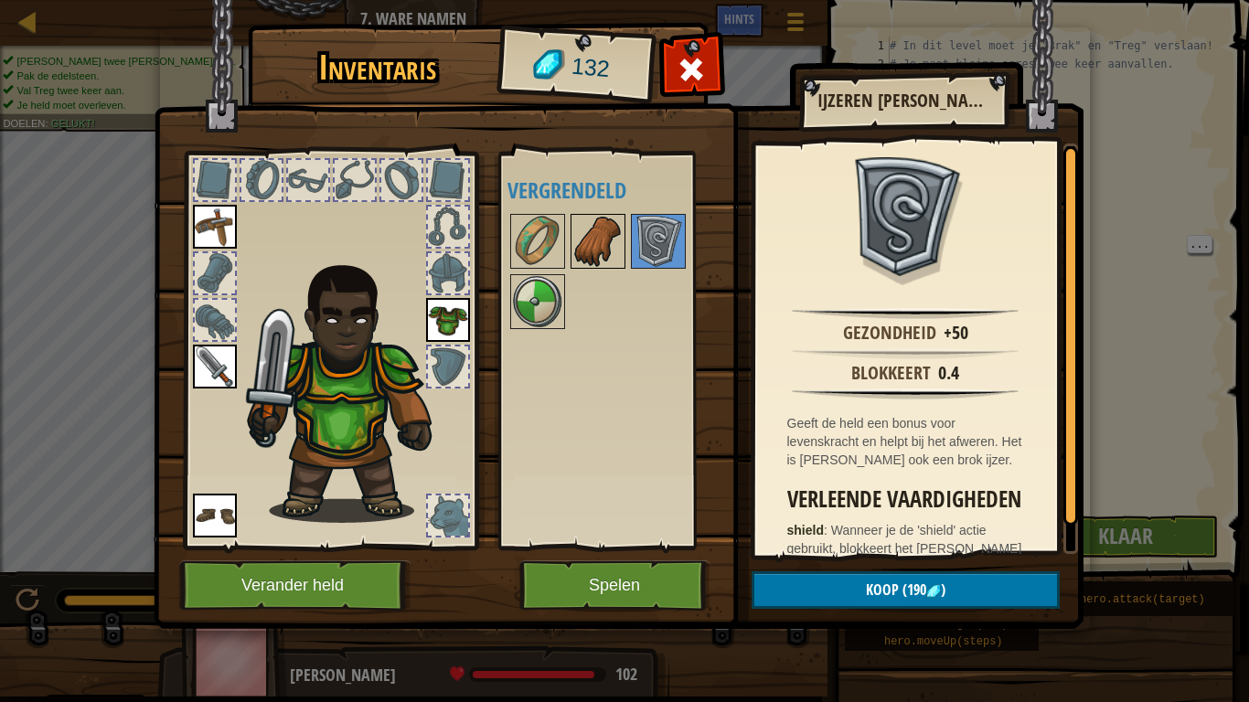
click at [592, 221] on img at bounding box center [598, 241] width 51 height 51
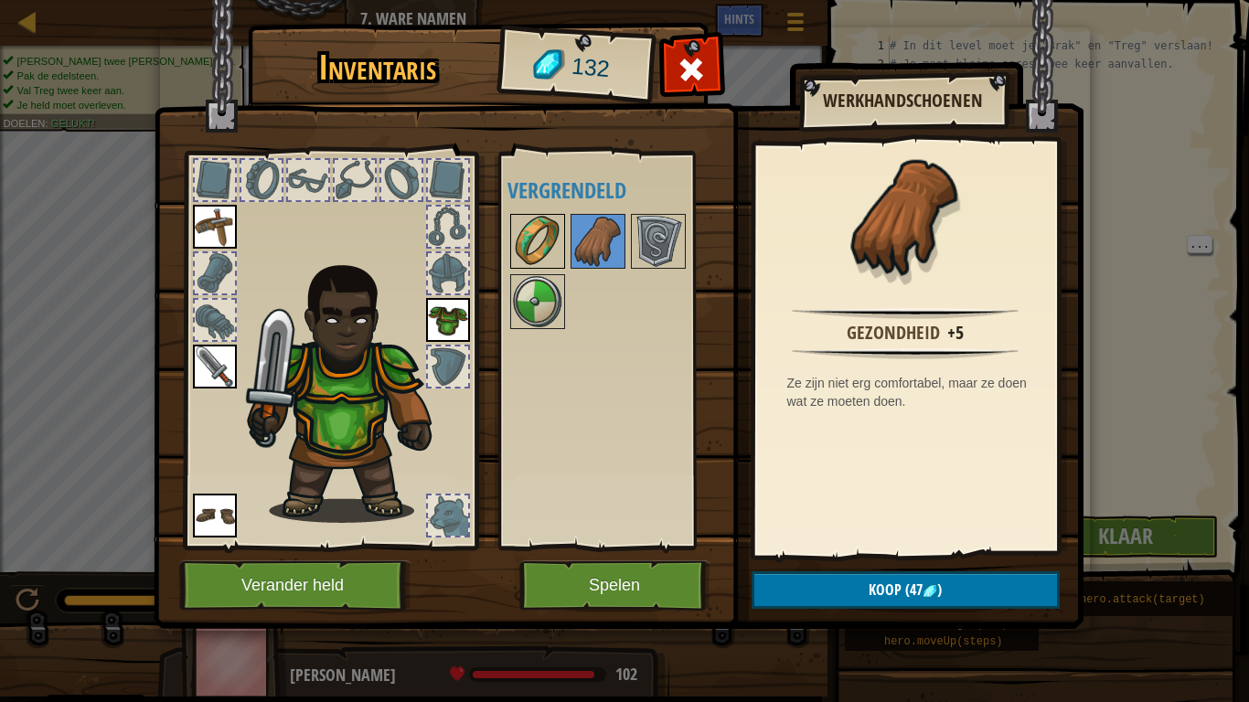
click at [541, 236] on img at bounding box center [537, 241] width 51 height 51
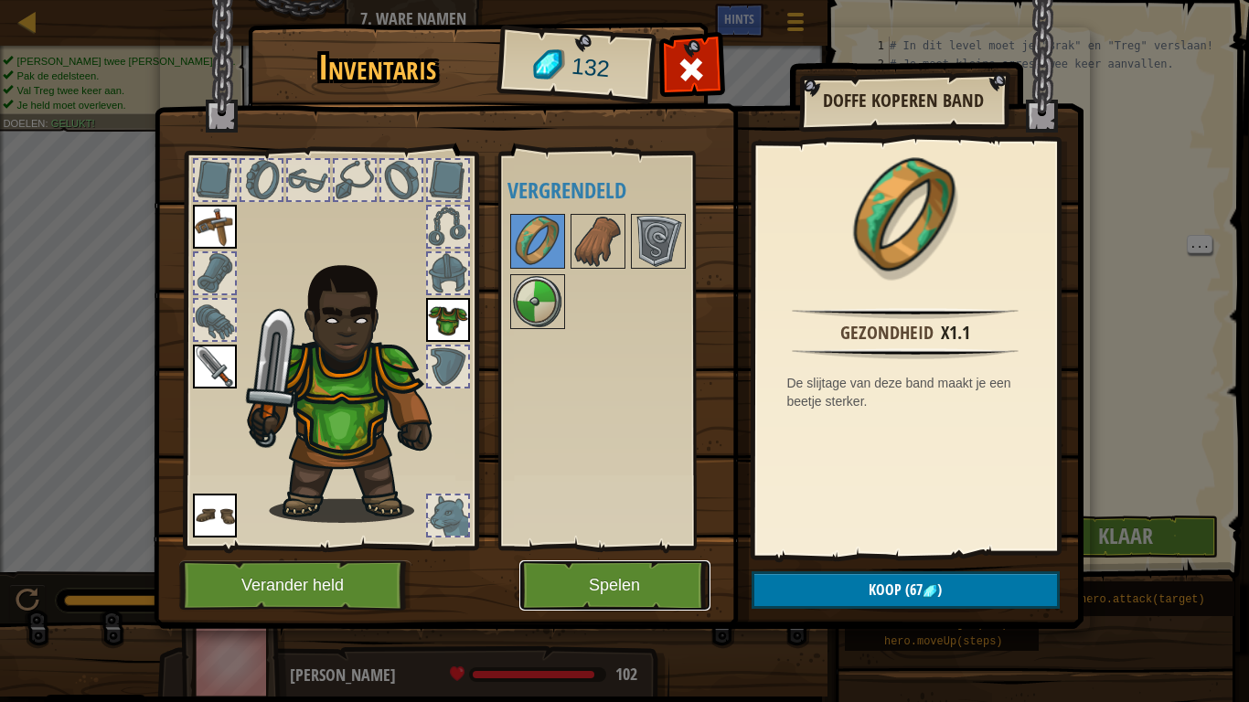
click at [657, 578] on button "Spelen" at bounding box center [615, 586] width 191 height 50
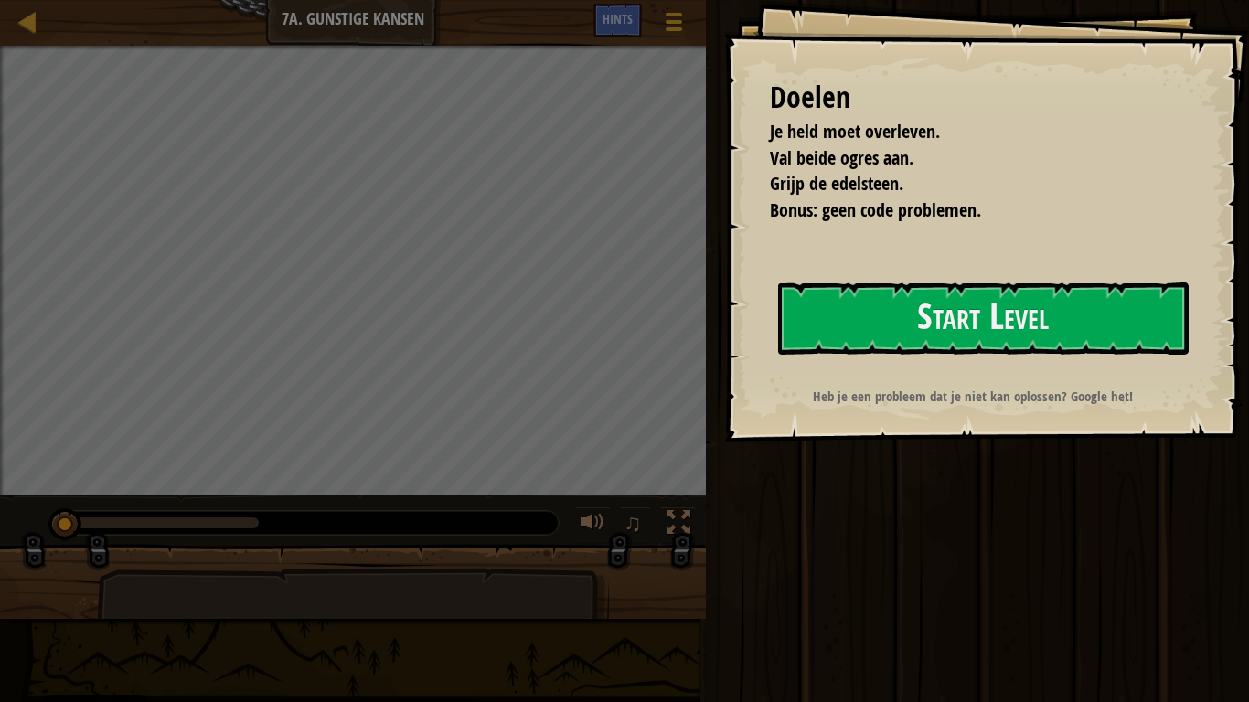
click at [805, 473] on div "Uitvoeren [DEMOGRAPHIC_DATA] Klaar" at bounding box center [975, 346] width 549 height 693
click at [1024, 302] on button "Start Level" at bounding box center [983, 319] width 411 height 72
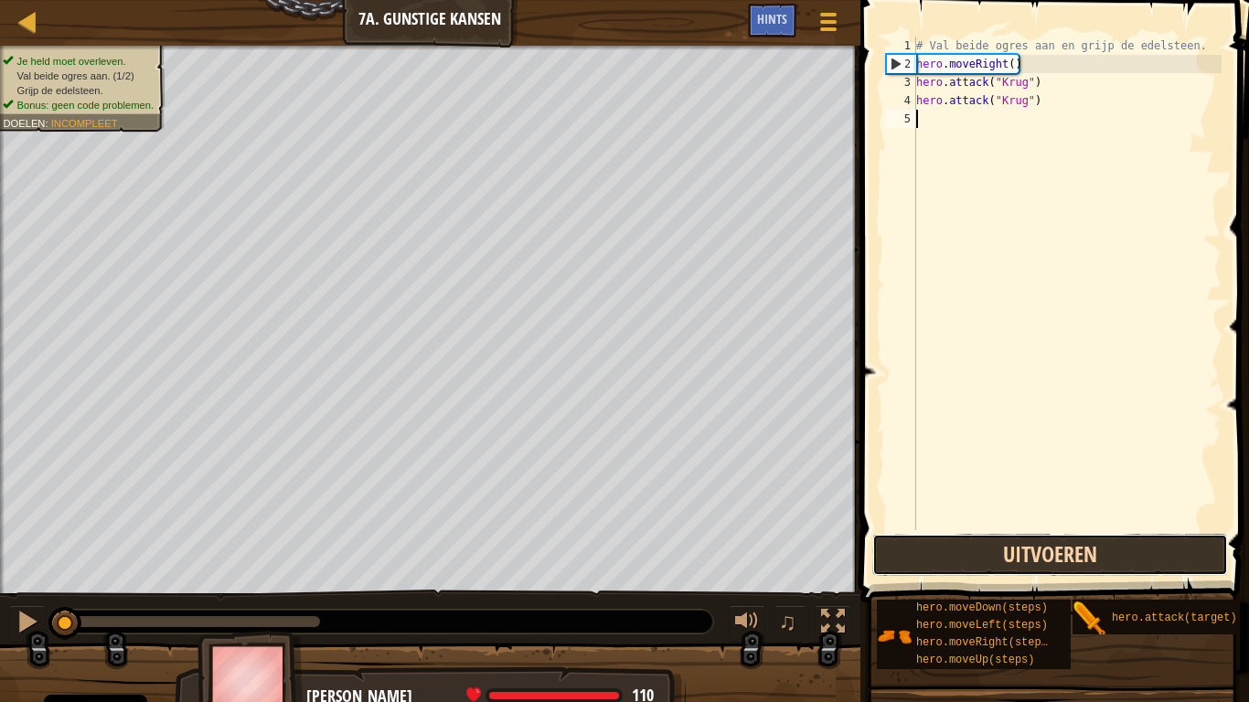
click at [1109, 558] on button "Uitvoeren" at bounding box center [1051, 555] width 356 height 42
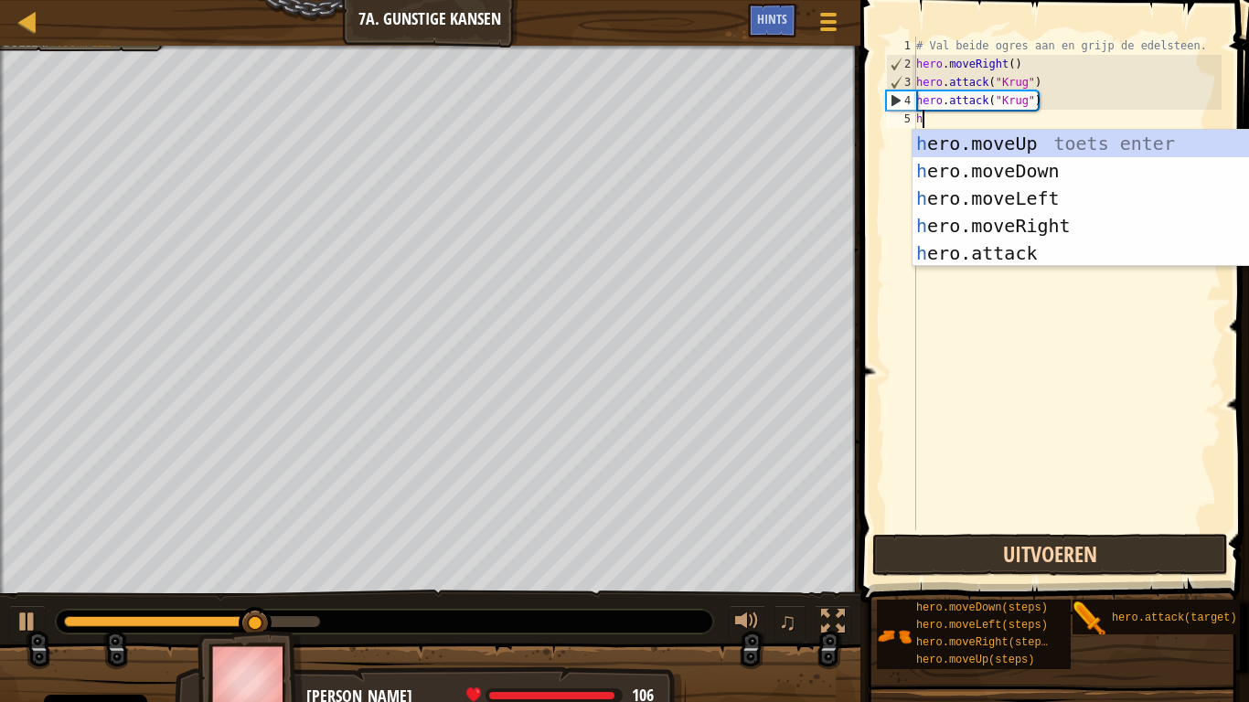
scroll to position [8, 0]
click at [1007, 258] on div "h ero.moveUp toets enter h ero.moveDown toets enter h ero.moveLeft toets enter …" at bounding box center [1076, 226] width 346 height 192
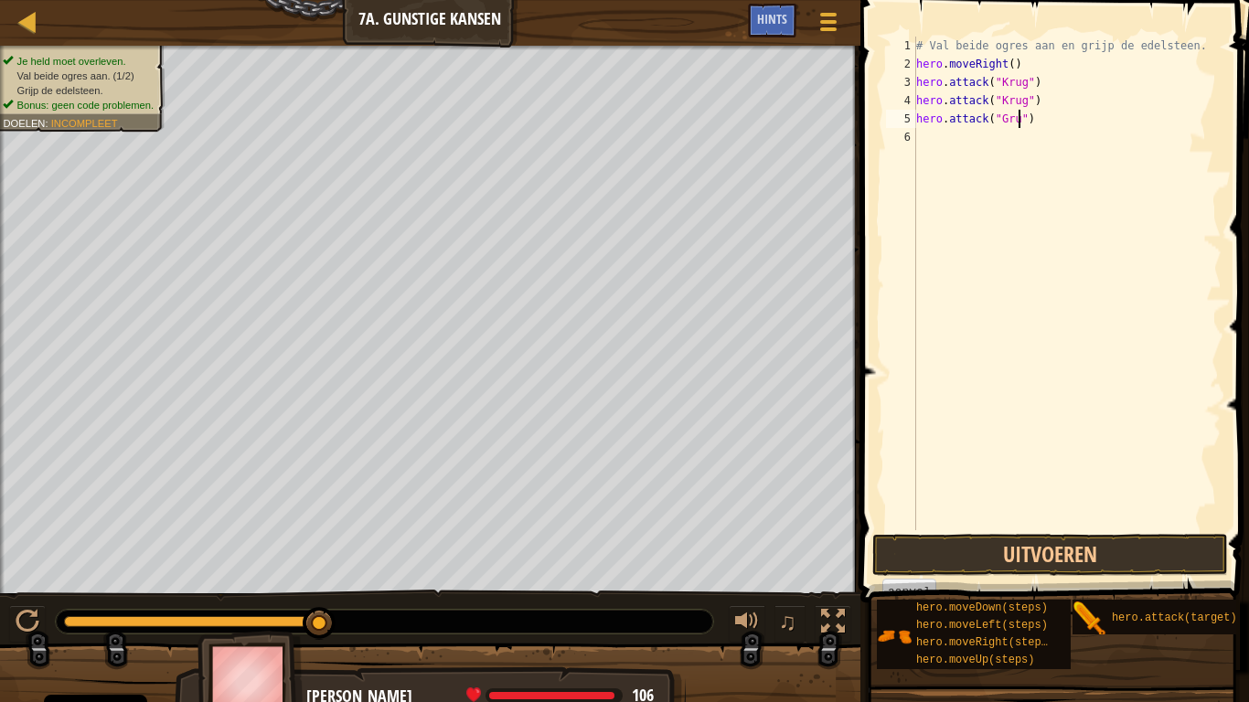
scroll to position [8, 15]
type textarea "hero.attack("Grump")"
click at [938, 134] on div "# Val beide ogres aan en grijp de edelsteen. hero . moveRight ( ) hero . attack…" at bounding box center [1067, 302] width 309 height 530
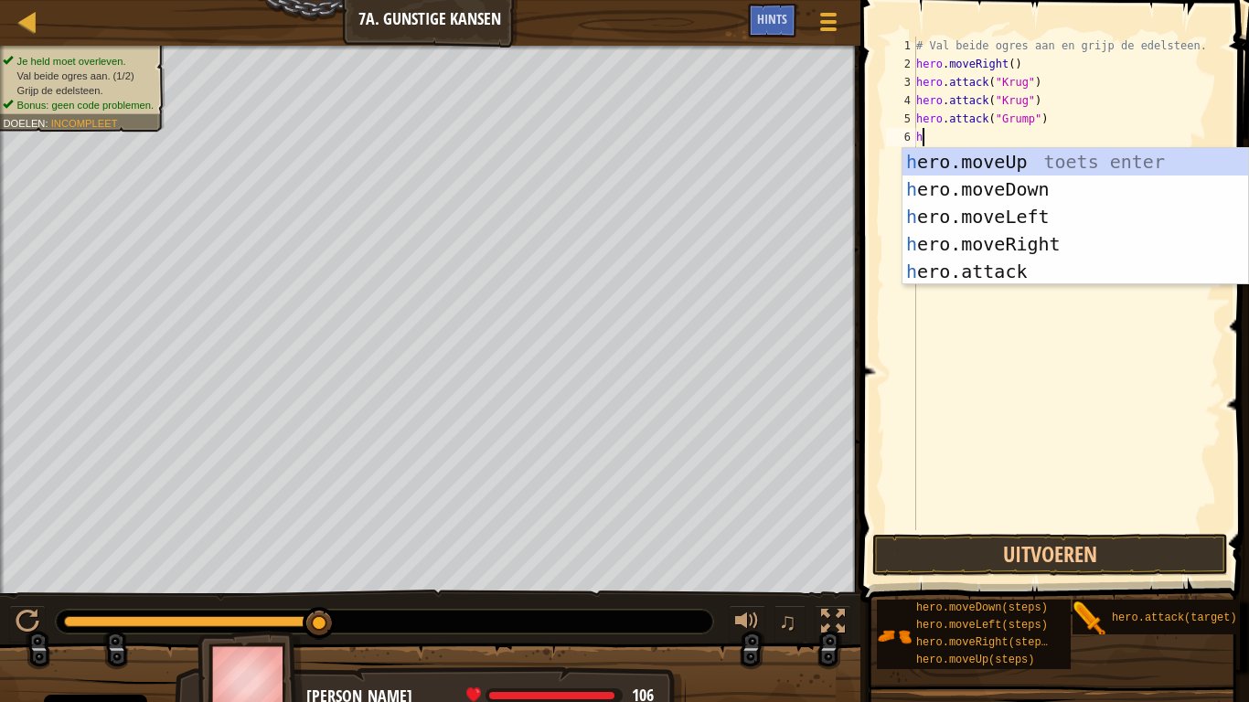
click at [1010, 280] on div "h ero.moveUp toets enter h ero.moveDown toets enter h ero.moveLeft toets enter …" at bounding box center [1076, 244] width 346 height 192
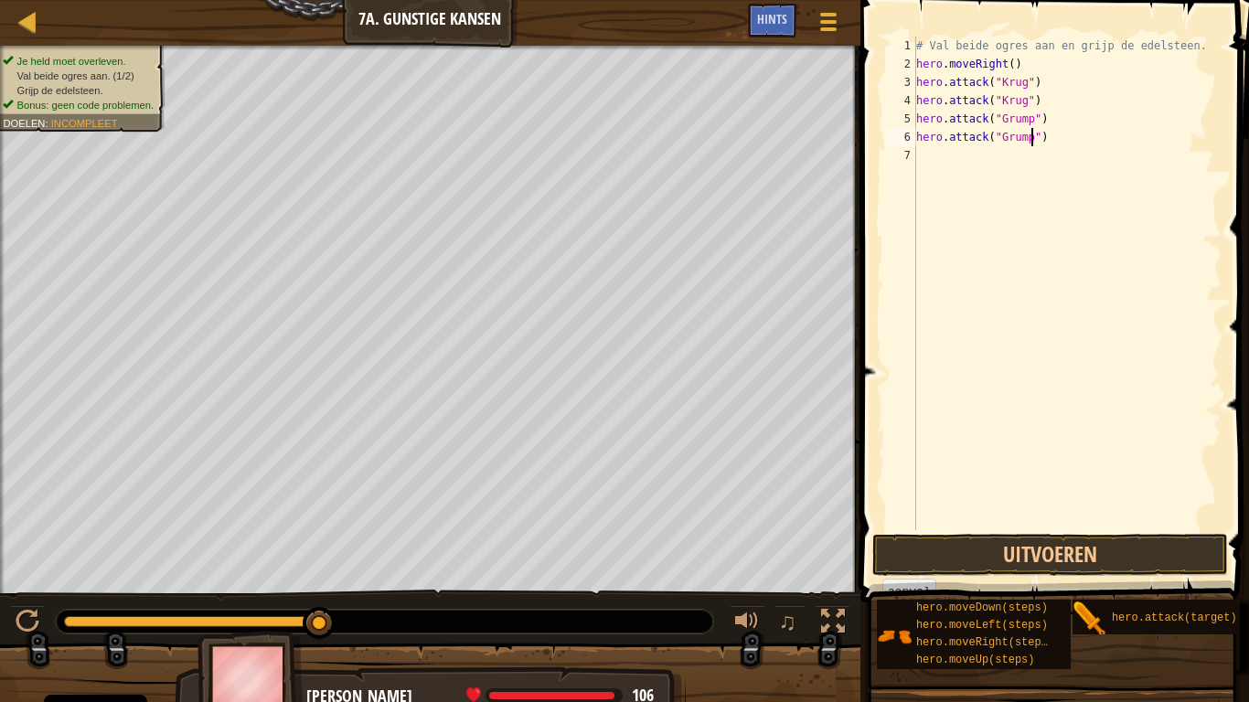
scroll to position [8, 16]
type textarea "hero.attack("Grump")"
click at [1130, 548] on button "Uitvoeren" at bounding box center [1051, 555] width 356 height 42
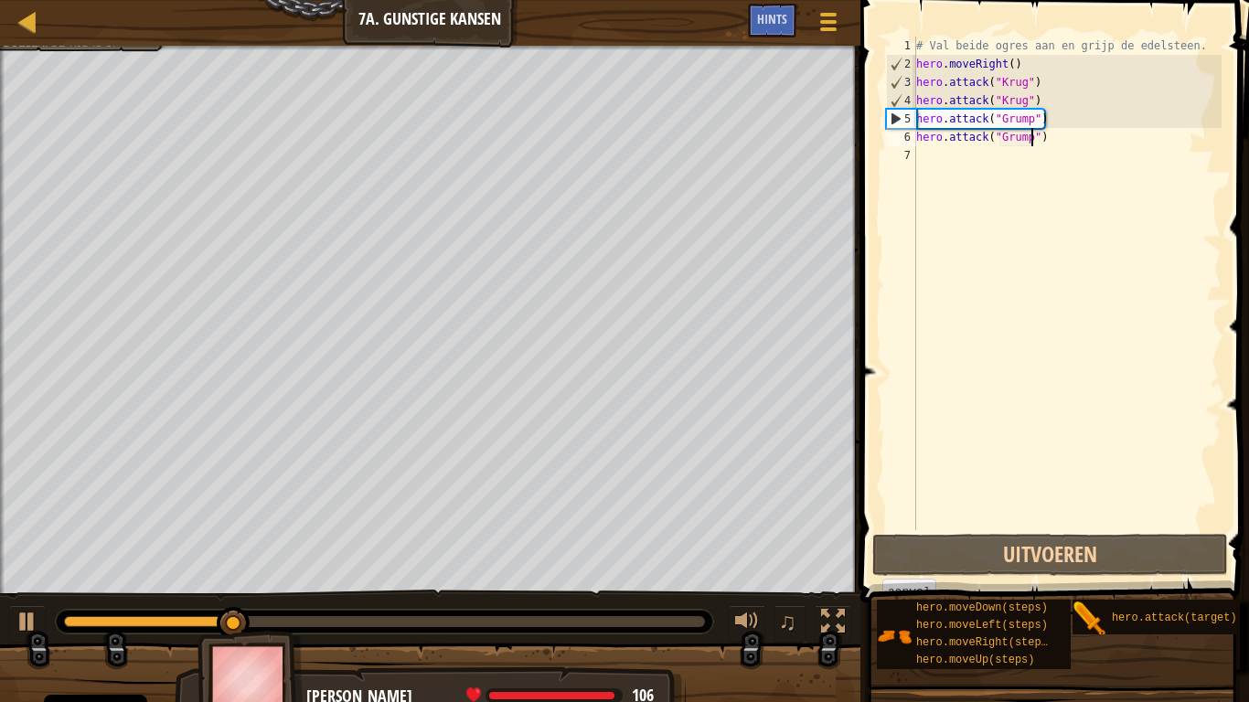
click at [1043, 123] on div "# Val beide ogres aan en grijp de edelsteen. hero . moveRight ( ) hero . attack…" at bounding box center [1067, 302] width 309 height 530
click at [1053, 150] on div "# Val beide ogres aan en grijp de edelsteen. hero . moveRight ( ) hero . attack…" at bounding box center [1067, 302] width 309 height 530
click at [1049, 136] on div "# Val beide ogres aan en grijp de edelsteen. hero . moveRight ( ) hero . attack…" at bounding box center [1067, 302] width 309 height 530
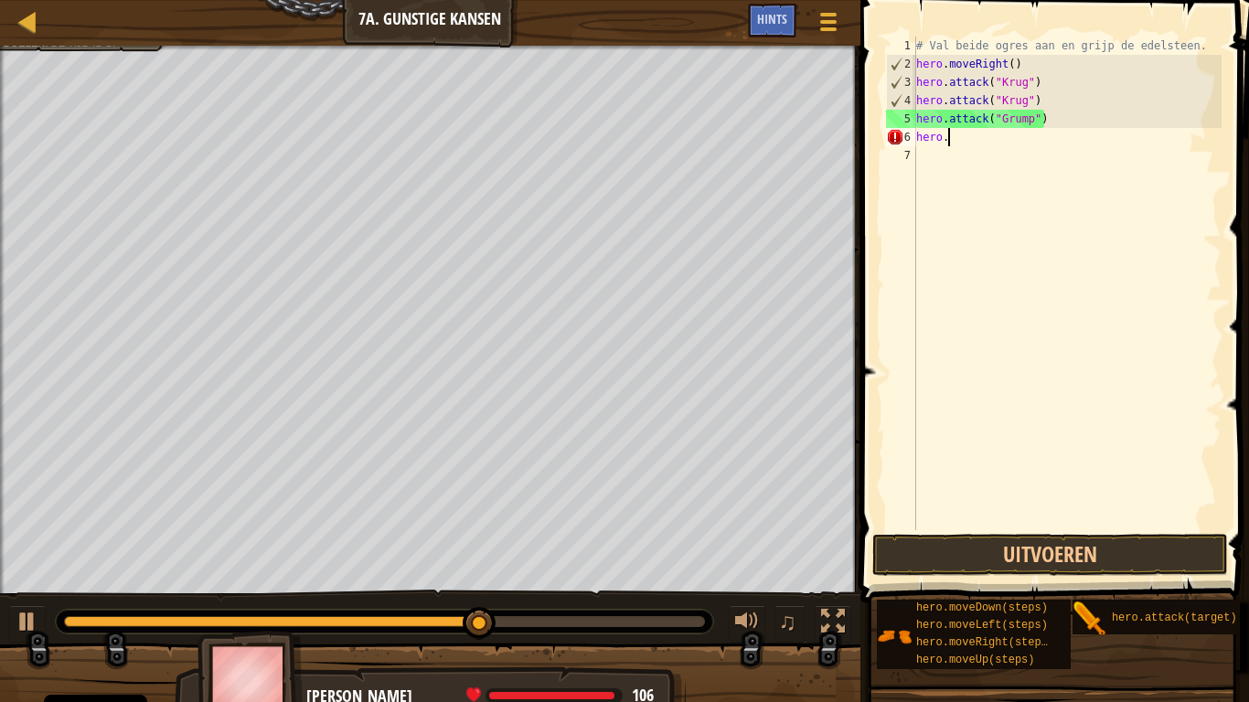
click at [1051, 110] on div "# Val beide ogres aan en grijp de edelsteen. hero . moveRight ( ) hero . attack…" at bounding box center [1067, 302] width 309 height 530
click at [1034, 114] on div "# Val beide ogres aan en grijp de edelsteen. hero . moveRight ( ) hero . attack…" at bounding box center [1067, 302] width 309 height 530
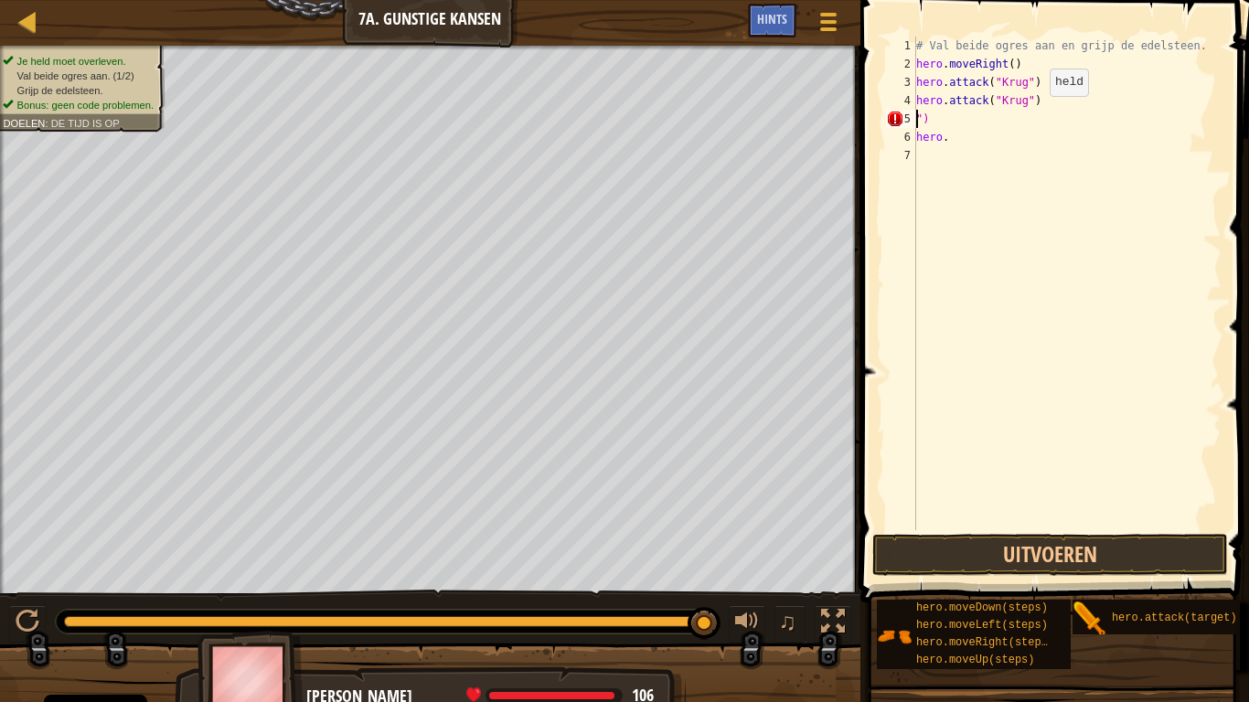
click at [957, 119] on div "# Val beide ogres aan en grijp de edelsteen. hero . moveRight ( ) hero . attack…" at bounding box center [1067, 302] width 309 height 530
type textarea """
click at [971, 155] on div "# Val beide ogres aan en grijp de edelsteen. hero . moveRight ( ) hero . attack…" at bounding box center [1067, 302] width 309 height 530
click at [953, 134] on div "# Val beide ogres aan en grijp de edelsteen. hero . moveRight ( ) hero . attack…" at bounding box center [1067, 302] width 309 height 530
type textarea "h"
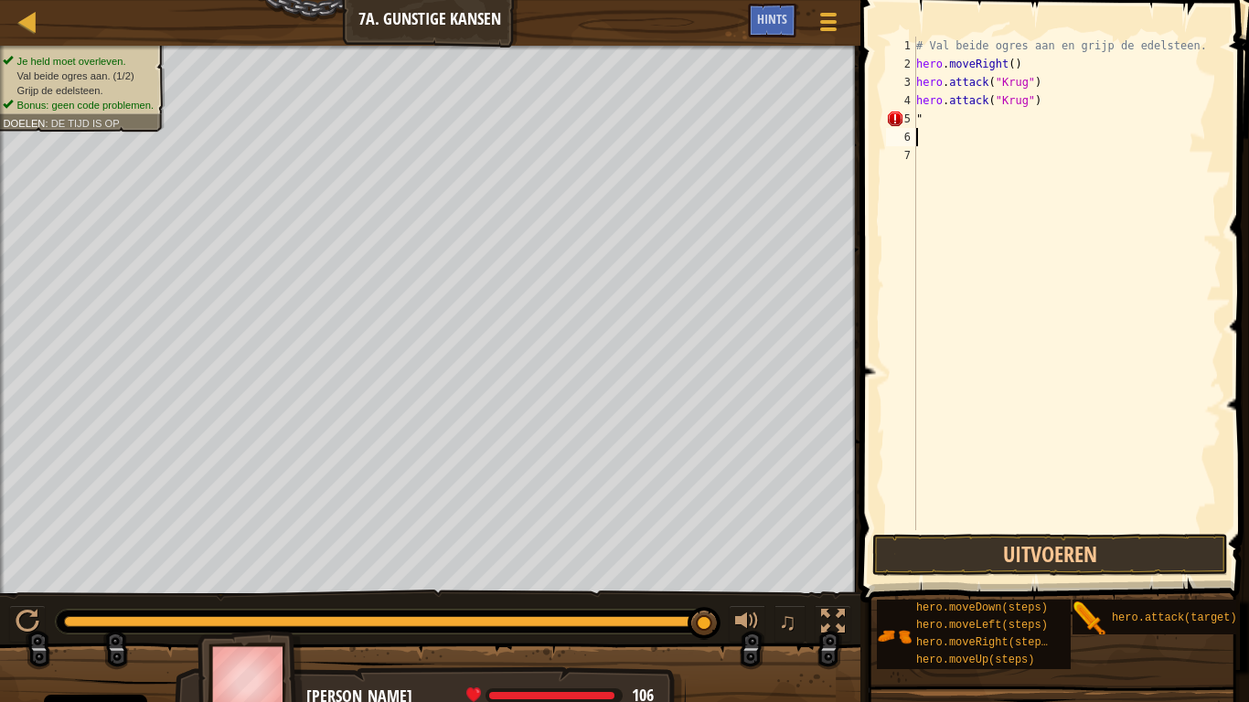
click at [945, 124] on div "# Val beide ogres aan en grijp de edelsteen. hero . moveRight ( ) hero . attack…" at bounding box center [1067, 302] width 309 height 530
type textarea """
type textarea "h"
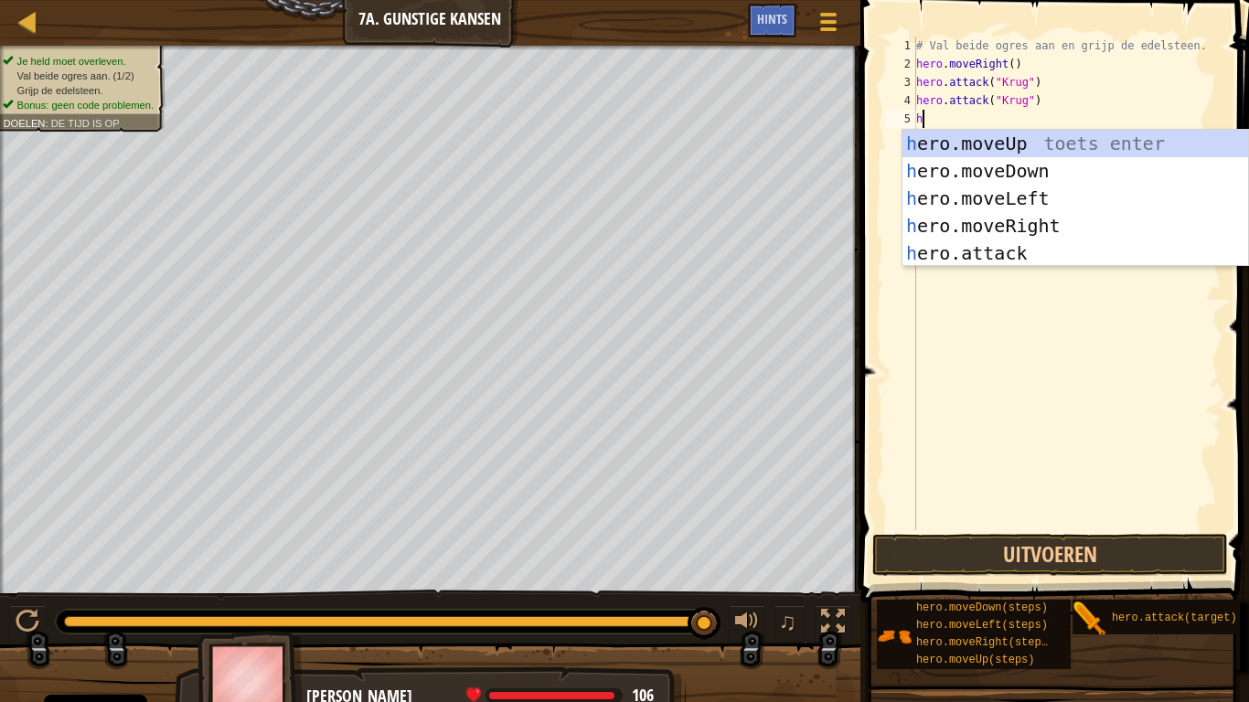
click at [1047, 228] on div "h ero.moveUp toets enter h ero.moveDown toets enter h ero.moveLeft toets enter …" at bounding box center [1076, 226] width 346 height 192
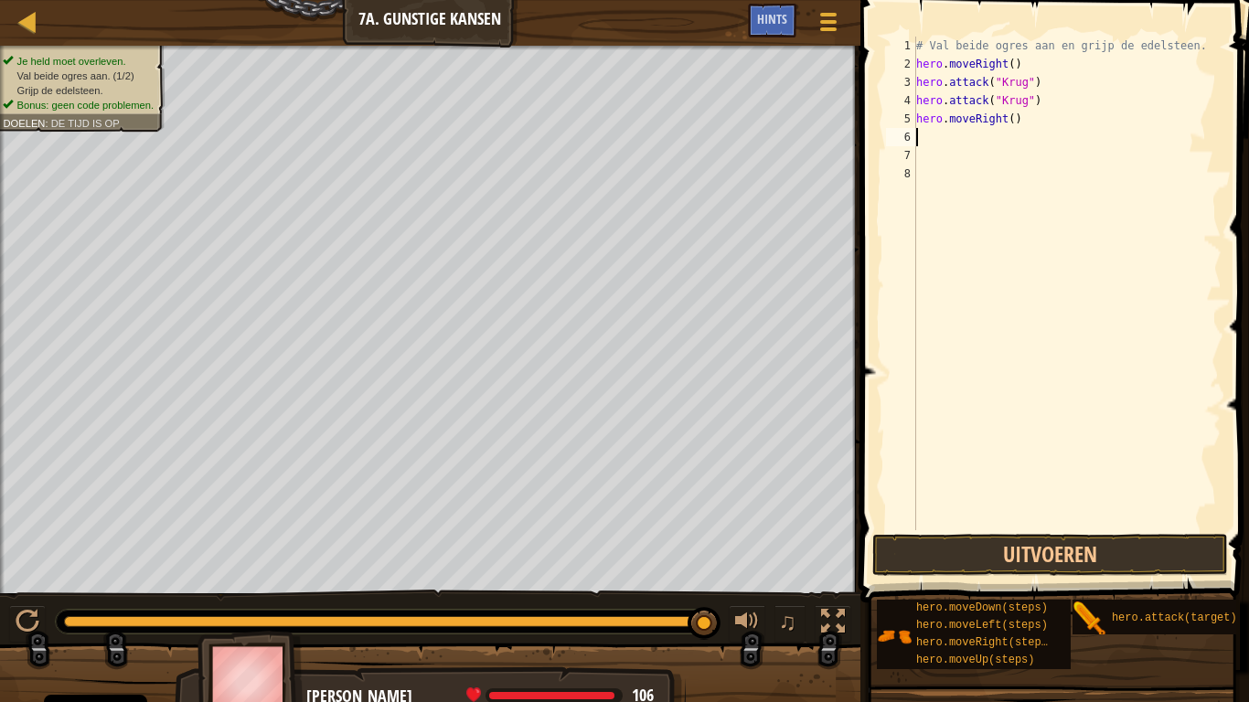
type textarea "h"
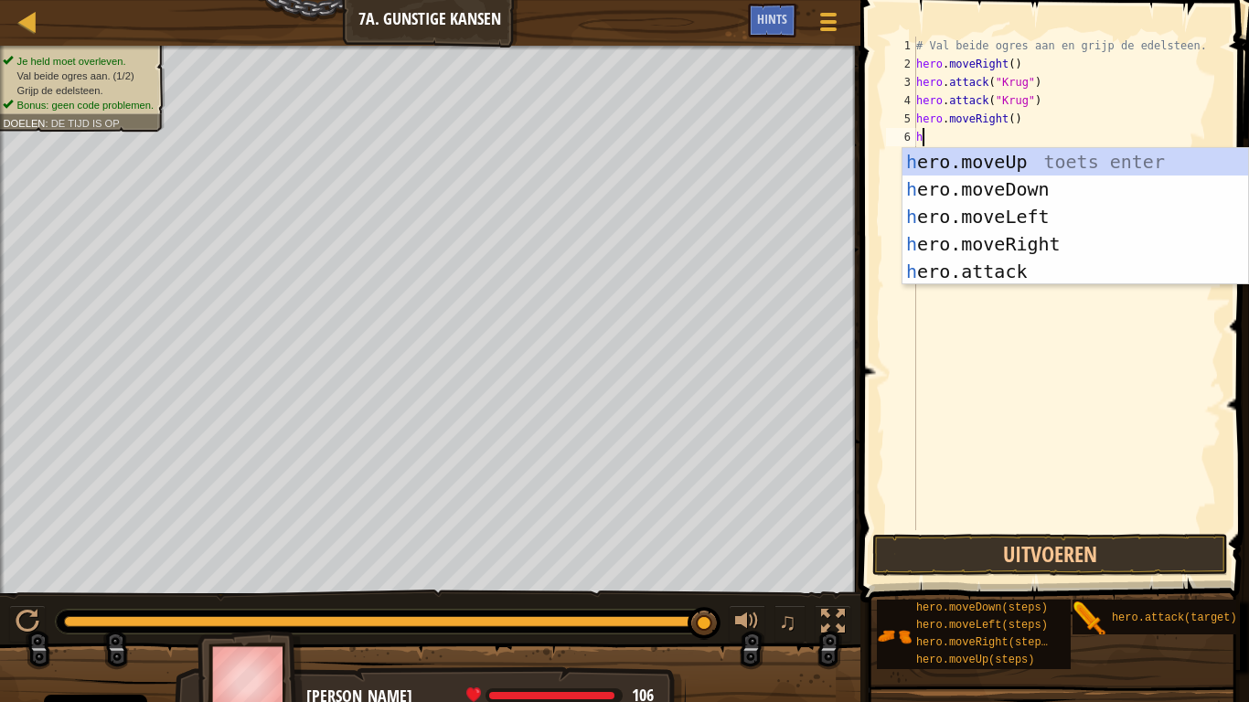
click at [1009, 159] on div "h ero.moveUp toets enter h ero.moveDown toets enter h ero.moveLeft toets enter …" at bounding box center [1076, 244] width 346 height 192
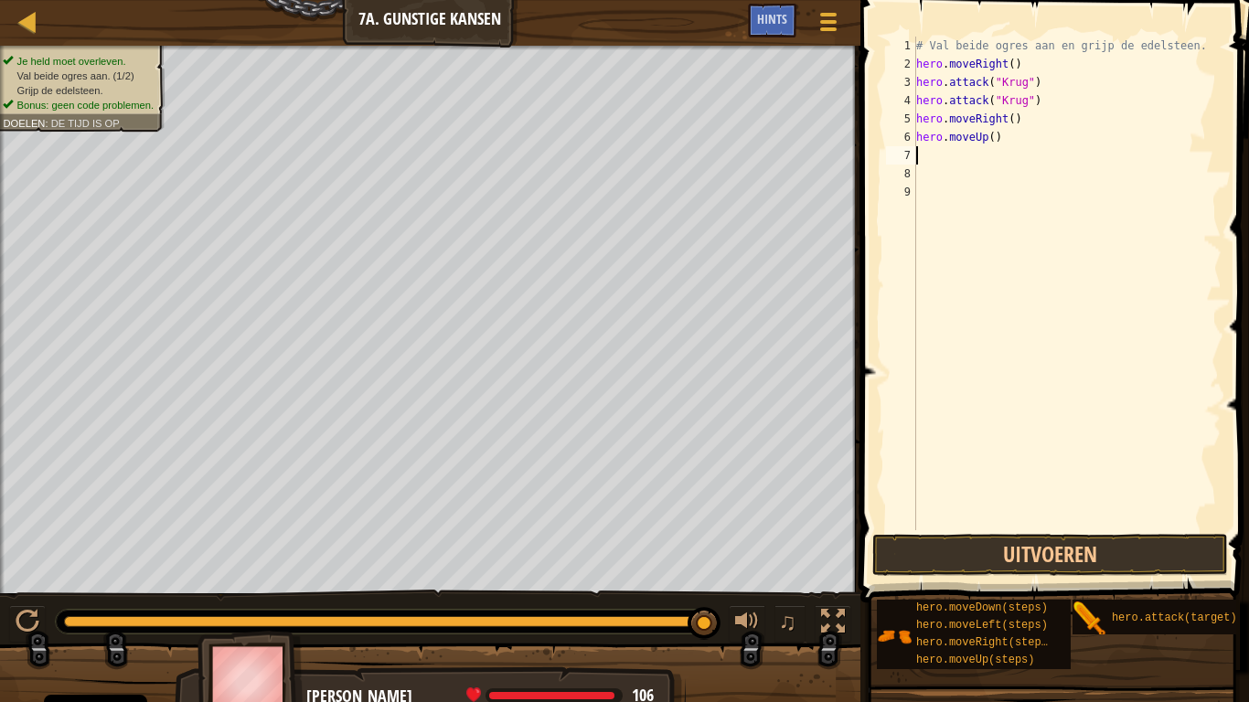
type textarea "h"
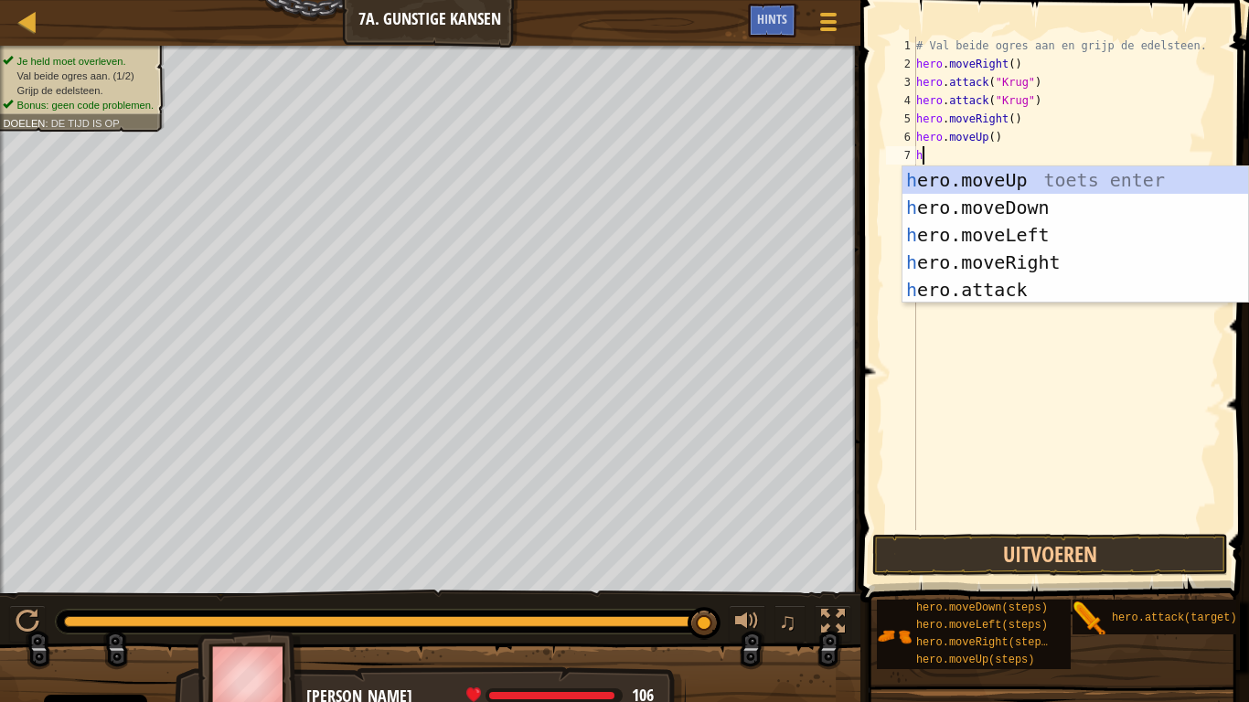
click at [1038, 240] on div "h ero.moveUp toets enter h ero.moveDown toets enter h ero.moveLeft toets enter …" at bounding box center [1076, 262] width 346 height 192
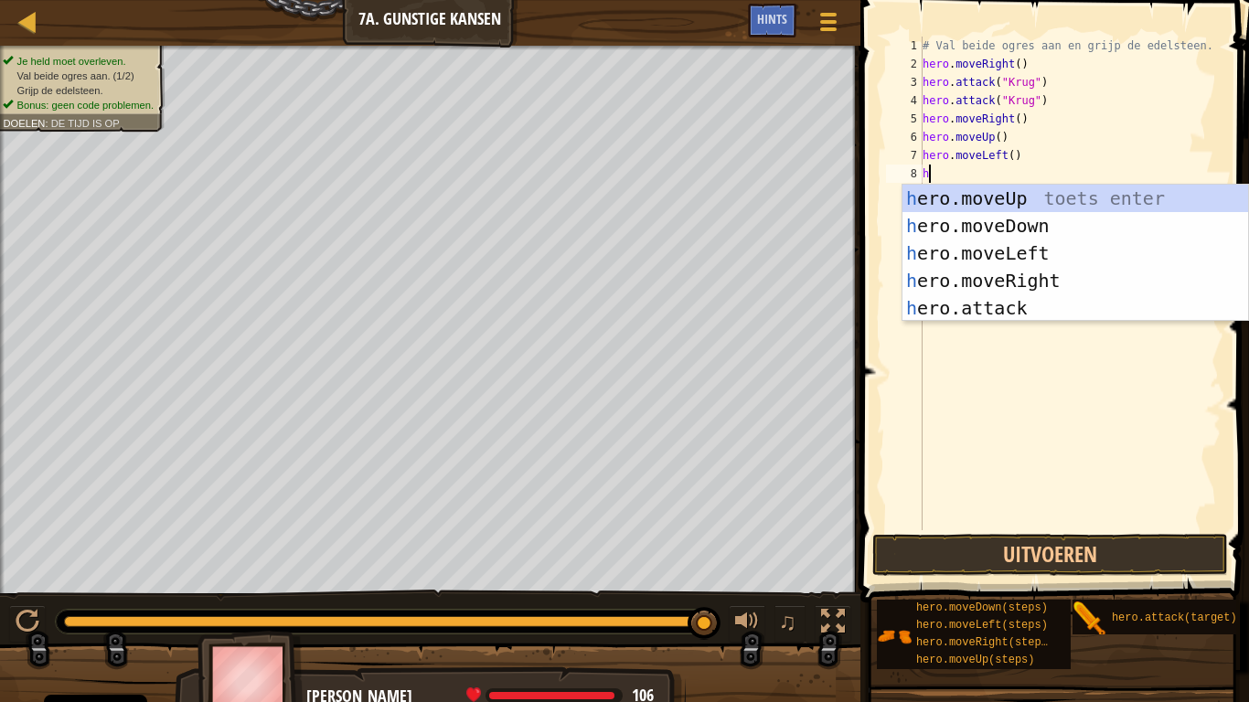
click at [1011, 312] on div "h ero.moveUp toets enter h ero.moveDown toets enter h ero.moveLeft toets enter …" at bounding box center [1076, 281] width 346 height 192
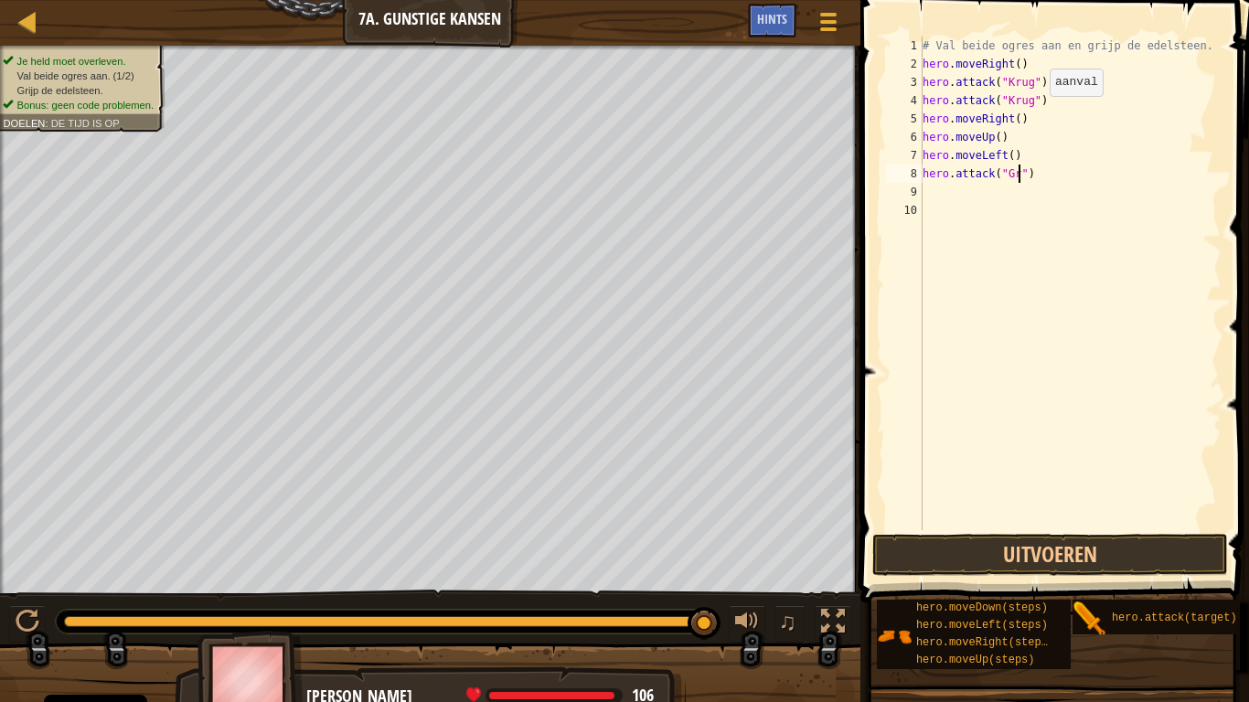
scroll to position [8, 15]
type textarea "hero.attack("Grump")"
click at [944, 196] on div "# Val beide ogres aan en grijp de edelsteen. hero . moveRight ( ) hero . attack…" at bounding box center [1070, 302] width 303 height 530
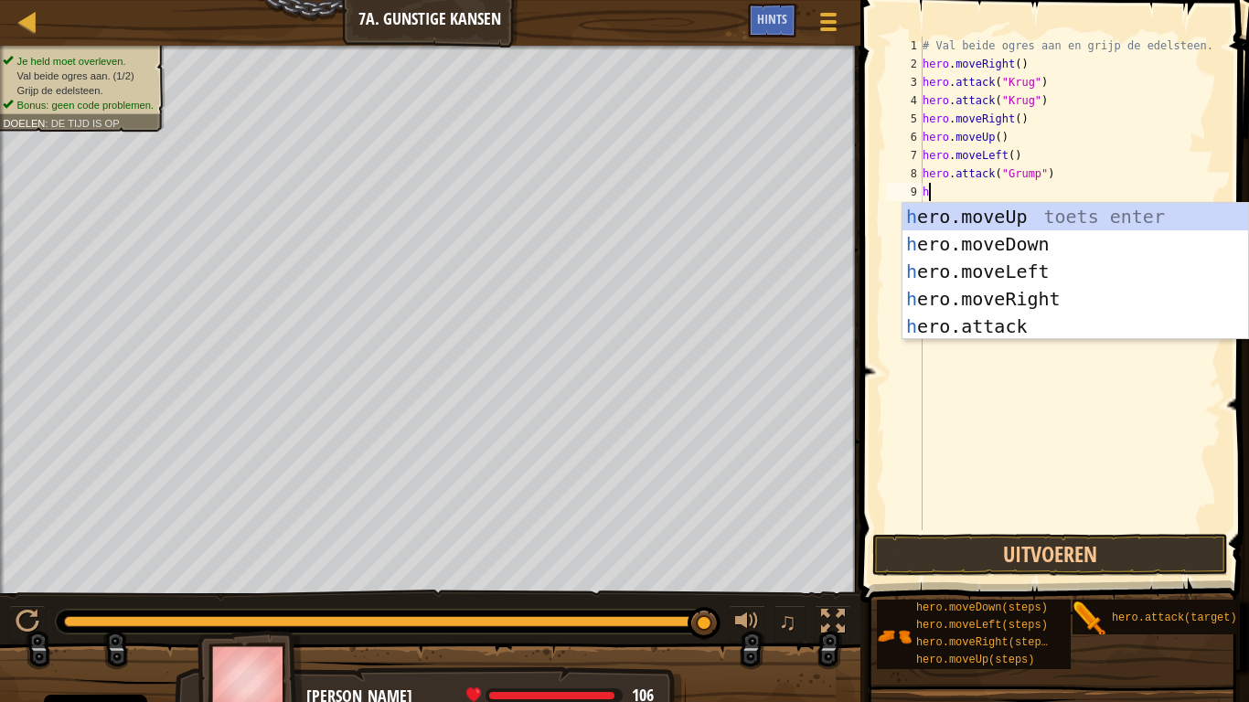
click at [1006, 327] on div "h ero.moveUp toets enter h ero.moveDown toets enter h ero.moveLeft toets enter …" at bounding box center [1076, 299] width 346 height 192
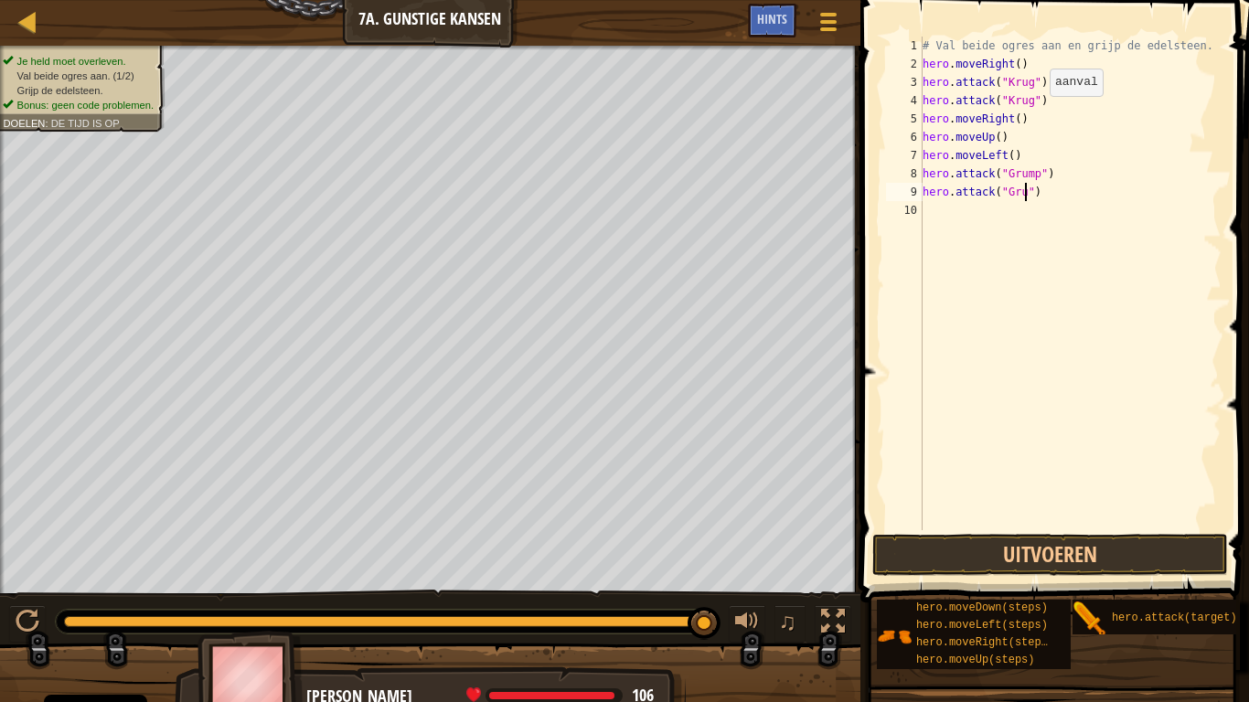
scroll to position [8, 16]
type textarea "hero.attack("Grump")"
click at [1136, 548] on button "Uitvoeren" at bounding box center [1051, 555] width 356 height 42
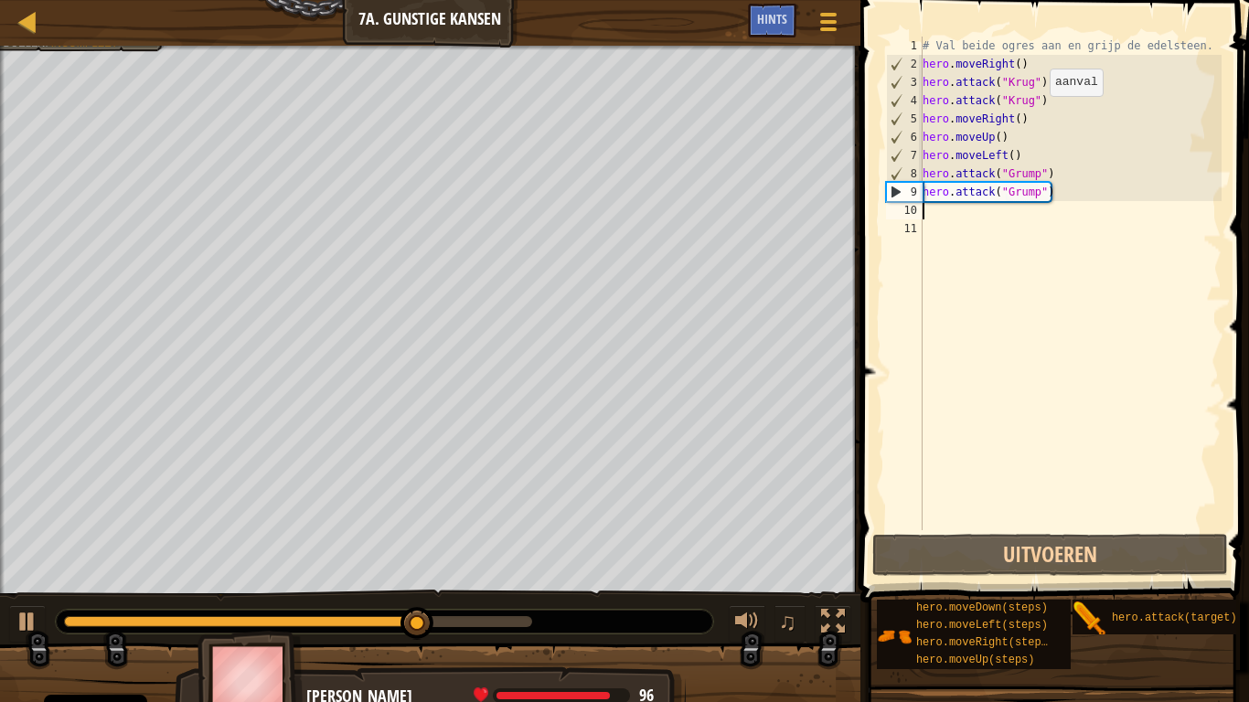
click at [940, 209] on div "# Val beide ogres aan en grijp de edelsteen. hero . moveRight ( ) hero . attack…" at bounding box center [1070, 302] width 303 height 530
type textarea "h"
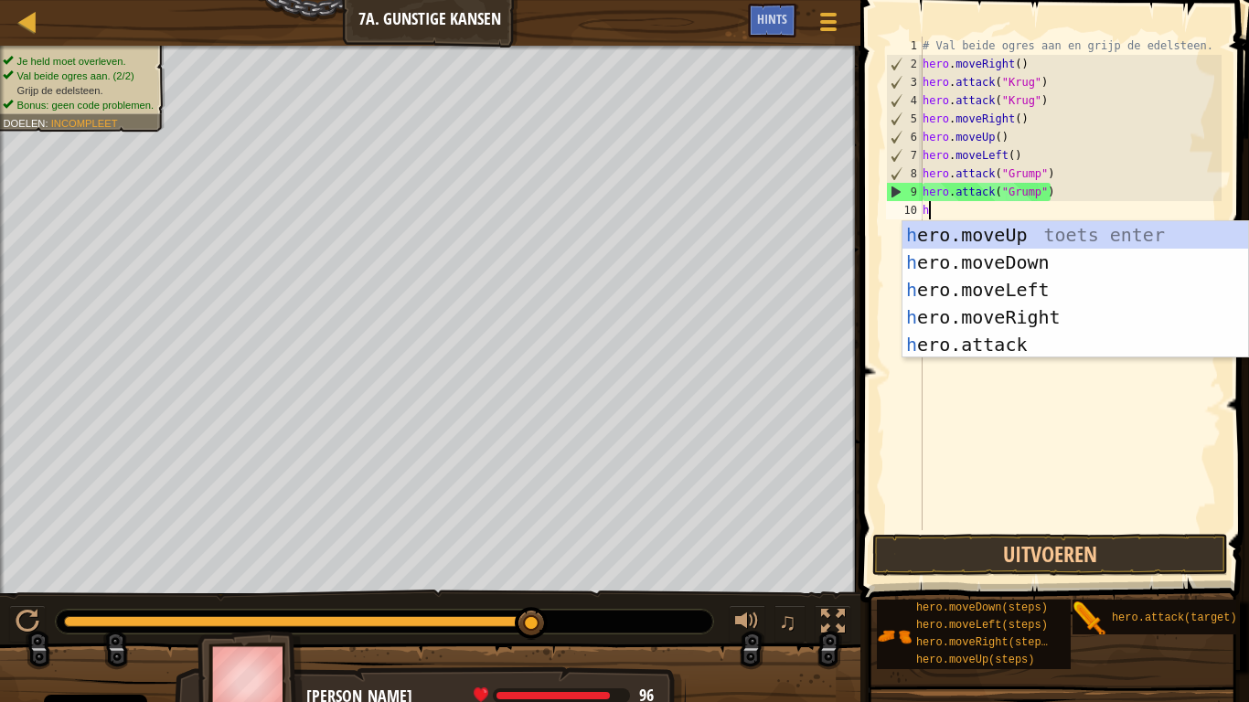
click at [1038, 284] on div "h ero.moveUp toets enter h ero.moveDown toets enter h ero.moveLeft toets enter …" at bounding box center [1076, 317] width 346 height 192
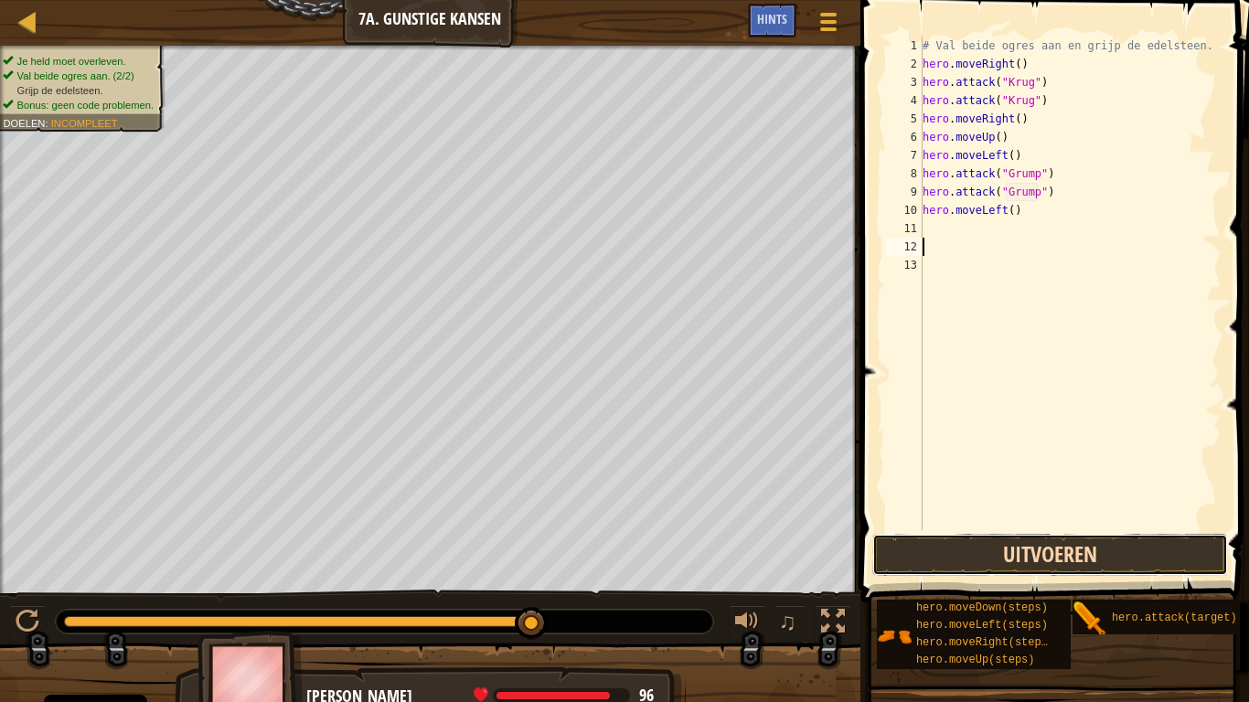
click at [1110, 547] on button "Uitvoeren" at bounding box center [1051, 555] width 356 height 42
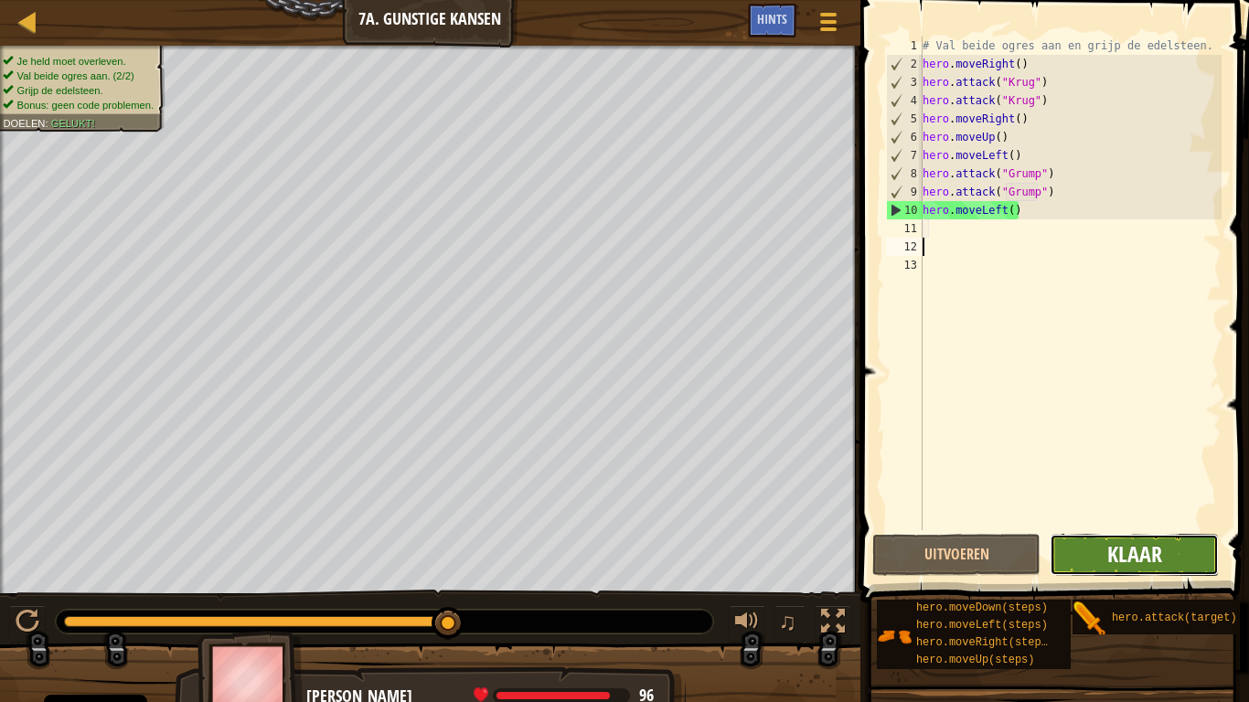
click at [1158, 552] on span "Klaar" at bounding box center [1135, 554] width 55 height 29
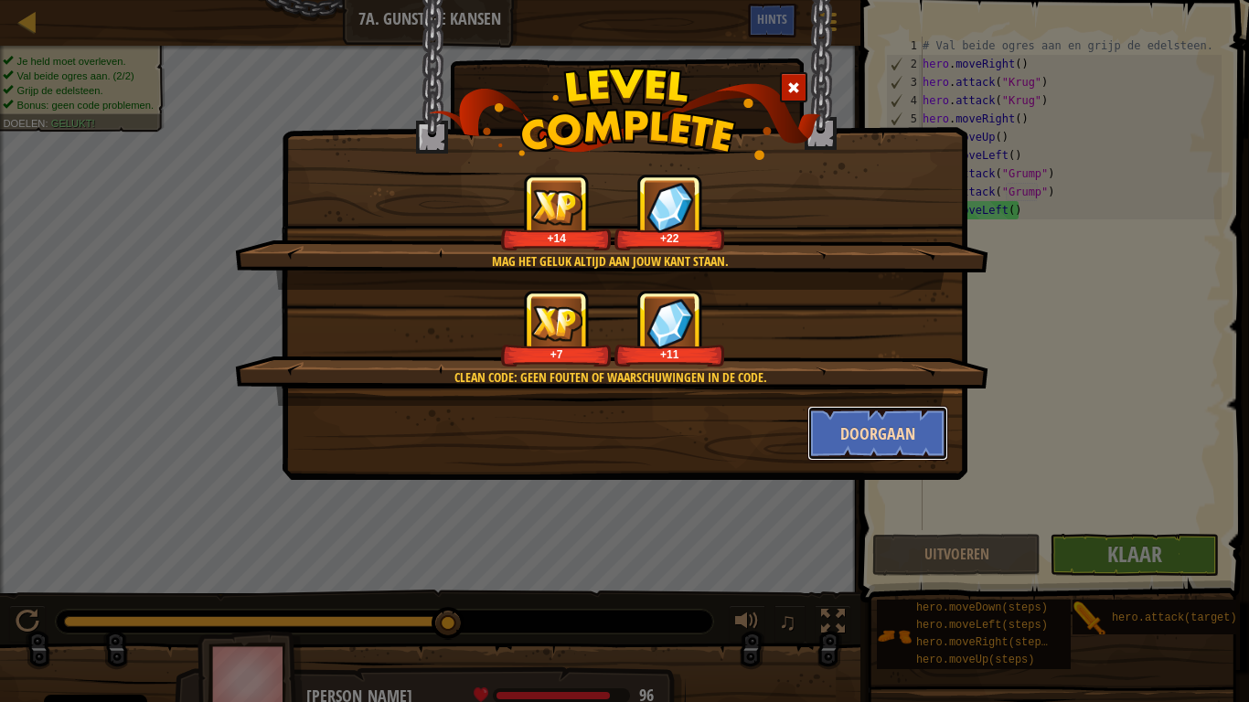
click at [898, 439] on button "Doorgaan" at bounding box center [879, 433] width 142 height 55
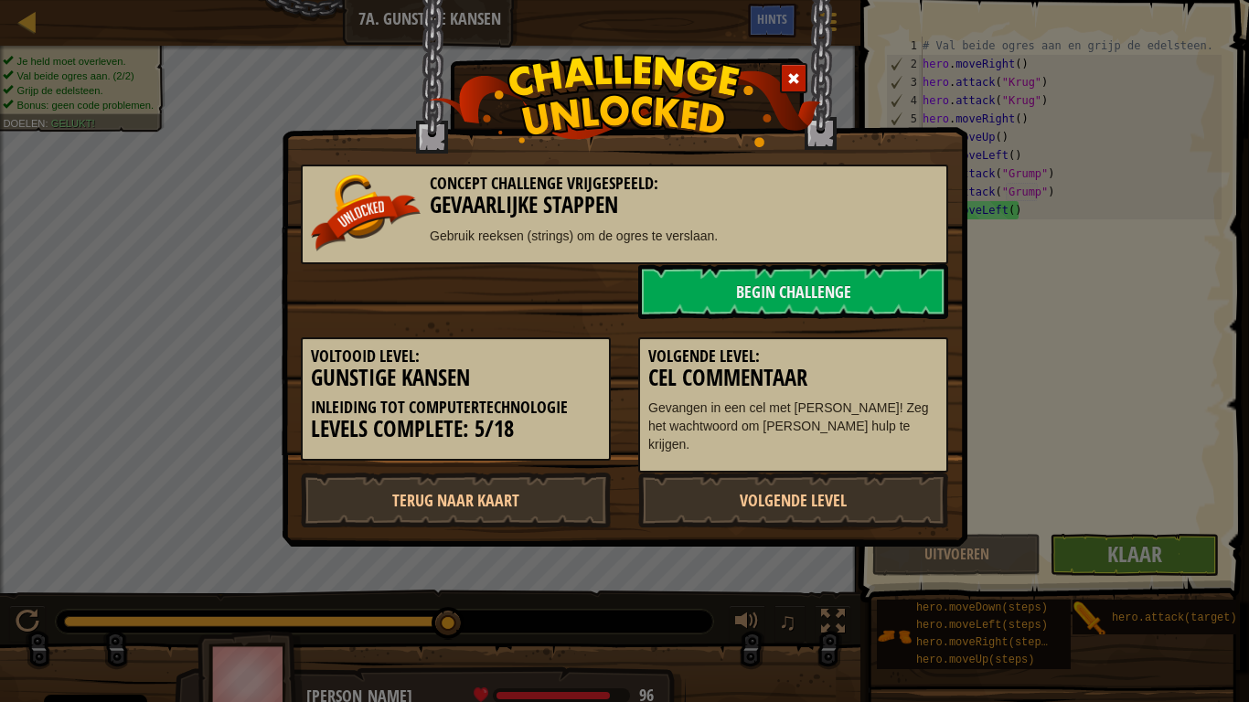
click at [1138, 552] on div "Concept Challenge Vrijgespeeld: Gevaarlijke Stappen Gebruik reeksen (strings) o…" at bounding box center [624, 351] width 1249 height 702
click at [873, 475] on link "Volgende Level" at bounding box center [793, 500] width 310 height 55
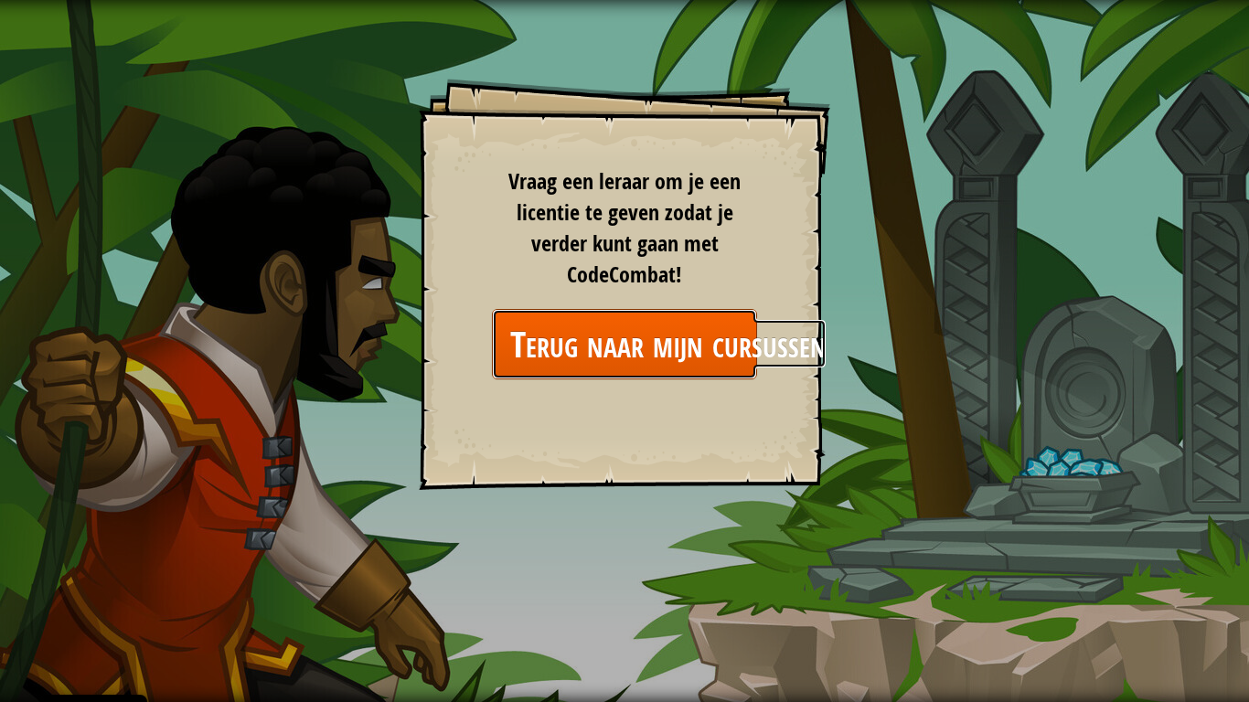
click at [595, 353] on link "Terug naar mijn cursussen" at bounding box center [624, 344] width 265 height 70
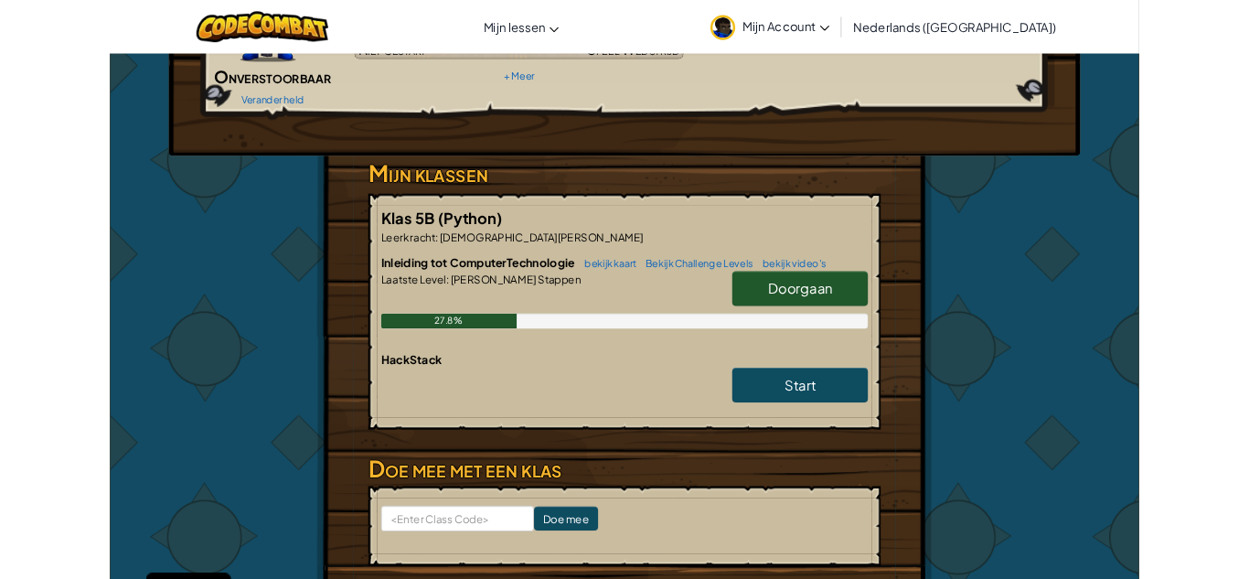
scroll to position [217, 0]
